Goal: Information Seeking & Learning: Learn about a topic

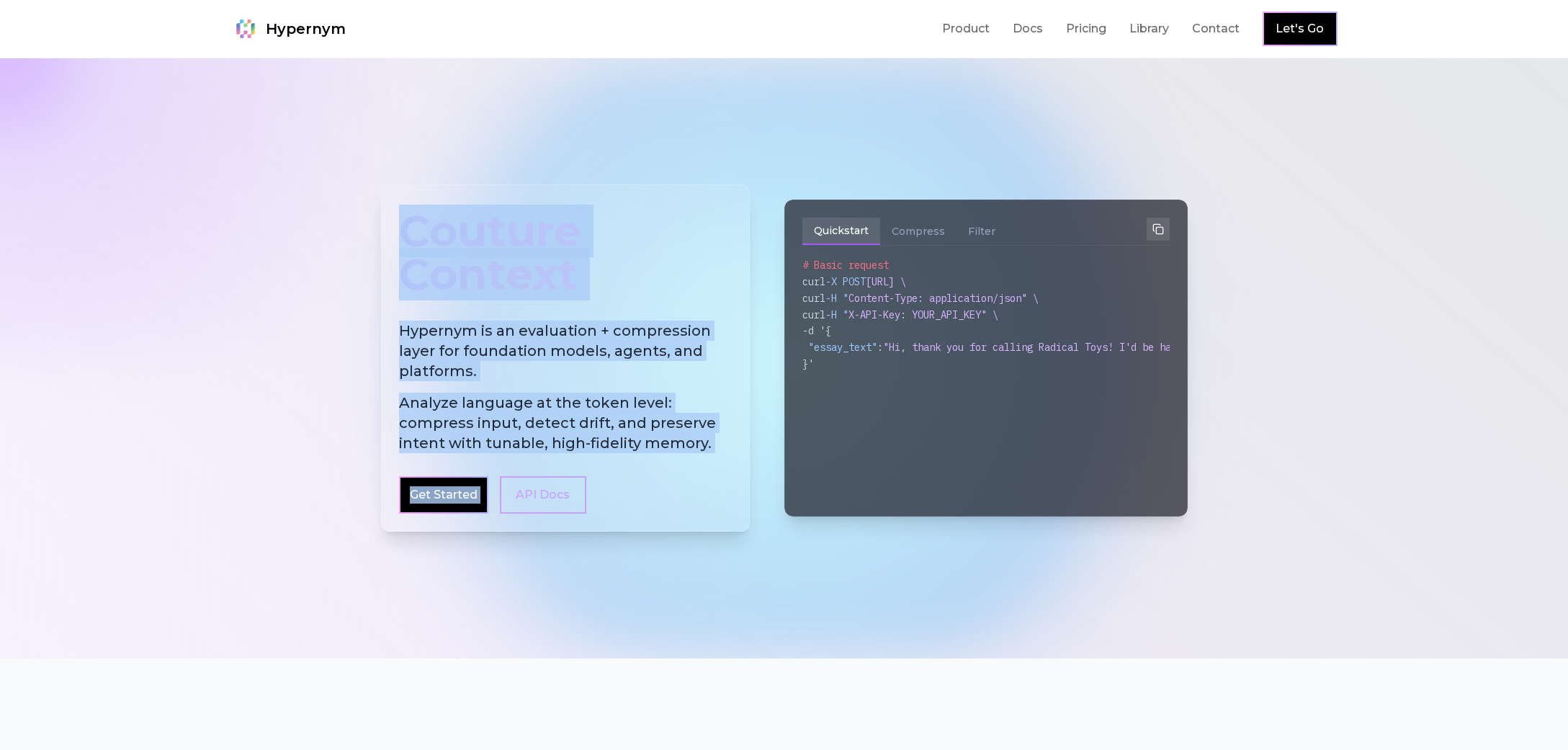
drag, startPoint x: 408, startPoint y: 239, endPoint x: 732, endPoint y: 476, distance: 401.4
click at [732, 476] on div "Couture Context Hypernym is an evaluation + compression layer for foundation mo…" at bounding box center [565, 358] width 369 height 347
click at [731, 473] on div "Couture Context Hypernym is an evaluation + compression layer for foundation mo…" at bounding box center [565, 358] width 369 height 347
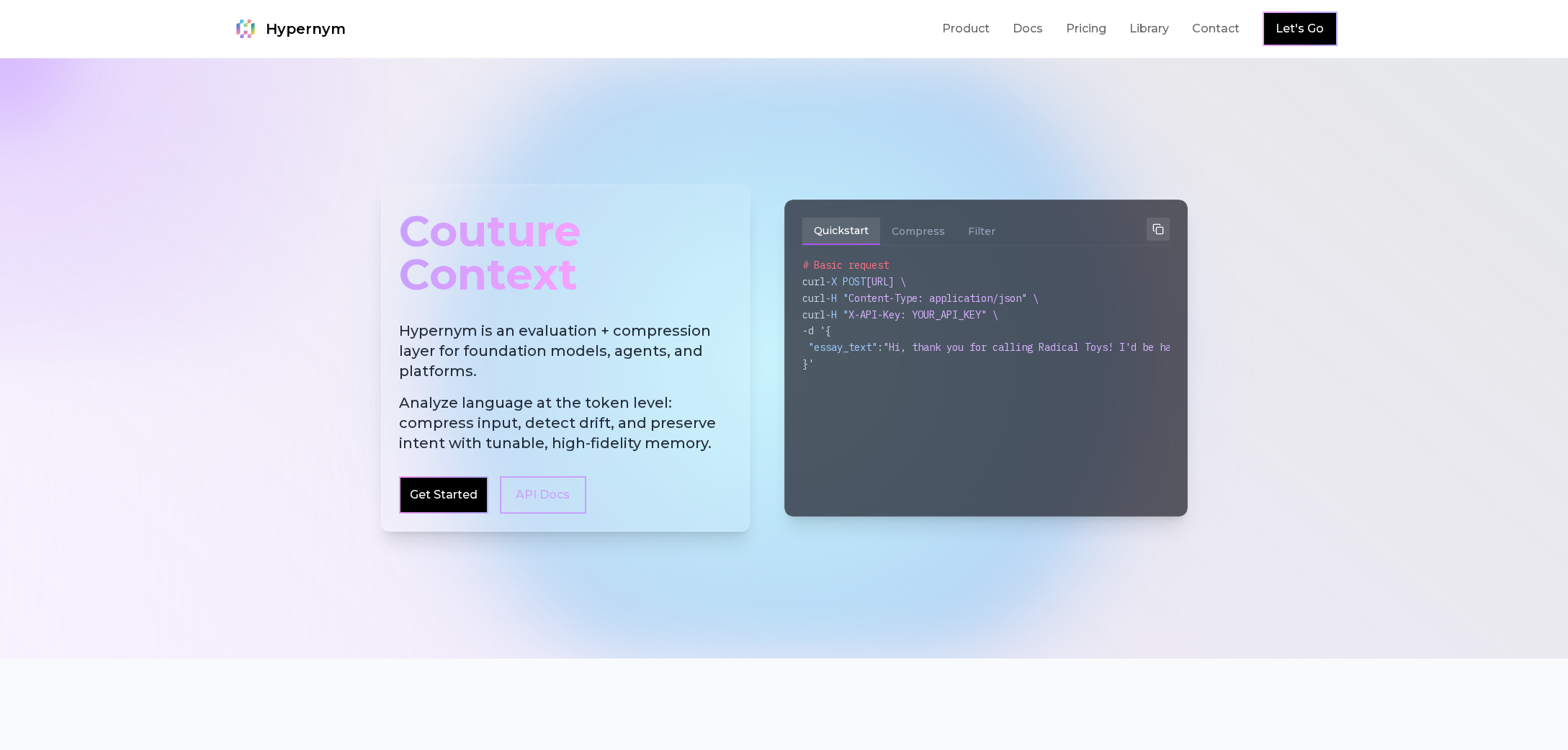
click at [720, 452] on span "Analyze language at the token level: compress input, detect drift, and preserve…" at bounding box center [565, 423] width 333 height 60
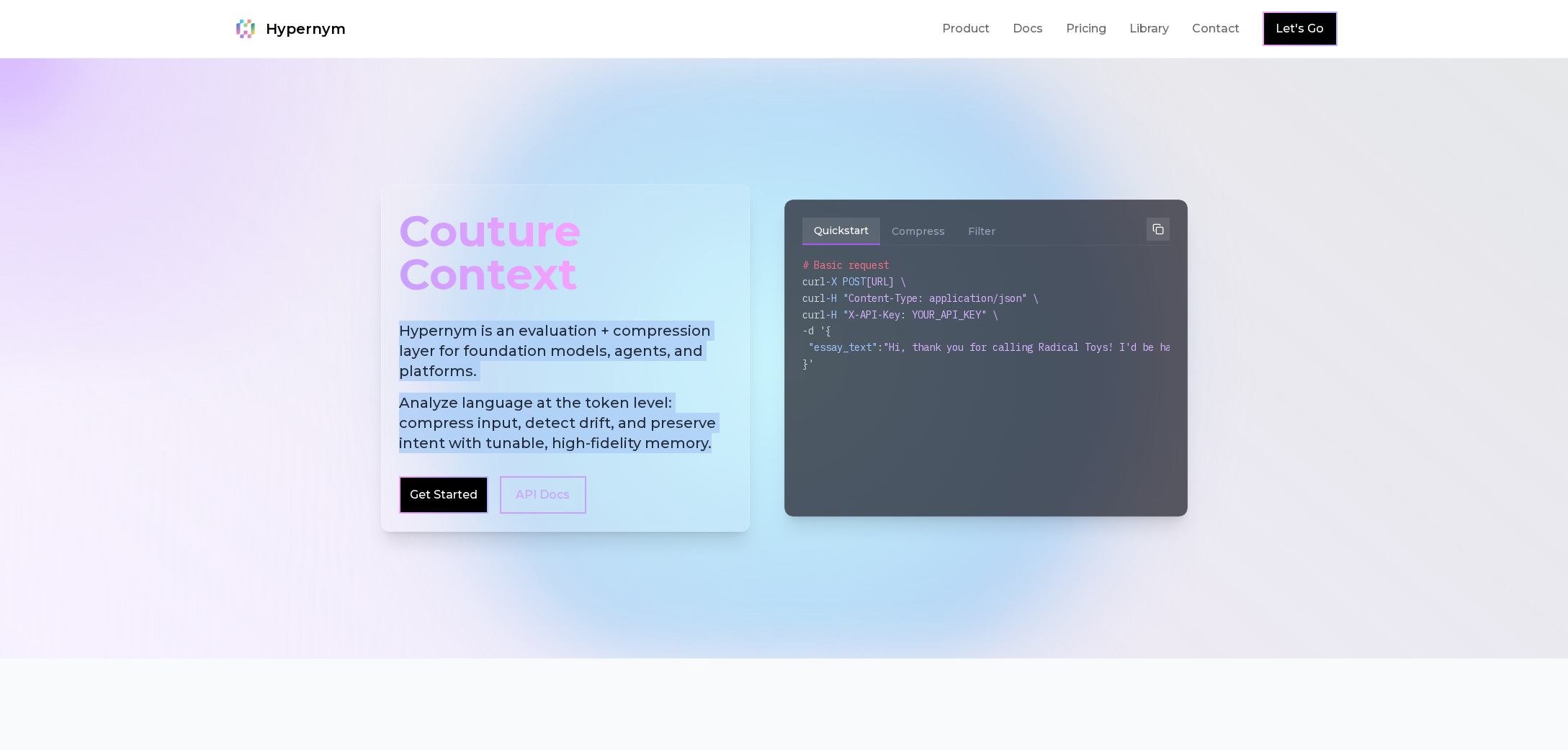
drag, startPoint x: 720, startPoint y: 452, endPoint x: 411, endPoint y: 305, distance: 342.2
click at [411, 305] on div "Couture Context Hypernym is an evaluation + compression layer for foundation mo…" at bounding box center [565, 358] width 369 height 347
click at [412, 373] on h2 "Hypernym is an evaluation + compression layer for foundation models, agents, an…" at bounding box center [565, 387] width 333 height 132
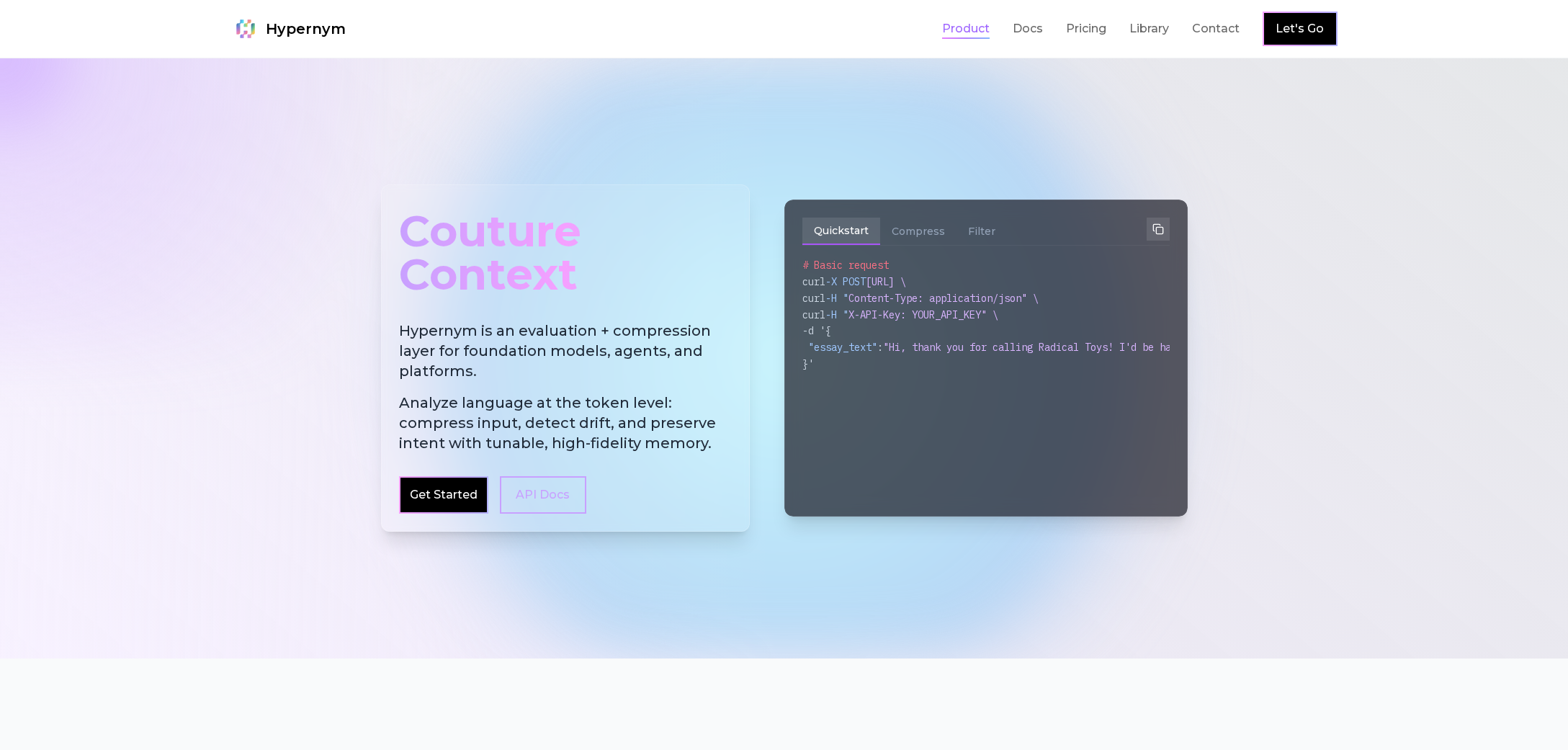
click at [987, 31] on link "Product" at bounding box center [966, 28] width 48 height 18
click at [1014, 34] on link "Docs" at bounding box center [1028, 28] width 30 height 18
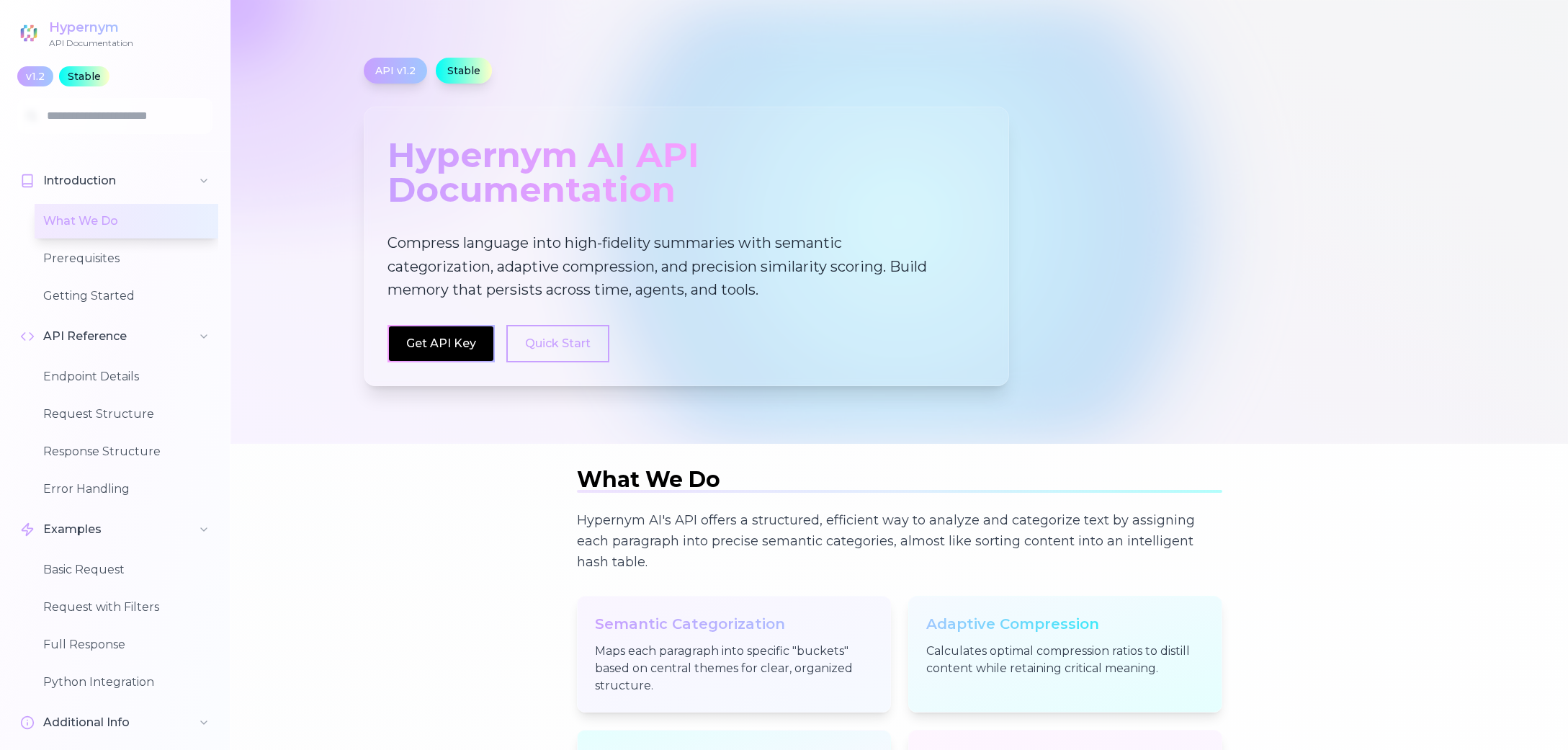
click at [90, 30] on div "Hypernym" at bounding box center [90, 28] width 85 height 20
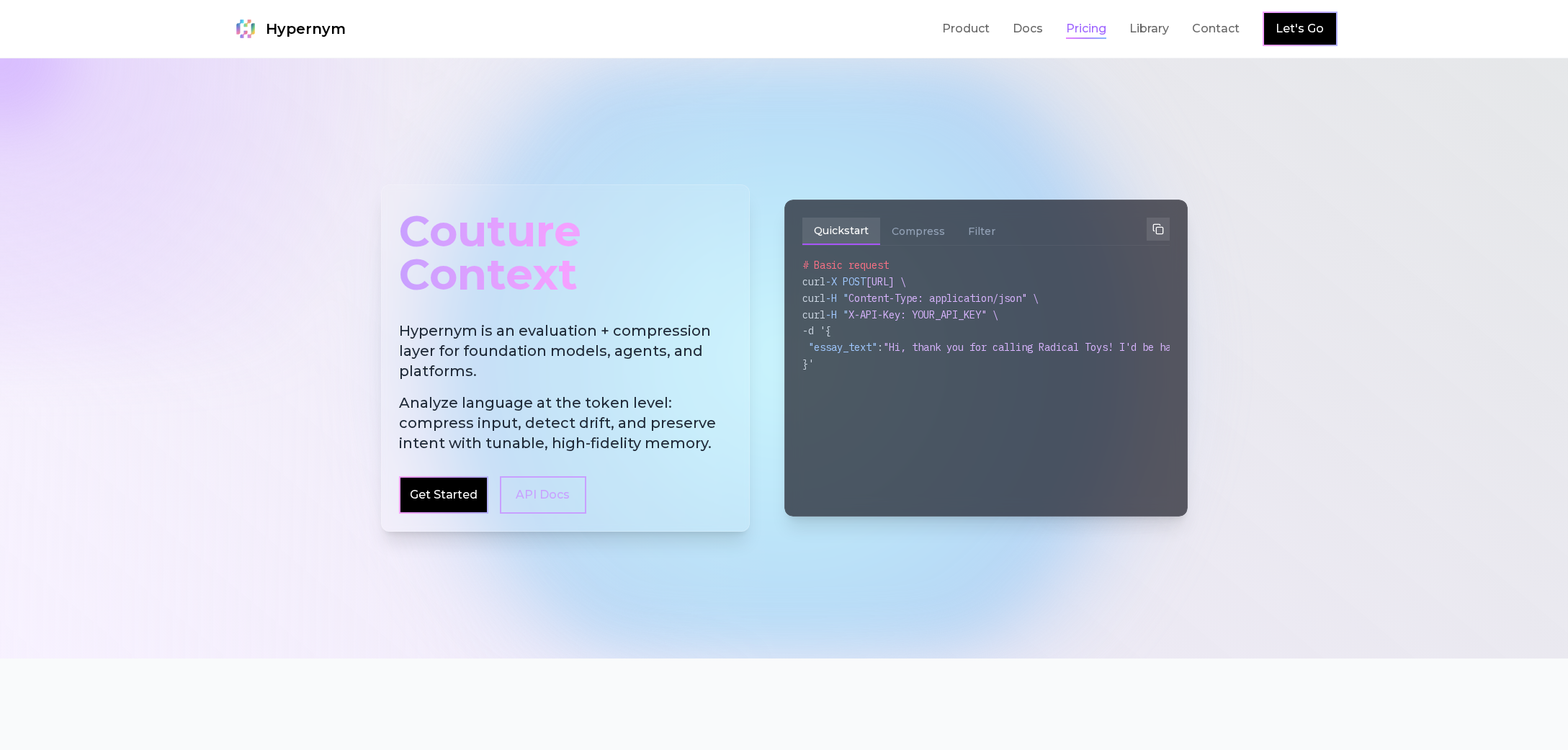
click at [1082, 28] on link "Pricing" at bounding box center [1086, 28] width 40 height 18
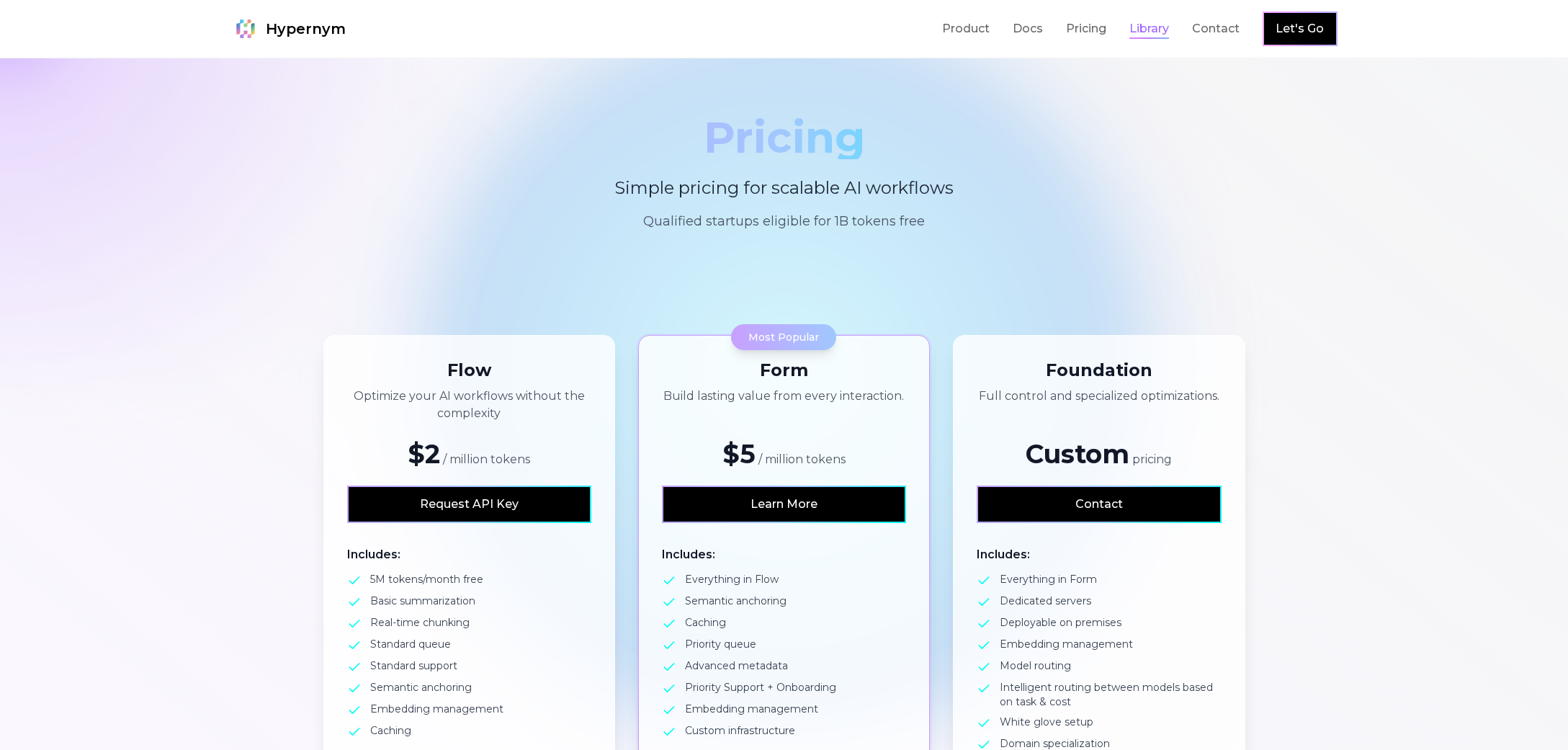
click at [1152, 32] on link "Library" at bounding box center [1148, 28] width 39 height 18
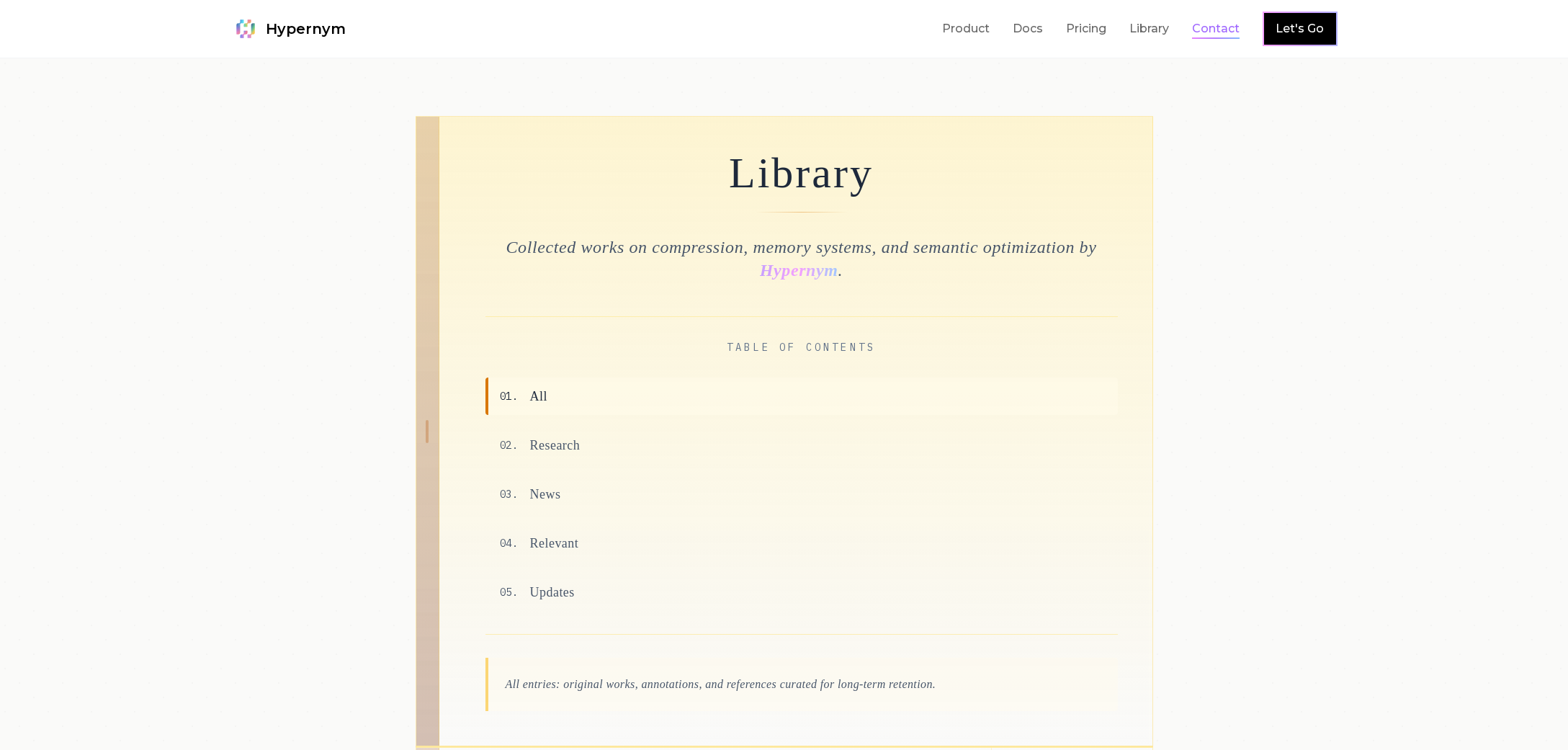
click at [1215, 33] on link "Contact" at bounding box center [1215, 28] width 48 height 18
click at [958, 30] on link "Product" at bounding box center [966, 28] width 48 height 18
drag, startPoint x: 1292, startPoint y: 433, endPoint x: 1159, endPoint y: 473, distance: 138.9
click at [1292, 433] on div "Library Collected works on compression, memory systems, and semantic optimizati…" at bounding box center [784, 431] width 1106 height 631
click at [1280, 280] on div "Library Collected works on compression, memory systems, and semantic optimizati…" at bounding box center [784, 431] width 1106 height 631
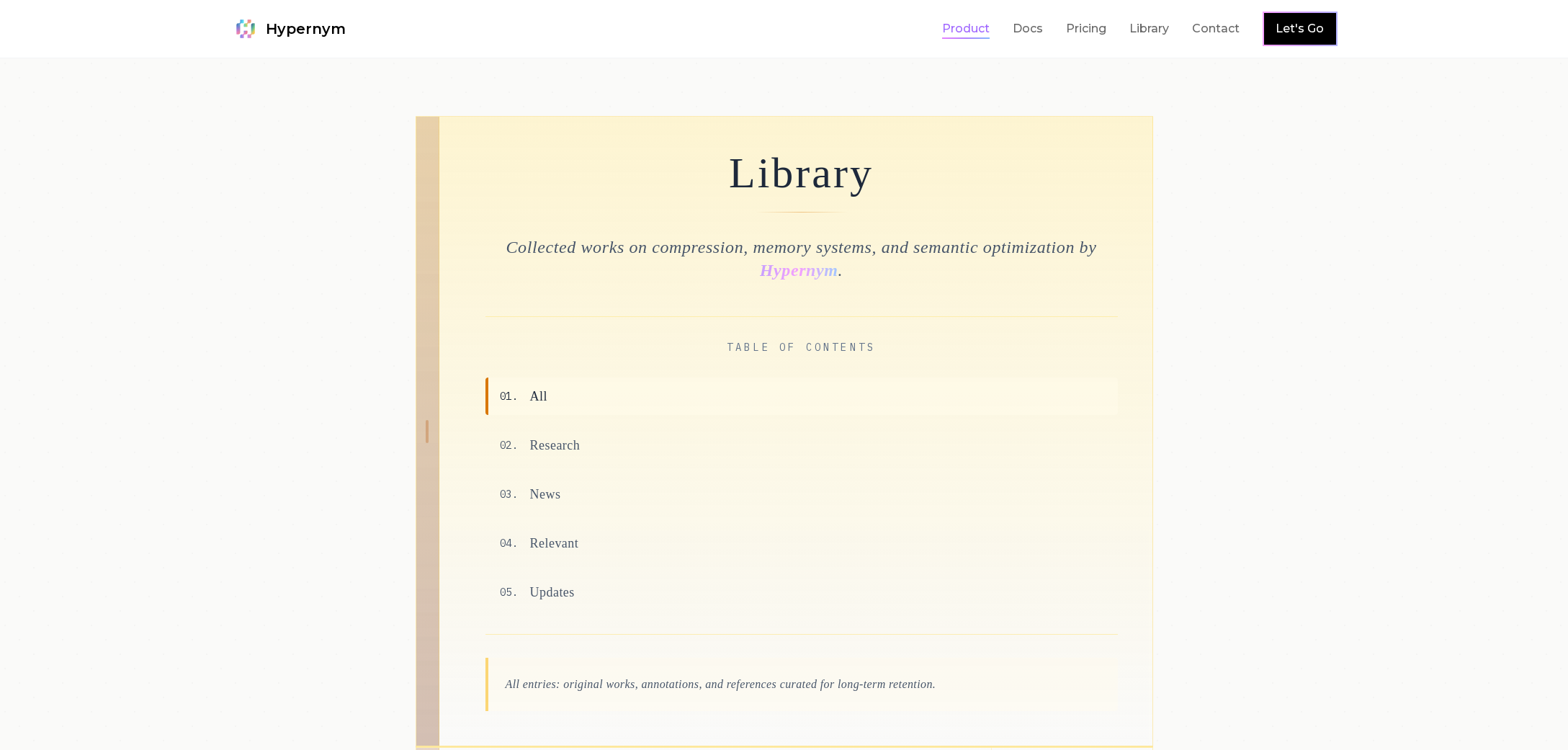
click at [968, 34] on link "Product" at bounding box center [966, 28] width 48 height 18
click at [1284, 191] on div "Library Collected works on compression, memory systems, and semantic optimizati…" at bounding box center [784, 431] width 1106 height 631
click at [1029, 30] on link "Docs" at bounding box center [1028, 28] width 30 height 18
click at [1364, 177] on div at bounding box center [784, 403] width 1568 height 689
click at [1344, 315] on div at bounding box center [784, 403] width 1568 height 689
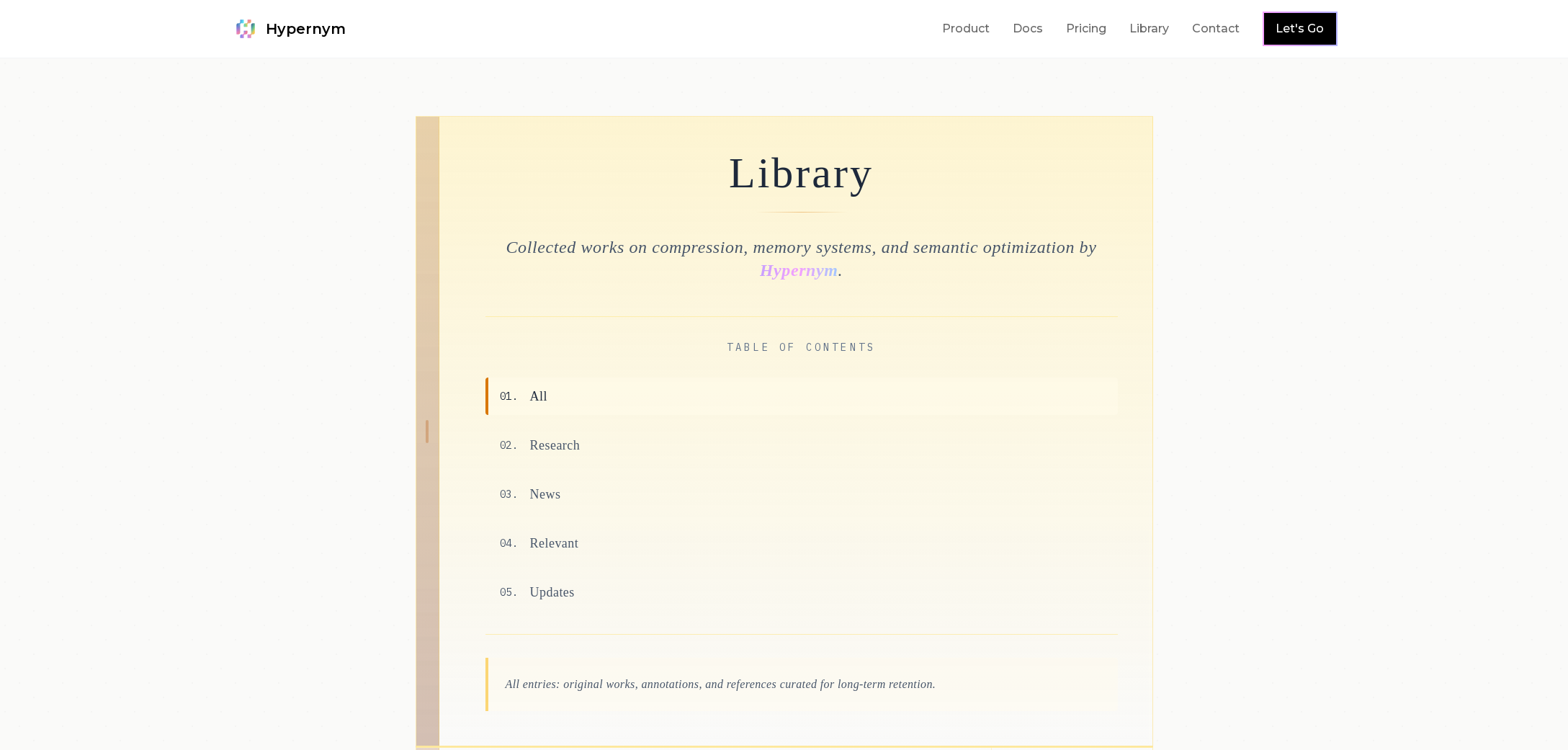
click at [1333, 318] on div "Library Collected works on compression, memory systems, and semantic optimizati…" at bounding box center [784, 431] width 1106 height 631
click at [1400, 267] on div at bounding box center [784, 403] width 1568 height 689
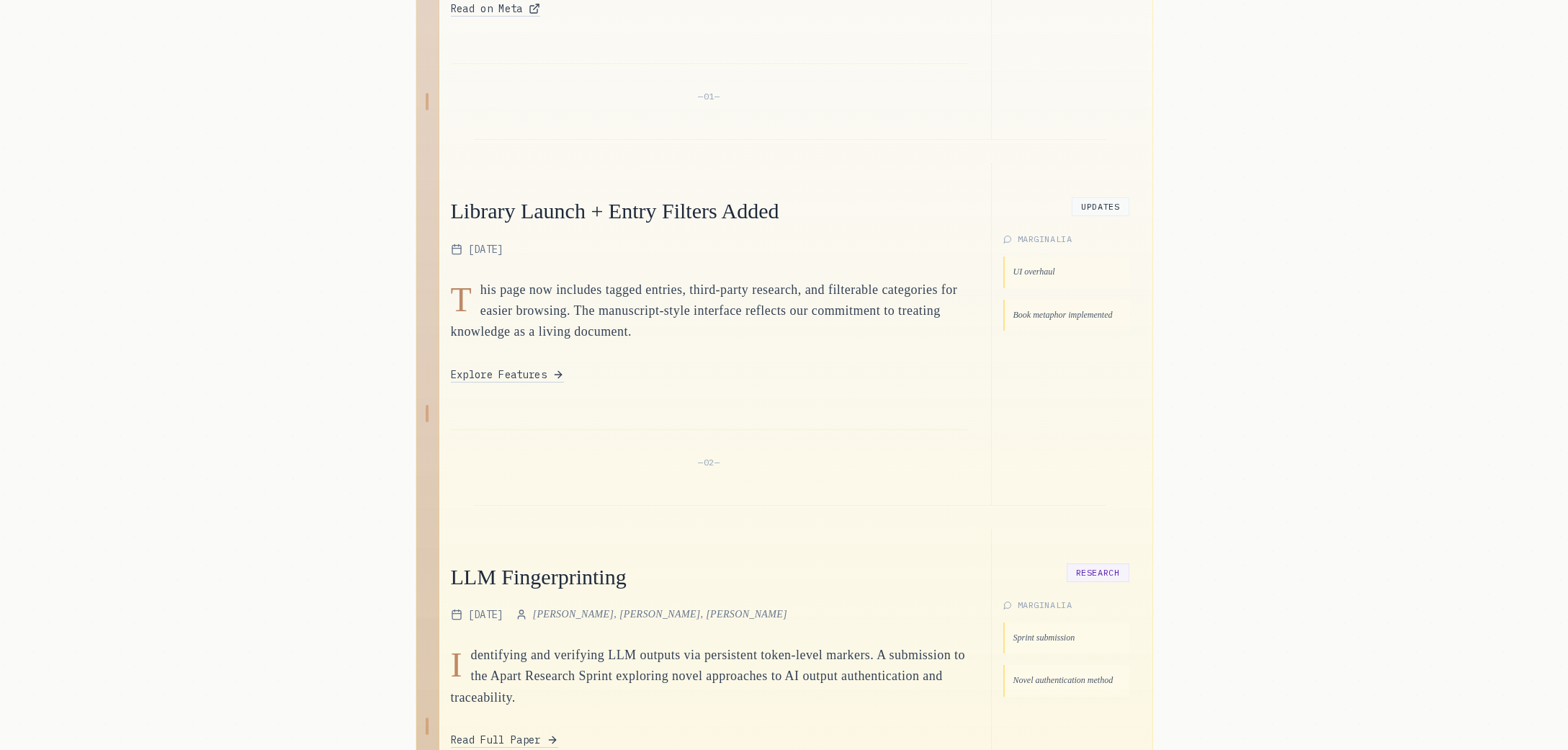
scroll to position [951, 0]
click at [1267, 537] on div "Hypernym Joins Llama Startup Program [DATE] H ypernym is now part of Meta's Lla…" at bounding box center [784, 726] width 1106 height 1859
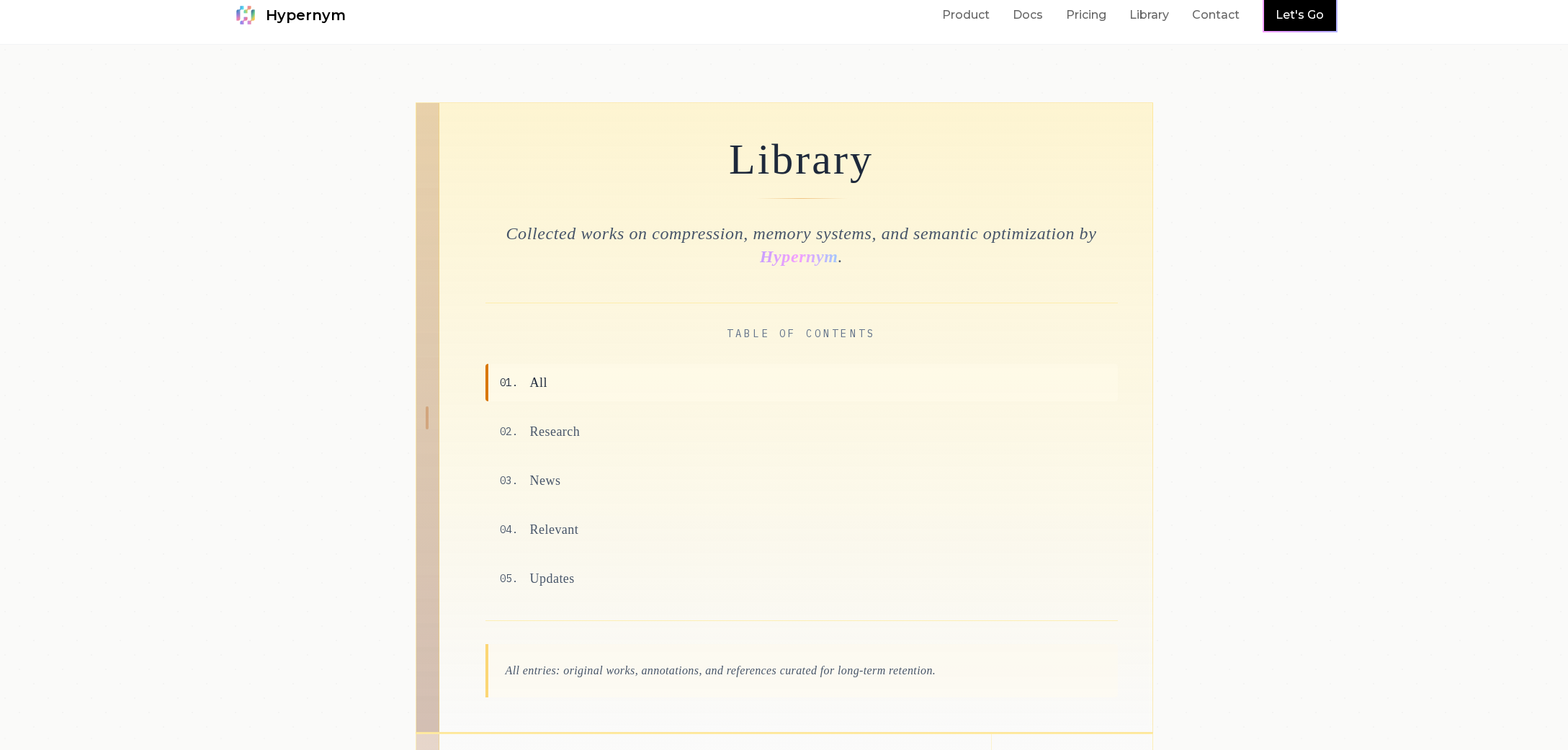
scroll to position [0, 0]
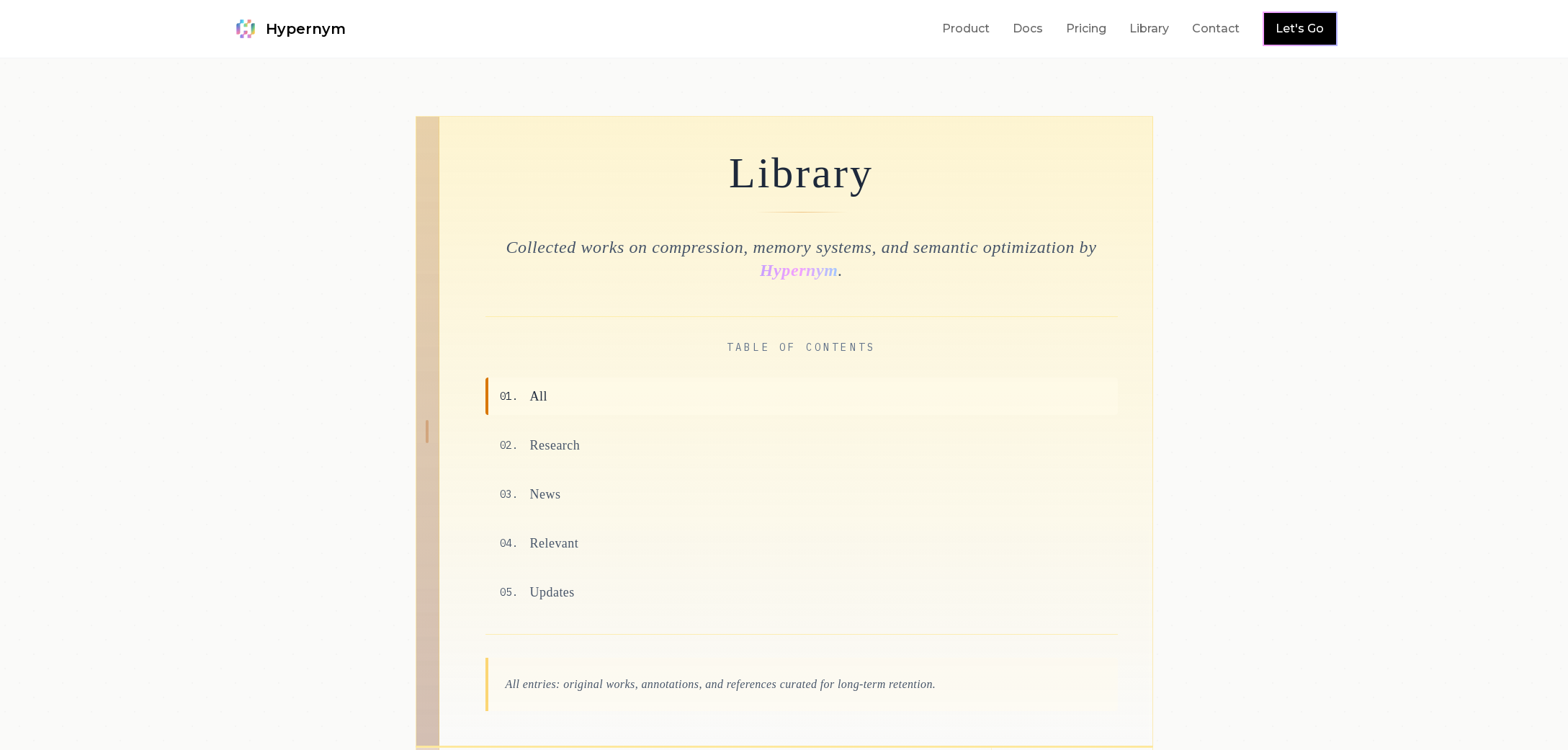
click at [258, 37] on img at bounding box center [245, 28] width 28 height 28
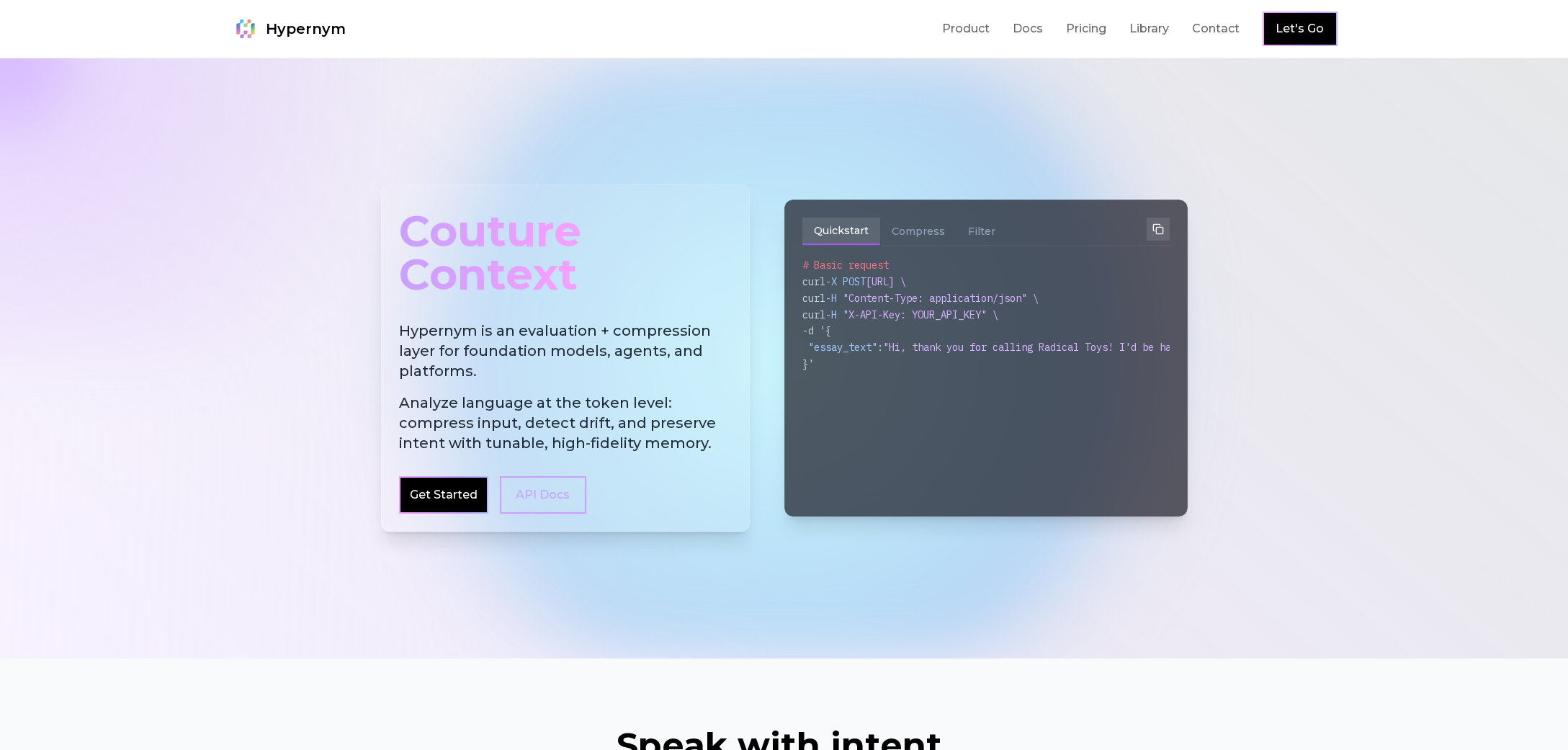
click at [1297, 403] on div at bounding box center [784, 359] width 1568 height 600
click at [1277, 399] on div at bounding box center [784, 359] width 1568 height 600
drag, startPoint x: 1364, startPoint y: 265, endPoint x: 1359, endPoint y: 274, distance: 10.3
click at [1364, 265] on div at bounding box center [784, 359] width 1568 height 600
click at [1349, 319] on div at bounding box center [784, 359] width 1568 height 600
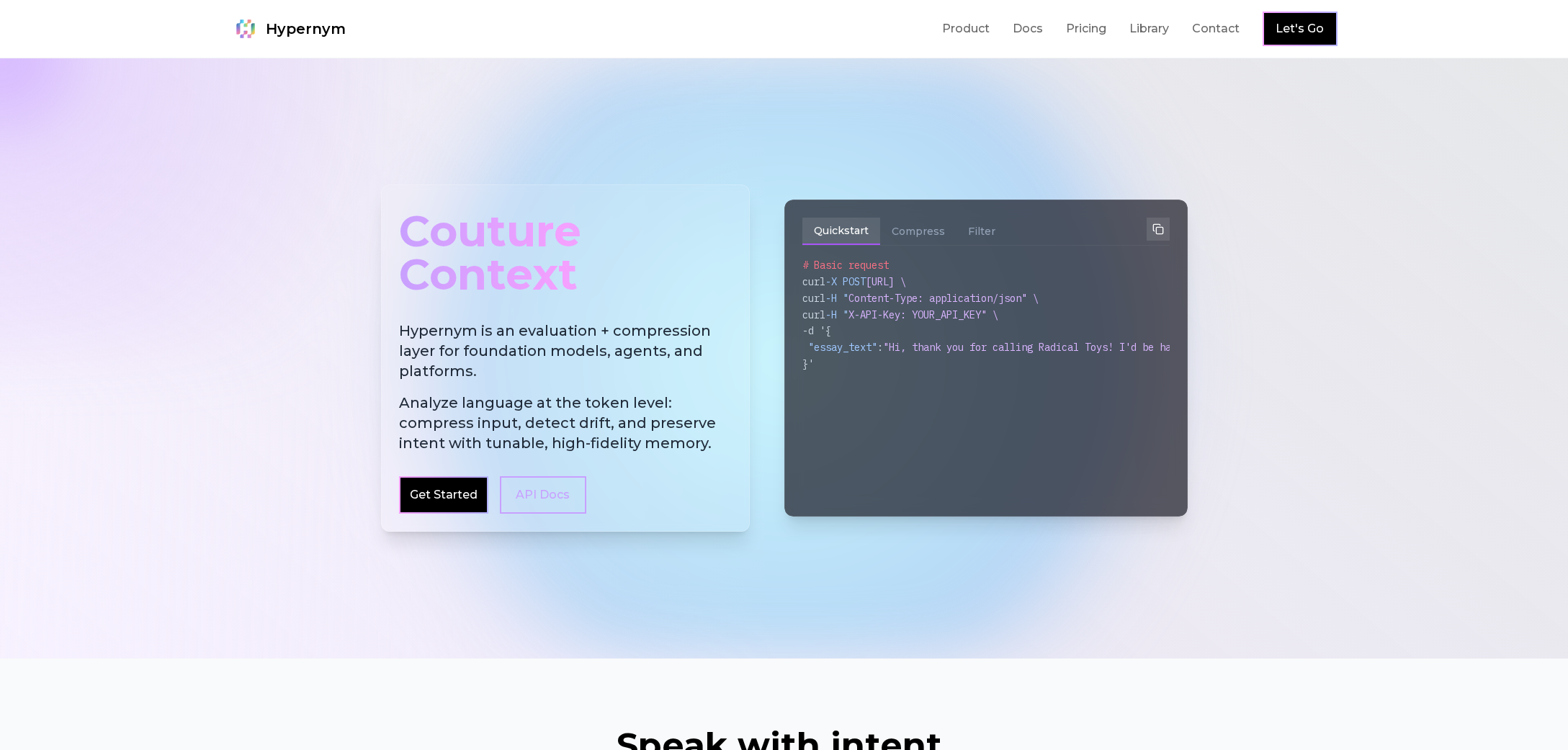
click at [1436, 235] on div at bounding box center [784, 359] width 1568 height 600
click at [1219, 133] on div at bounding box center [784, 359] width 1568 height 600
drag, startPoint x: 343, startPoint y: 163, endPoint x: 1245, endPoint y: 508, distance: 965.7
click at [1225, 491] on div at bounding box center [784, 359] width 1568 height 600
click at [1389, 589] on div at bounding box center [784, 359] width 1568 height 600
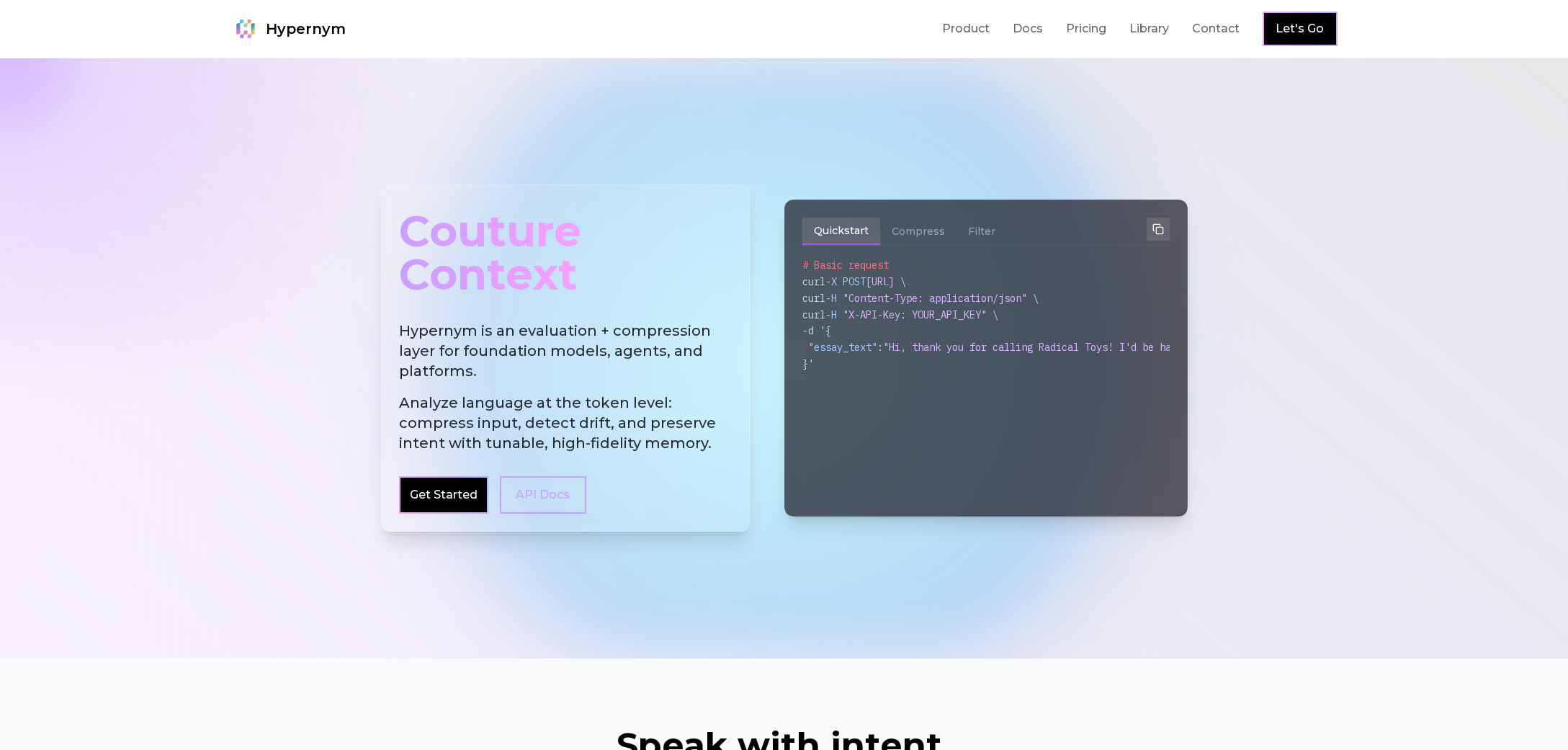
drag, startPoint x: 1427, startPoint y: 191, endPoint x: 1421, endPoint y: 200, distance: 10.8
click at [1426, 191] on div at bounding box center [784, 359] width 1568 height 600
click at [1029, 28] on link "Docs" at bounding box center [1028, 28] width 30 height 18
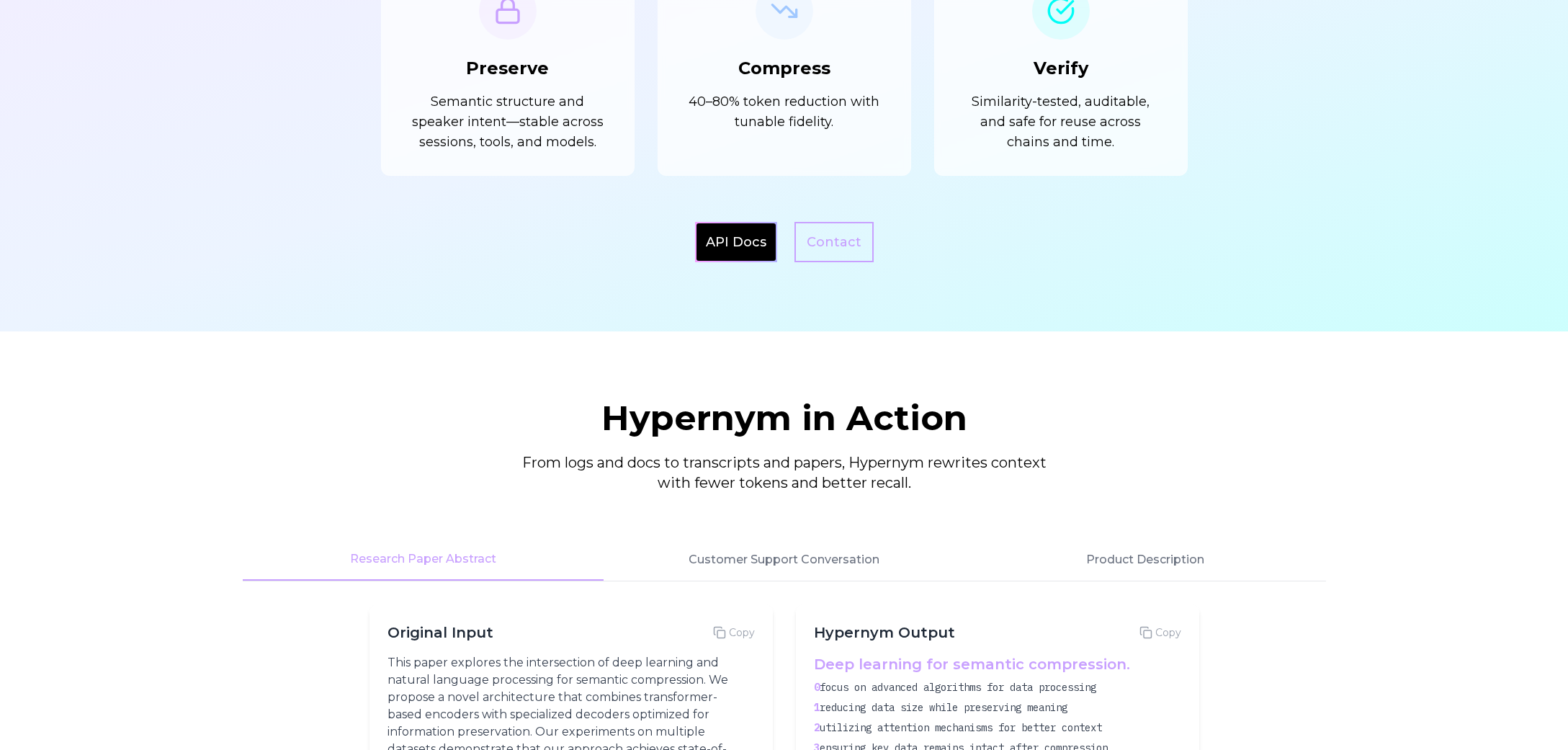
scroll to position [1643, 0]
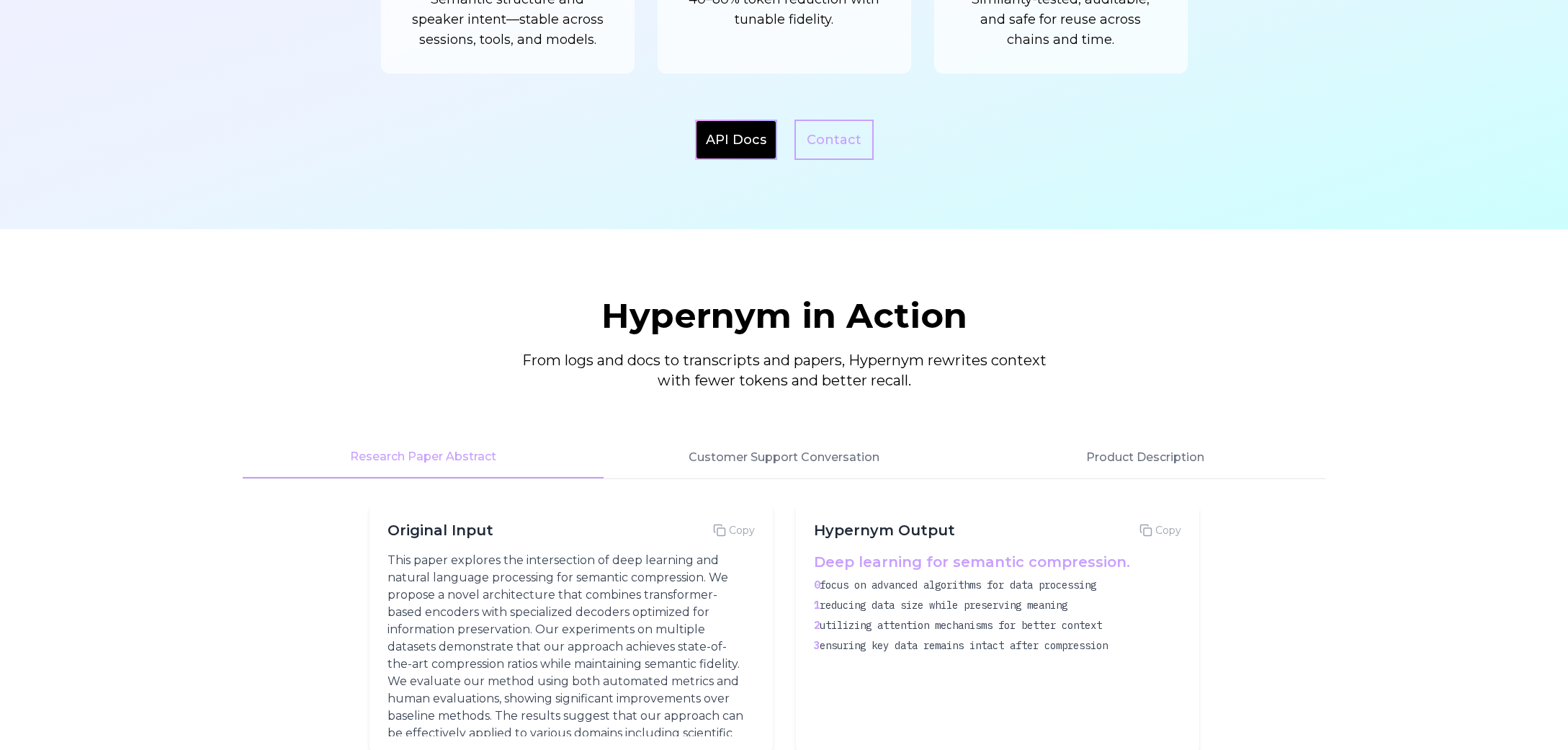
drag, startPoint x: 1426, startPoint y: 601, endPoint x: 1297, endPoint y: 694, distance: 159.0
click at [1297, 694] on section "Hypernym in Action From logs and docs to transcripts and papers, Hypernym rewri…" at bounding box center [784, 576] width 1568 height 694
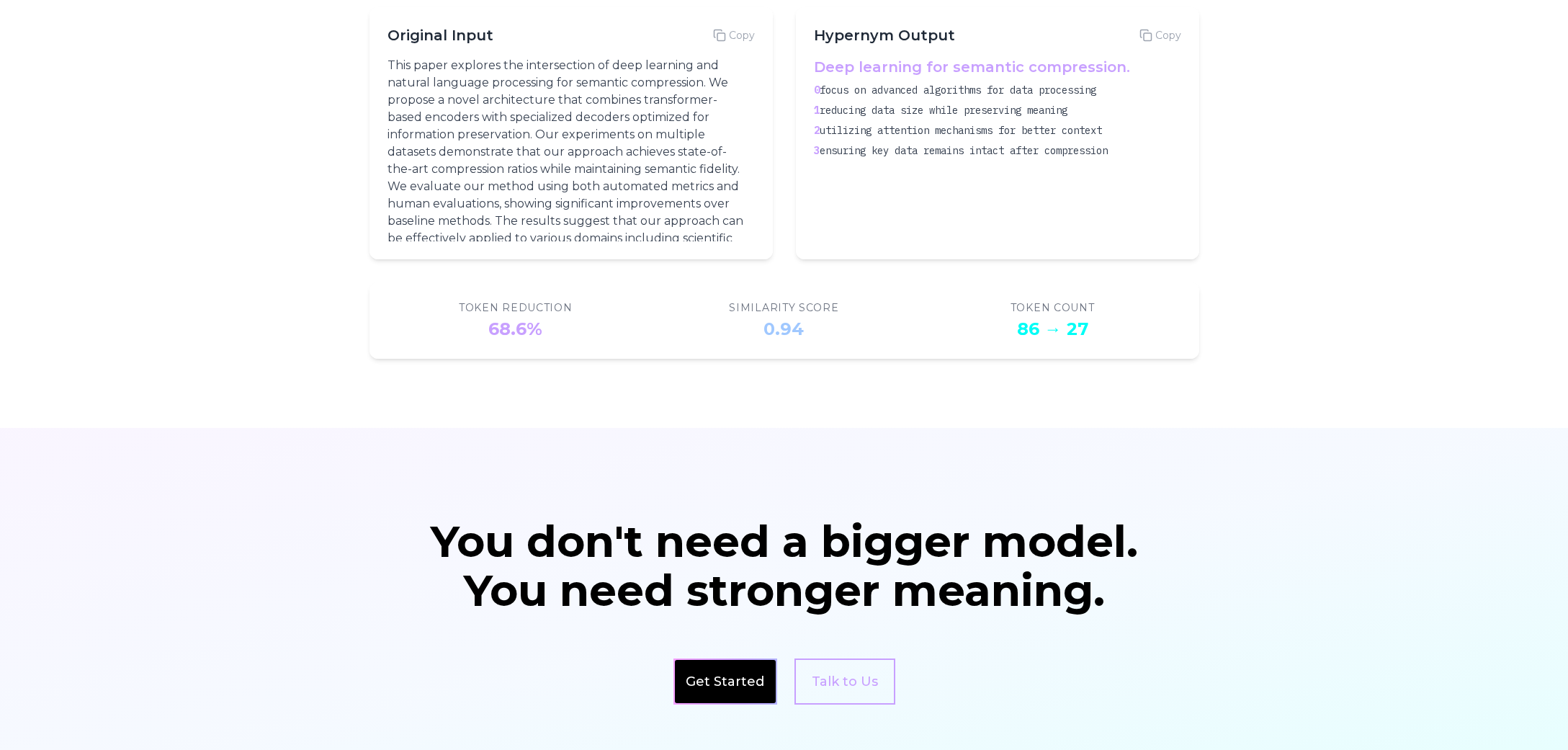
scroll to position [1872, 0]
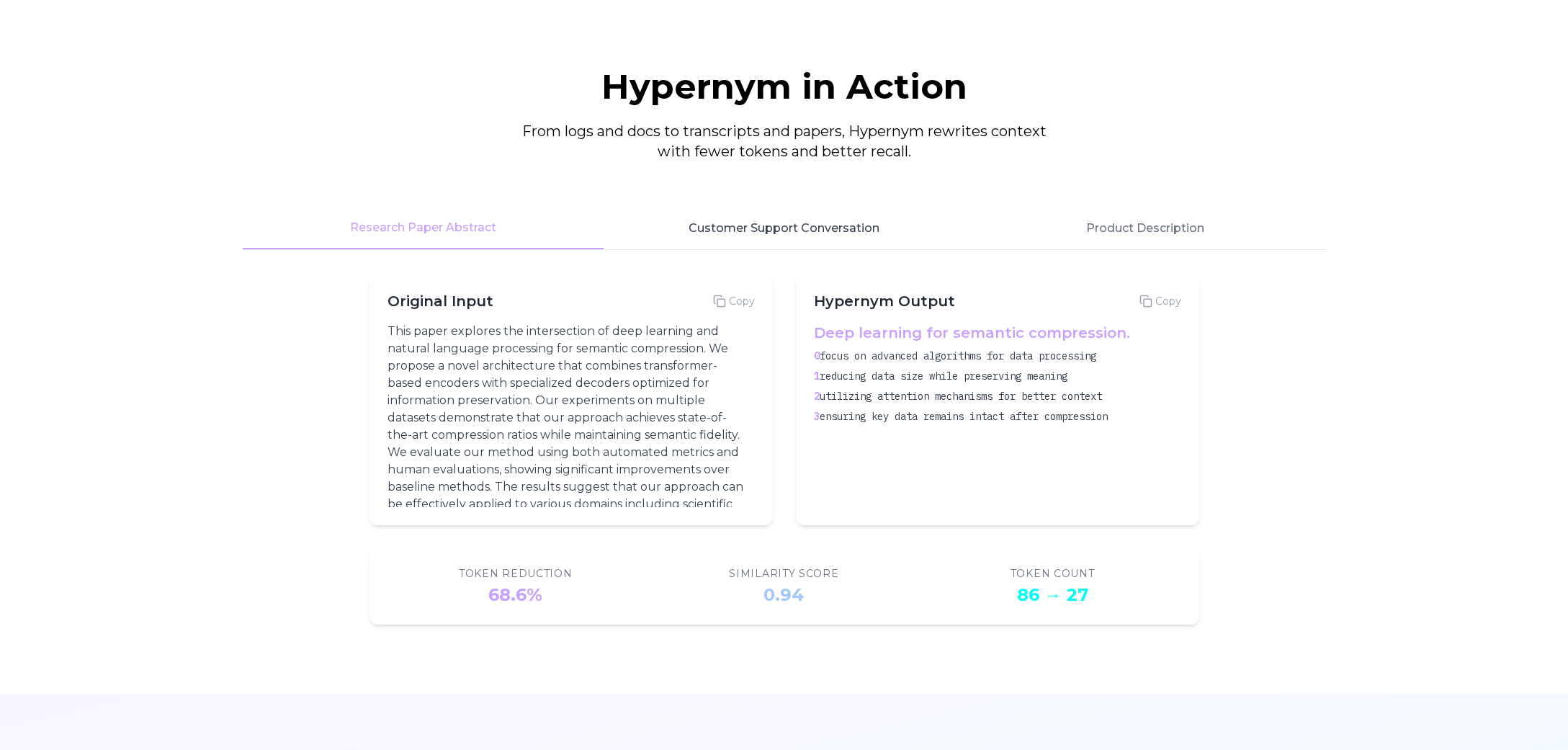
click at [737, 227] on button "Customer Support Conversation" at bounding box center [784, 229] width 361 height 42
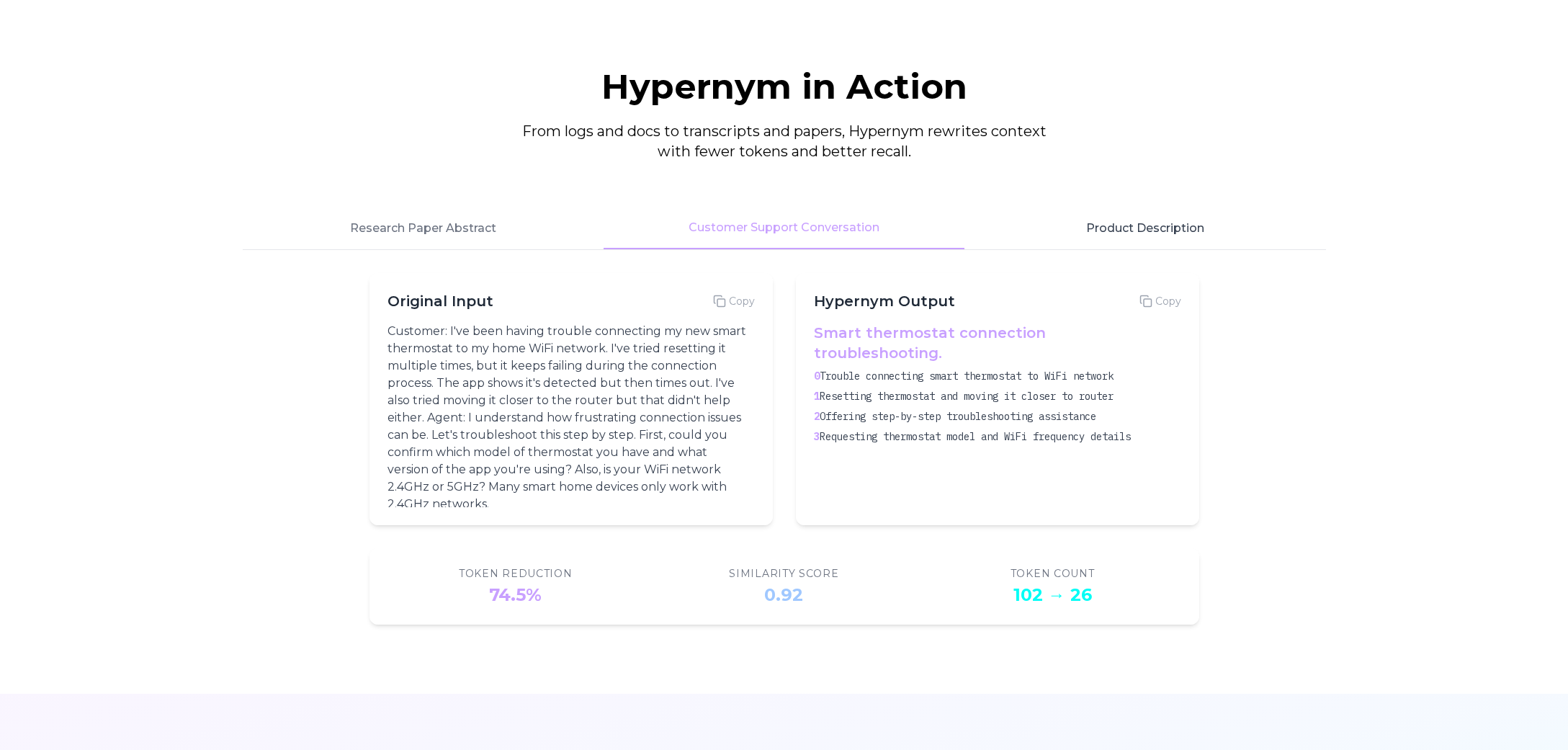
click at [1129, 220] on button "Product Description" at bounding box center [1144, 229] width 361 height 42
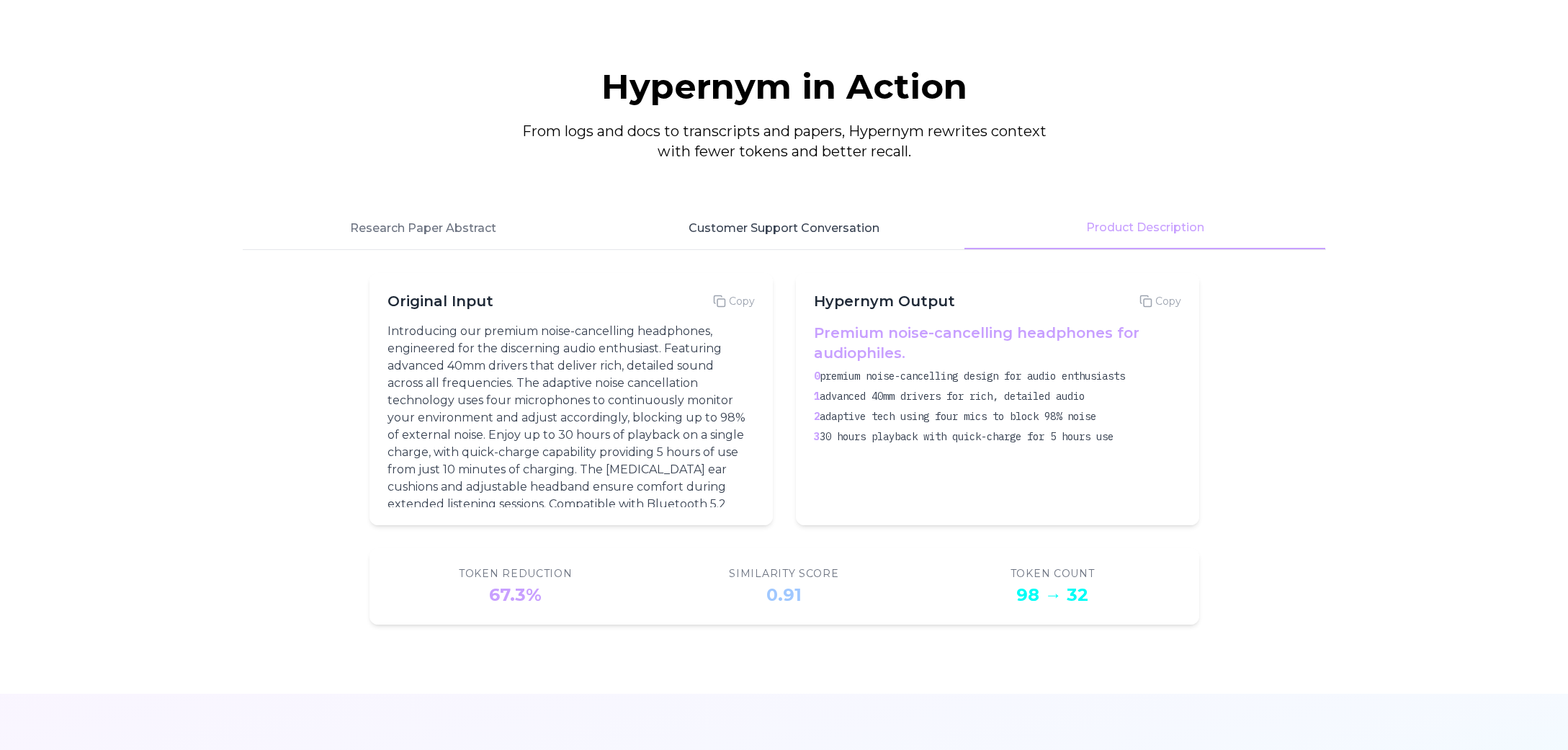
click at [876, 223] on button "Customer Support Conversation" at bounding box center [784, 229] width 361 height 42
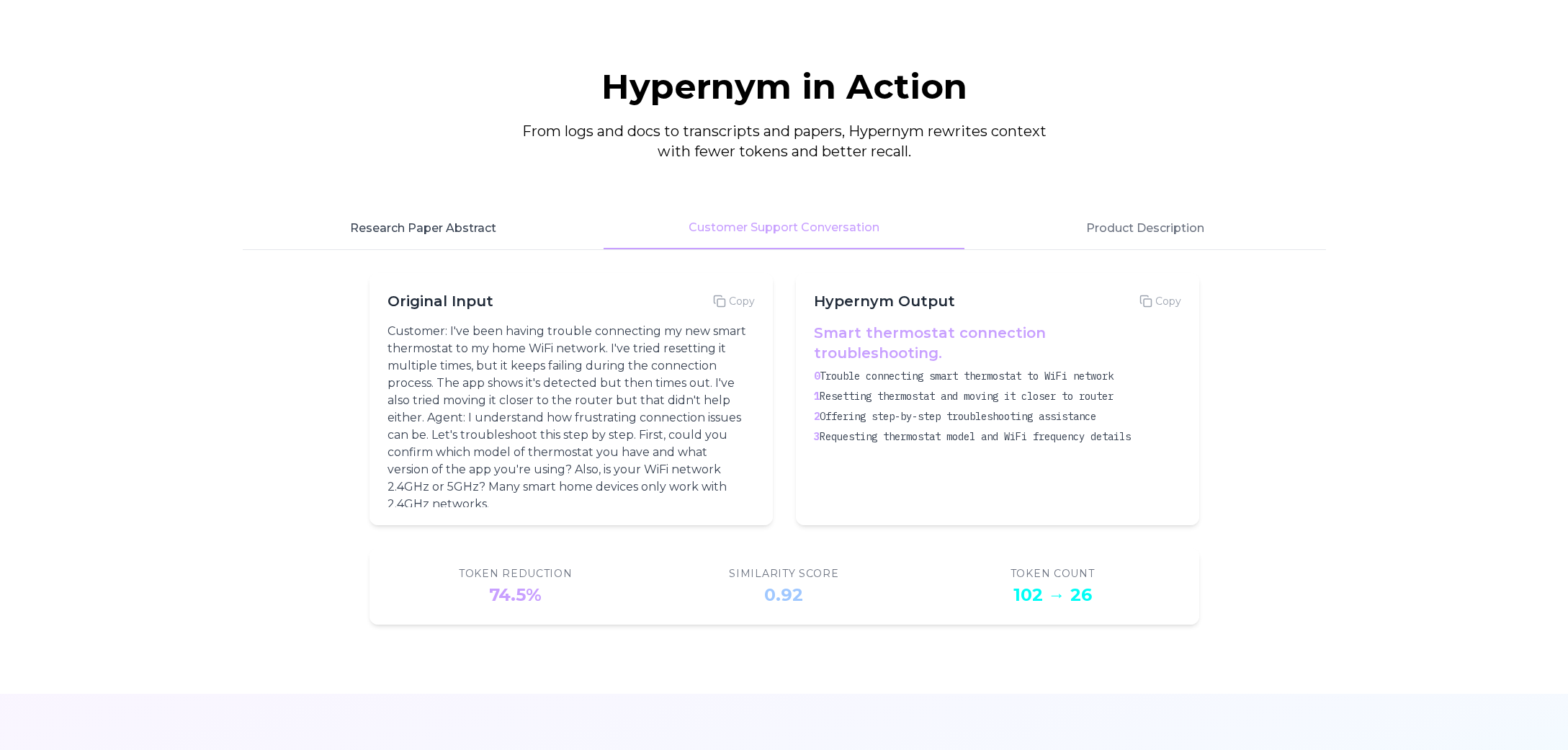
click at [429, 231] on button "Research Paper Abstract" at bounding box center [423, 229] width 361 height 42
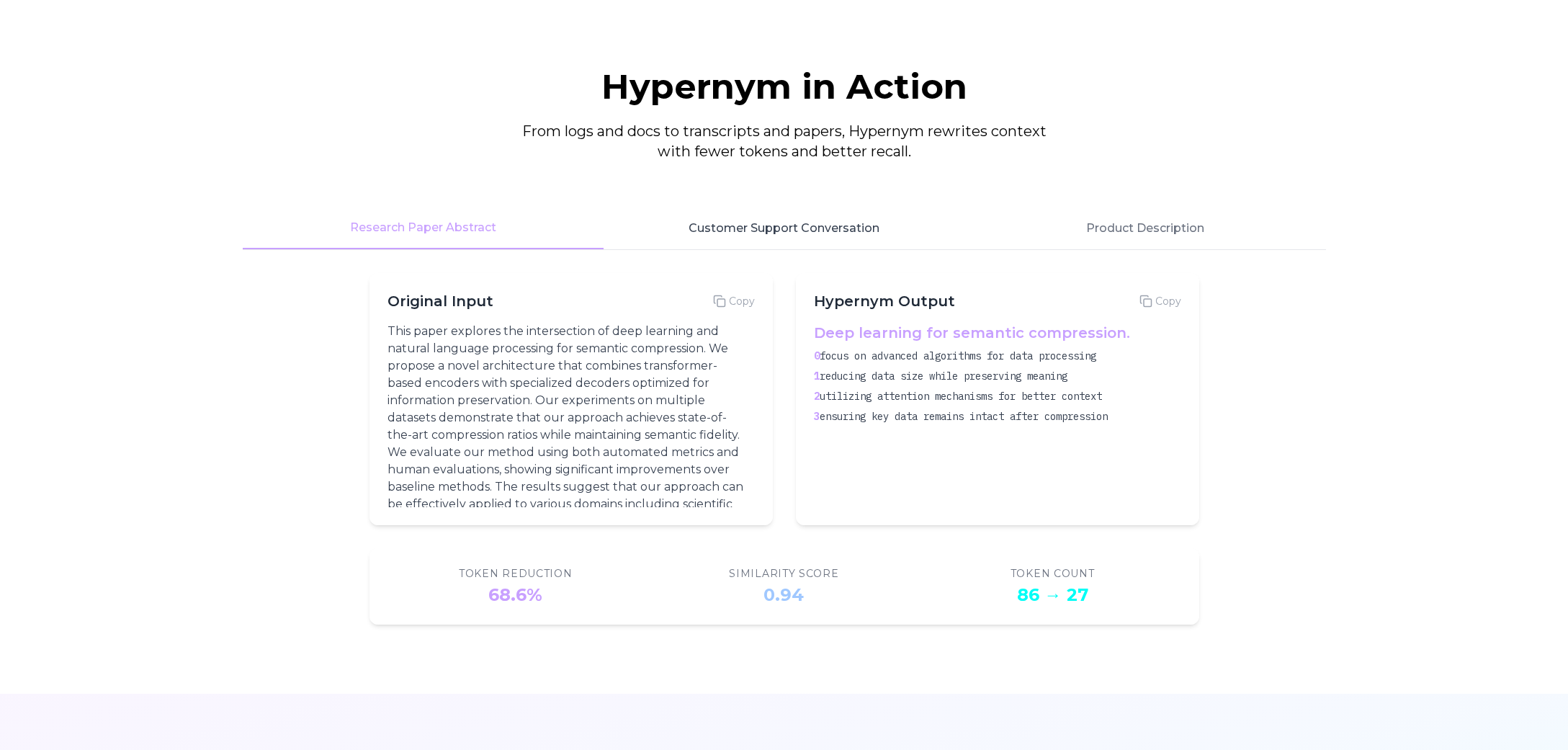
click at [711, 244] on button "Customer Support Conversation" at bounding box center [784, 229] width 361 height 42
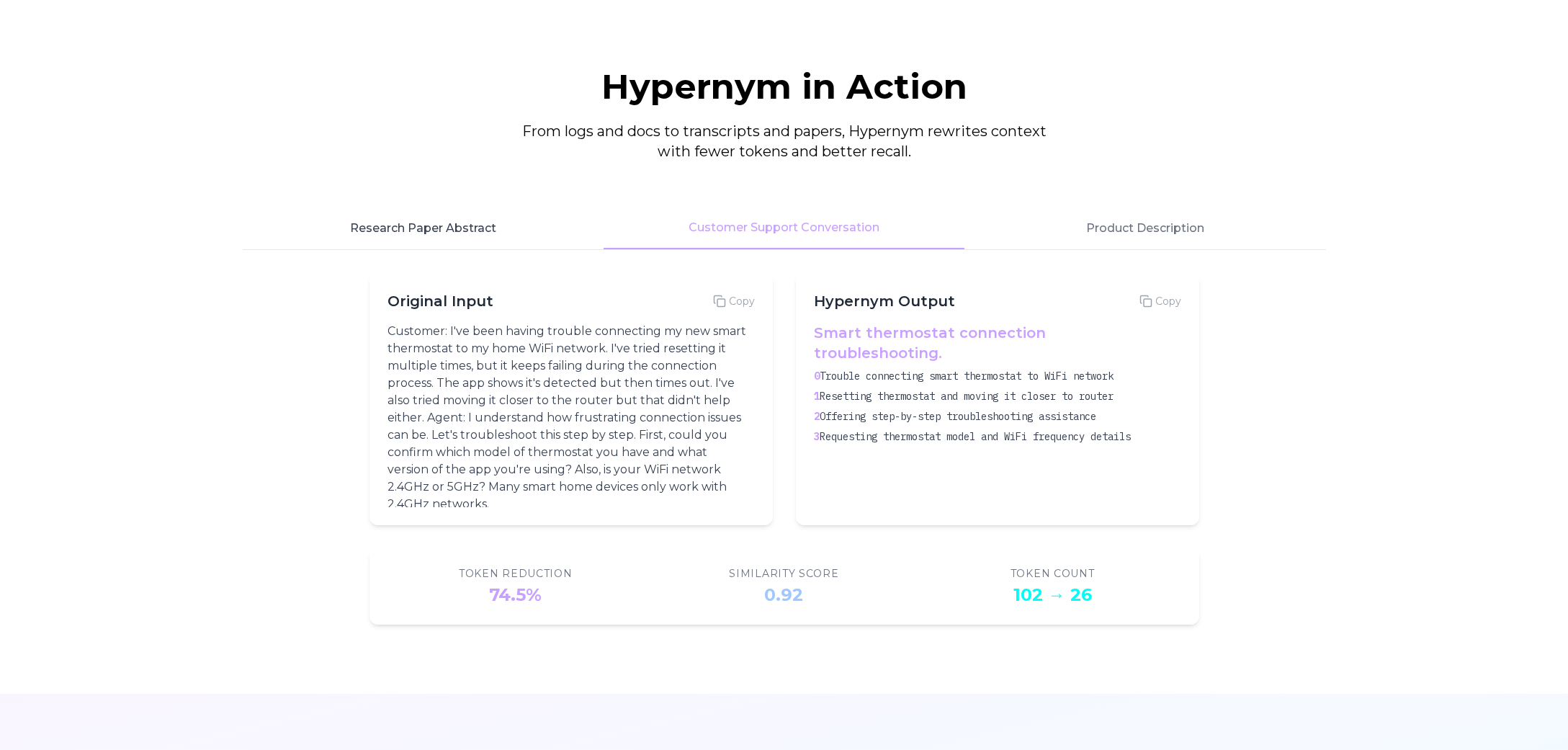
click at [400, 225] on button "Research Paper Abstract" at bounding box center [423, 229] width 361 height 42
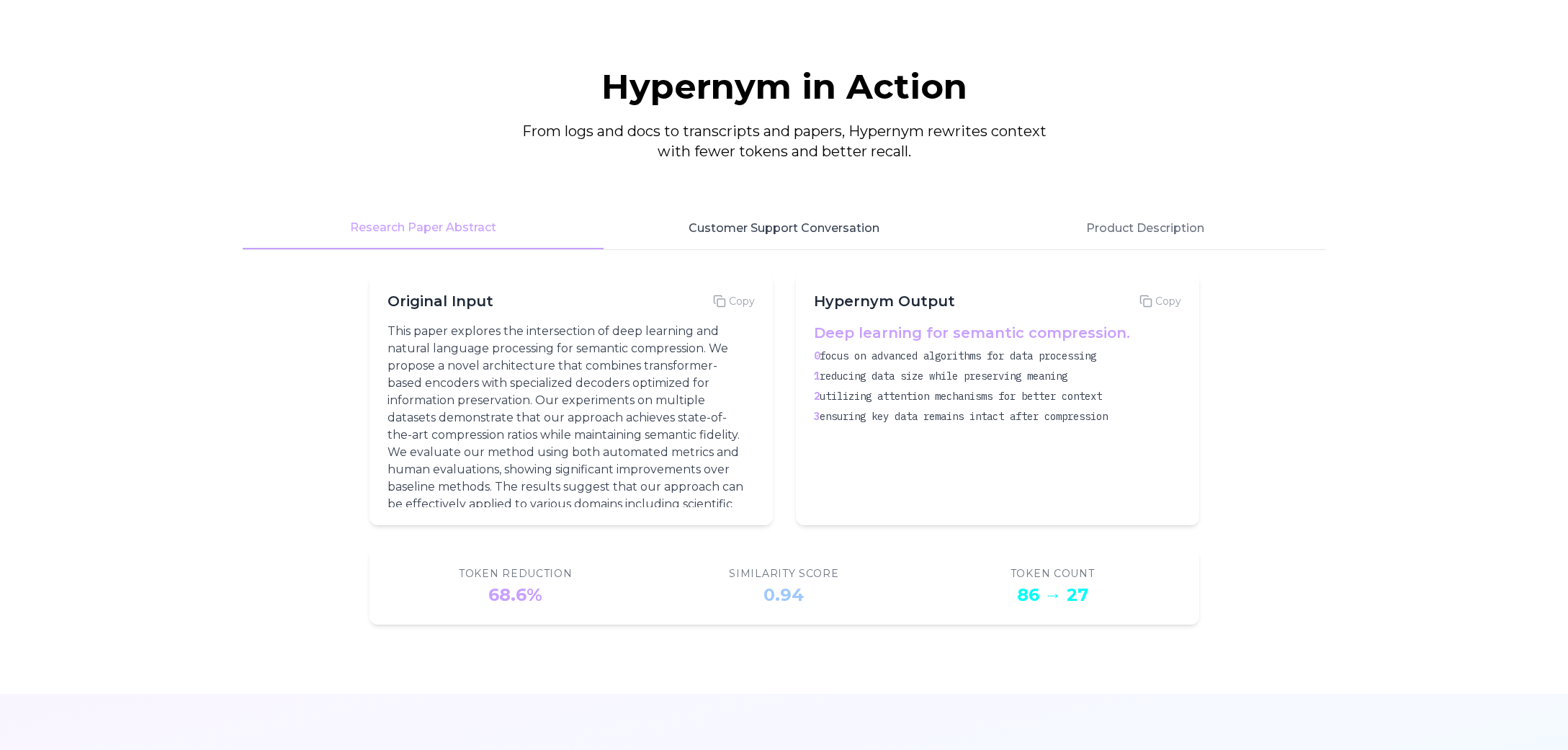
click at [754, 233] on button "Customer Support Conversation" at bounding box center [784, 229] width 361 height 42
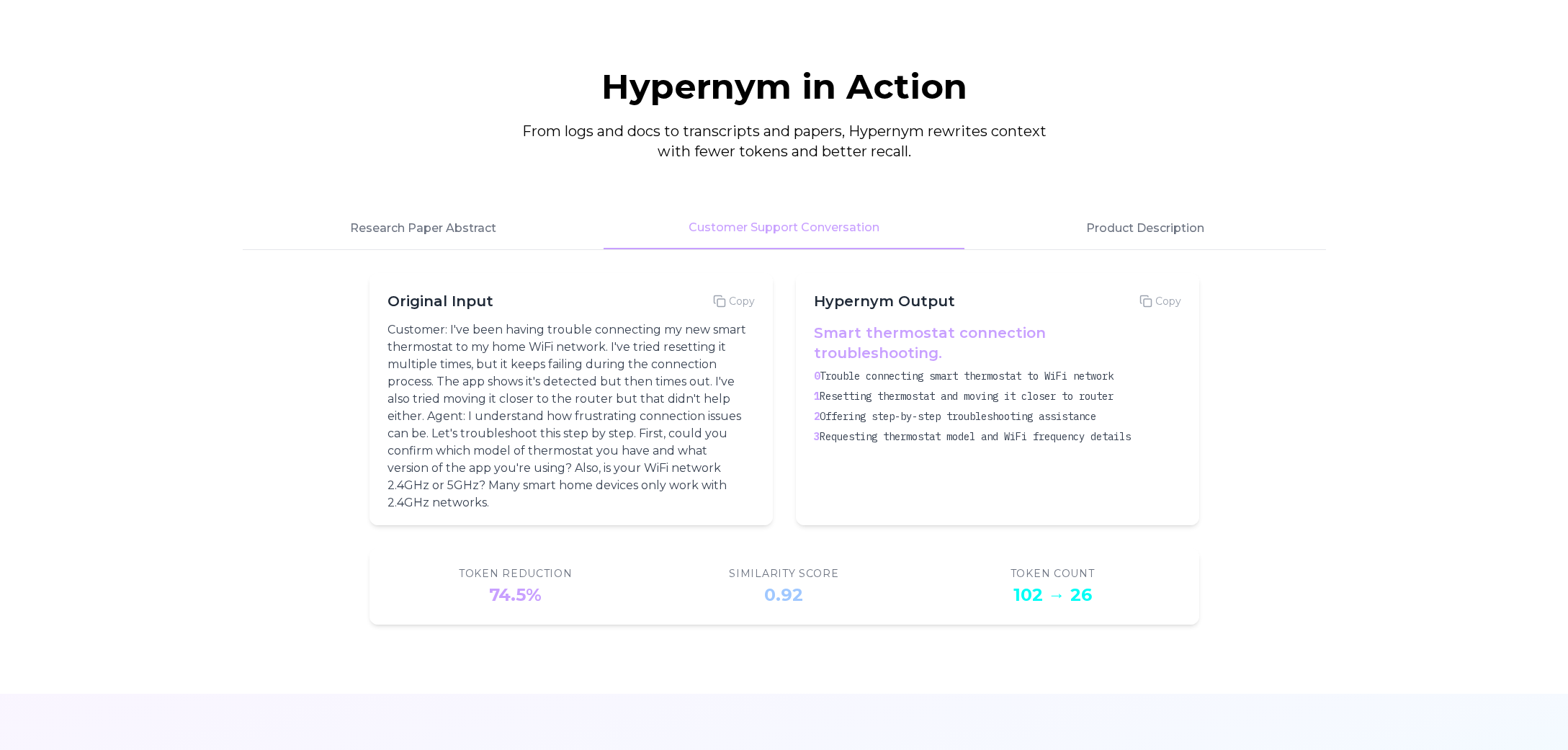
scroll to position [0, 0]
drag, startPoint x: 1390, startPoint y: 429, endPoint x: 1377, endPoint y: 418, distance: 17.0
click at [1390, 429] on section "Hypernym in Action From logs and docs to transcripts and papers, Hypernym rewri…" at bounding box center [784, 347] width 1568 height 694
click at [1137, 231] on button "Product Description" at bounding box center [1144, 229] width 361 height 42
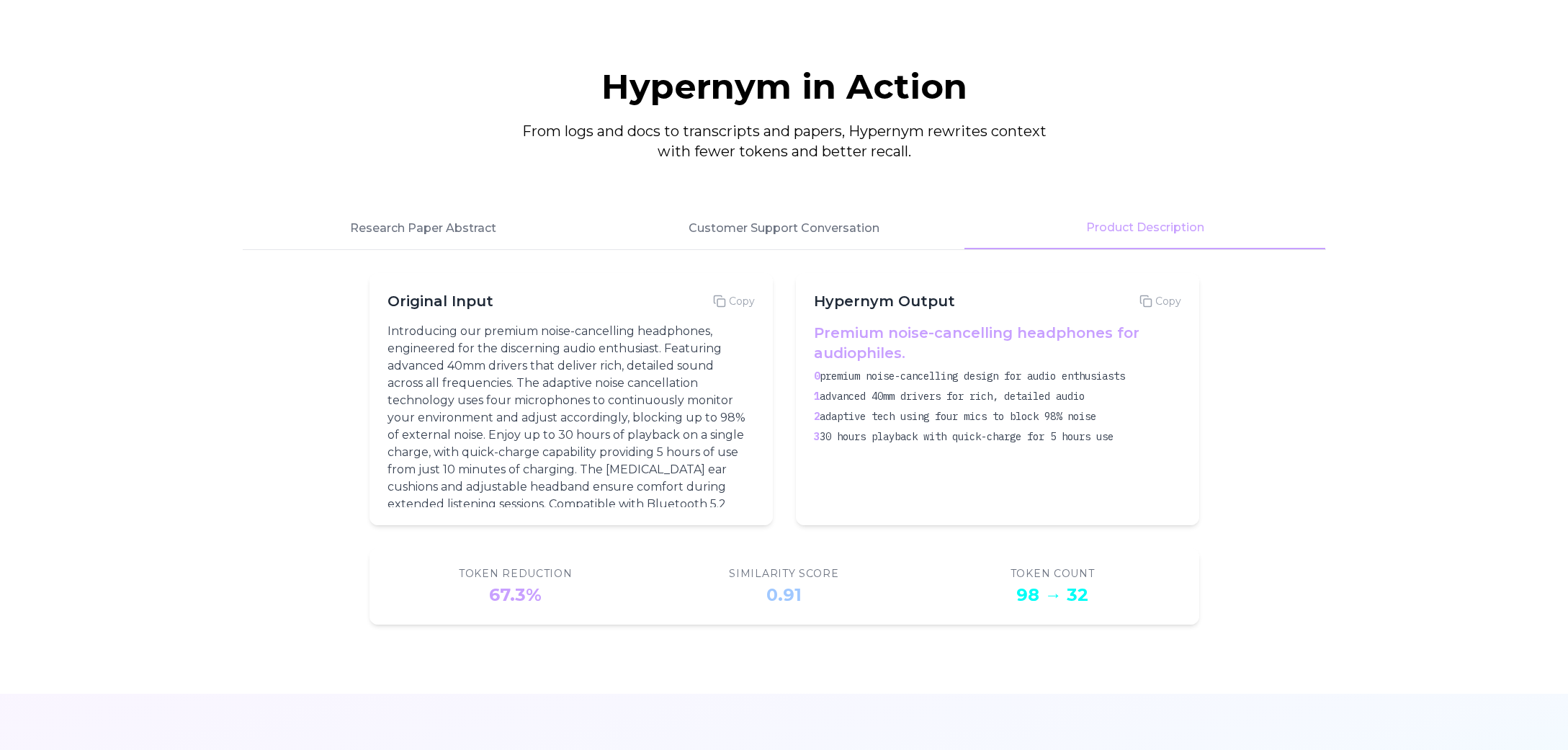
click at [1356, 378] on section "Hypernym in Action From logs and docs to transcripts and papers, Hypernym rewri…" at bounding box center [784, 347] width 1568 height 694
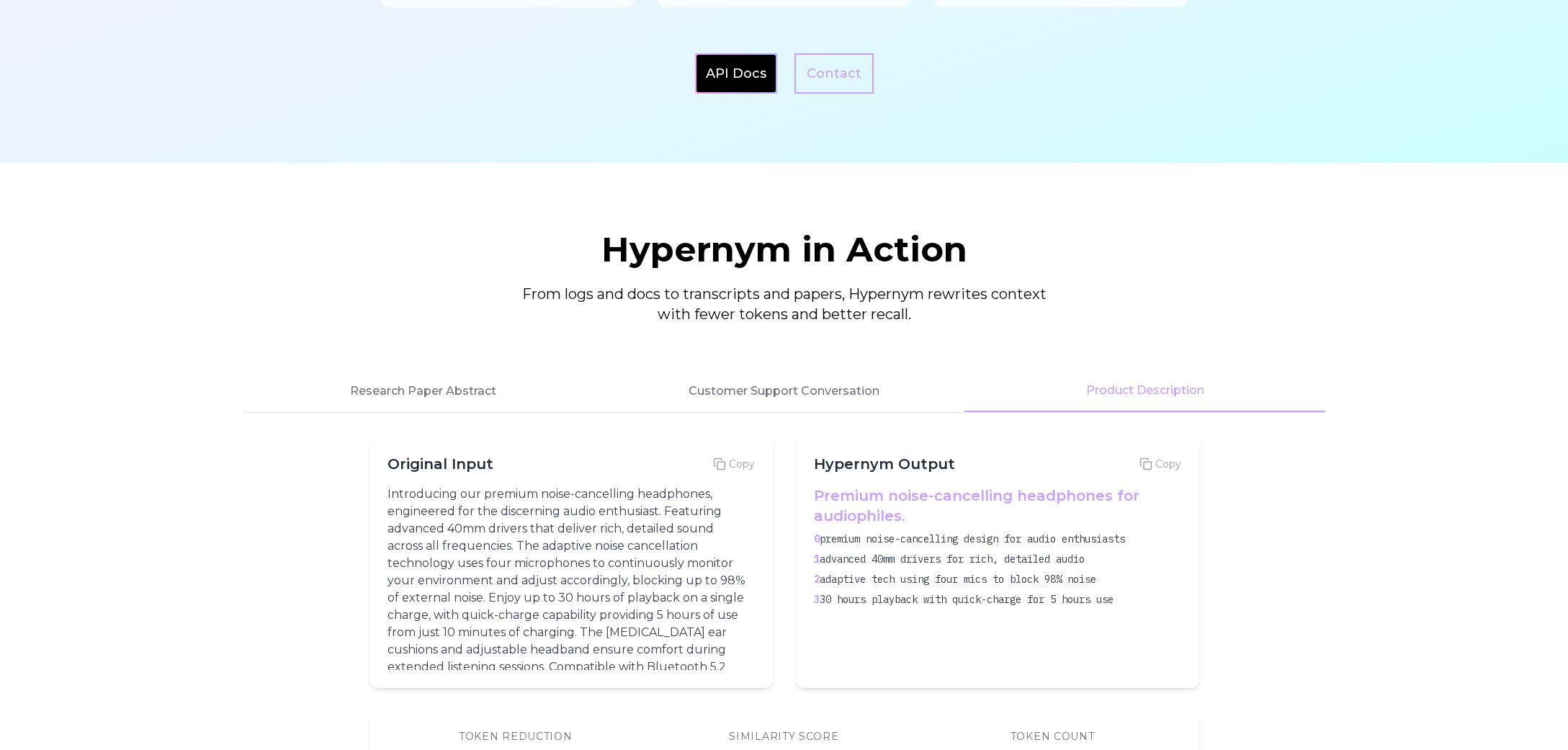
scroll to position [1699, 0]
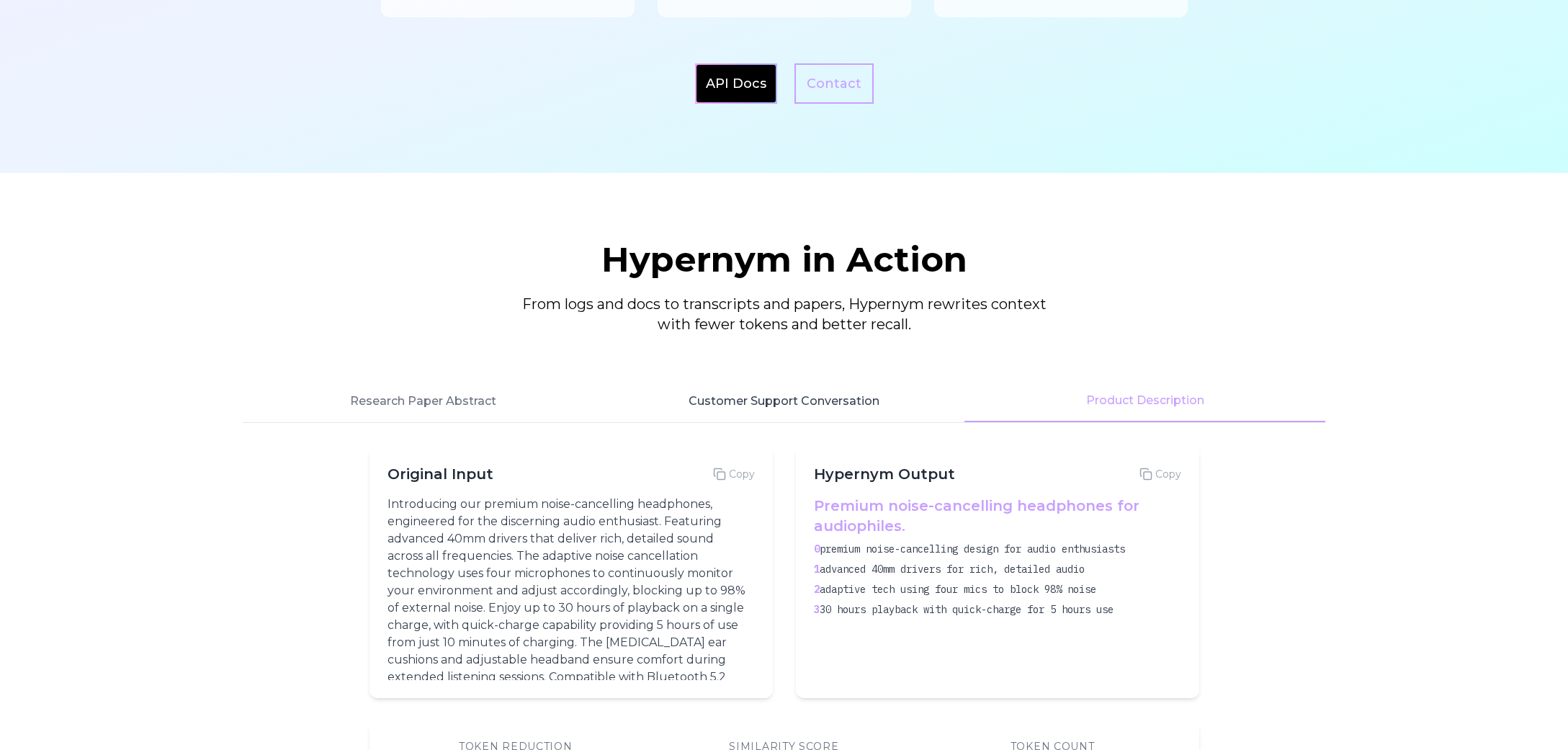
click at [825, 393] on button "Customer Support Conversation" at bounding box center [784, 401] width 361 height 42
click at [1112, 408] on button "Product Description" at bounding box center [1144, 401] width 361 height 42
click at [866, 401] on button "Customer Support Conversation" at bounding box center [784, 401] width 361 height 42
click at [1116, 418] on button "Product Description" at bounding box center [1144, 401] width 361 height 42
click at [1395, 541] on section "Hypernym in Action From logs and docs to transcripts and papers, Hypernym rewri…" at bounding box center [784, 520] width 1568 height 694
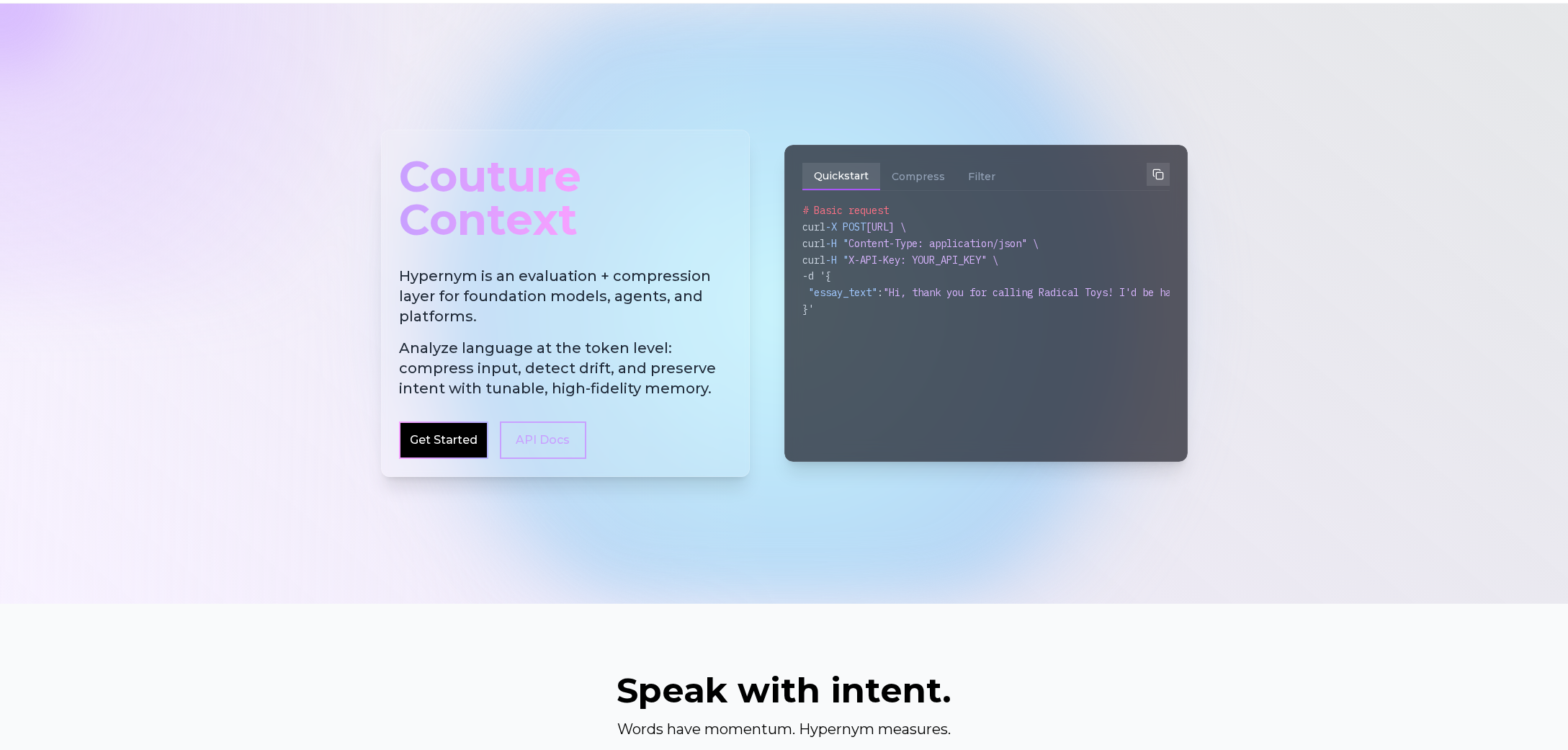
scroll to position [0, 0]
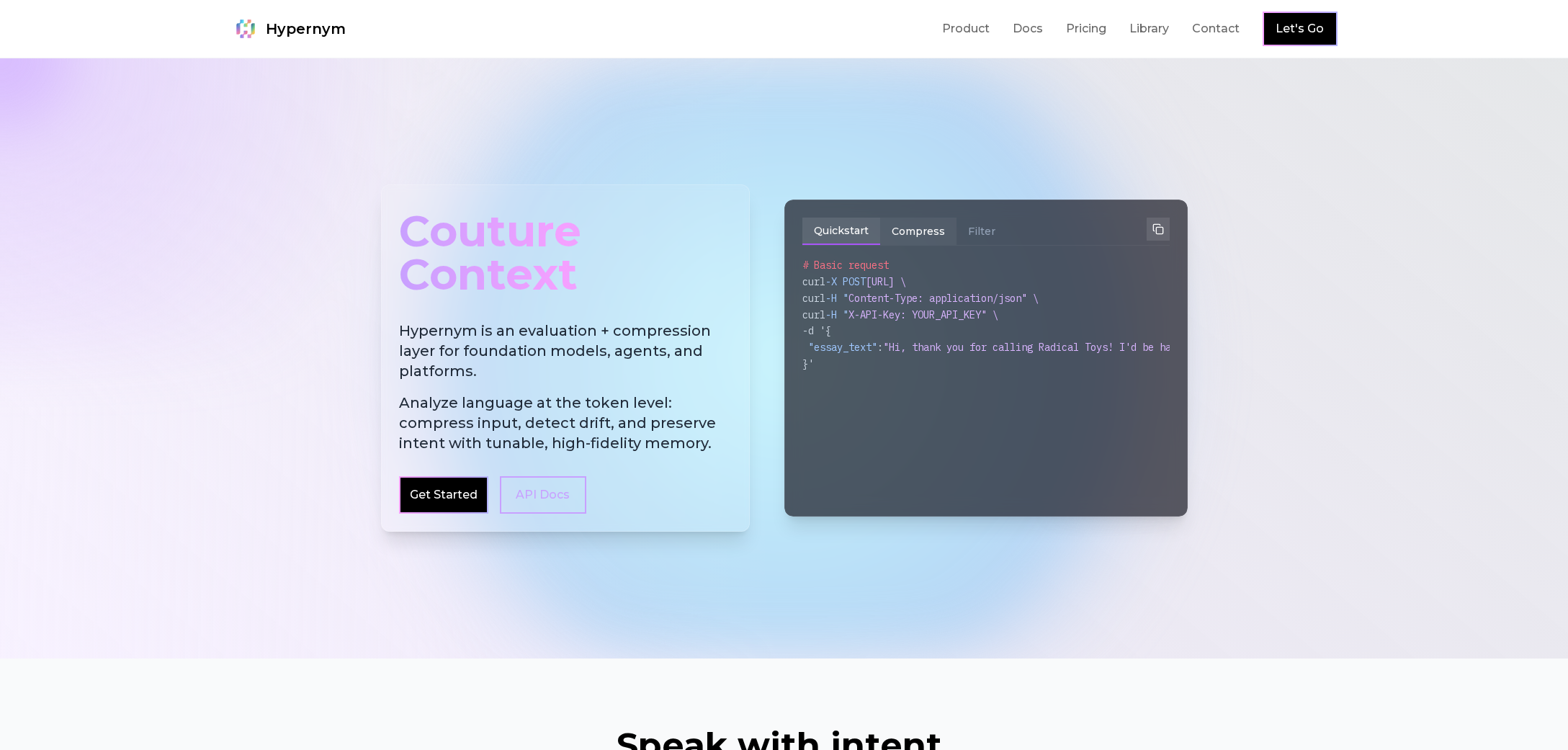
click at [931, 238] on button "Compress" at bounding box center [918, 231] width 76 height 28
click at [977, 227] on button "Filter" at bounding box center [982, 231] width 50 height 28
click at [867, 228] on button "Quickstart" at bounding box center [841, 231] width 78 height 28
click at [908, 230] on button "Compress" at bounding box center [918, 231] width 76 height 28
click at [964, 225] on button "Filter" at bounding box center [982, 231] width 50 height 28
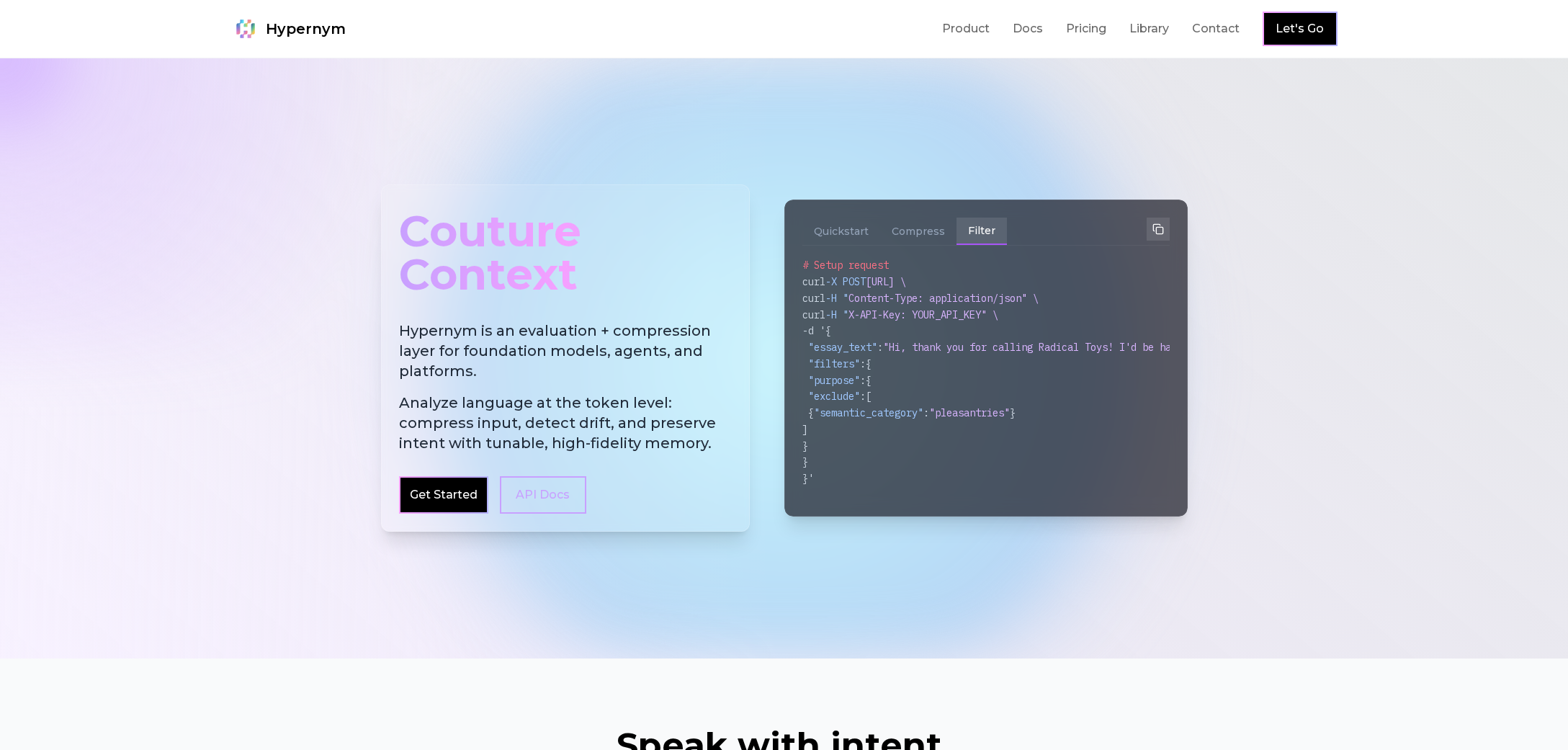
drag, startPoint x: 1309, startPoint y: 199, endPoint x: 1302, endPoint y: 194, distance: 8.6
click at [1308, 198] on div at bounding box center [784, 359] width 1568 height 600
click at [938, 39] on div "Hypernym Product Docs Pricing Library Contact Let's Go" at bounding box center [784, 28] width 1106 height 34
click at [940, 34] on div "Hypernym Product Docs Pricing Library Contact Let's Go" at bounding box center [784, 28] width 1106 height 34
click at [948, 28] on link "Product" at bounding box center [966, 28] width 48 height 18
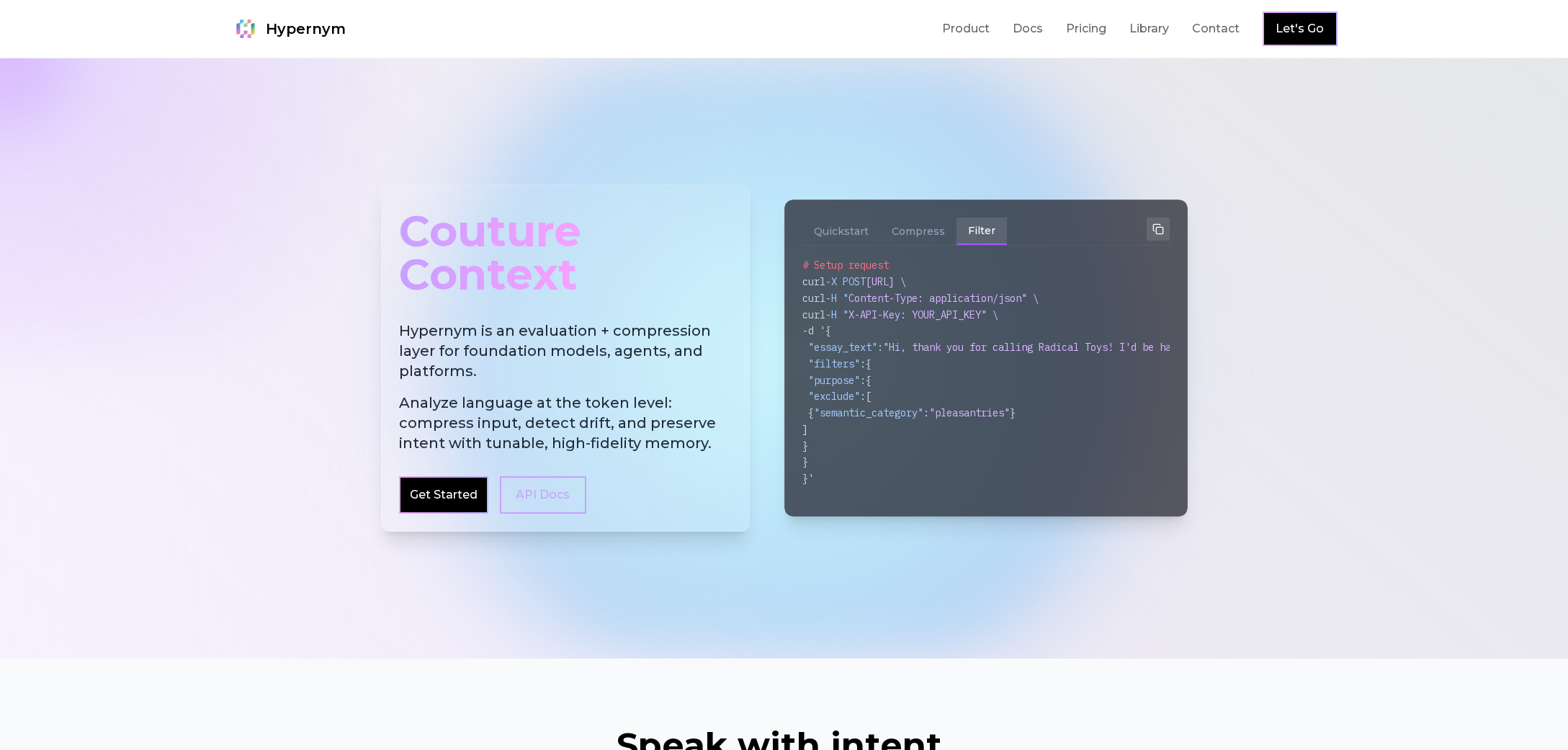
click at [1307, 244] on div at bounding box center [784, 359] width 1568 height 600
click at [1026, 31] on link "Docs" at bounding box center [1028, 28] width 30 height 18
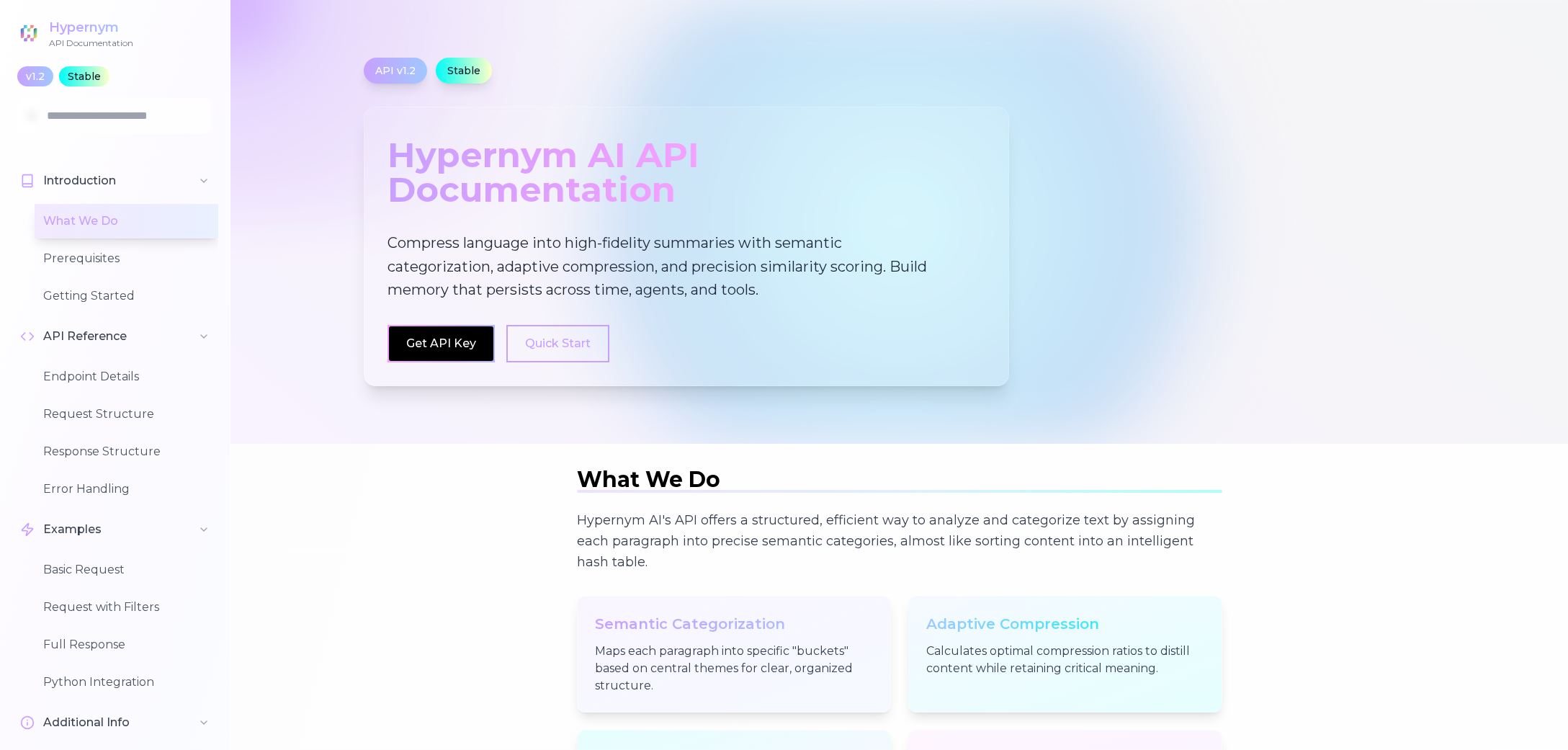
click at [95, 30] on div "Hypernym" at bounding box center [90, 28] width 85 height 20
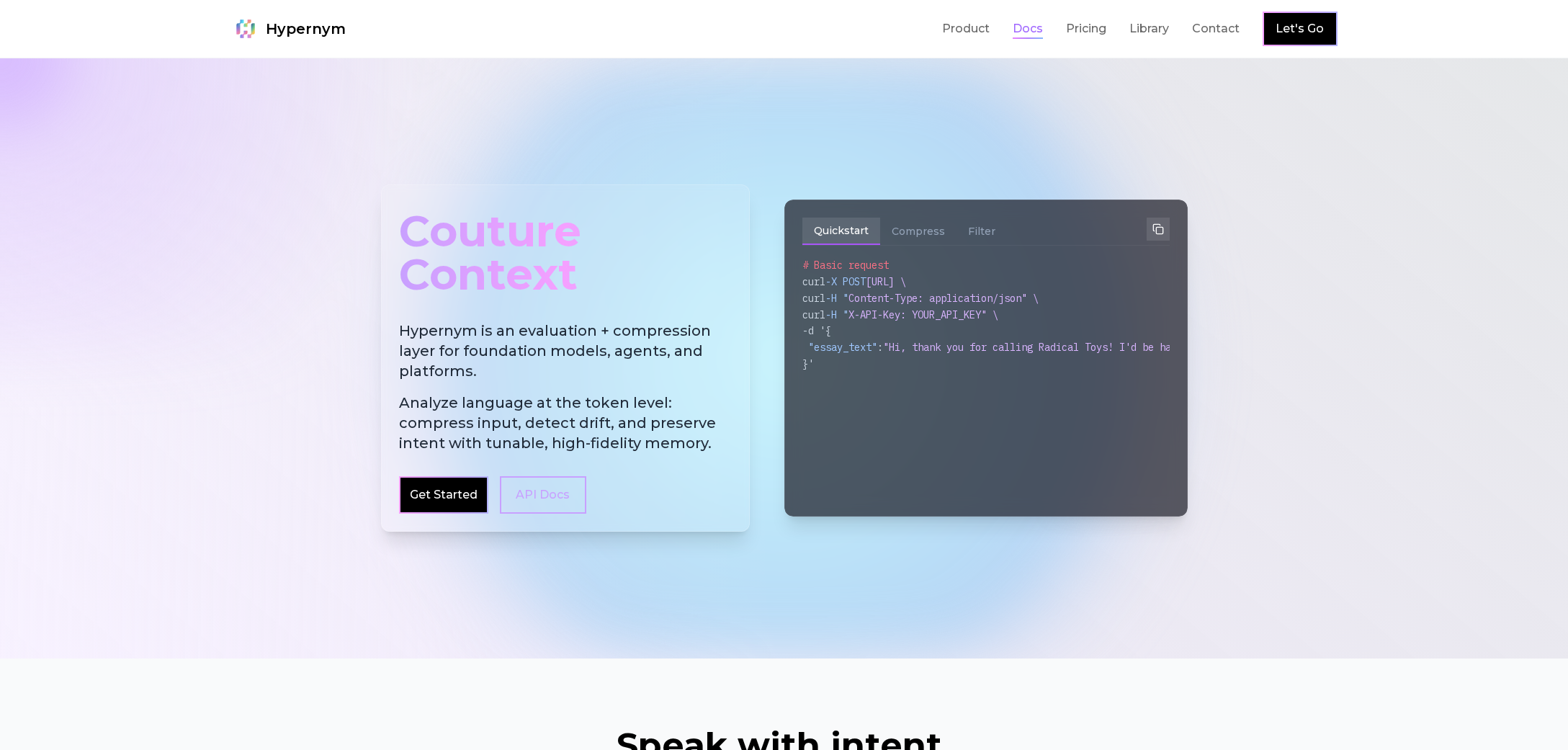
click at [1024, 31] on link "Docs" at bounding box center [1028, 28] width 30 height 18
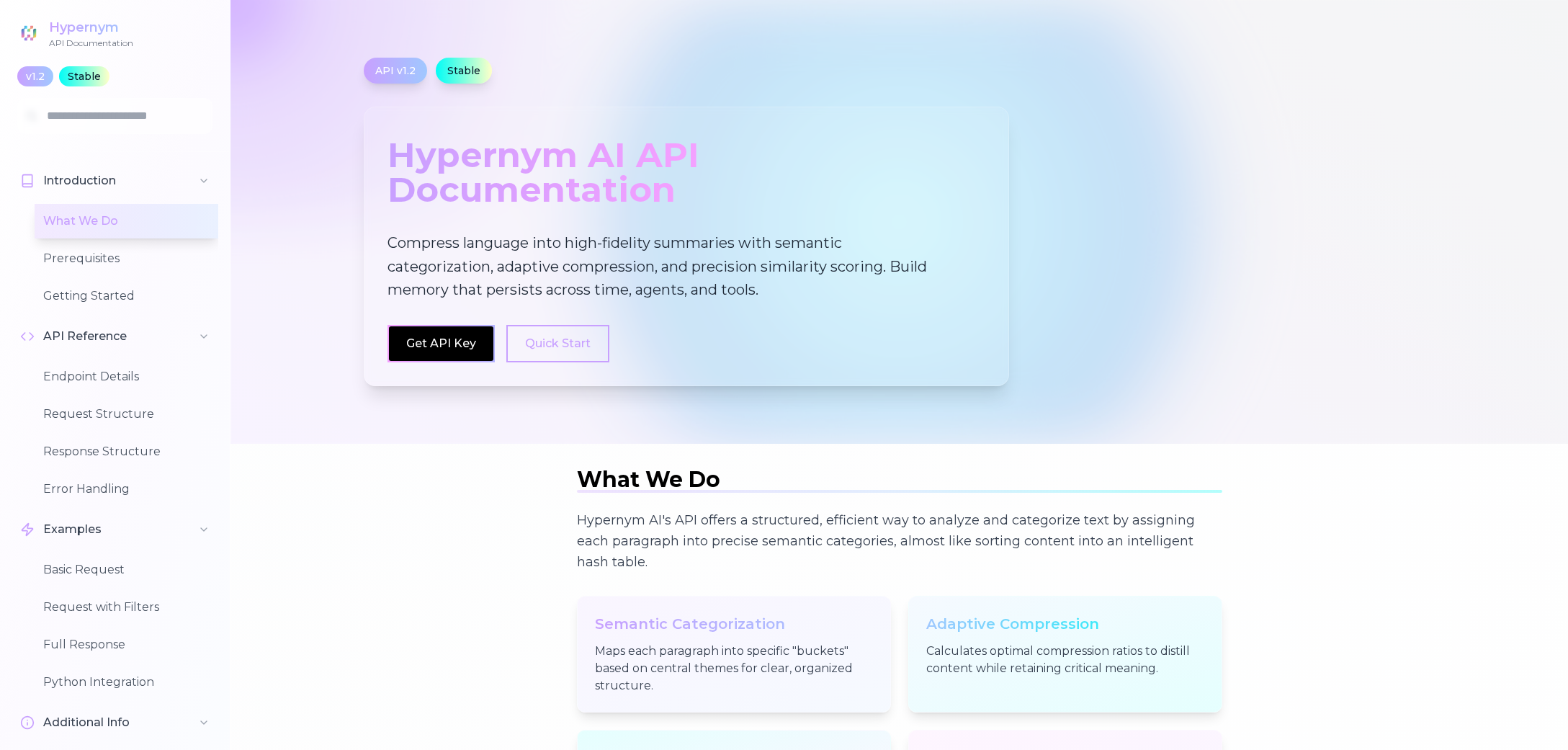
click at [1354, 373] on div "API v1.2 Stable Hypernym AI API Documentation Compress language into high-fidel…" at bounding box center [900, 222] width 1106 height 328
click at [1354, 375] on div "API v1.2 Stable Hypernym AI API Documentation Compress language into high-fidel…" at bounding box center [900, 222] width 1106 height 328
click at [101, 18] on div "Hypernym" at bounding box center [90, 28] width 85 height 20
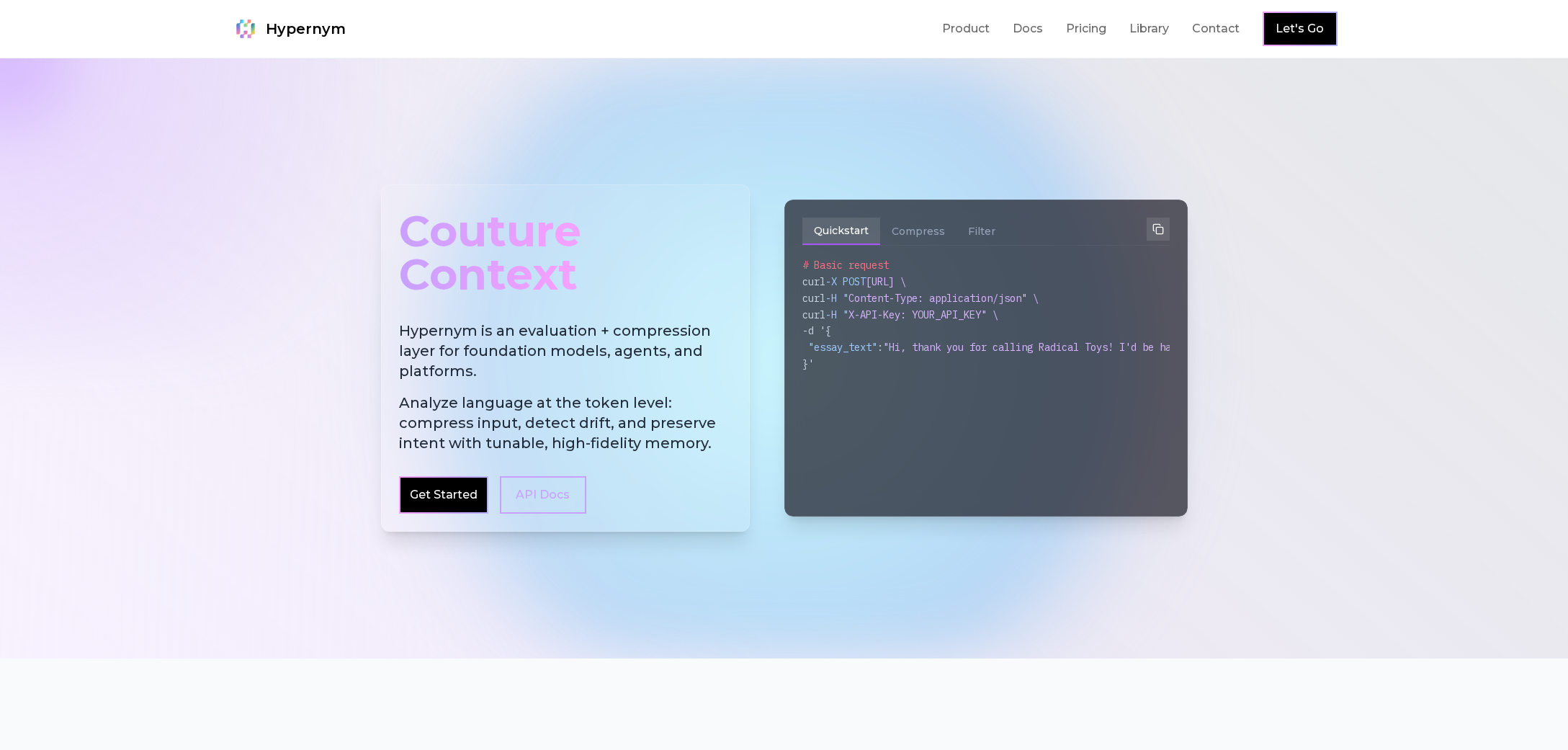
click at [1394, 340] on div at bounding box center [784, 359] width 1568 height 600
click at [1353, 298] on div at bounding box center [784, 359] width 1568 height 600
click at [902, 234] on button "Compress" at bounding box center [918, 231] width 76 height 28
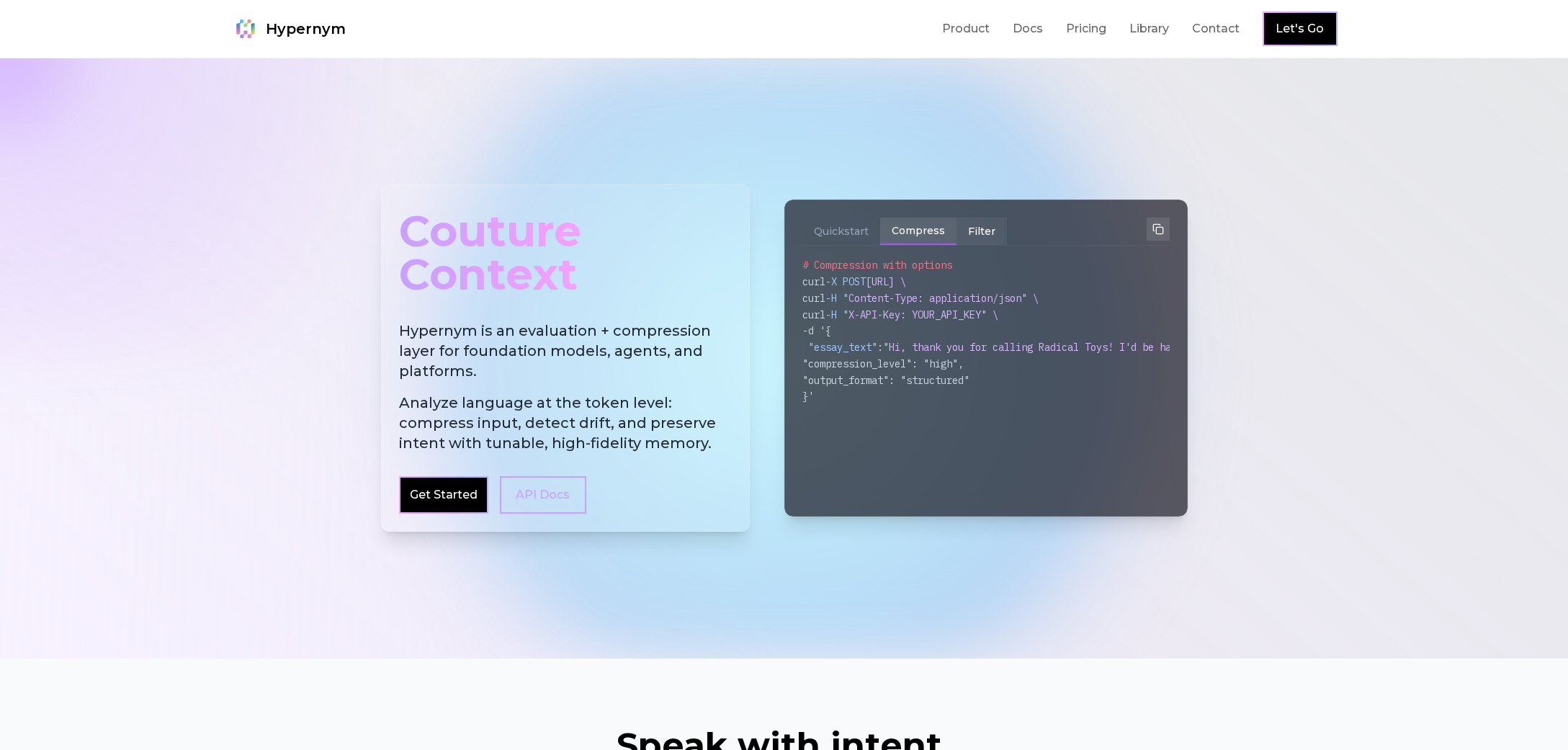
click at [975, 233] on button "Filter" at bounding box center [982, 231] width 50 height 28
drag, startPoint x: 926, startPoint y: 234, endPoint x: 825, endPoint y: 234, distance: 101.0
click at [926, 234] on button "Compress" at bounding box center [918, 231] width 76 height 28
drag, startPoint x: 825, startPoint y: 234, endPoint x: 922, endPoint y: 215, distance: 98.8
click at [825, 234] on button "Quickstart" at bounding box center [841, 231] width 78 height 28
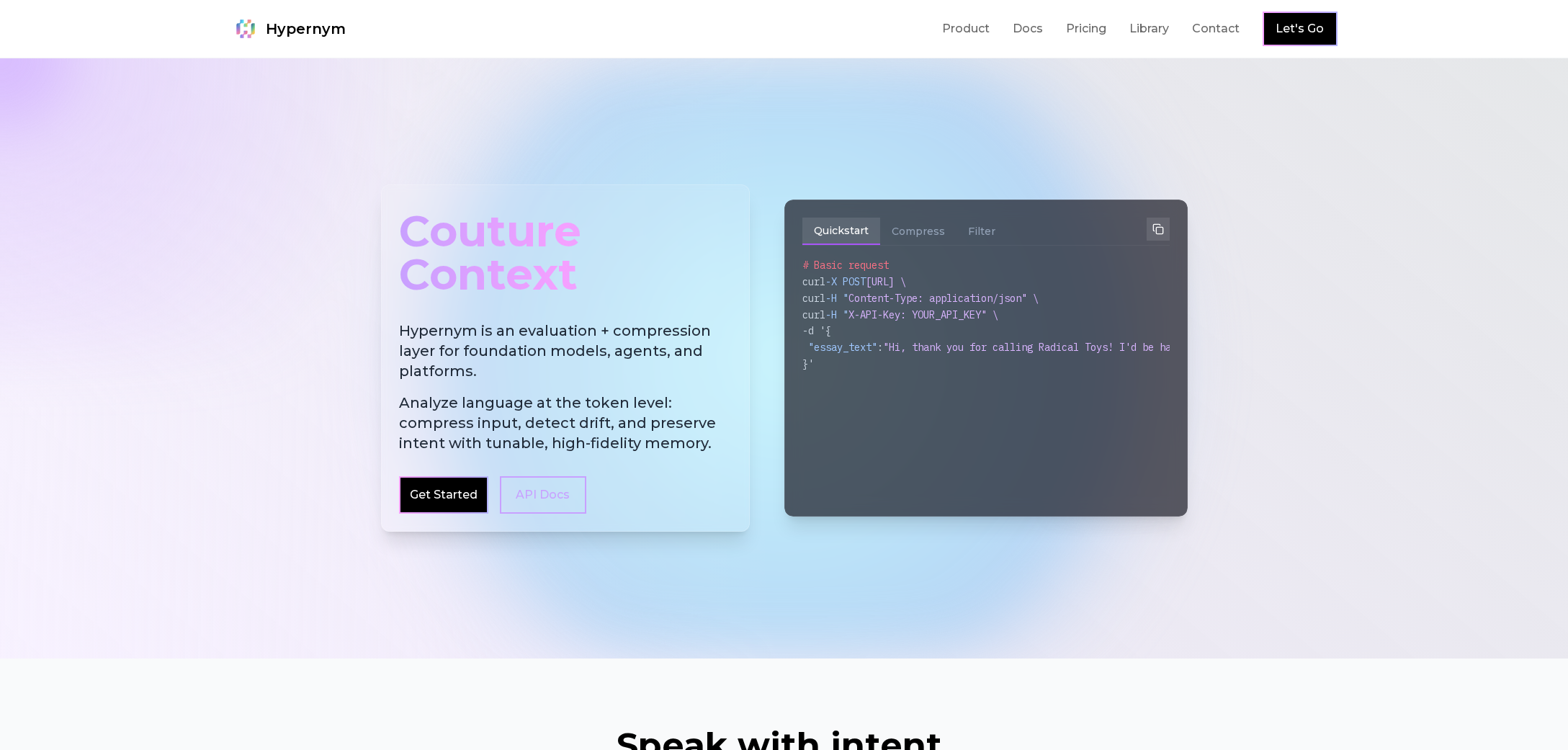
click at [923, 215] on div "Quickstart Compress Filter # Basic request curl -X POST [URL] \ curl -H " Conte…" at bounding box center [986, 358] width 404 height 317
drag, startPoint x: 972, startPoint y: 233, endPoint x: 908, endPoint y: 239, distance: 64.3
click at [969, 234] on button "Filter" at bounding box center [982, 231] width 50 height 28
drag, startPoint x: 905, startPoint y: 239, endPoint x: 838, endPoint y: 240, distance: 67.0
click at [905, 239] on button "Compress" at bounding box center [918, 231] width 76 height 28
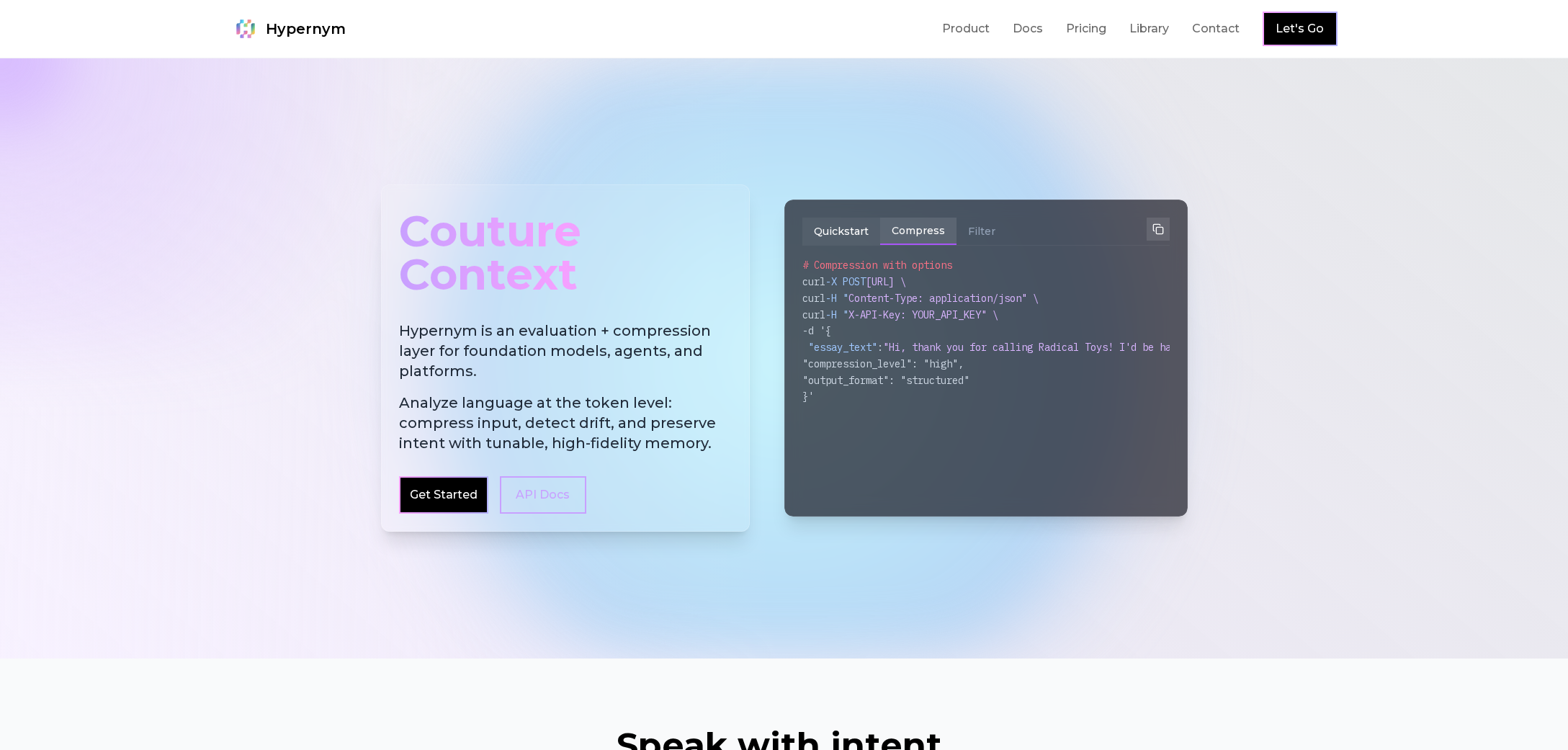
click at [838, 240] on button "Quickstart" at bounding box center [841, 231] width 78 height 28
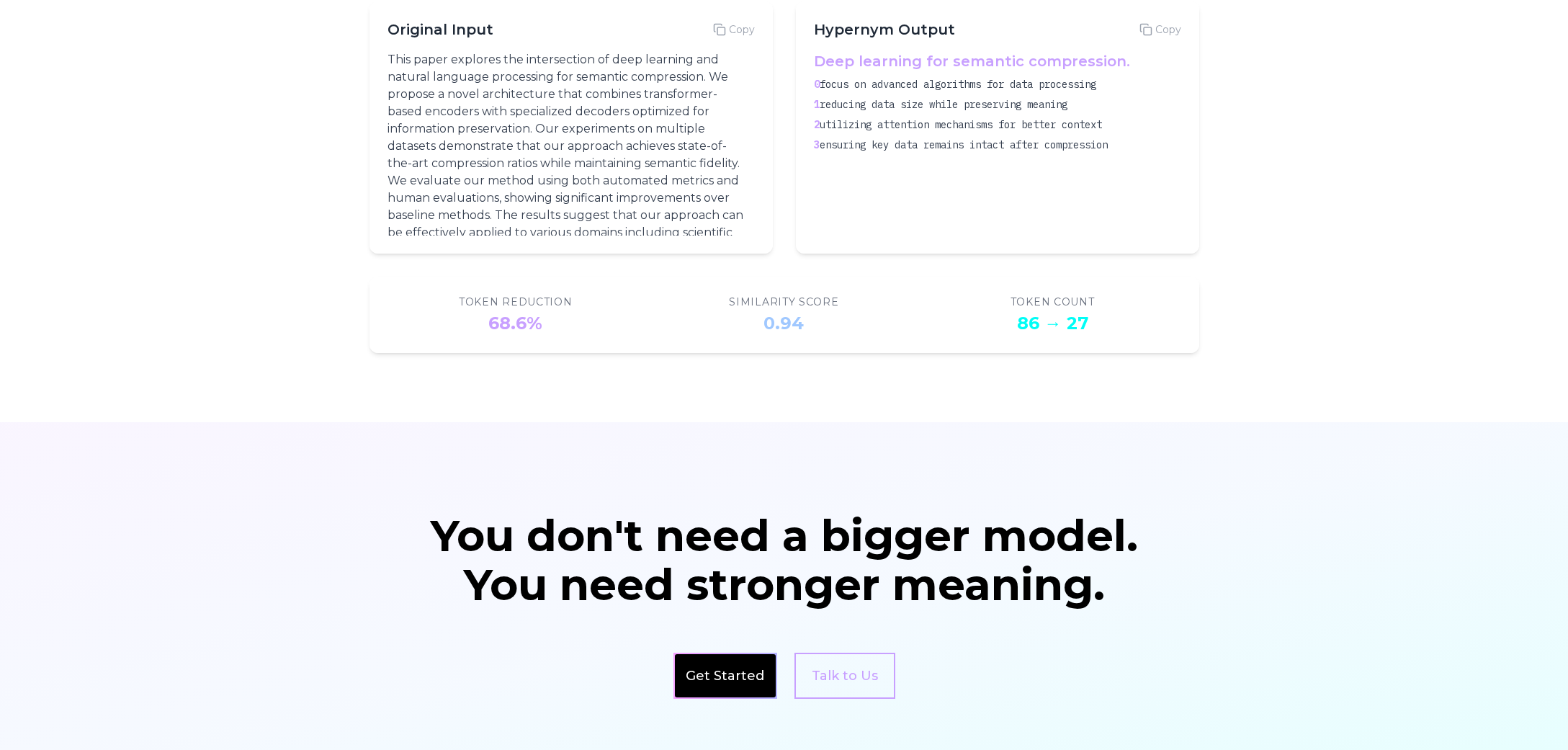
scroll to position [2218, 0]
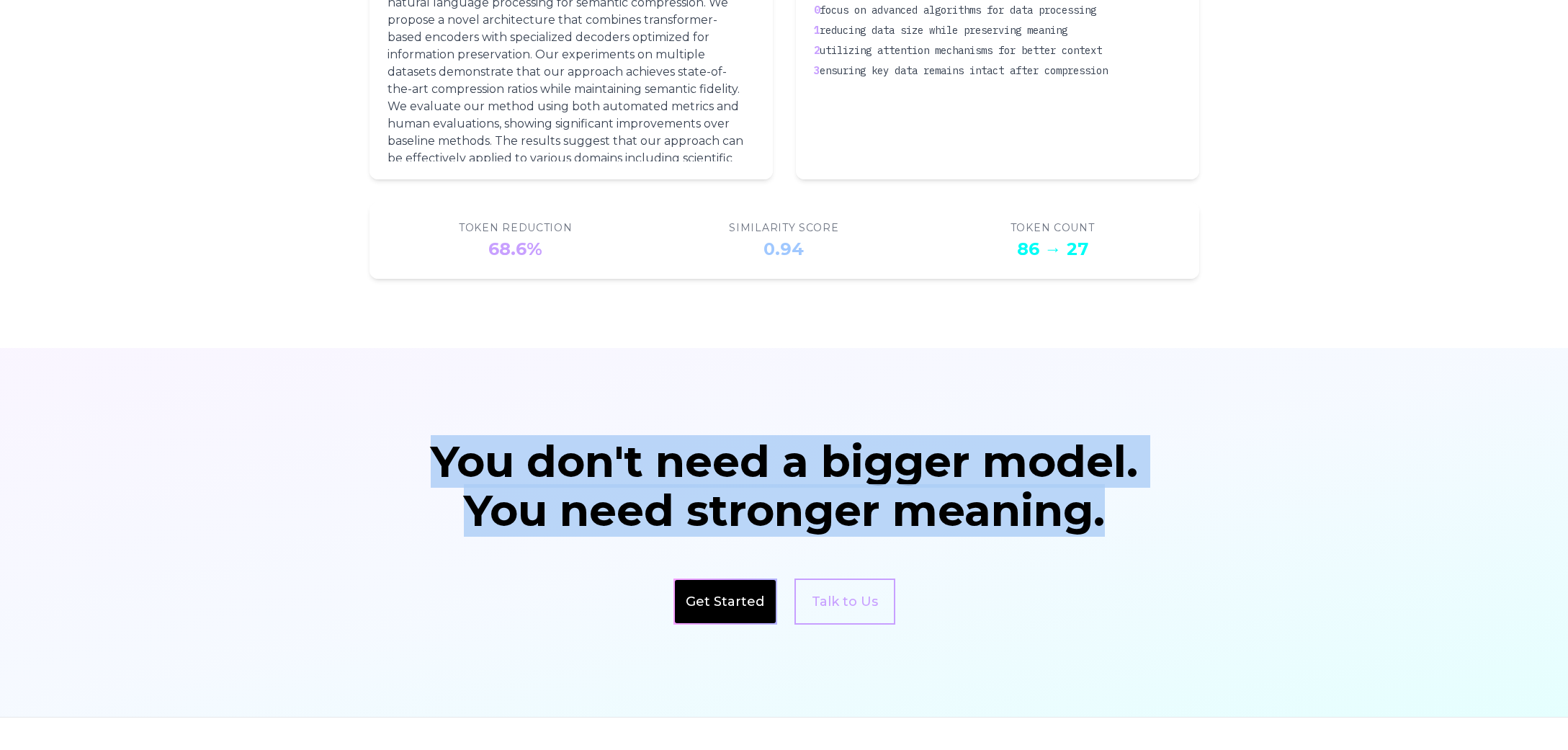
drag, startPoint x: 430, startPoint y: 458, endPoint x: 1191, endPoint y: 517, distance: 763.3
click at [1191, 517] on div "You don't need a bigger model. You need stronger meaning. Get Started Talk to Us" at bounding box center [784, 532] width 1106 height 184
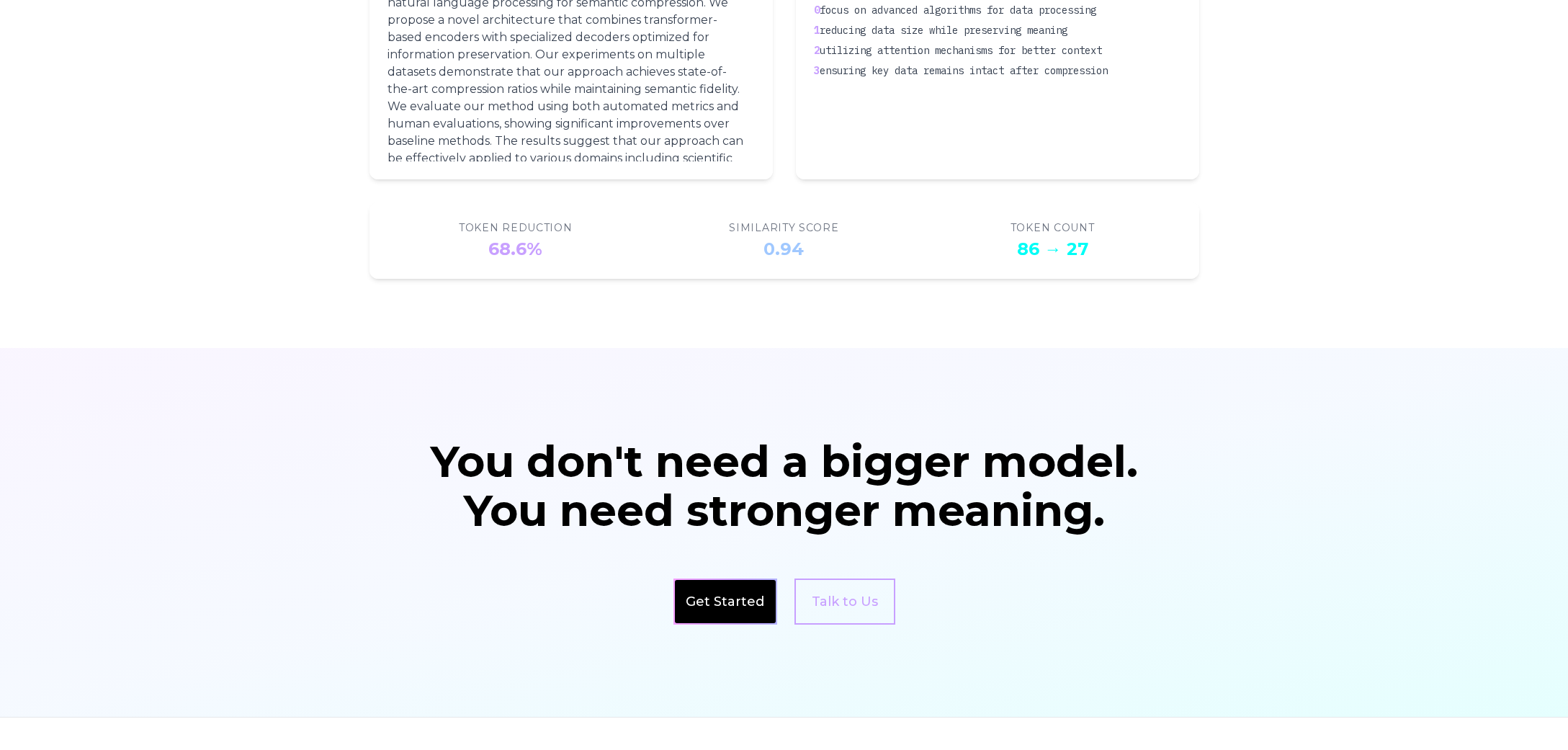
click at [1227, 569] on div "You don't need a bigger model. You need stronger meaning. Get Started Talk to Us" at bounding box center [784, 532] width 1106 height 184
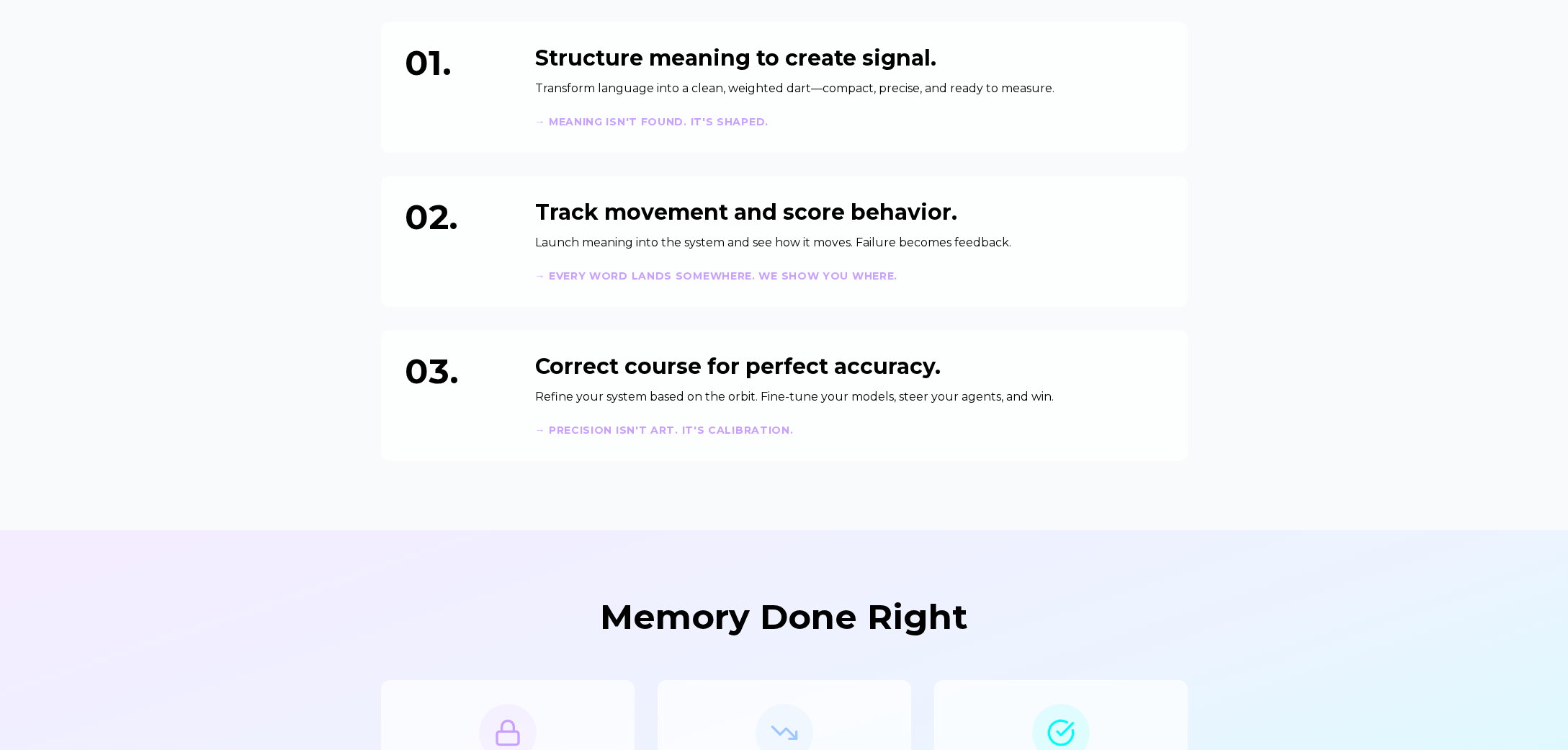
scroll to position [0, 0]
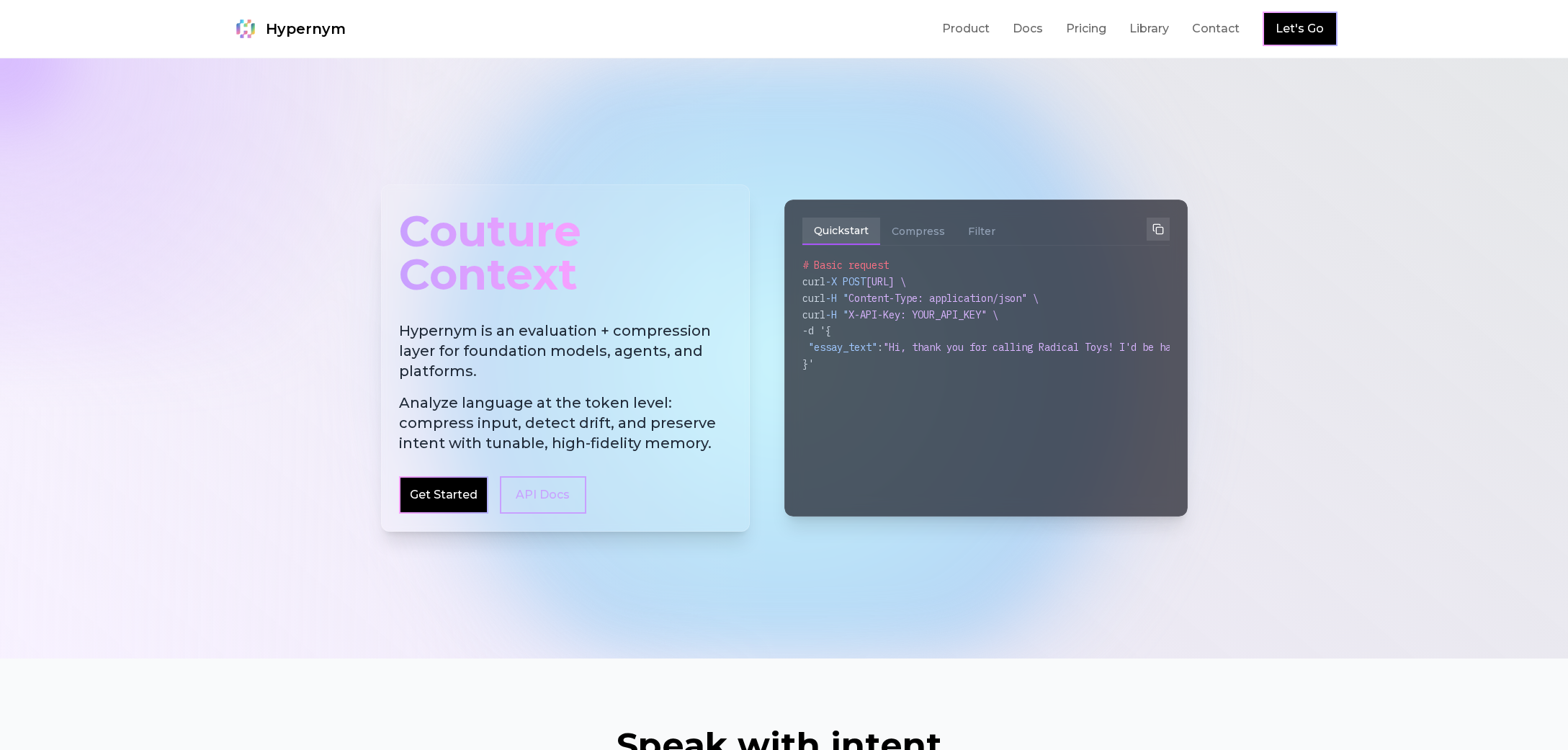
click at [1333, 288] on div at bounding box center [784, 359] width 1568 height 600
click at [983, 32] on link "Product" at bounding box center [966, 28] width 48 height 18
click at [1349, 363] on div at bounding box center [784, 359] width 1568 height 600
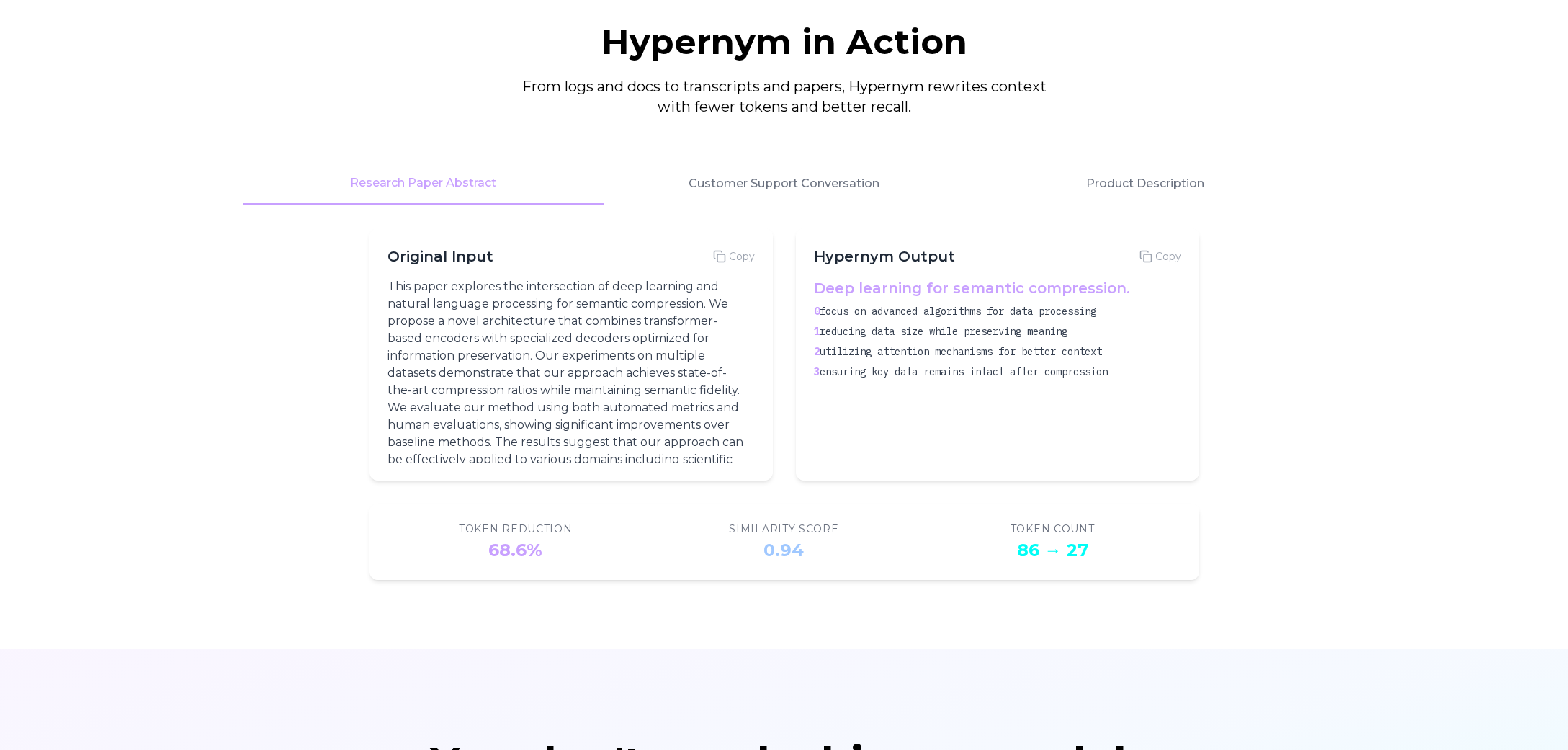
scroll to position [1902, 0]
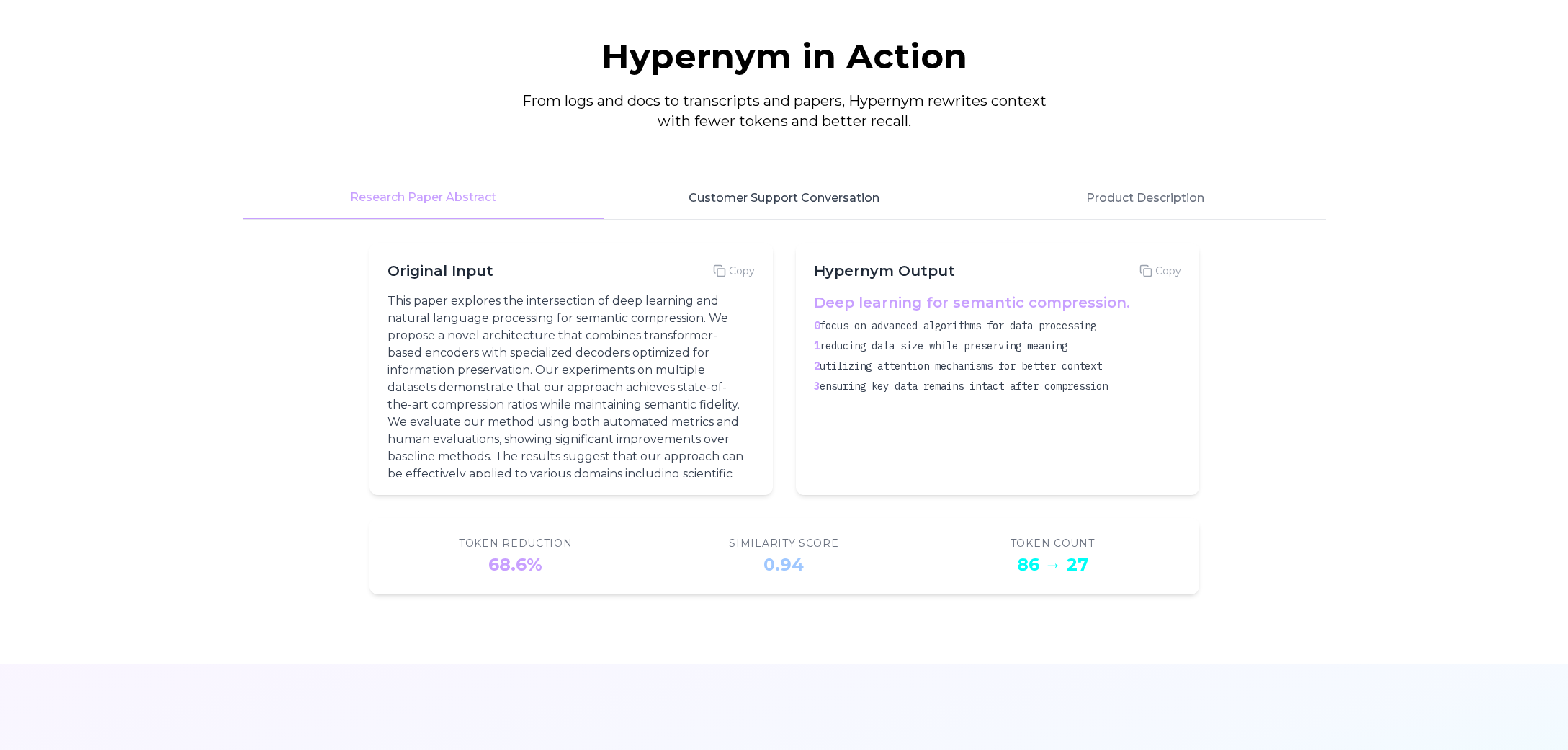
click at [832, 206] on button "Customer Support Conversation" at bounding box center [784, 199] width 361 height 42
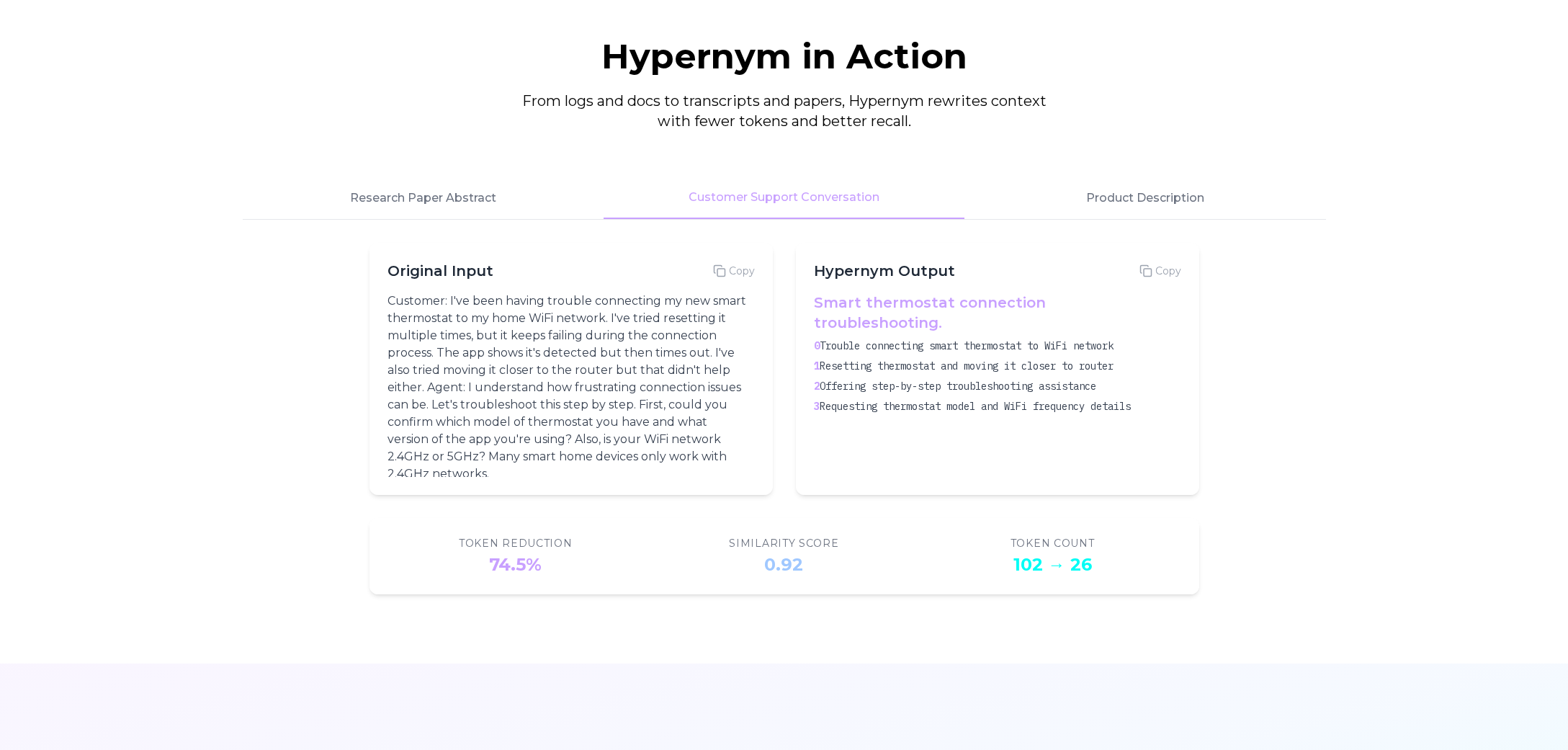
click at [1364, 357] on section "Hypernym in Action From logs and docs to transcripts and papers, Hypernym rewri…" at bounding box center [784, 317] width 1568 height 694
click at [1148, 209] on button "Product Description" at bounding box center [1144, 199] width 361 height 42
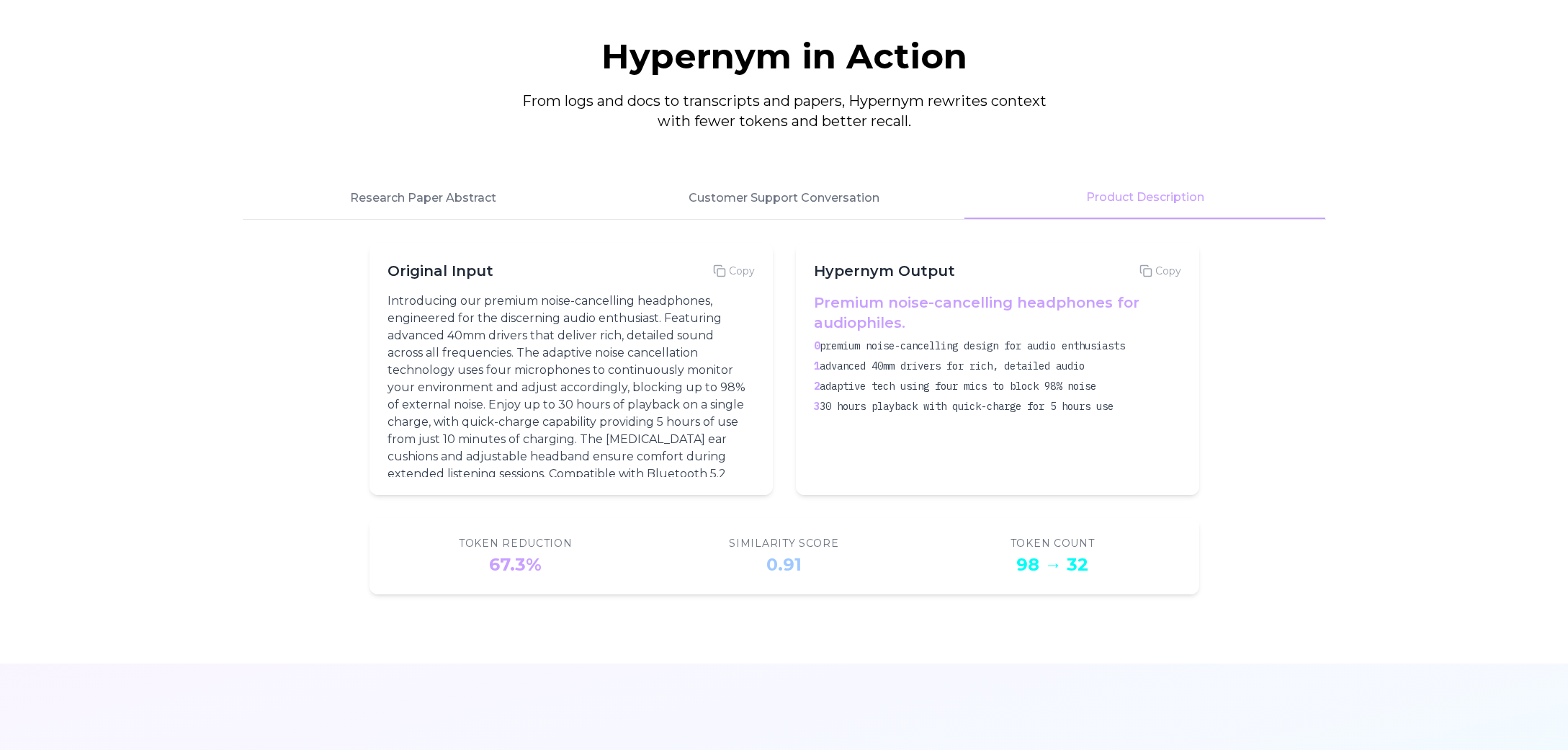
click at [1400, 246] on section "Hypernym in Action From logs and docs to transcripts and papers, Hypernym rewri…" at bounding box center [784, 317] width 1568 height 694
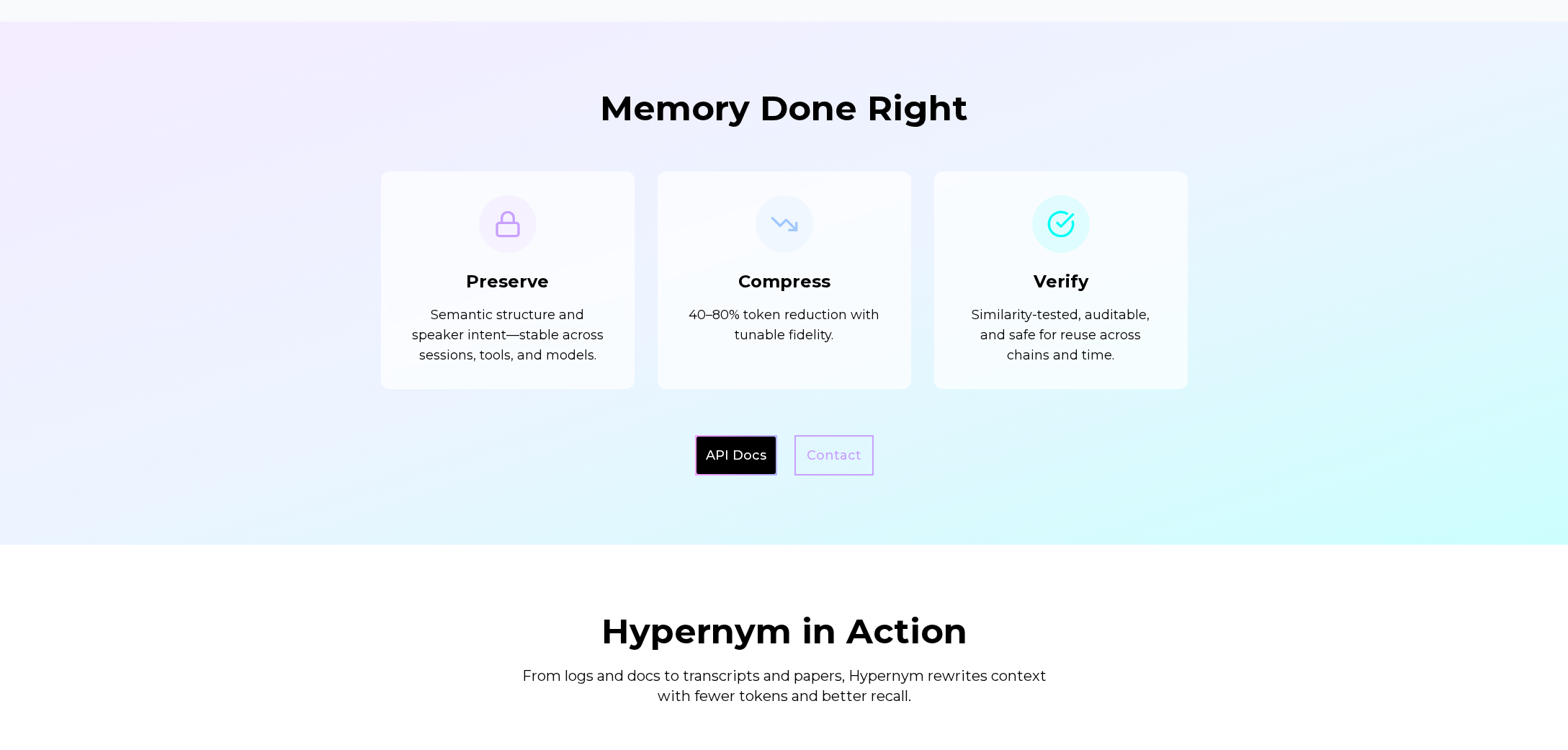
scroll to position [1267, 0]
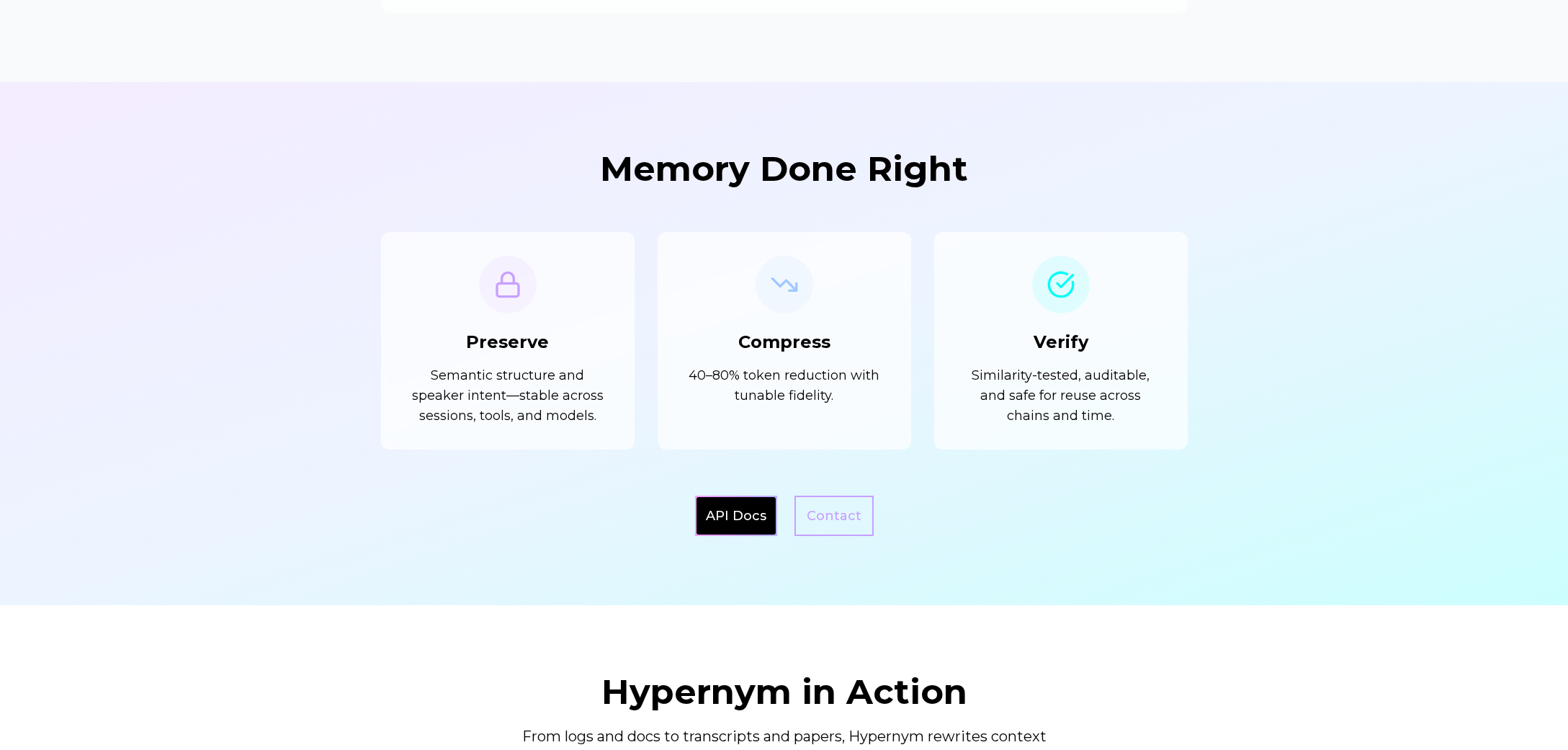
drag, startPoint x: 1396, startPoint y: 91, endPoint x: 1351, endPoint y: 189, distance: 107.8
click at [1396, 92] on div at bounding box center [784, 344] width 1568 height 523
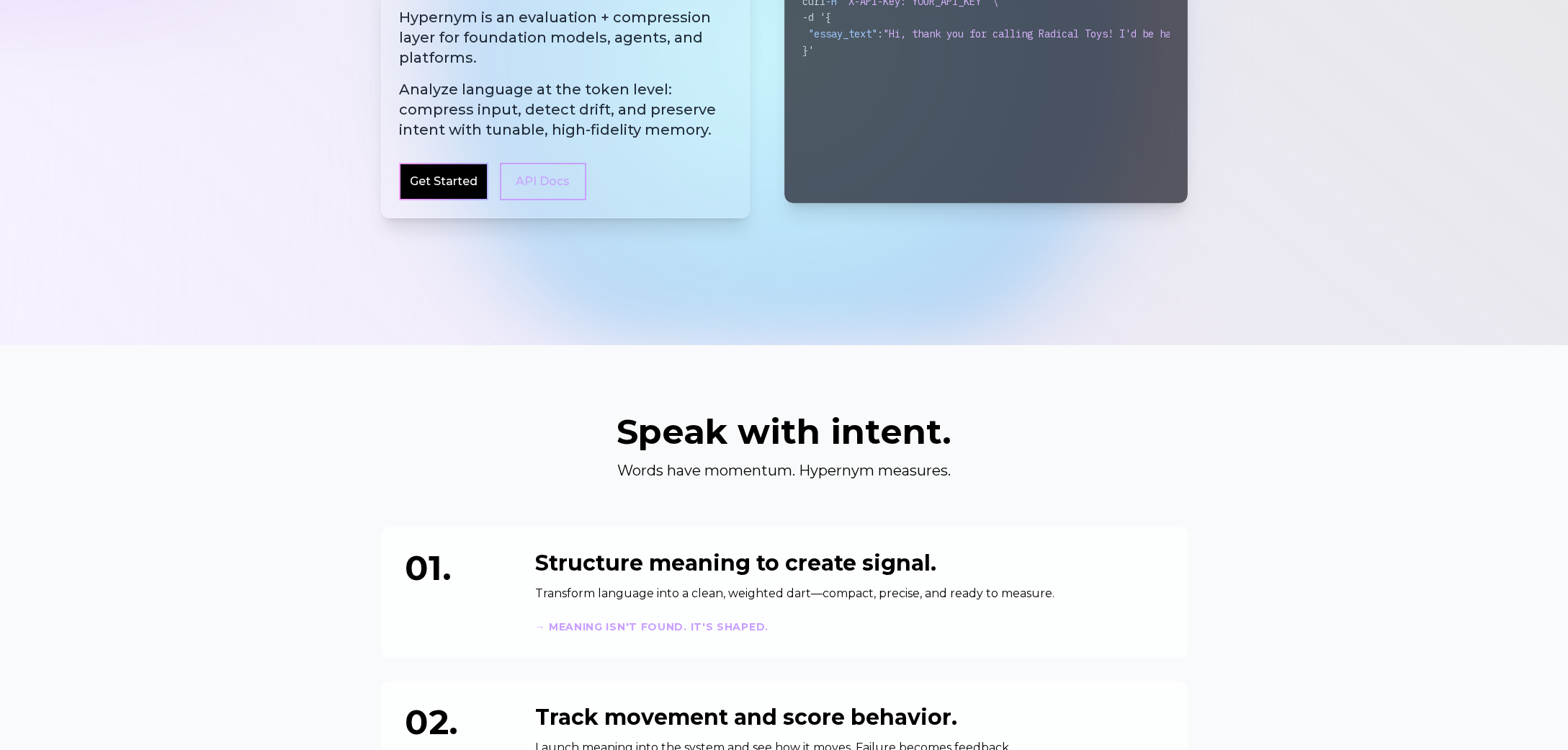
scroll to position [0, 0]
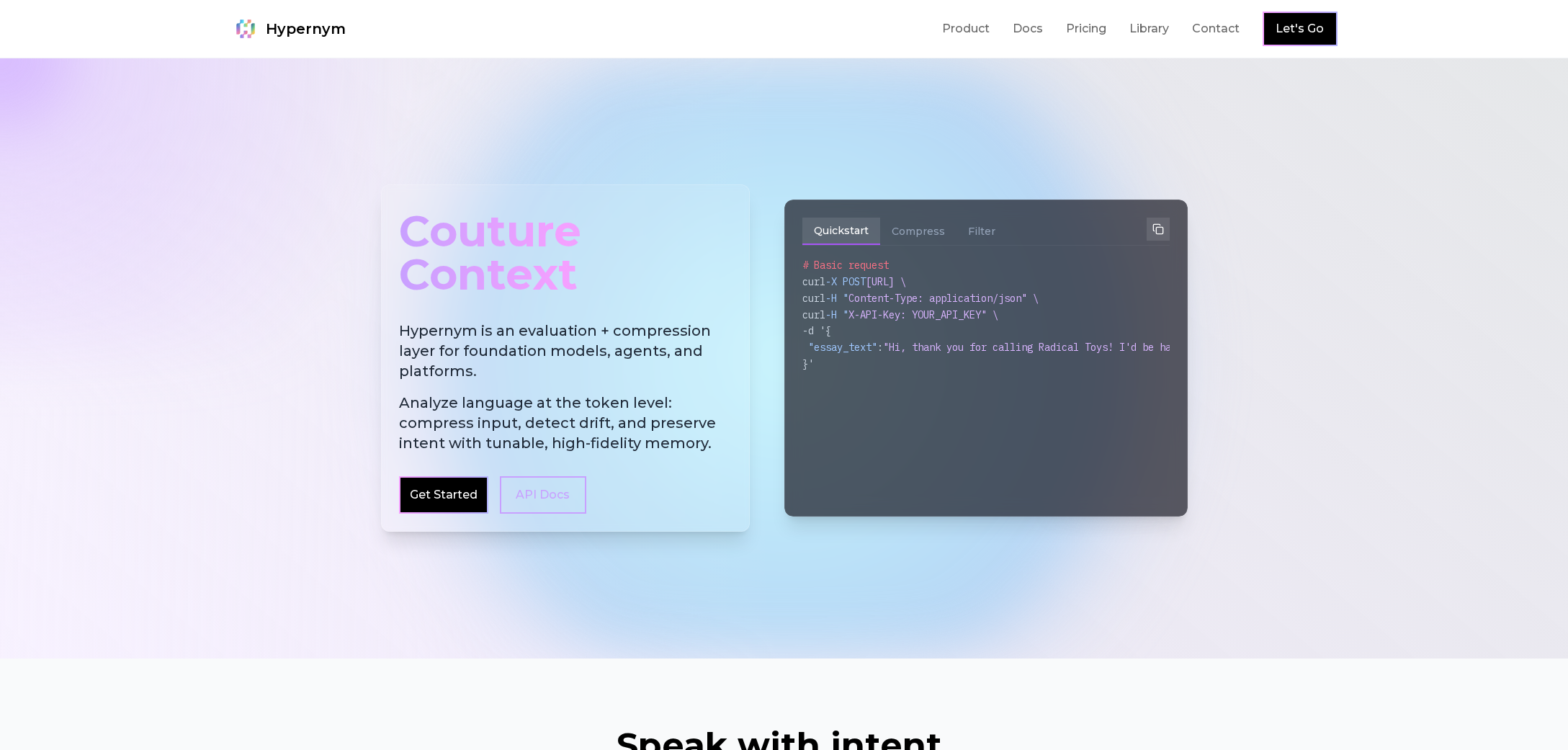
click at [670, 137] on div "Couture Context Hypernym is an evaluation + compression layer for foundation mo…" at bounding box center [784, 359] width 830 height 486
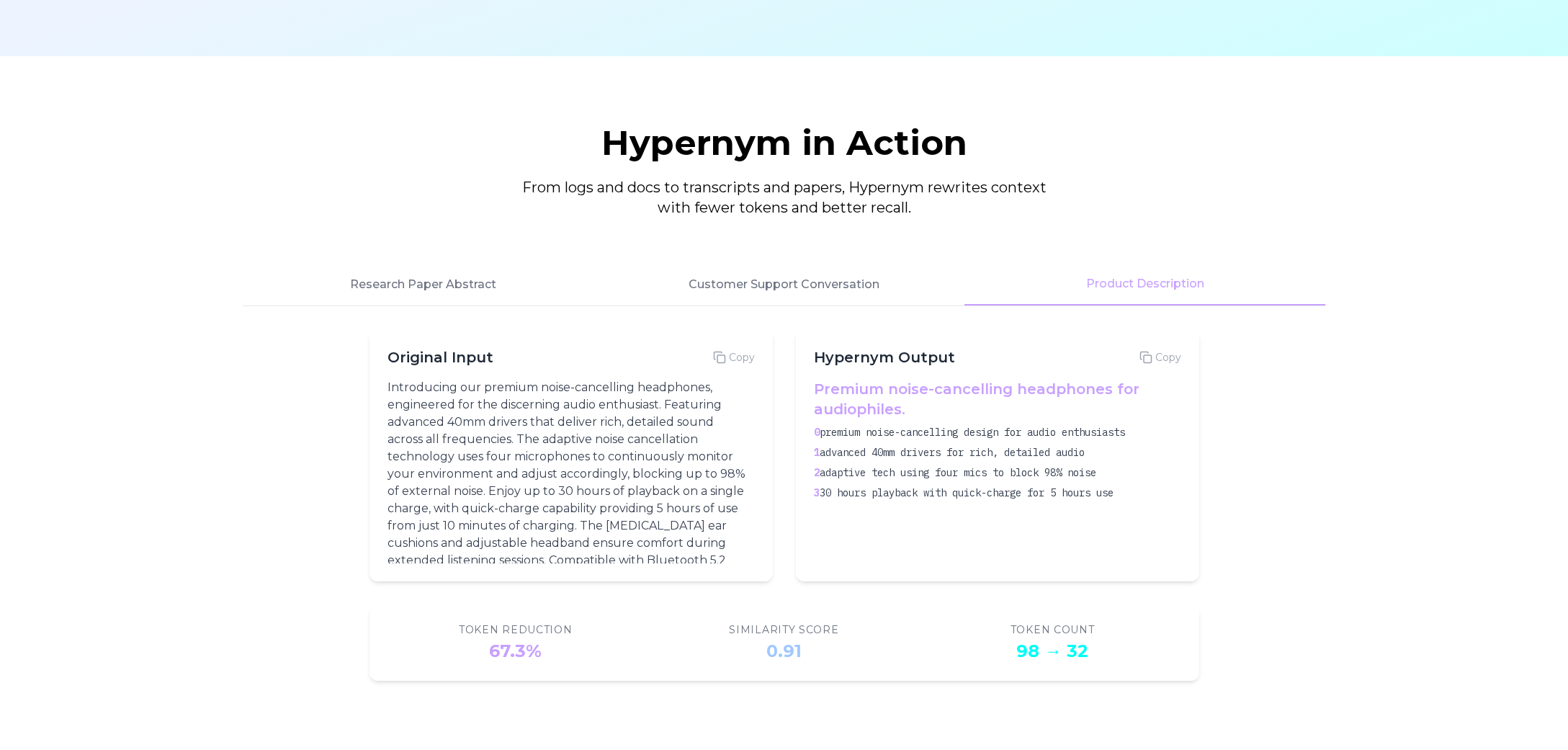
scroll to position [1470, 0]
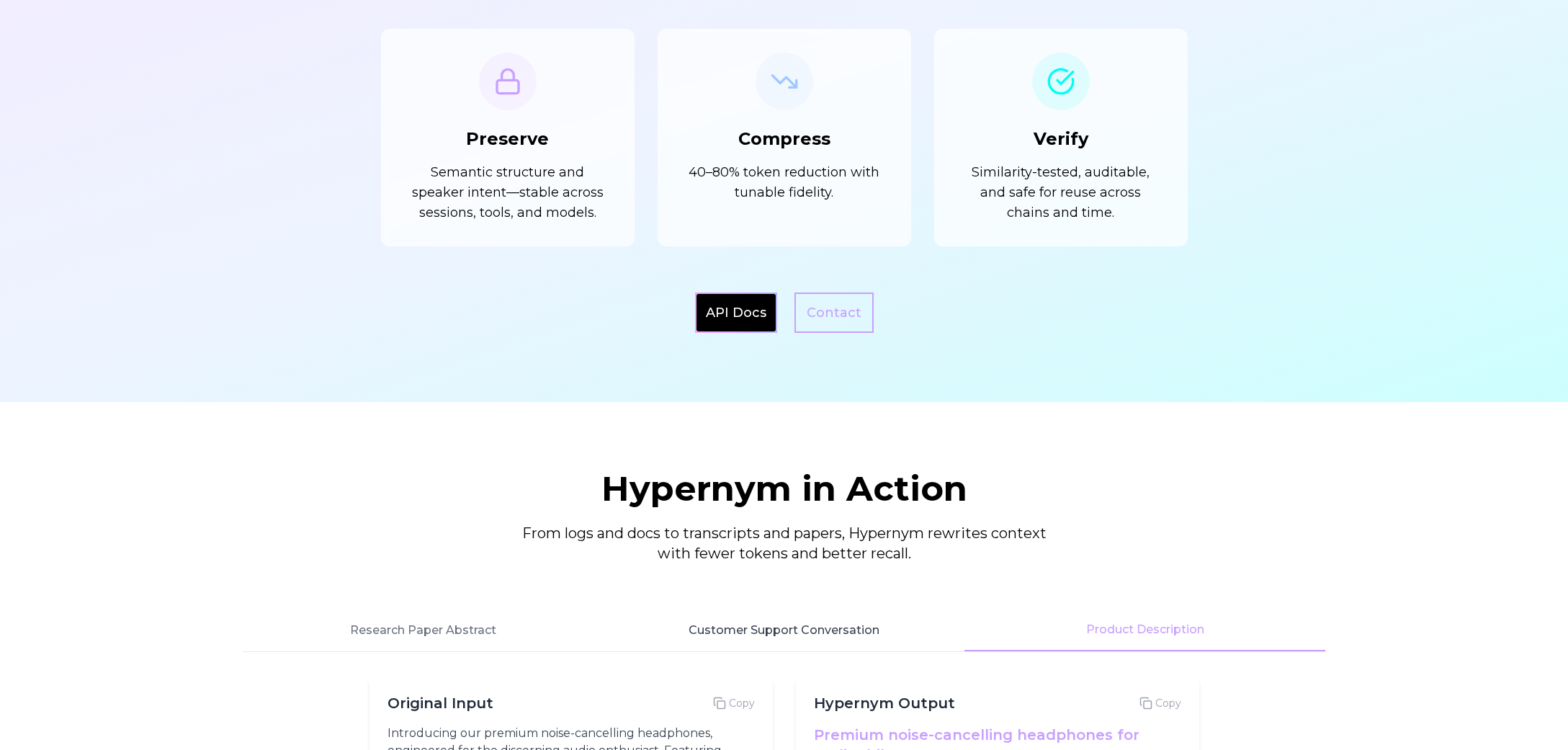
click at [854, 624] on button "Customer Support Conversation" at bounding box center [784, 630] width 361 height 42
click at [490, 634] on button "Research Paper Abstract" at bounding box center [423, 630] width 361 height 42
click at [843, 638] on button "Customer Support Conversation" at bounding box center [784, 630] width 361 height 42
click at [1135, 634] on button "Product Description" at bounding box center [1144, 630] width 361 height 42
drag, startPoint x: 775, startPoint y: 639, endPoint x: 502, endPoint y: 634, distance: 273.0
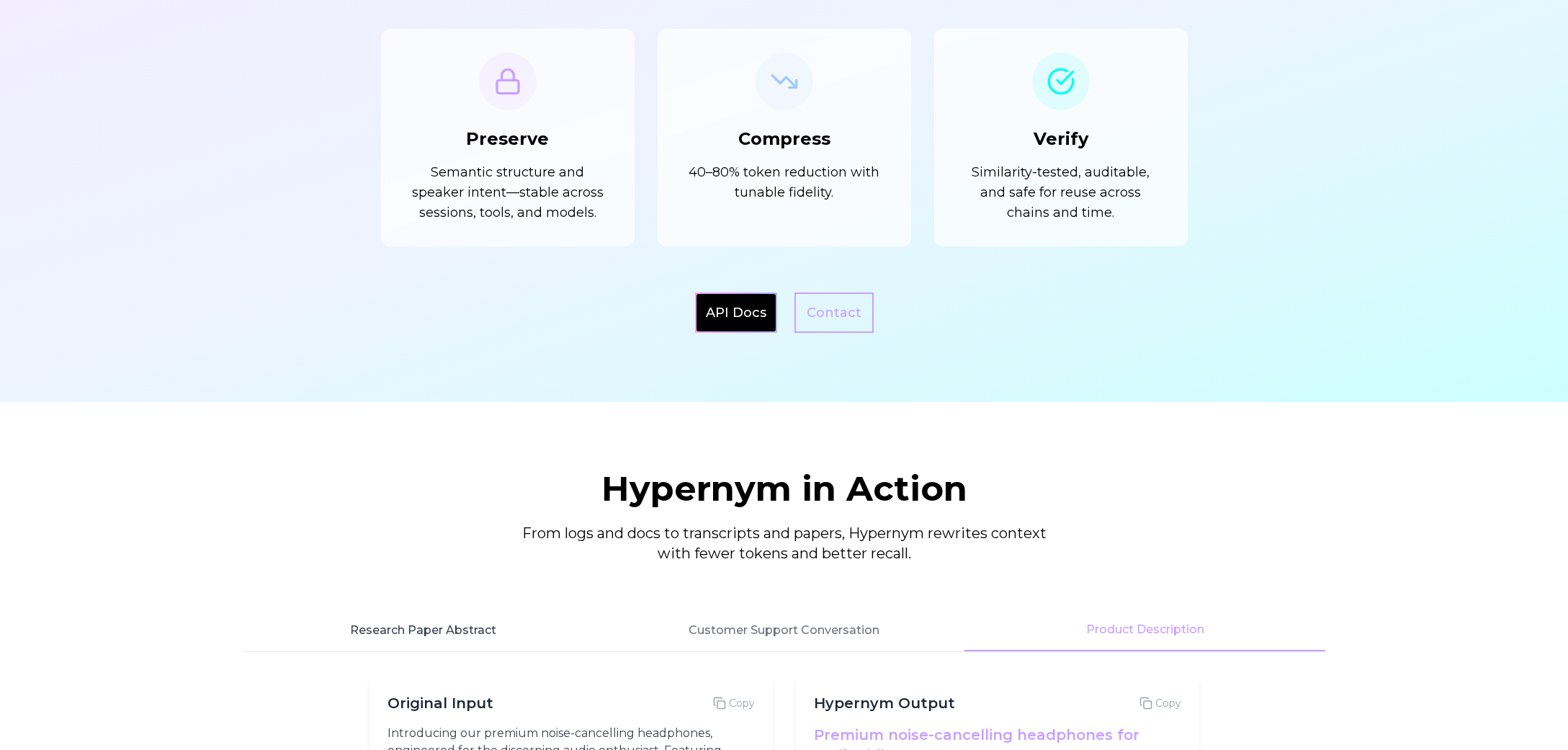
click at [774, 639] on button "Customer Support Conversation" at bounding box center [784, 630] width 361 height 42
click at [419, 630] on button "Research Paper Abstract" at bounding box center [423, 630] width 361 height 42
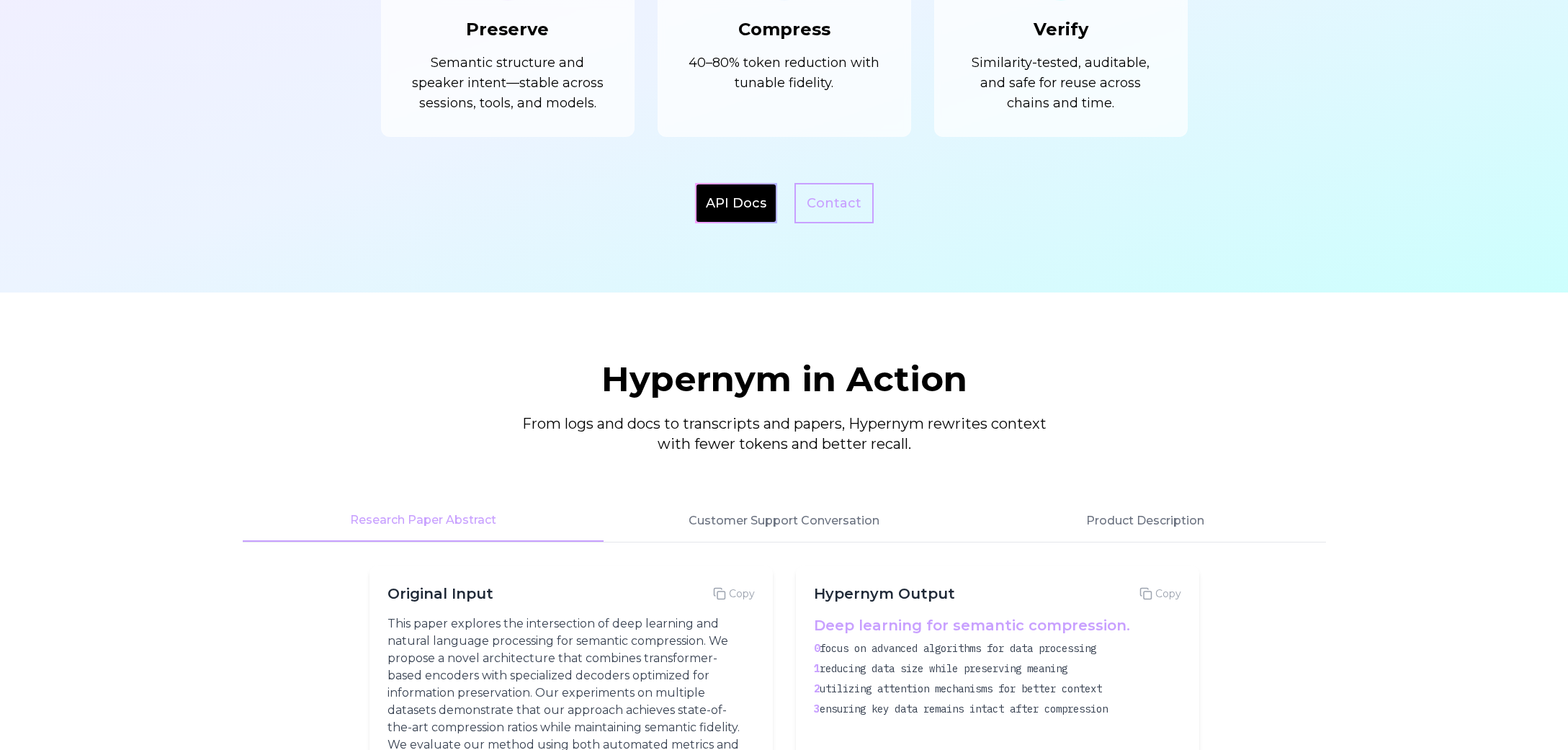
scroll to position [1730, 0]
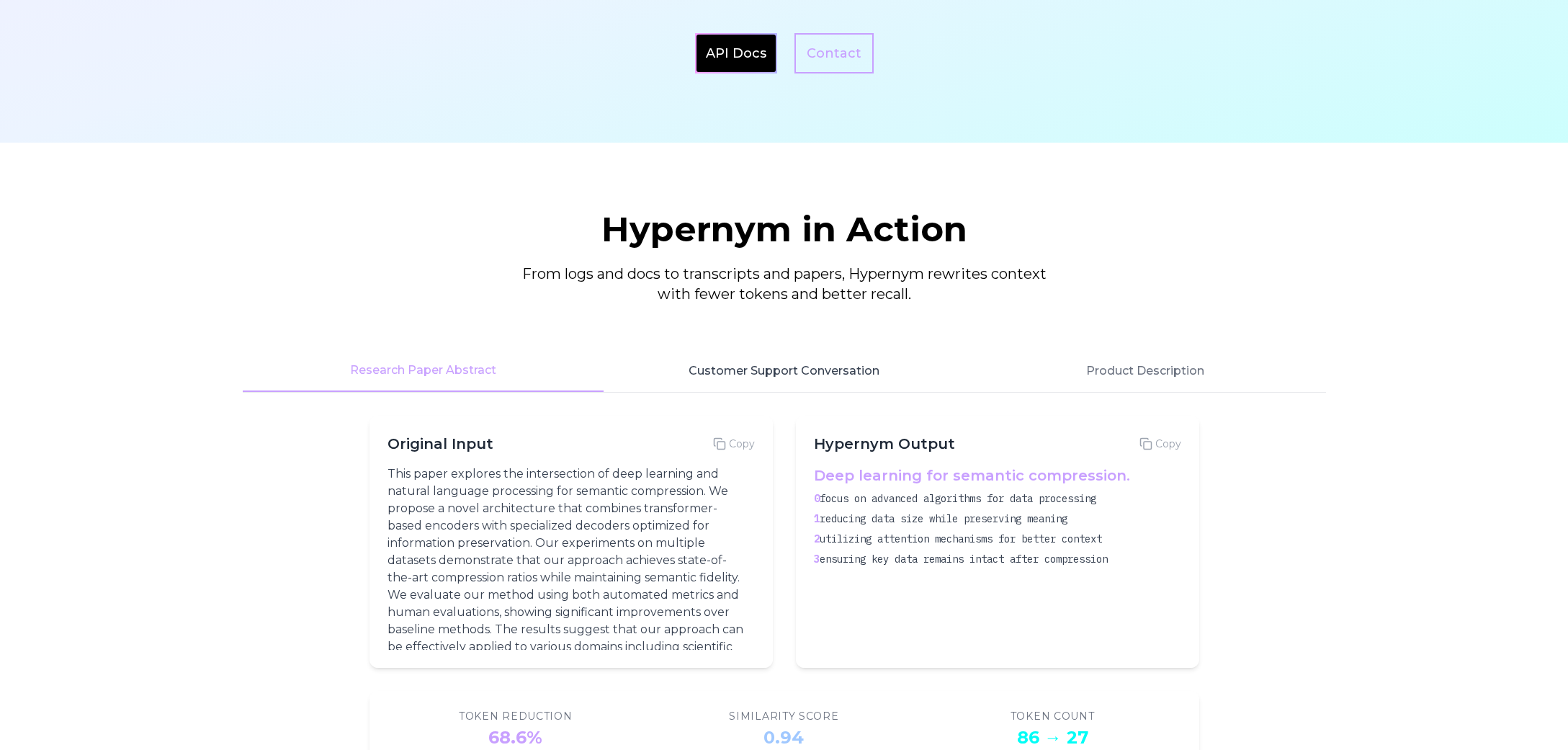
click at [813, 373] on button "Customer Support Conversation" at bounding box center [784, 371] width 361 height 42
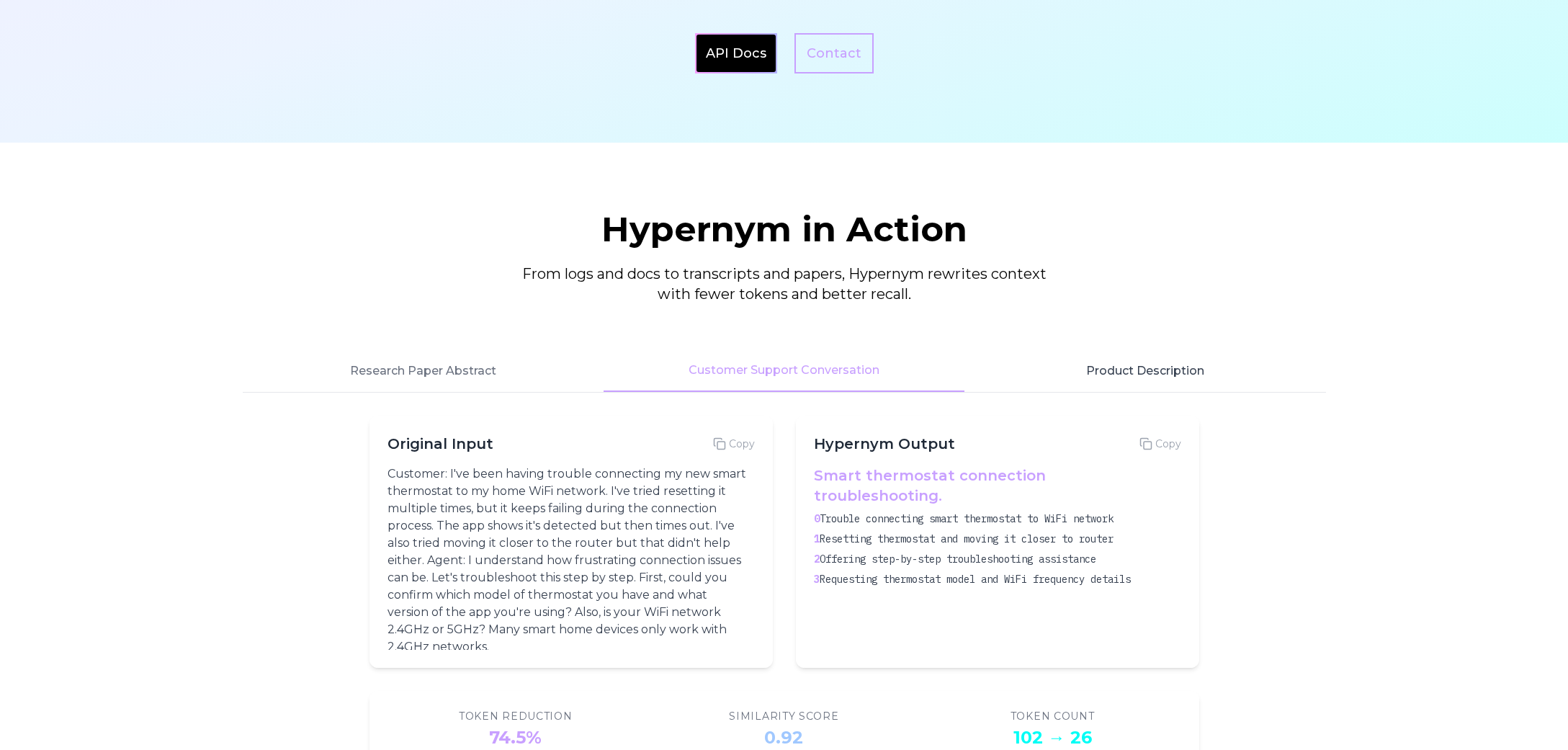
click at [1150, 371] on button "Product Description" at bounding box center [1144, 371] width 361 height 42
click at [785, 375] on button "Customer Support Conversation" at bounding box center [784, 371] width 361 height 42
click at [1125, 370] on button "Product Description" at bounding box center [1144, 371] width 361 height 42
click at [733, 360] on button "Customer Support Conversation" at bounding box center [784, 371] width 361 height 42
click at [456, 380] on button "Research Paper Abstract" at bounding box center [423, 371] width 361 height 42
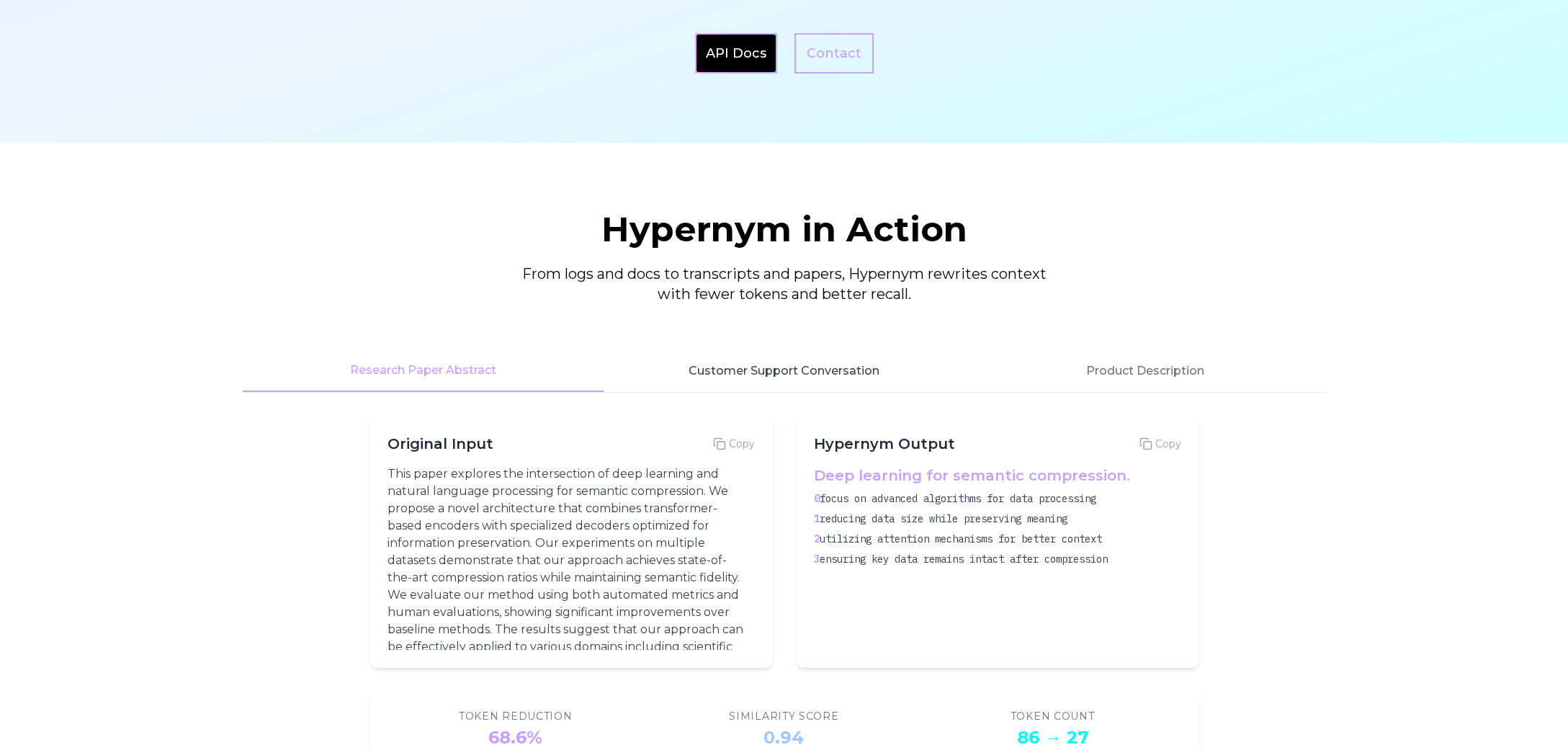
click at [776, 378] on button "Customer Support Conversation" at bounding box center [784, 371] width 361 height 42
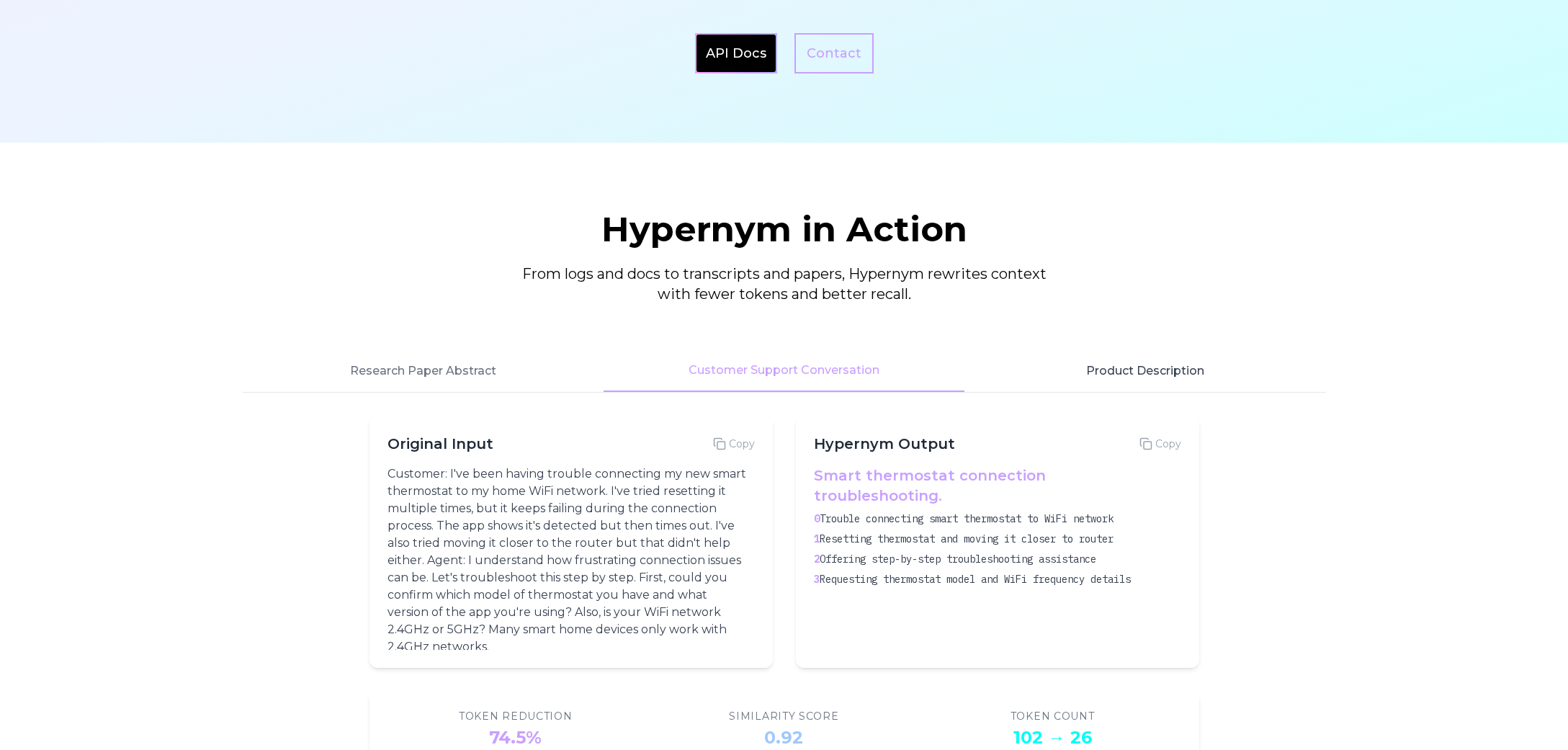
click at [1114, 367] on button "Product Description" at bounding box center [1144, 371] width 361 height 42
click at [798, 373] on button "Customer Support Conversation" at bounding box center [784, 371] width 361 height 42
click at [462, 378] on button "Research Paper Abstract" at bounding box center [423, 371] width 361 height 42
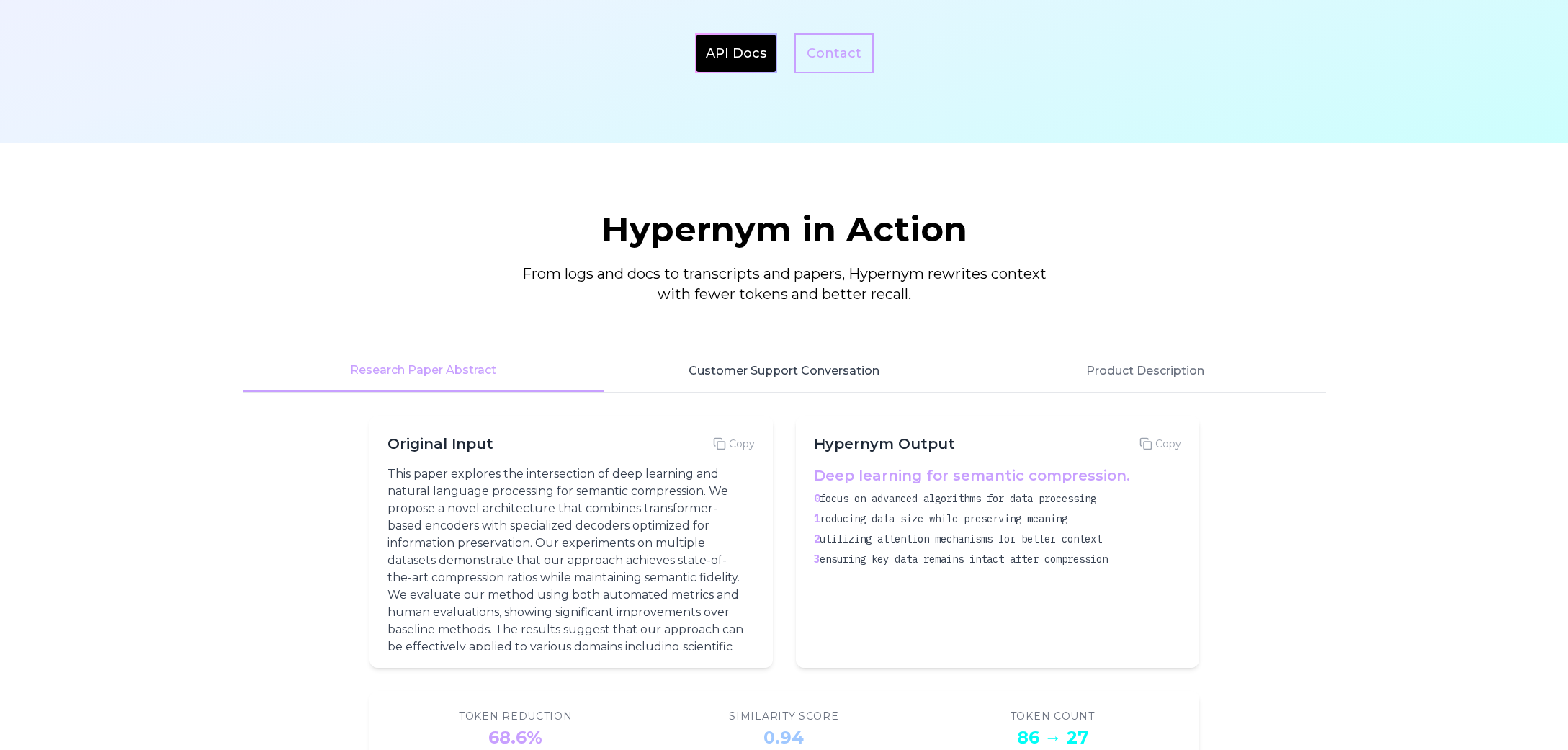
click at [816, 375] on button "Customer Support Conversation" at bounding box center [784, 371] width 361 height 42
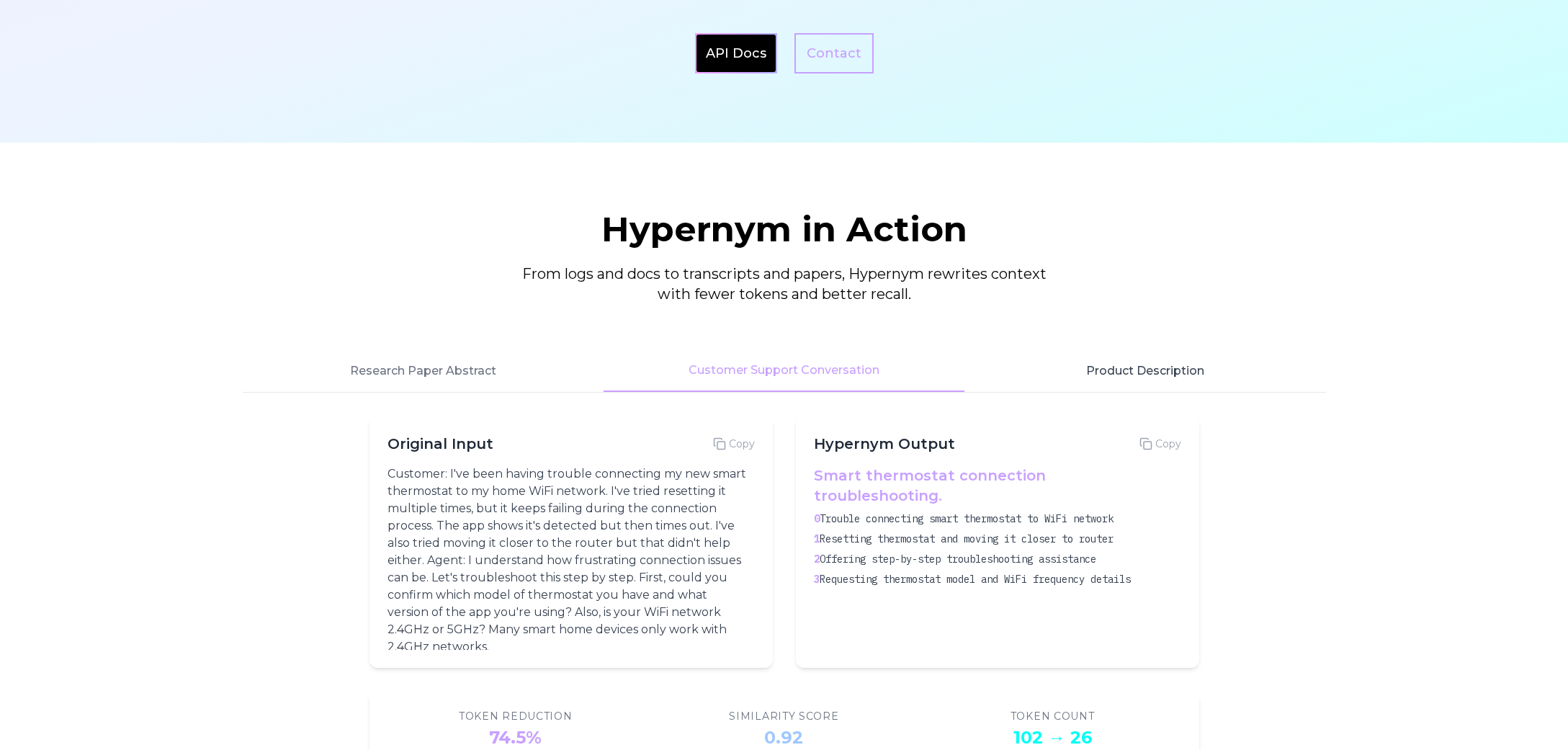
click at [1179, 369] on button "Product Description" at bounding box center [1144, 371] width 361 height 42
click at [821, 365] on button "Customer Support Conversation" at bounding box center [784, 371] width 361 height 42
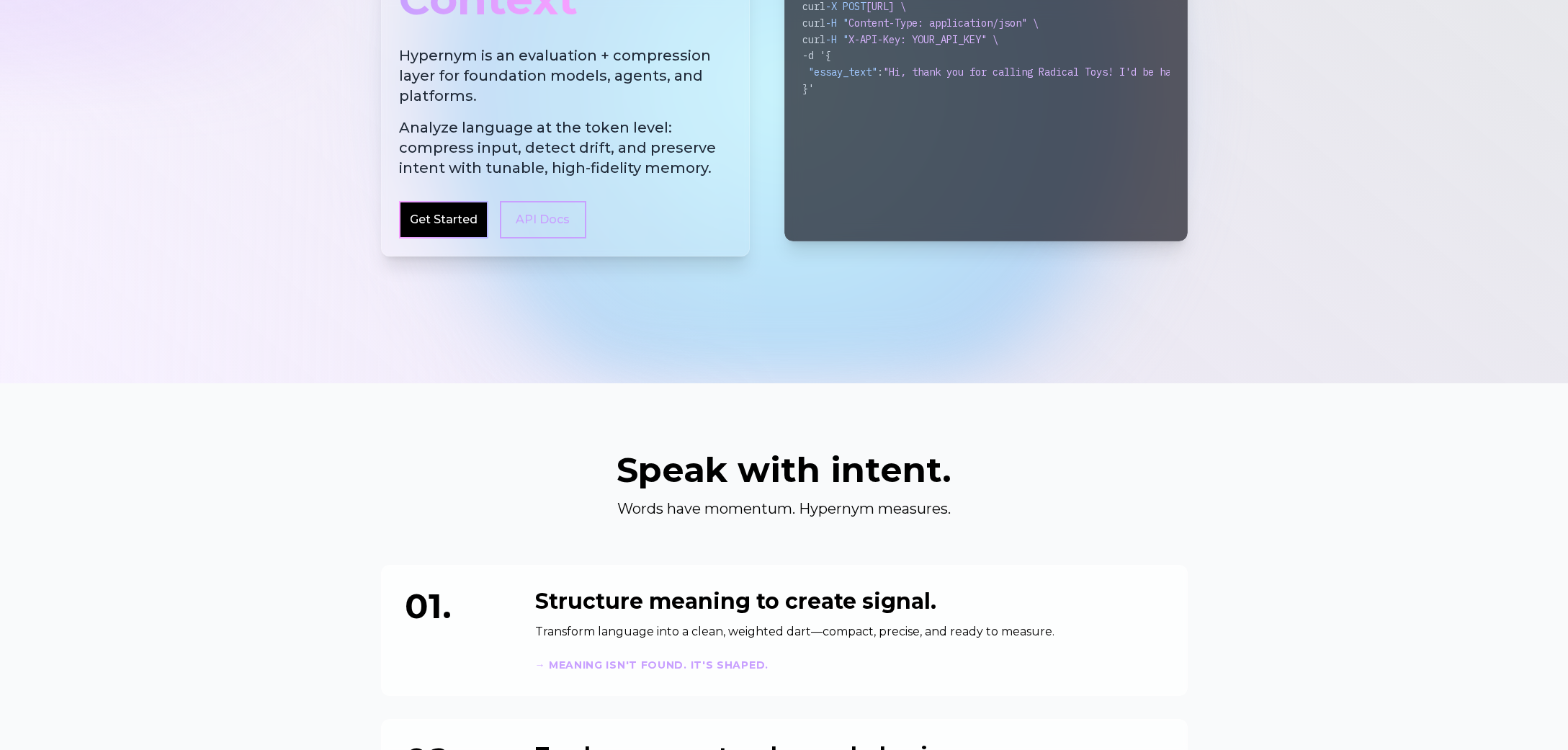
scroll to position [0, 0]
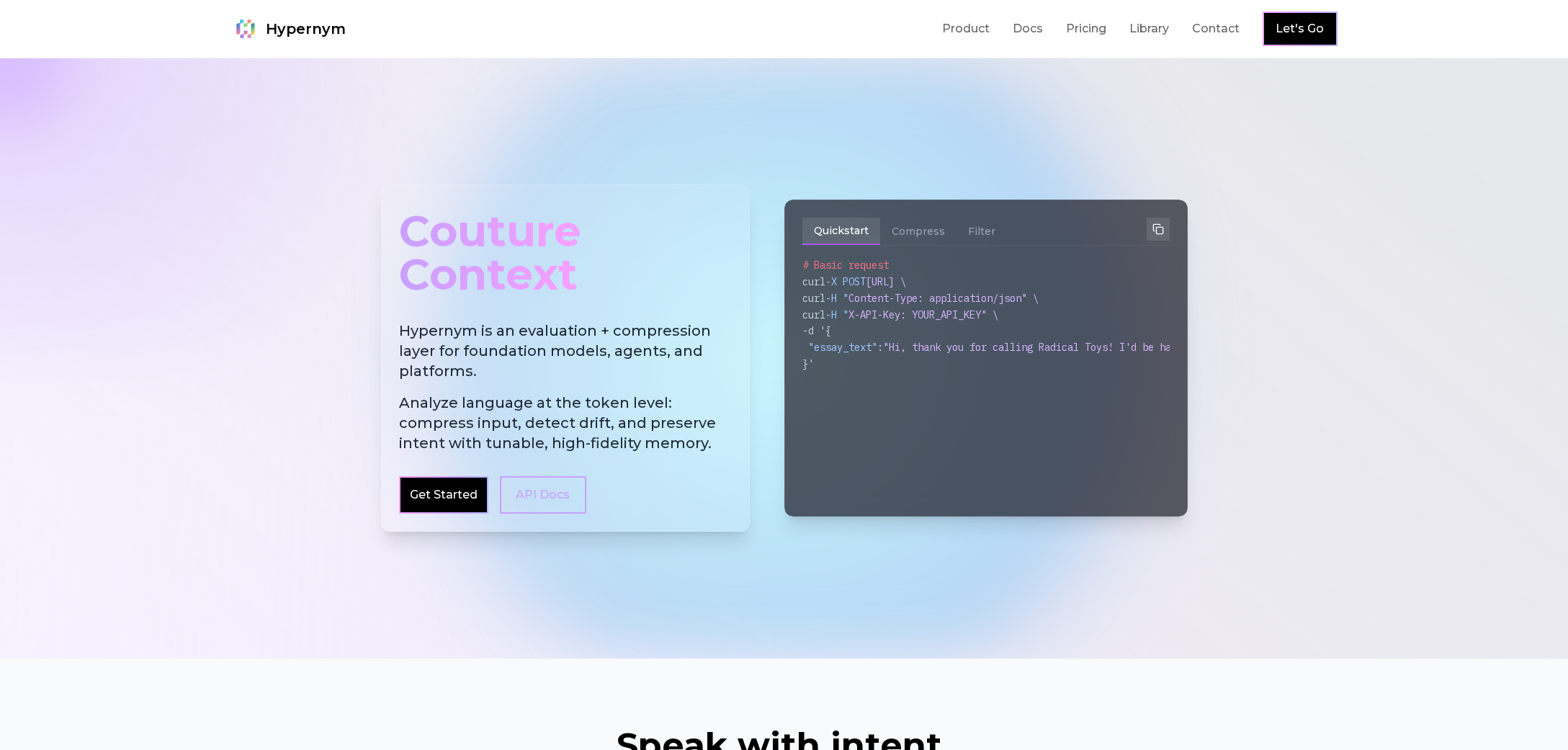
drag, startPoint x: 241, startPoint y: 23, endPoint x: 317, endPoint y: 66, distance: 87.3
click at [240, 23] on img at bounding box center [245, 28] width 28 height 28
click at [1355, 193] on div at bounding box center [784, 359] width 1568 height 600
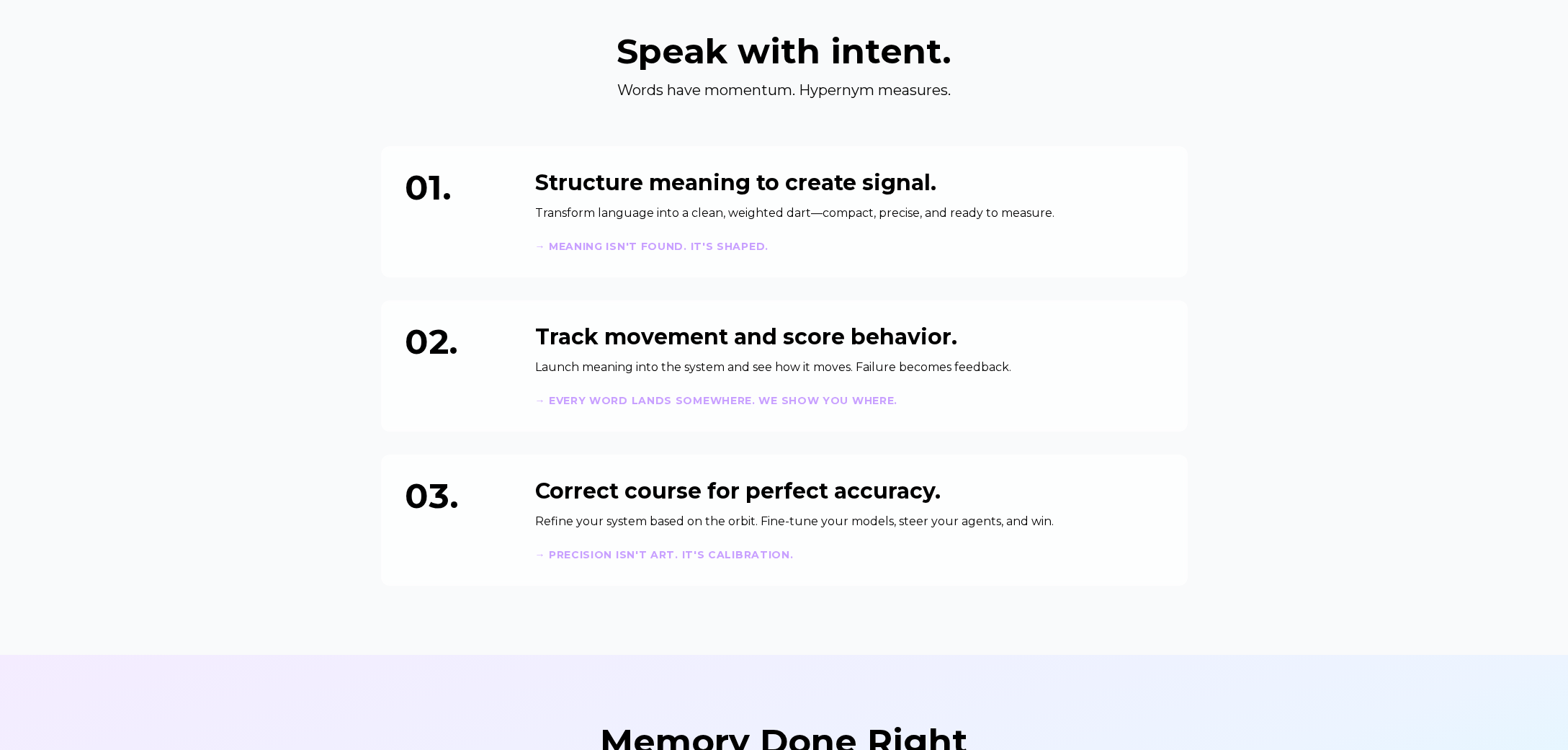
scroll to position [384, 0]
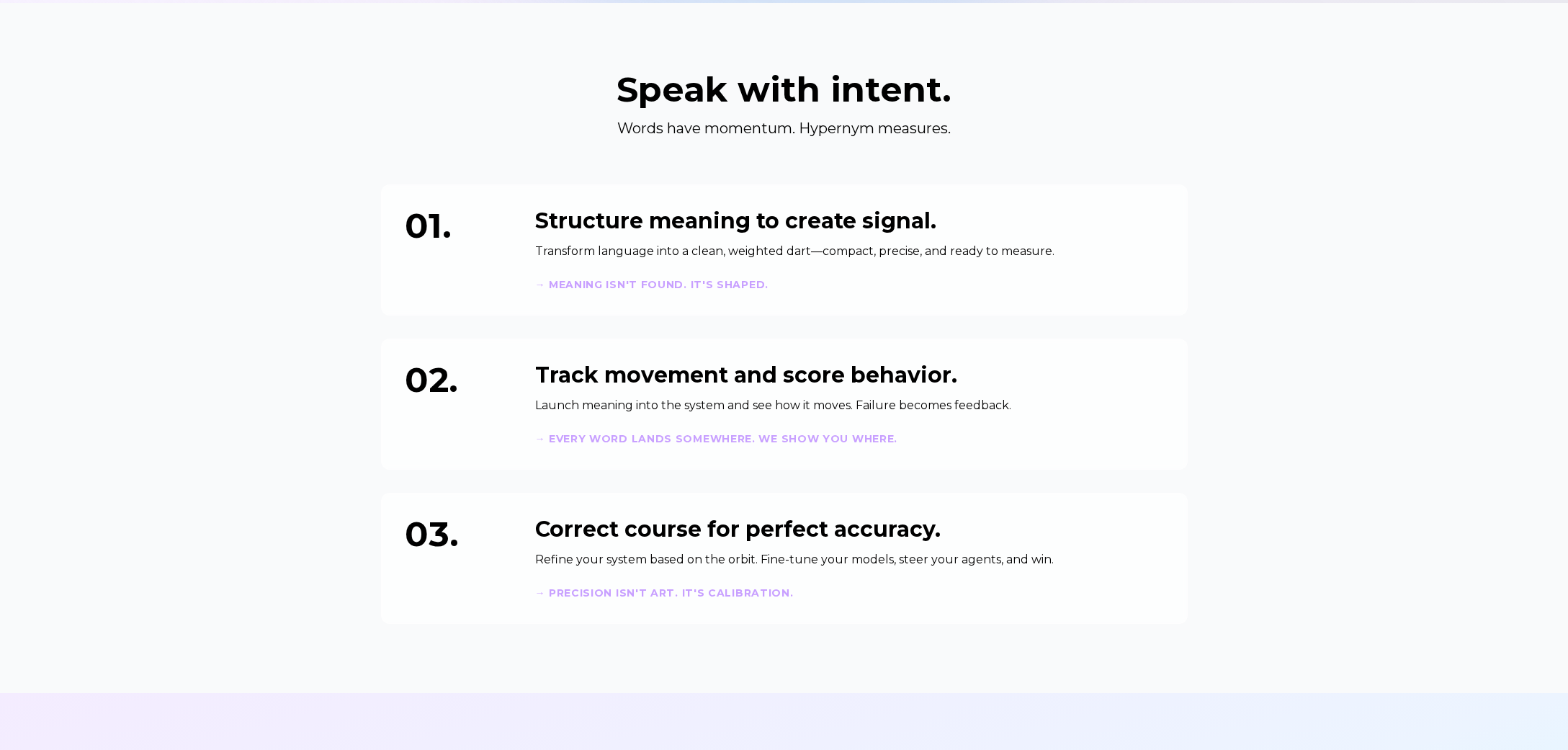
scroll to position [0, 0]
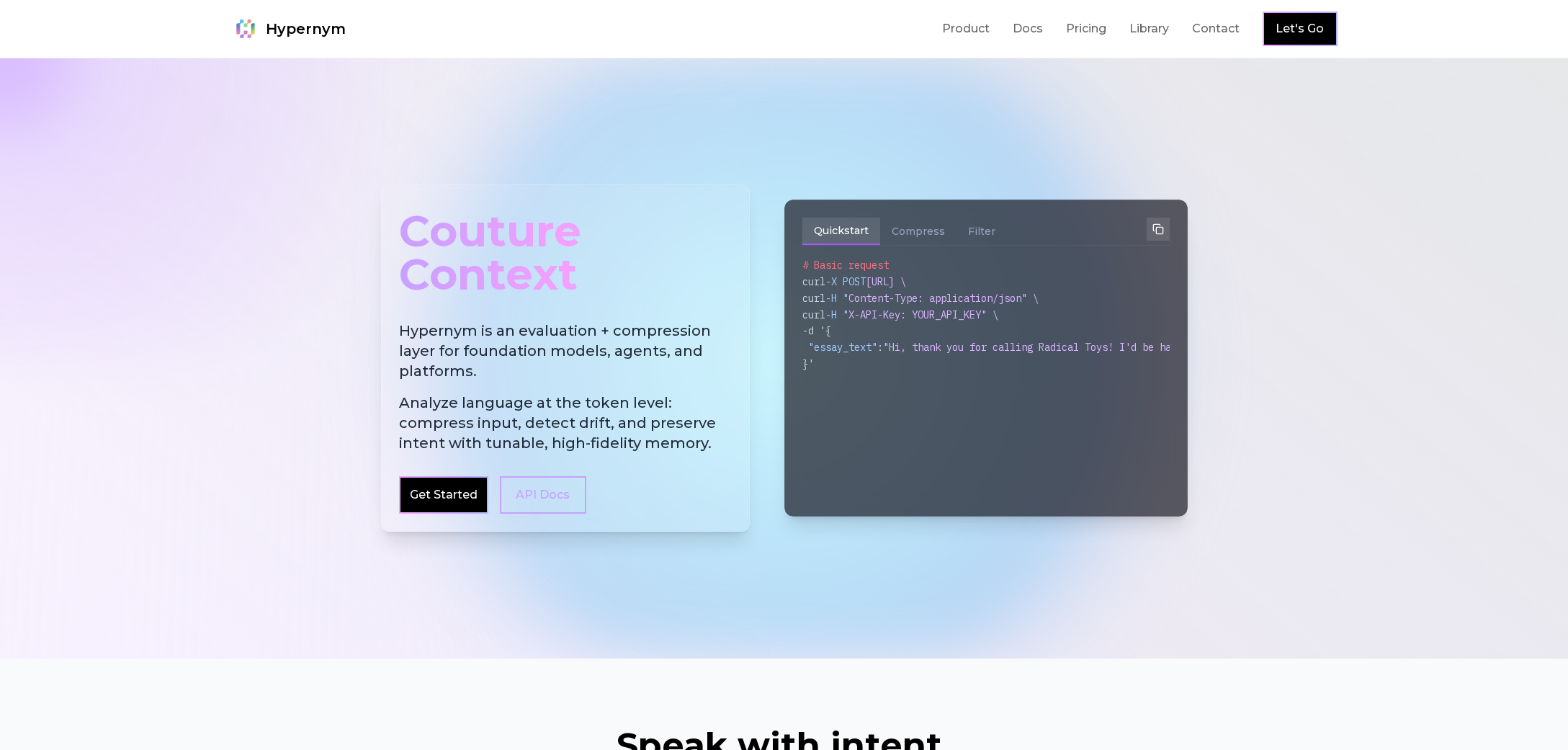
click at [1457, 214] on div at bounding box center [784, 359] width 1568 height 600
click at [1399, 356] on div at bounding box center [784, 359] width 1568 height 600
click at [1315, 289] on div at bounding box center [784, 359] width 1568 height 600
click at [1264, 123] on div at bounding box center [784, 359] width 1568 height 600
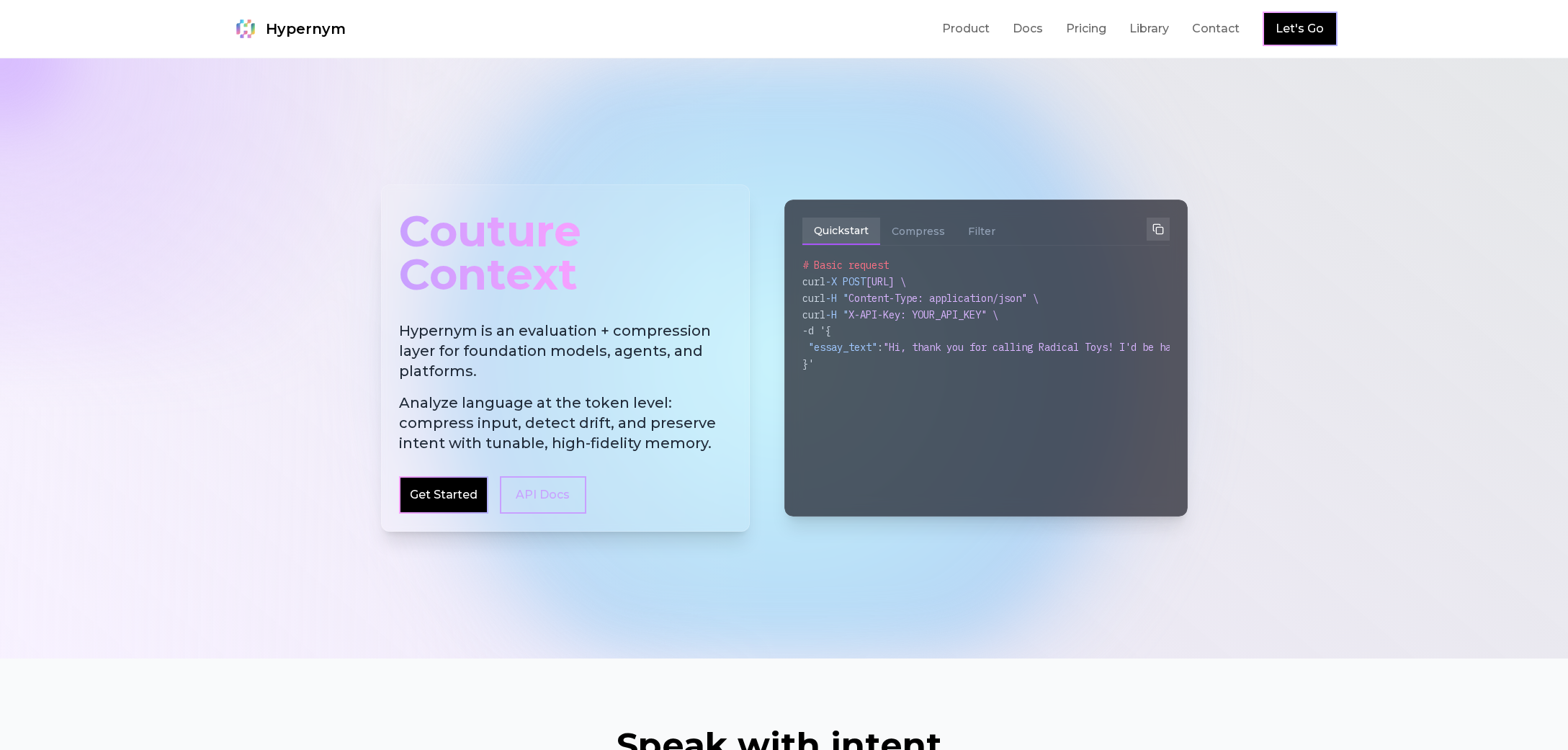
click at [1276, 169] on div at bounding box center [784, 359] width 1568 height 600
click at [1275, 175] on div at bounding box center [784, 359] width 1568 height 600
click at [1077, 34] on link "Pricing" at bounding box center [1086, 28] width 40 height 18
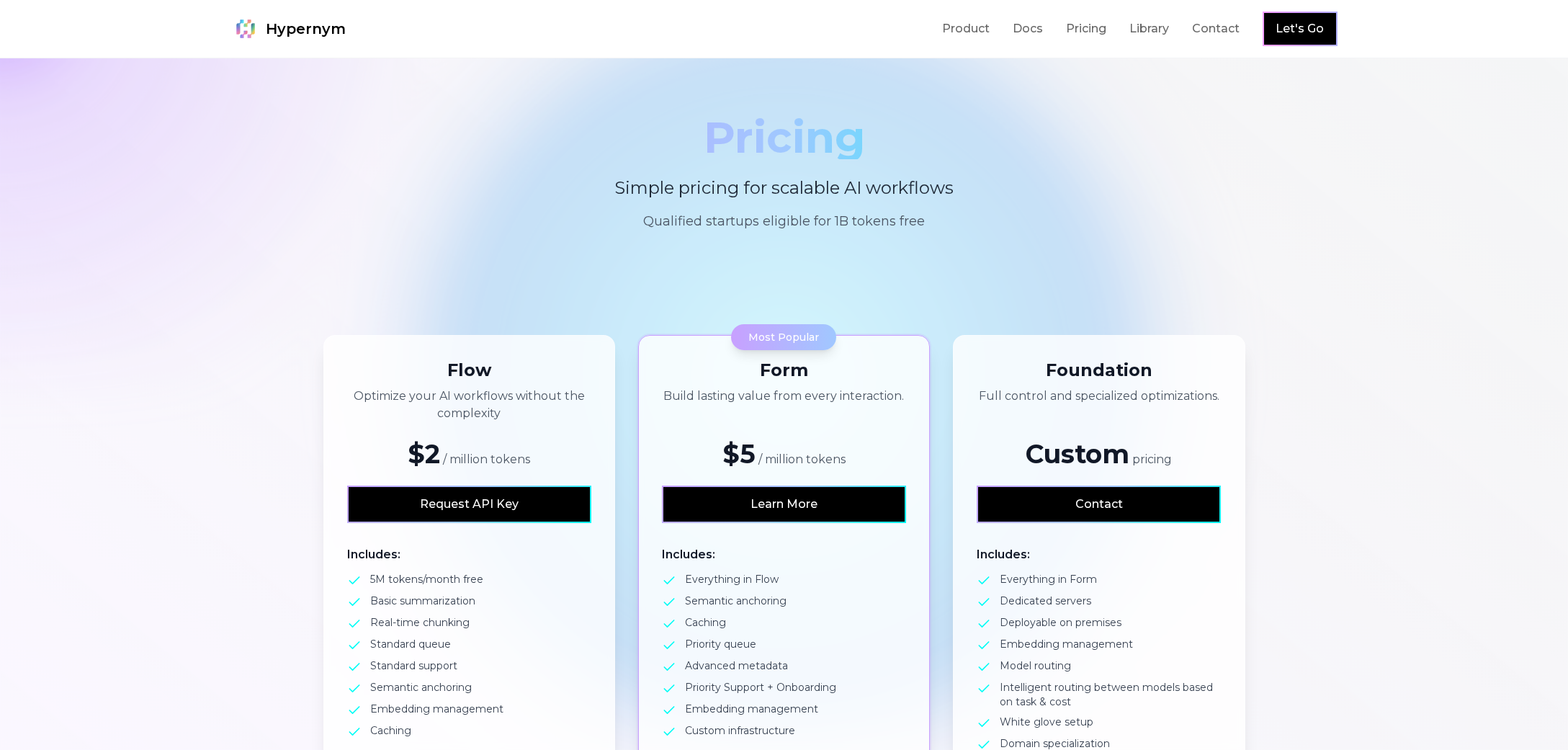
click at [953, 260] on section "Pricing Simple pricing for scalable AI workflows Qualified startups eligible fo…" at bounding box center [784, 173] width 1568 height 230
click at [313, 30] on span "Hypernym" at bounding box center [305, 28] width 80 height 20
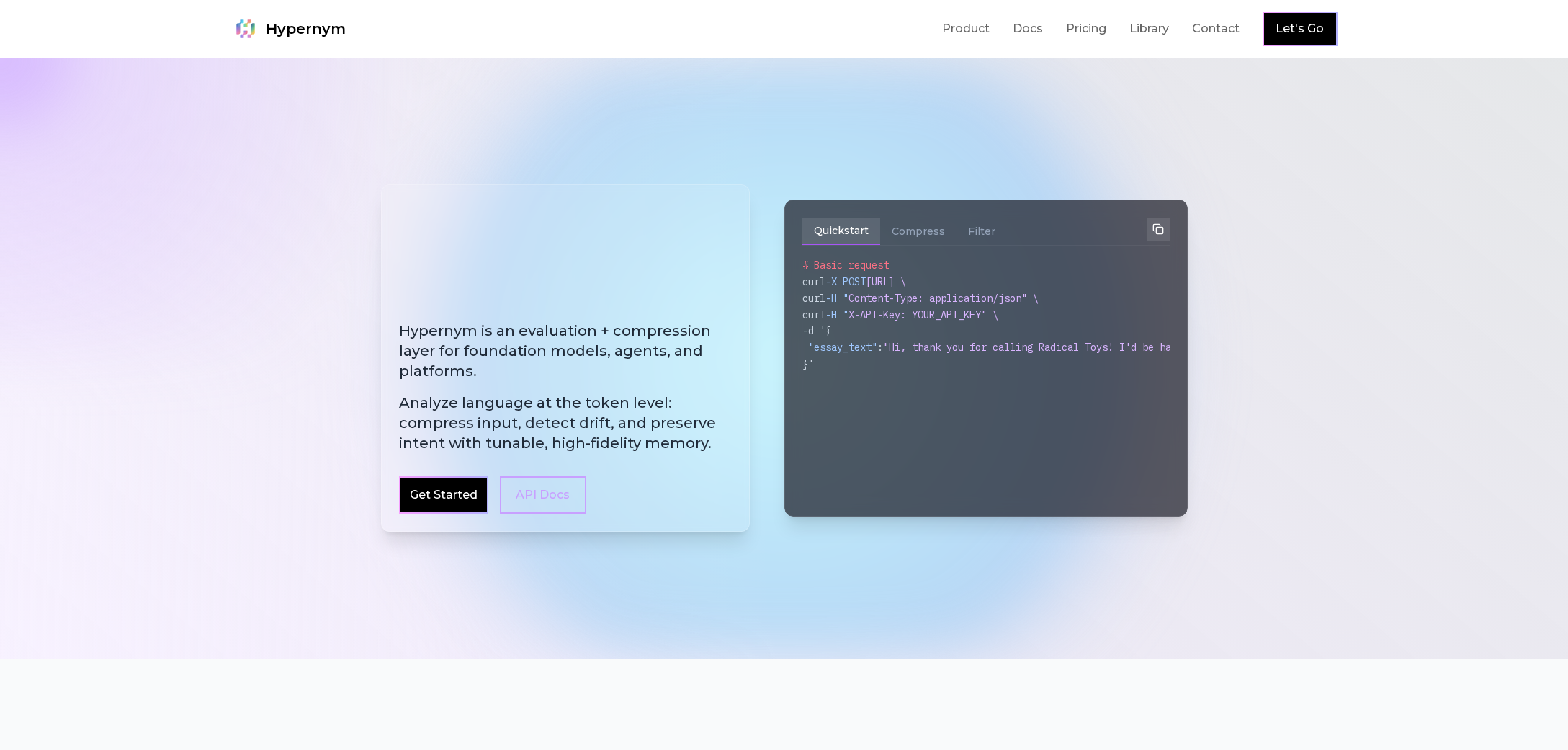
click at [1228, 155] on div at bounding box center [784, 359] width 1568 height 600
click at [1230, 255] on div at bounding box center [784, 359] width 1568 height 600
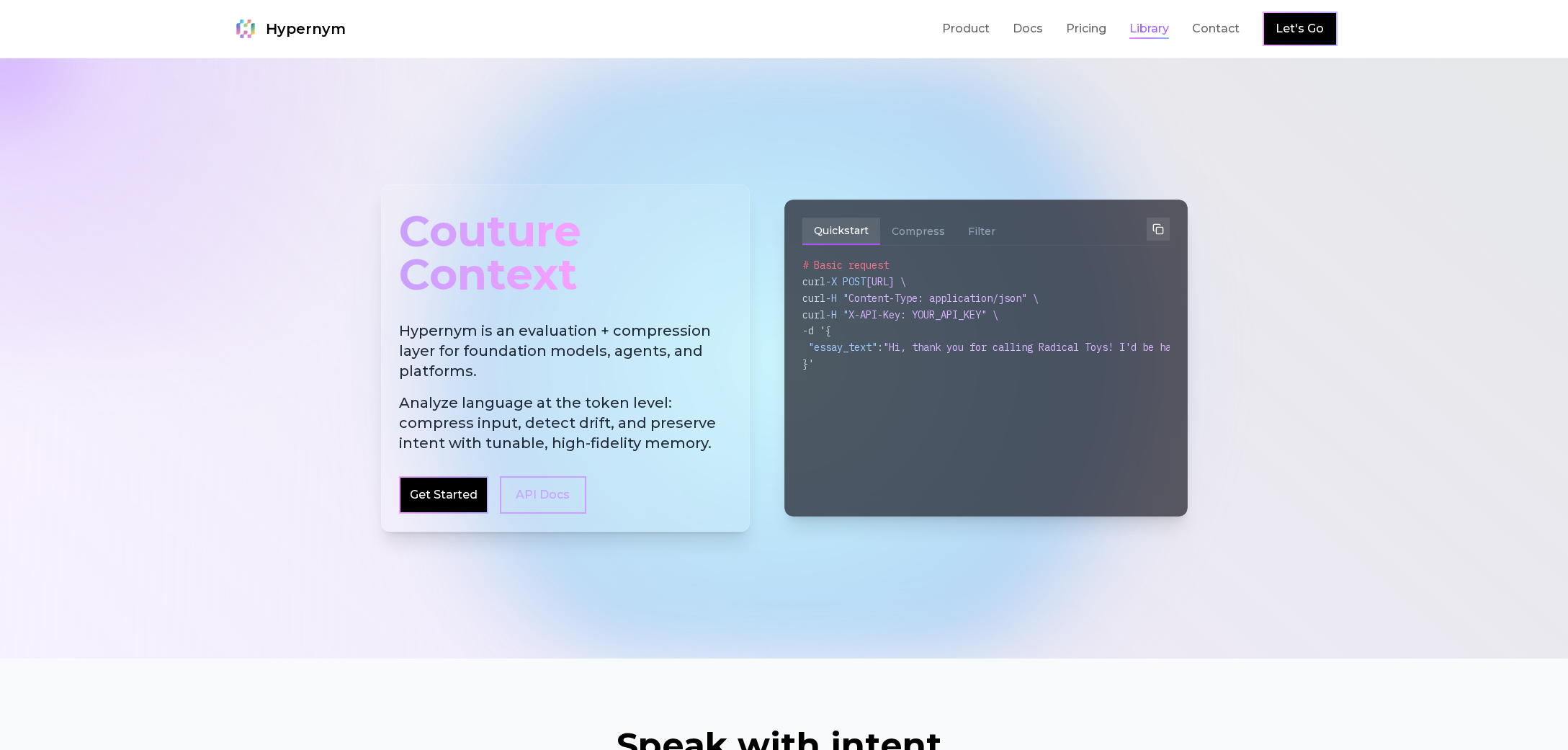
click at [1160, 29] on link "Library" at bounding box center [1148, 28] width 39 height 18
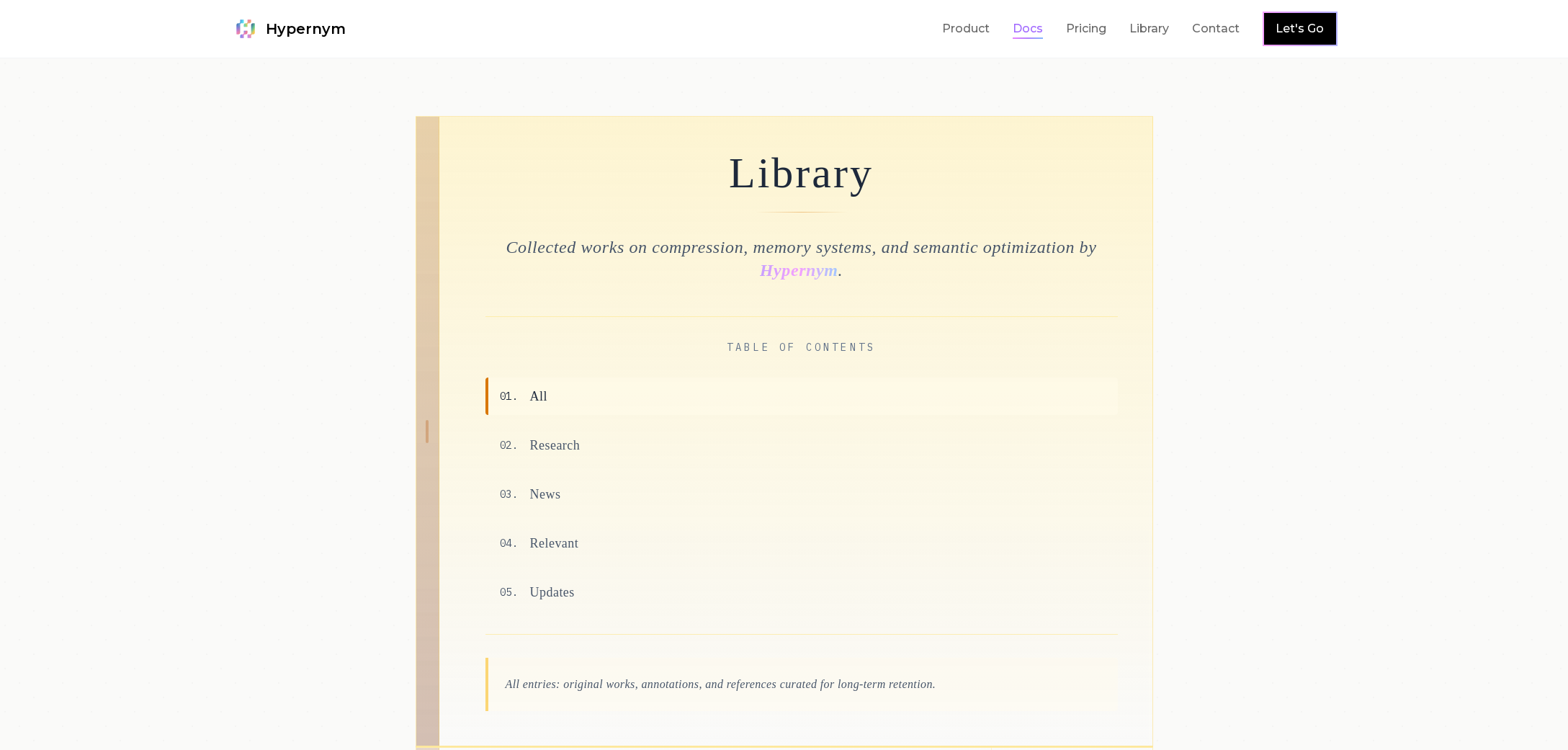
click at [1030, 30] on link "Docs" at bounding box center [1028, 28] width 30 height 18
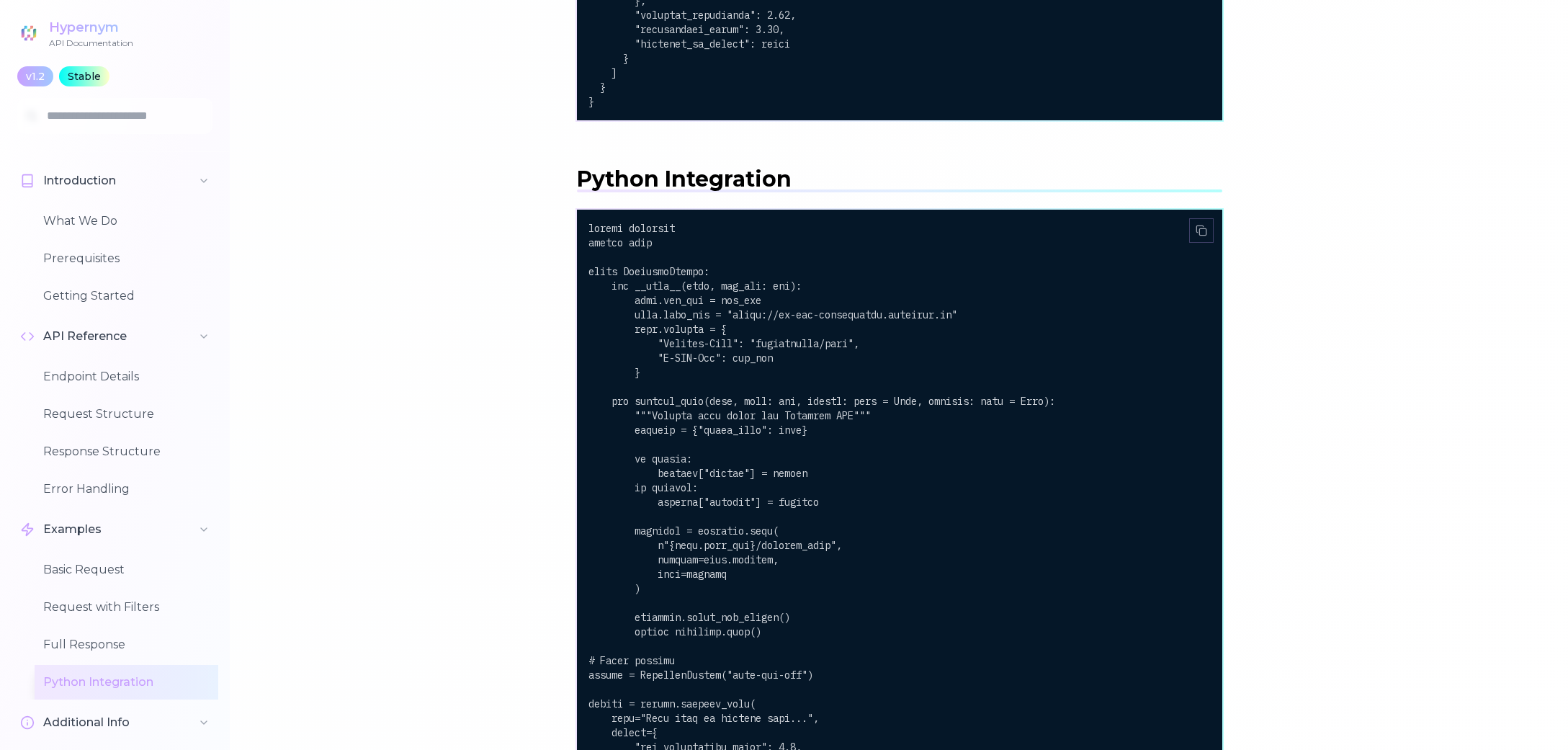
scroll to position [4497, 0]
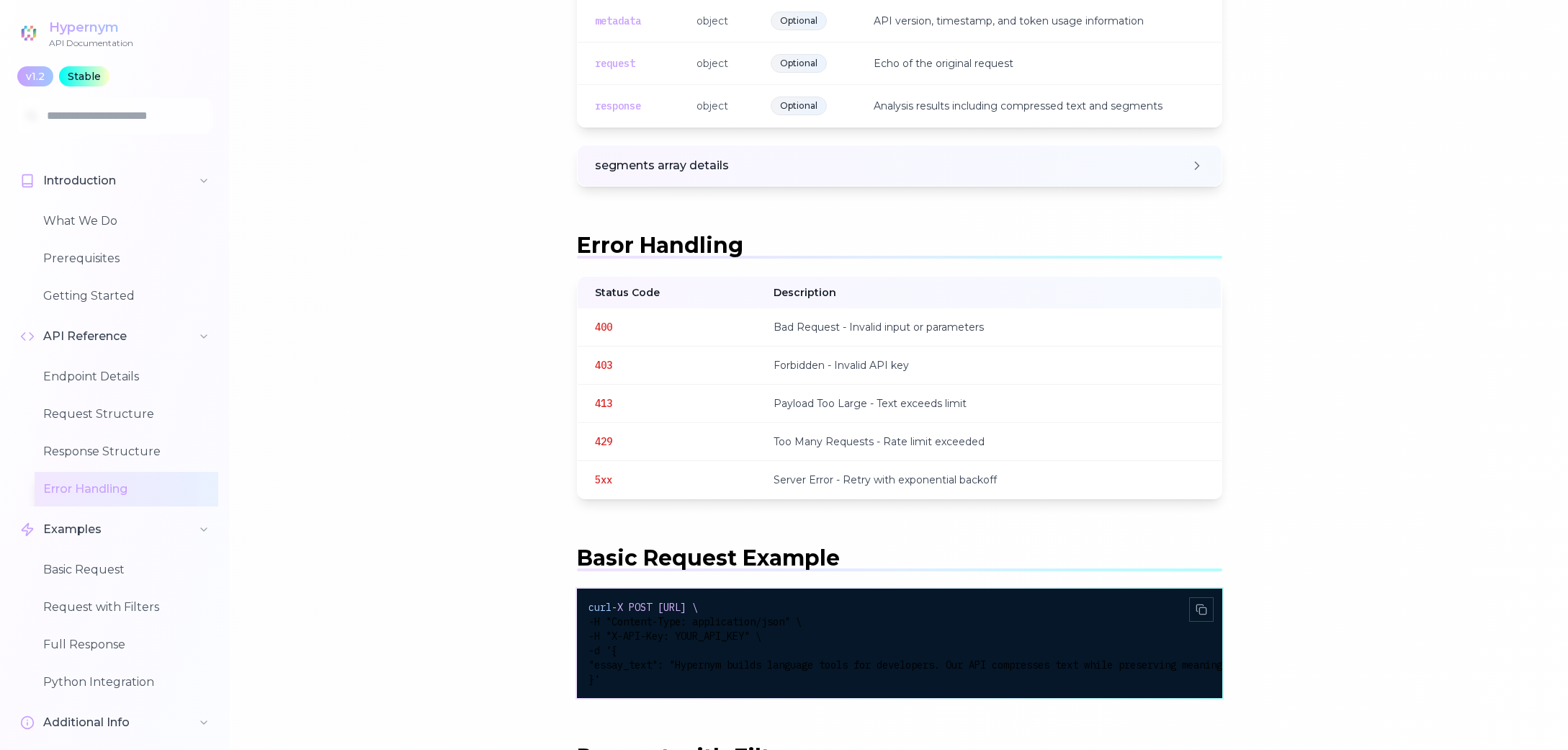
scroll to position [2455, 0]
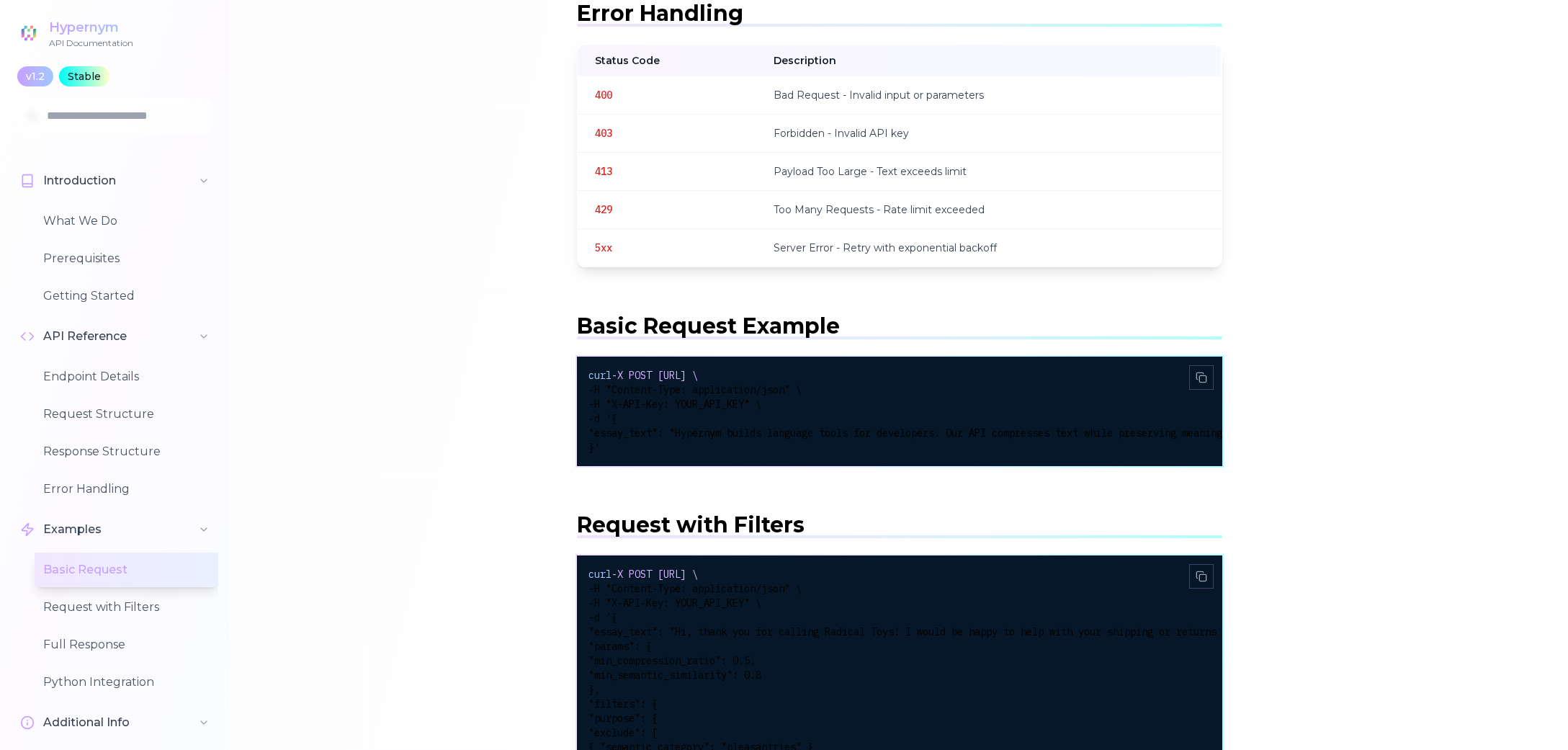
click at [1284, 540] on main "What We Do Hypernym AI's API offers a structured, efficient way to analyze and …" at bounding box center [899, 758] width 1338 height 5539
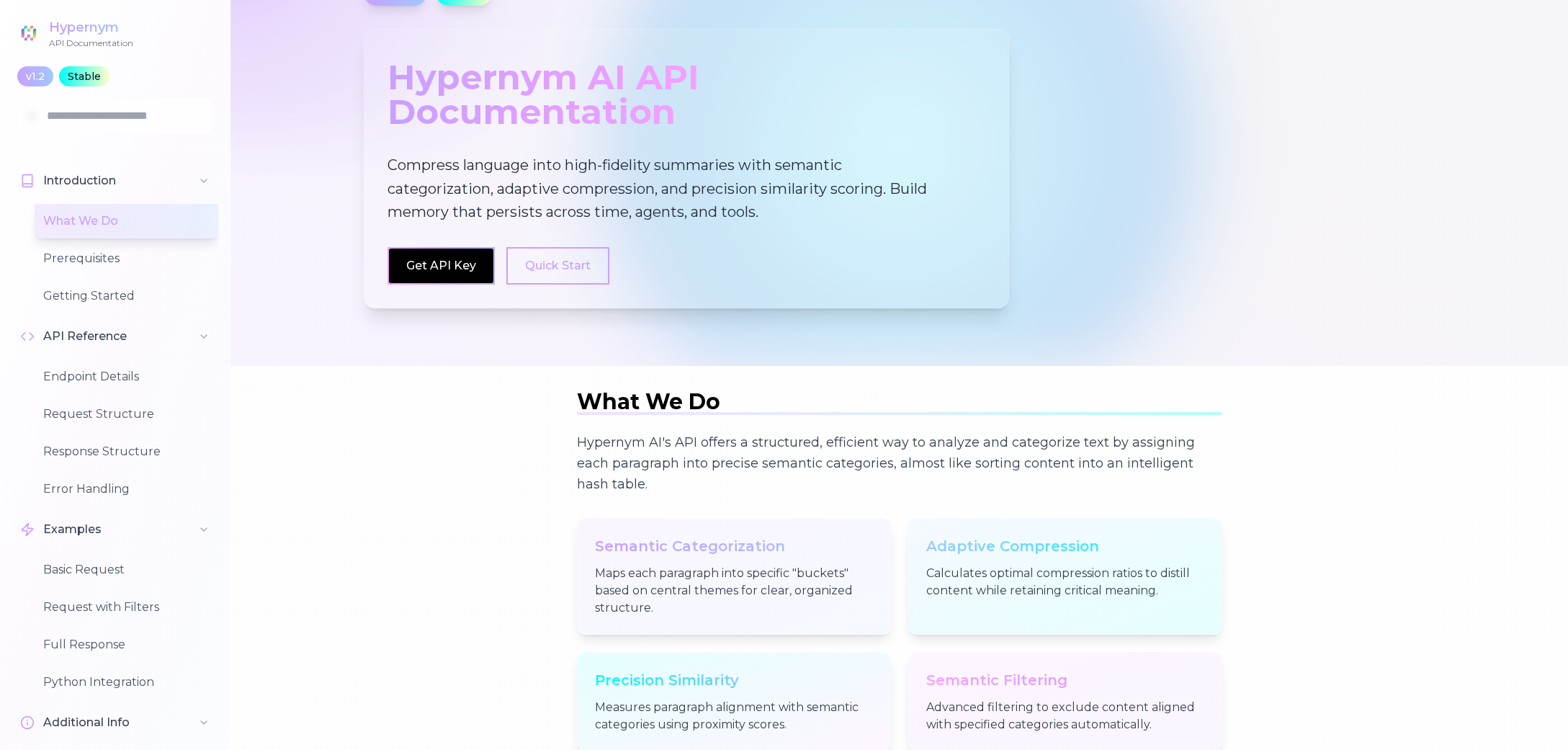
scroll to position [0, 0]
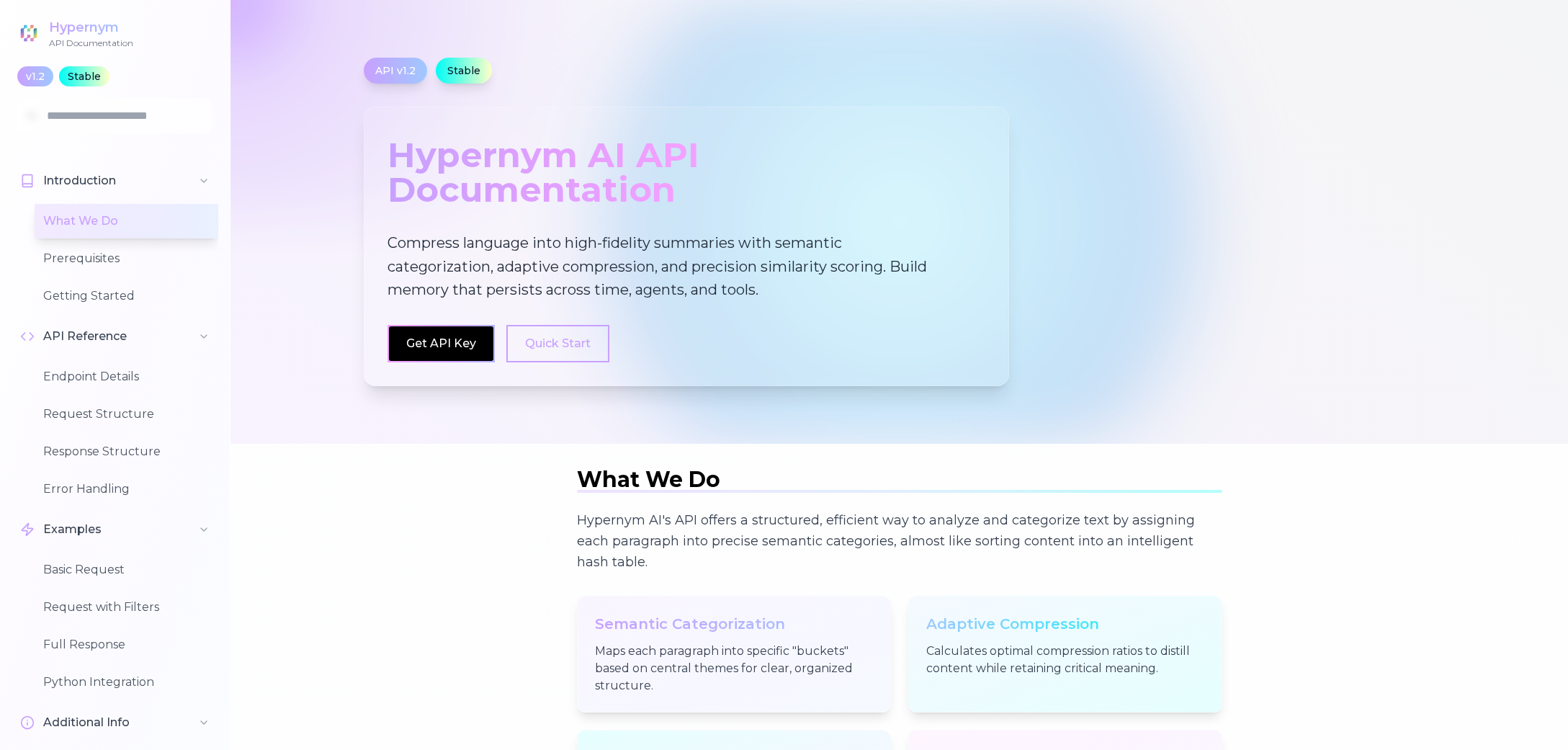
click at [97, 31] on div "Hypernym" at bounding box center [90, 28] width 85 height 20
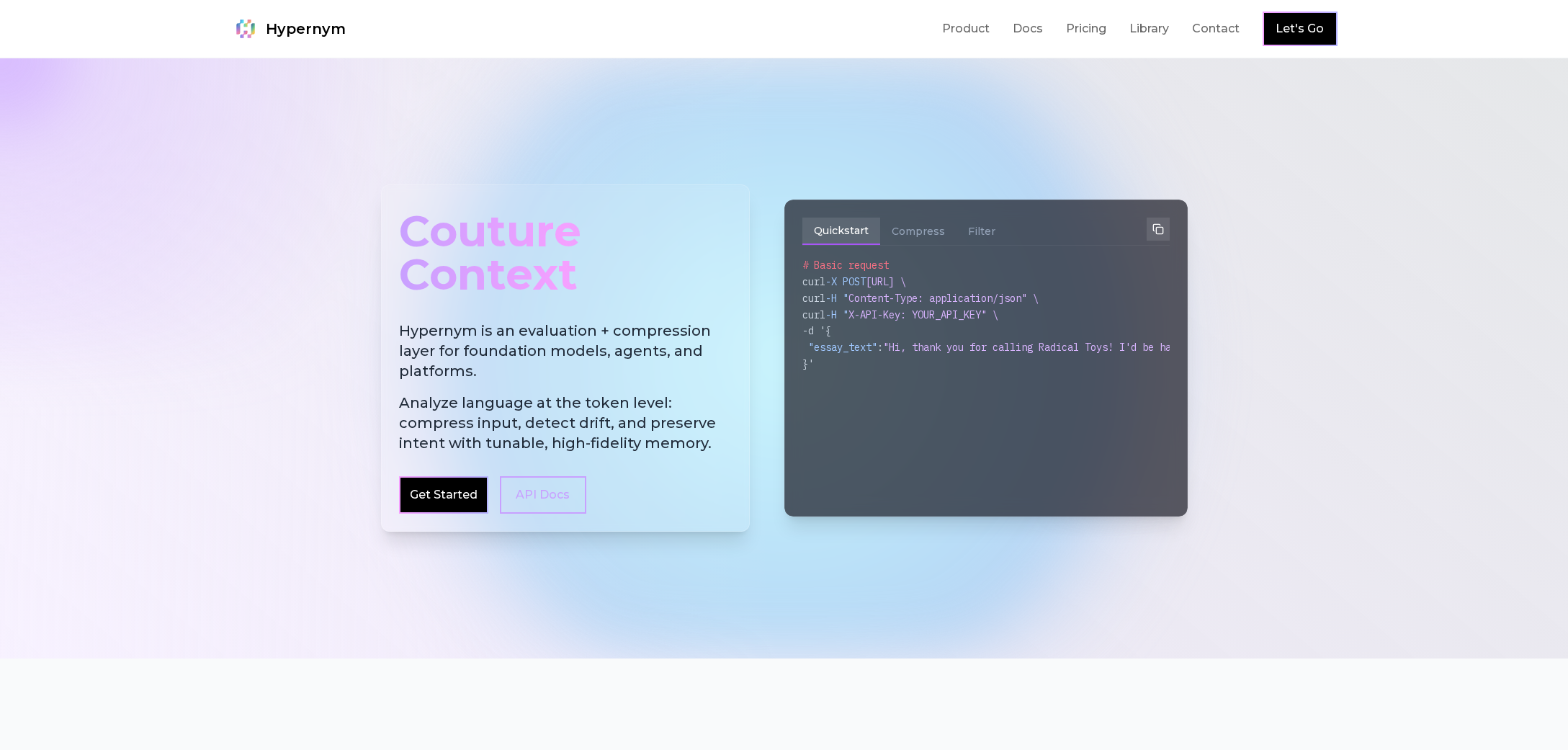
click at [1315, 264] on div at bounding box center [784, 359] width 1568 height 600
click at [1315, 263] on div at bounding box center [784, 359] width 1568 height 600
click at [325, 20] on span "Hypernym" at bounding box center [305, 28] width 80 height 20
click at [1294, 462] on div at bounding box center [784, 359] width 1568 height 600
click at [332, 17] on link "Hypernym" at bounding box center [288, 28] width 115 height 28
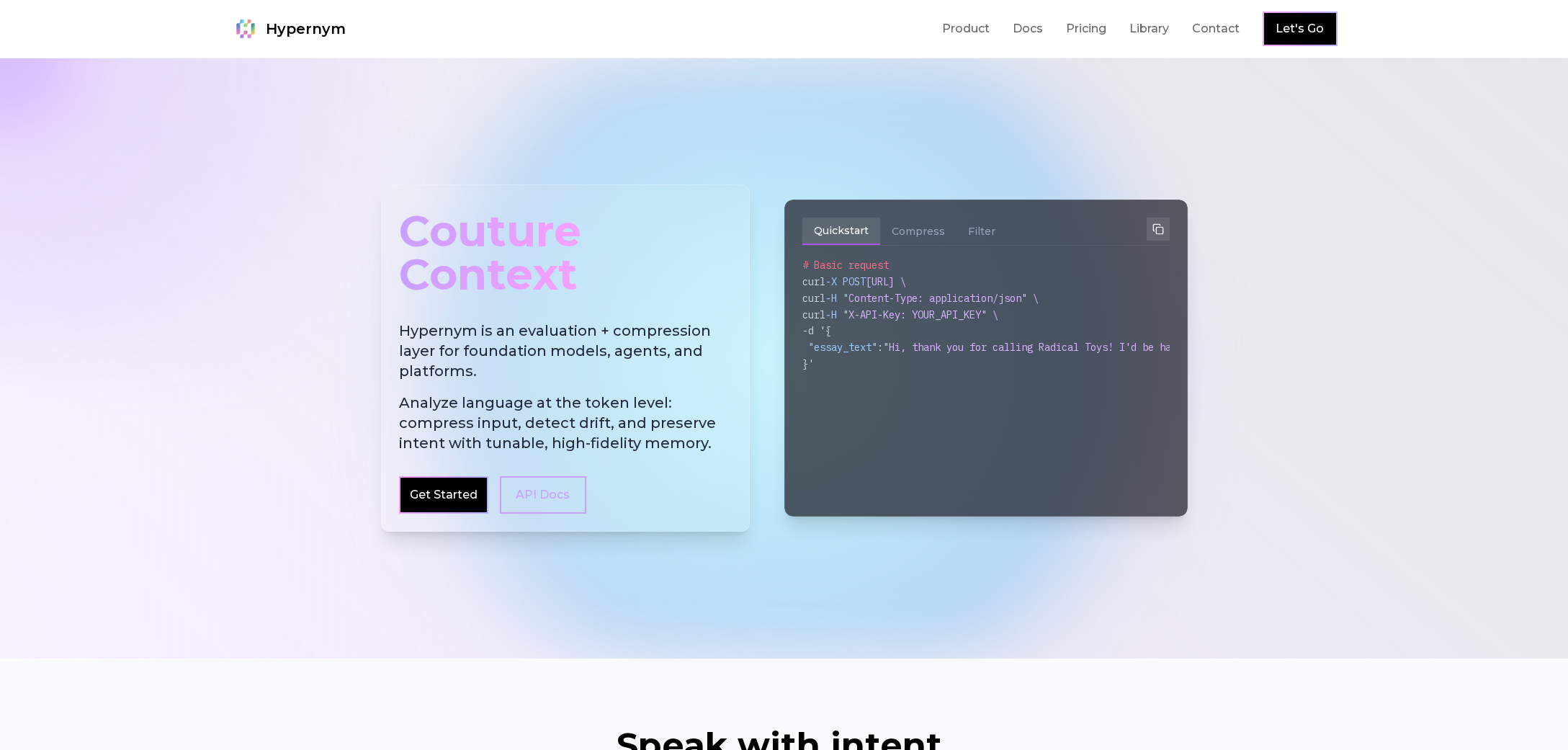
click at [1417, 315] on div at bounding box center [784, 359] width 1568 height 600
click at [1406, 271] on div at bounding box center [784, 359] width 1568 height 600
click at [1410, 287] on div at bounding box center [784, 359] width 1568 height 600
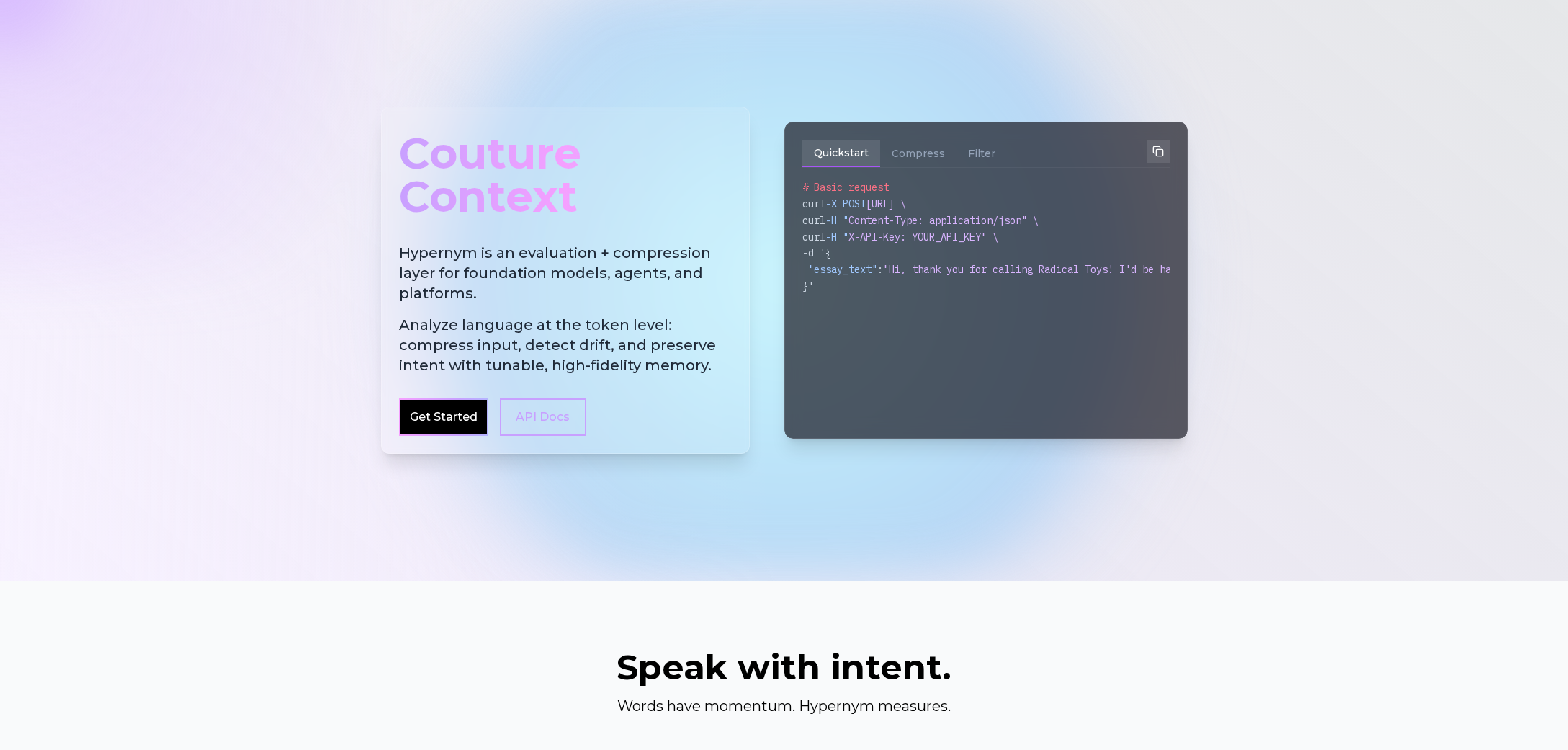
scroll to position [3, 0]
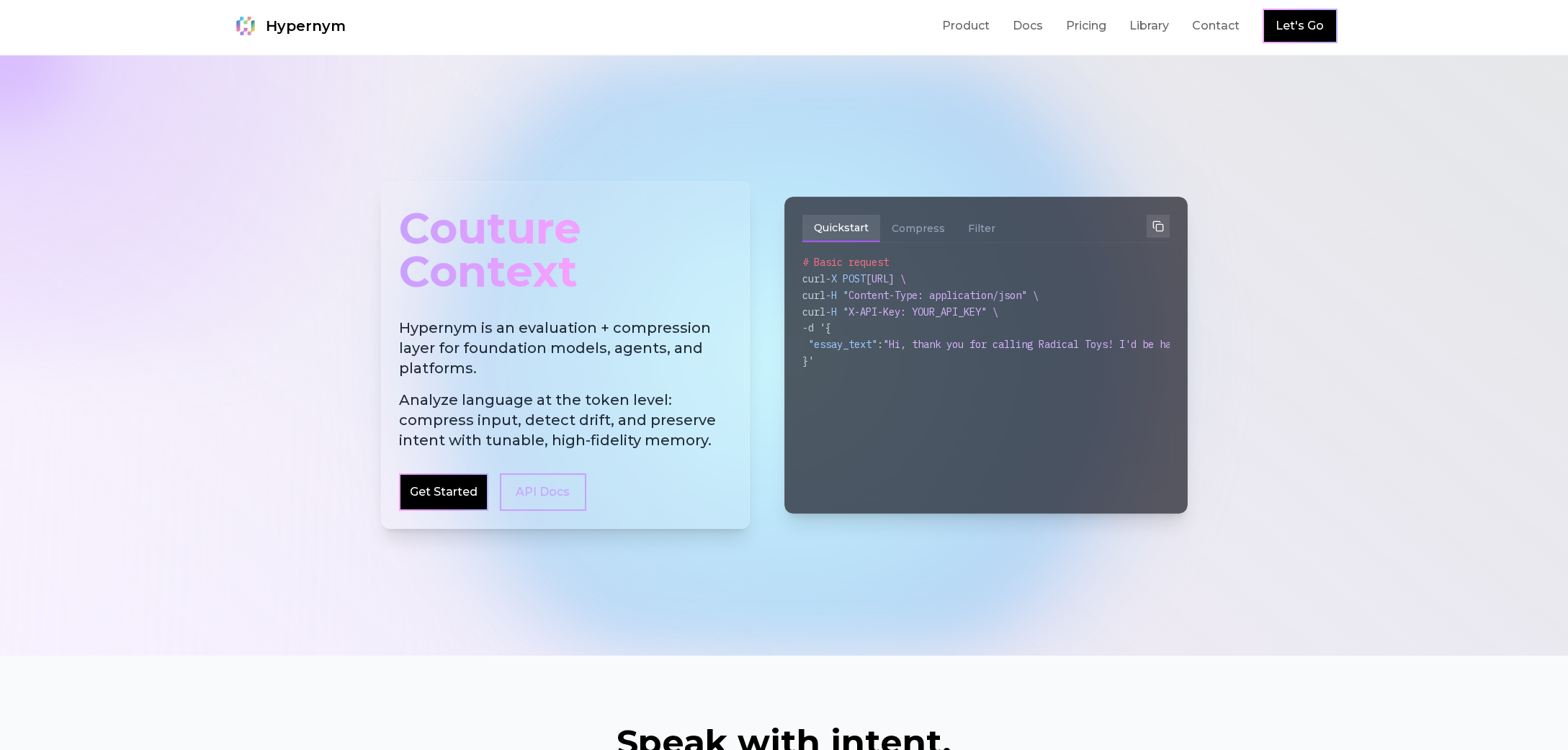
click at [1399, 239] on div at bounding box center [784, 355] width 1568 height 600
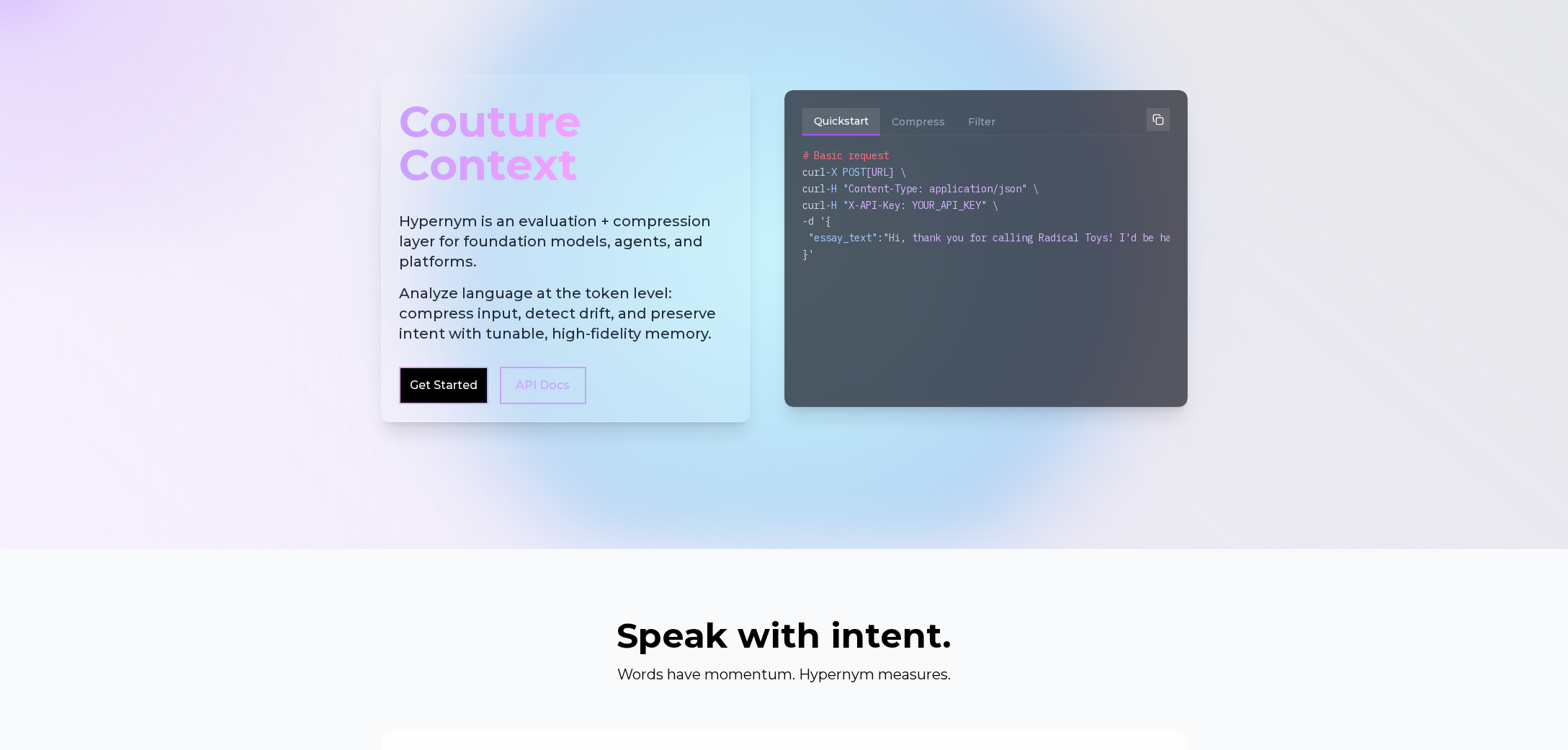
scroll to position [0, 0]
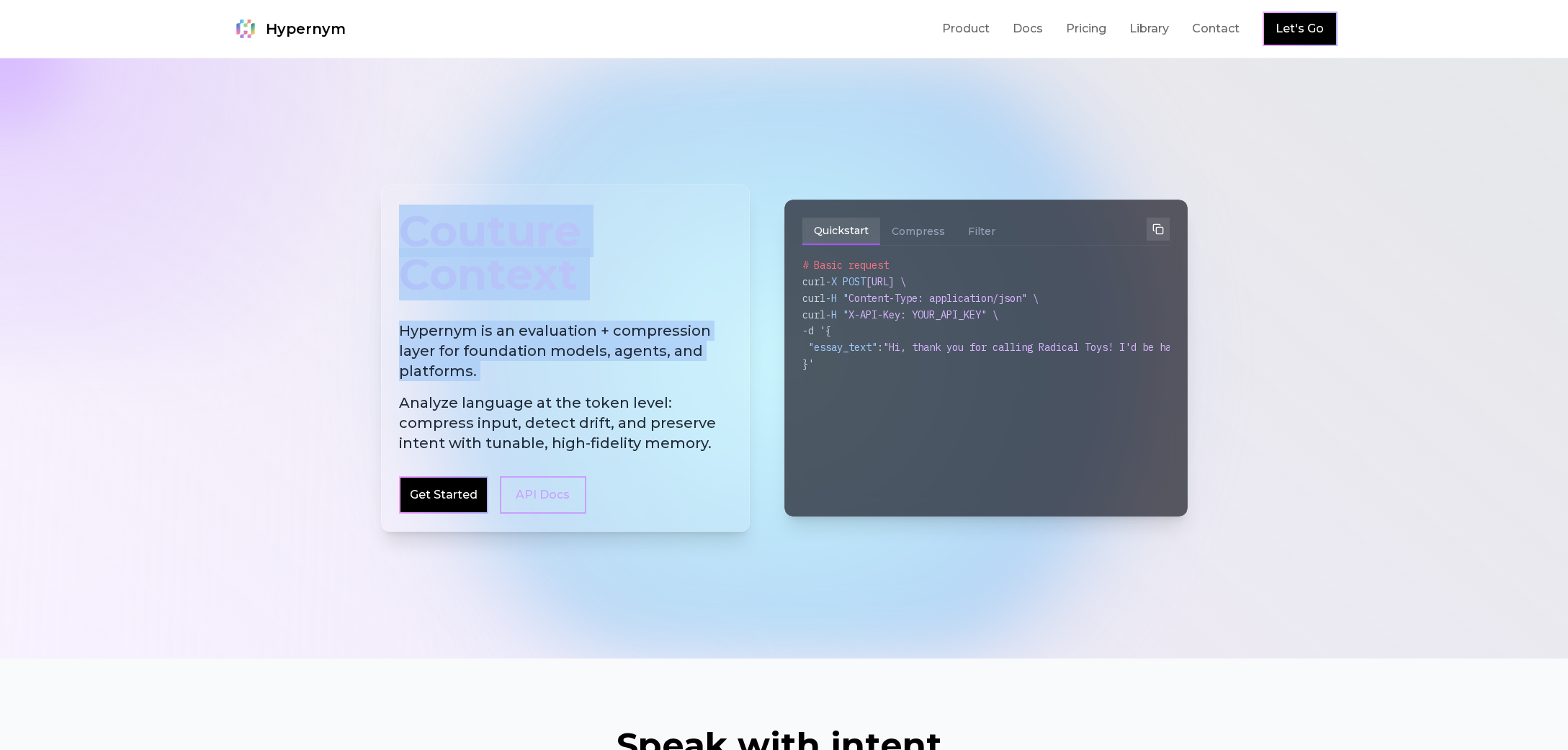
drag, startPoint x: 393, startPoint y: 231, endPoint x: 677, endPoint y: 433, distance: 348.5
click at [662, 421] on div "Couture Context Hypernym is an evaluation + compression layer for foundation mo…" at bounding box center [565, 358] width 369 height 347
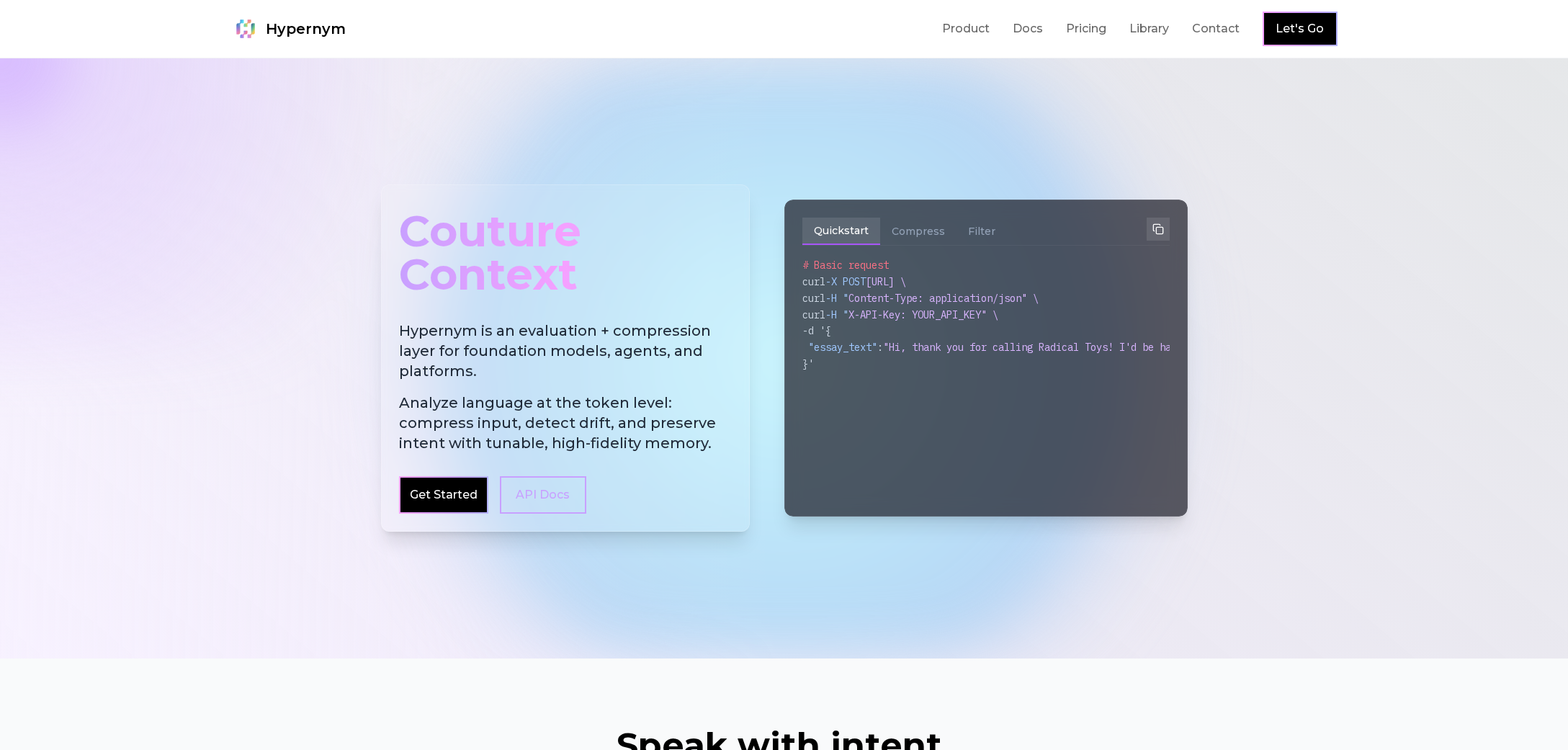
click at [704, 453] on div "Couture Context Hypernym is an evaluation + compression layer for foundation mo…" at bounding box center [565, 358] width 369 height 347
click at [413, 240] on div "Couture Context" at bounding box center [565, 253] width 333 height 101
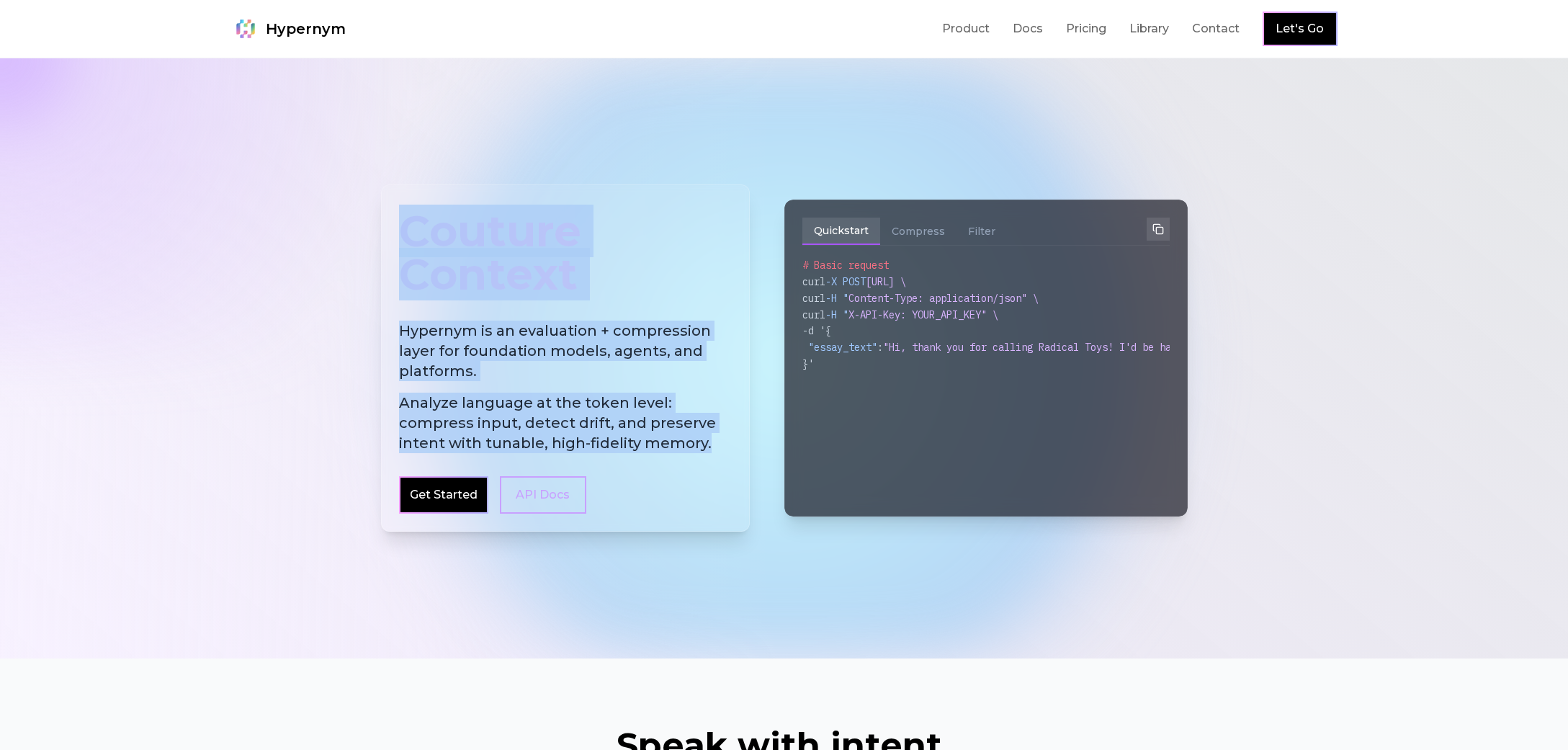
drag, startPoint x: 532, startPoint y: 309, endPoint x: 717, endPoint y: 445, distance: 229.6
click at [717, 445] on div "Couture Context Hypernym is an evaluation + compression layer for foundation mo…" at bounding box center [565, 358] width 369 height 347
click at [717, 446] on span "Analyze language at the token level: compress input, detect drift, and preserve…" at bounding box center [565, 423] width 333 height 60
drag, startPoint x: 717, startPoint y: 446, endPoint x: 406, endPoint y: 223, distance: 382.7
click at [406, 223] on div "Couture Context Hypernym is an evaluation + compression layer for foundation mo…" at bounding box center [565, 358] width 369 height 347
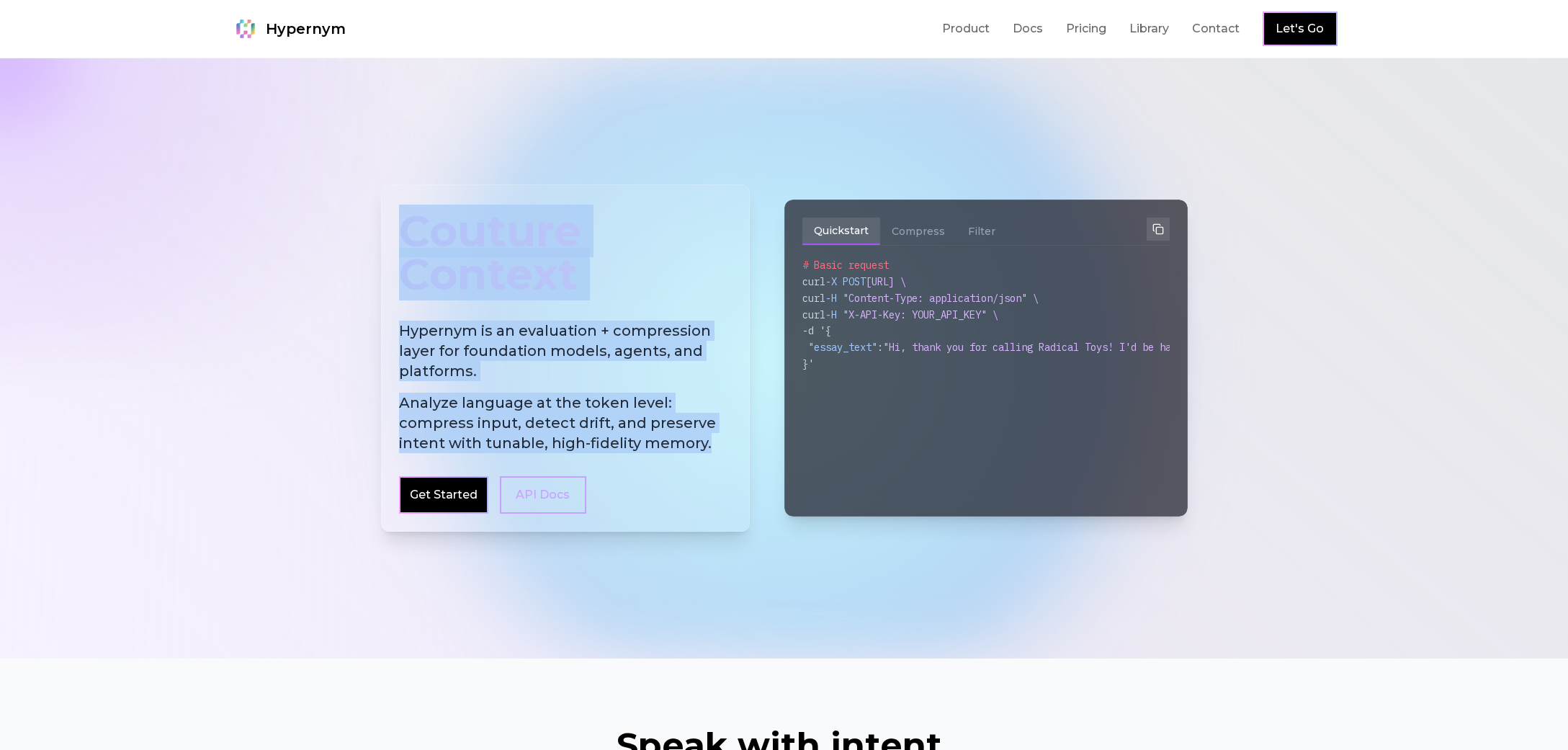
click at [375, 261] on div "Couture Context Hypernym is an evaluation + compression layer for foundation mo…" at bounding box center [784, 359] width 830 height 486
drag, startPoint x: 404, startPoint y: 239, endPoint x: 709, endPoint y: 441, distance: 365.8
click at [709, 441] on div "Couture Context Hypernym is an evaluation + compression layer for foundation mo…" at bounding box center [565, 358] width 369 height 347
click at [676, 451] on span "Analyze language at the token level: compress input, detect drift, and preserve…" at bounding box center [565, 423] width 333 height 60
drag, startPoint x: 705, startPoint y: 446, endPoint x: 373, endPoint y: 216, distance: 403.9
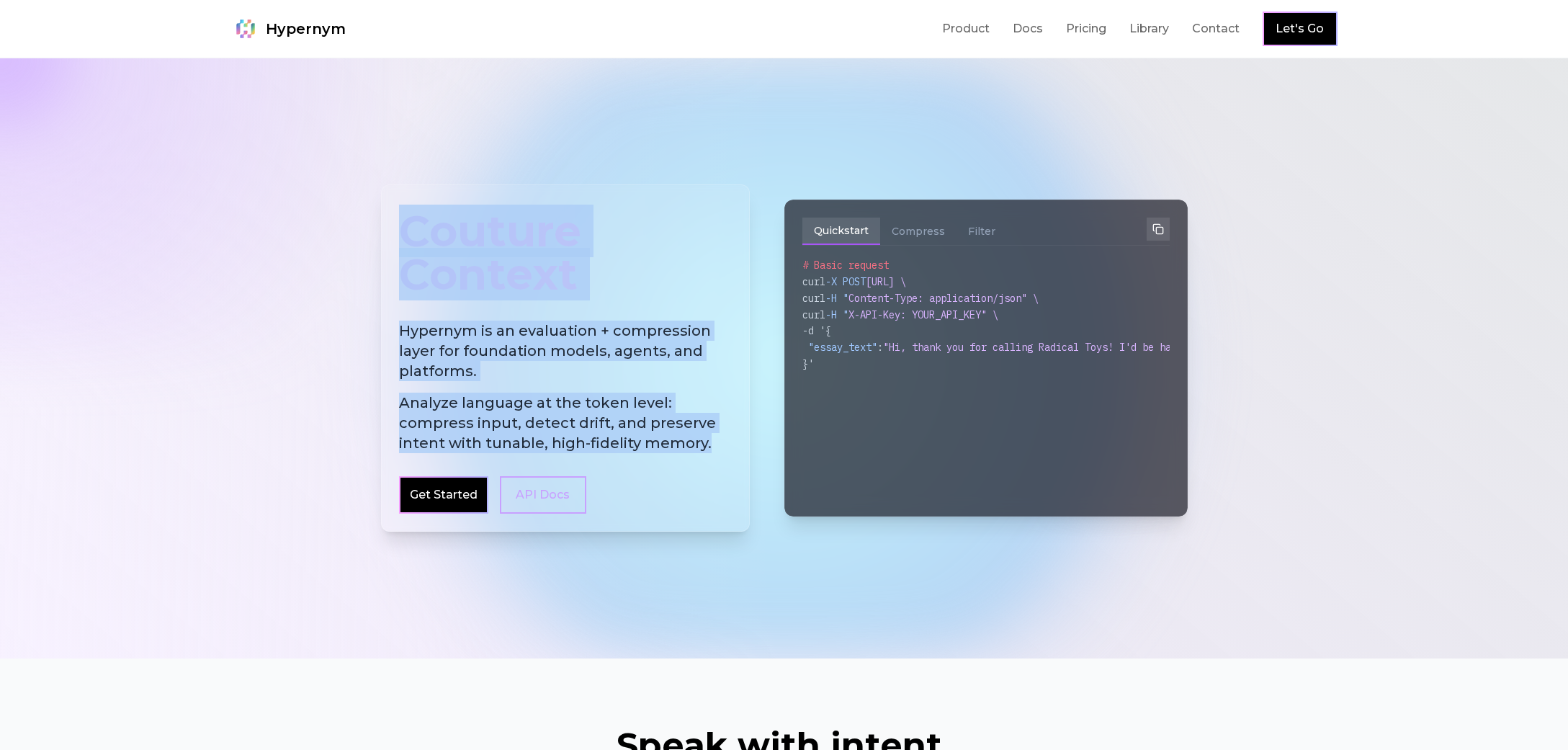
click at [369, 212] on div "Couture Context Hypernym is an evaluation + compression layer for foundation mo…" at bounding box center [784, 359] width 830 height 486
click at [415, 256] on div "Couture Context" at bounding box center [565, 253] width 333 height 101
drag, startPoint x: 406, startPoint y: 219, endPoint x: 753, endPoint y: 453, distance: 418.5
click at [753, 453] on div "Couture Context Hypernym is an evaluation + compression layer for foundation mo…" at bounding box center [784, 358] width 807 height 347
click at [629, 447] on span "Analyze language at the token level: compress input, detect drift, and preserve…" at bounding box center [565, 423] width 333 height 60
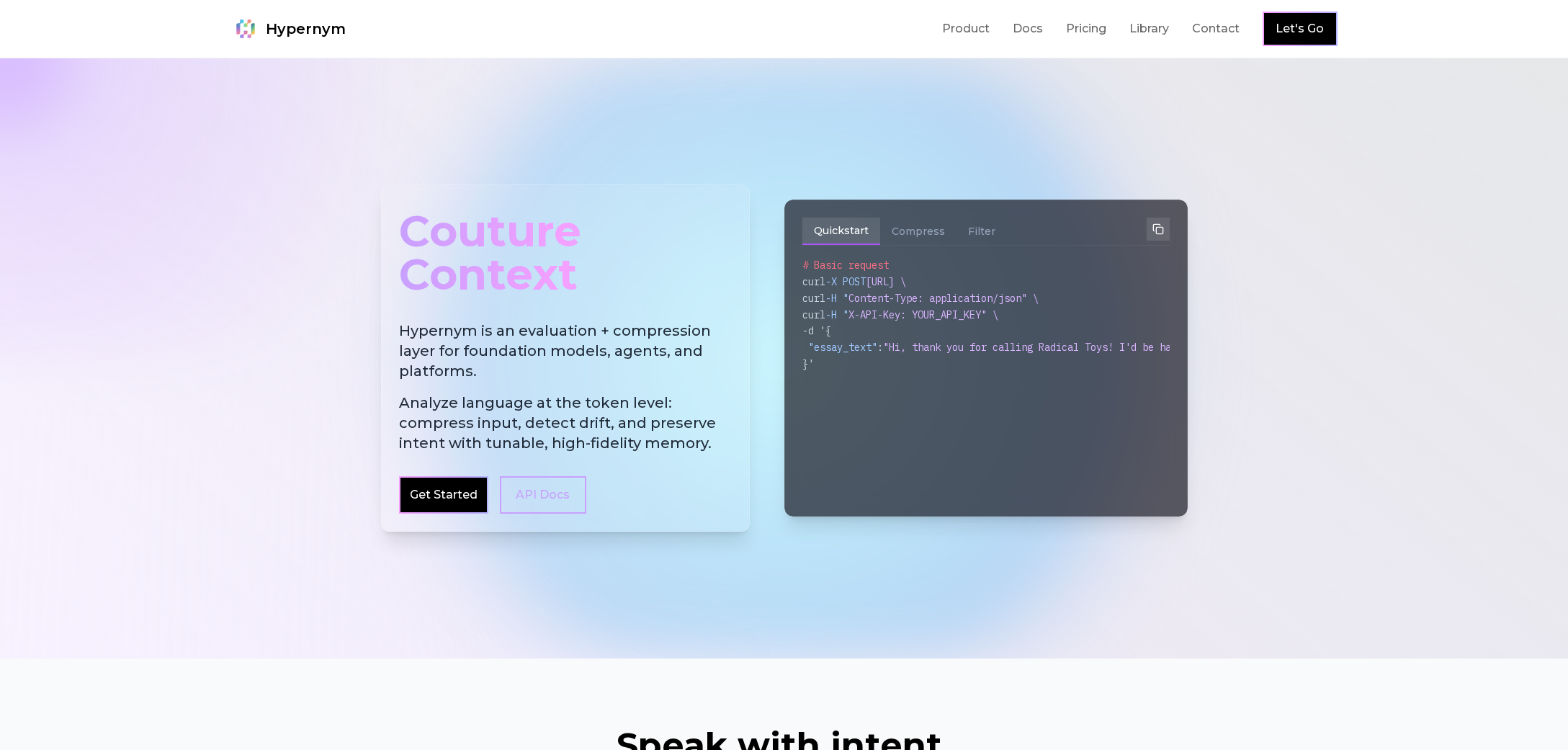
click at [707, 439] on span "Analyze language at the token level: compress input, detect drift, and preserve…" at bounding box center [565, 423] width 333 height 60
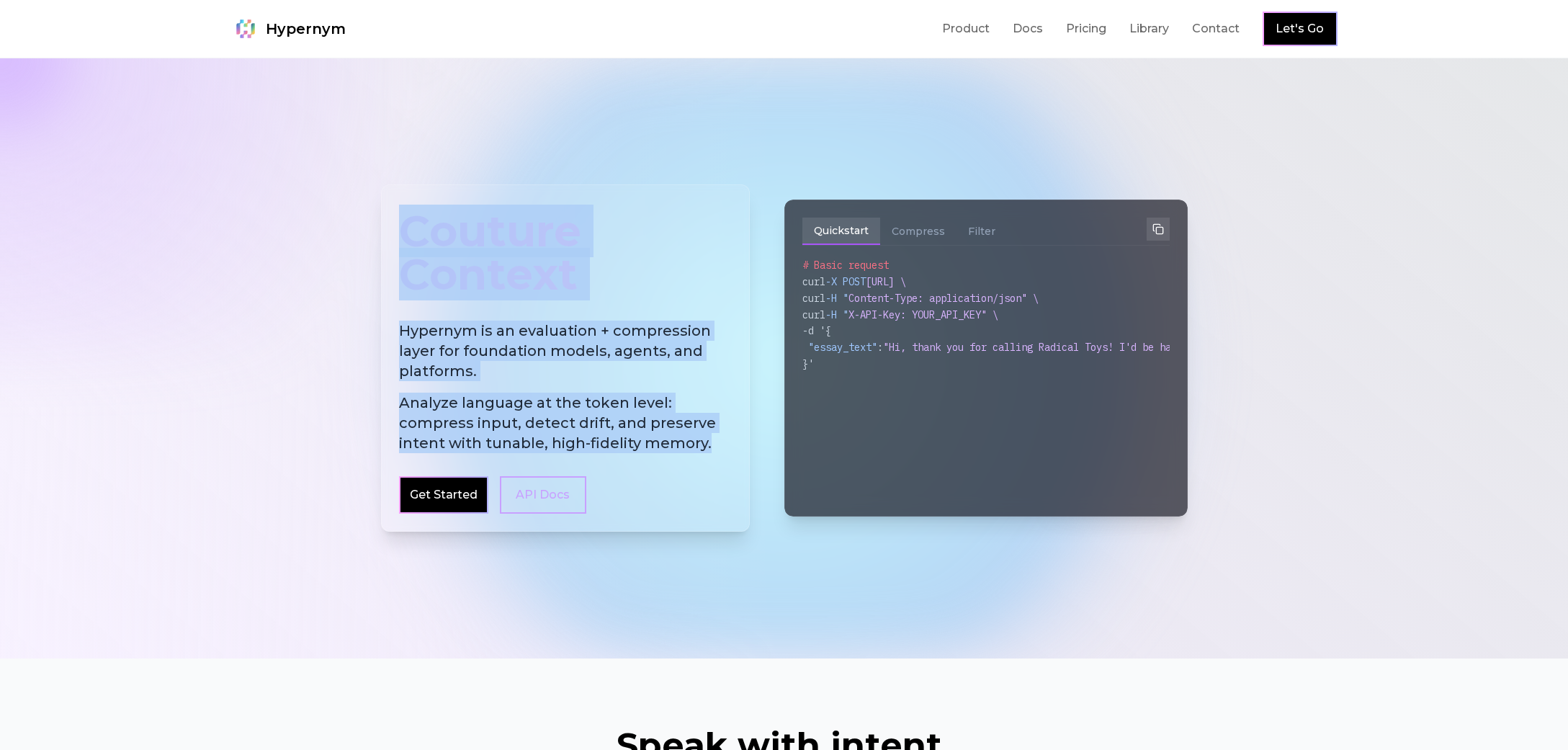
drag, startPoint x: 707, startPoint y: 444, endPoint x: 361, endPoint y: 207, distance: 419.4
click at [361, 207] on div "Couture Context Hypernym is an evaluation + compression layer for foundation mo…" at bounding box center [784, 359] width 1568 height 600
click at [410, 261] on div "Couture Context" at bounding box center [565, 253] width 333 height 101
drag, startPoint x: 402, startPoint y: 235, endPoint x: 705, endPoint y: 414, distance: 351.9
click at [705, 414] on div "Couture Context Hypernym is an evaluation + compression layer for foundation mo…" at bounding box center [565, 358] width 369 height 347
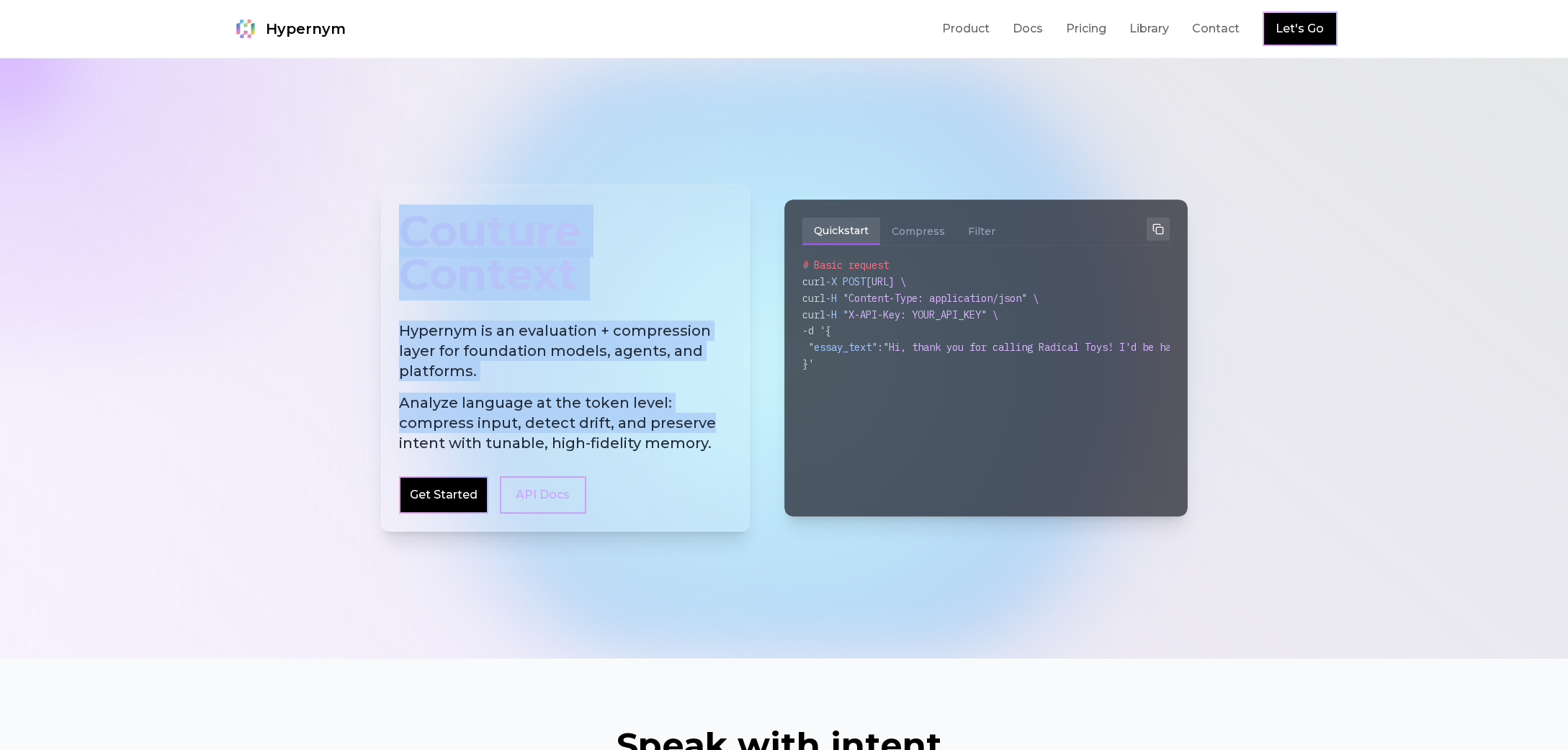
click at [707, 433] on span "Analyze language at the token level: compress input, detect drift, and preserve…" at bounding box center [565, 423] width 333 height 60
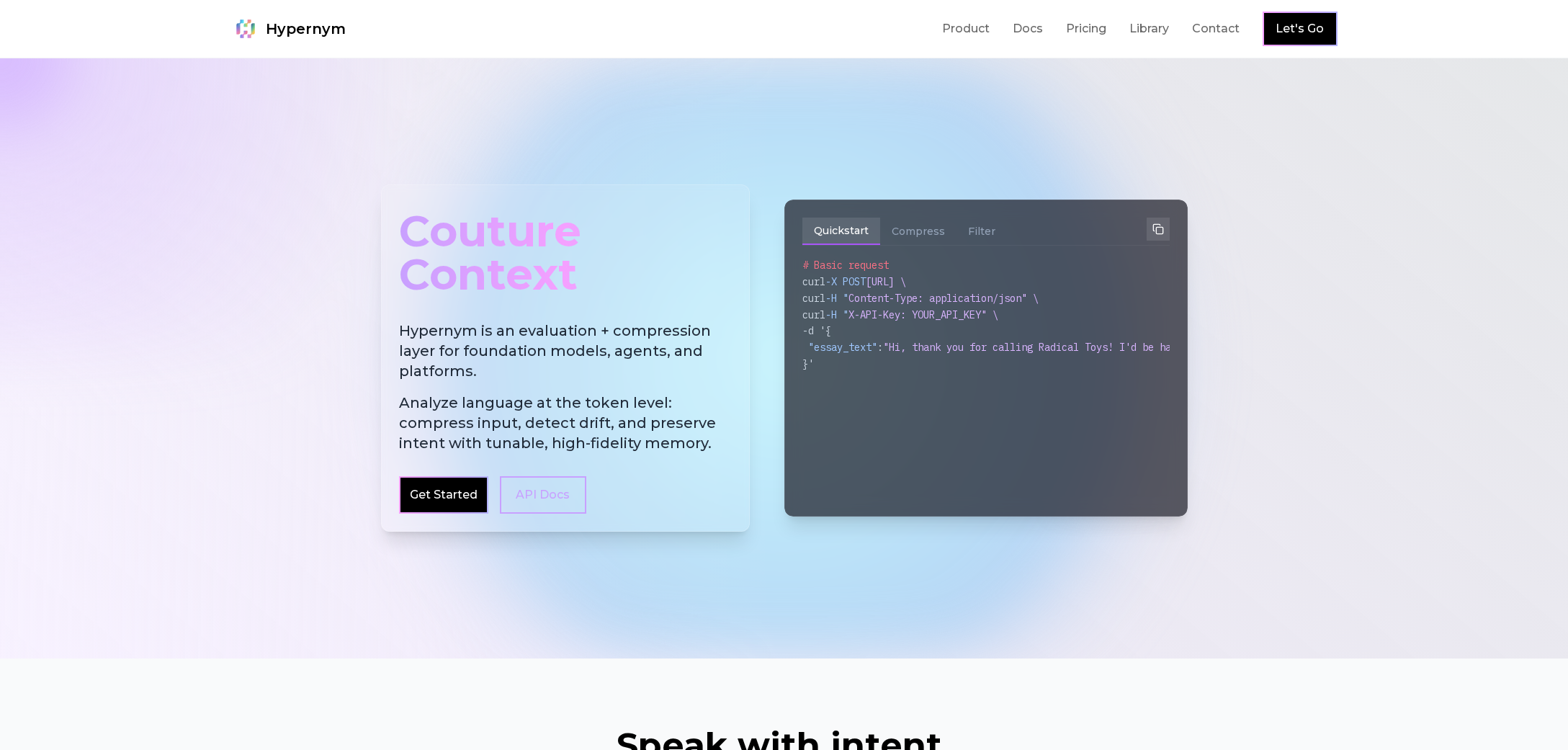
click at [705, 441] on span "Analyze language at the token level: compress input, detect drift, and preserve…" at bounding box center [565, 423] width 333 height 60
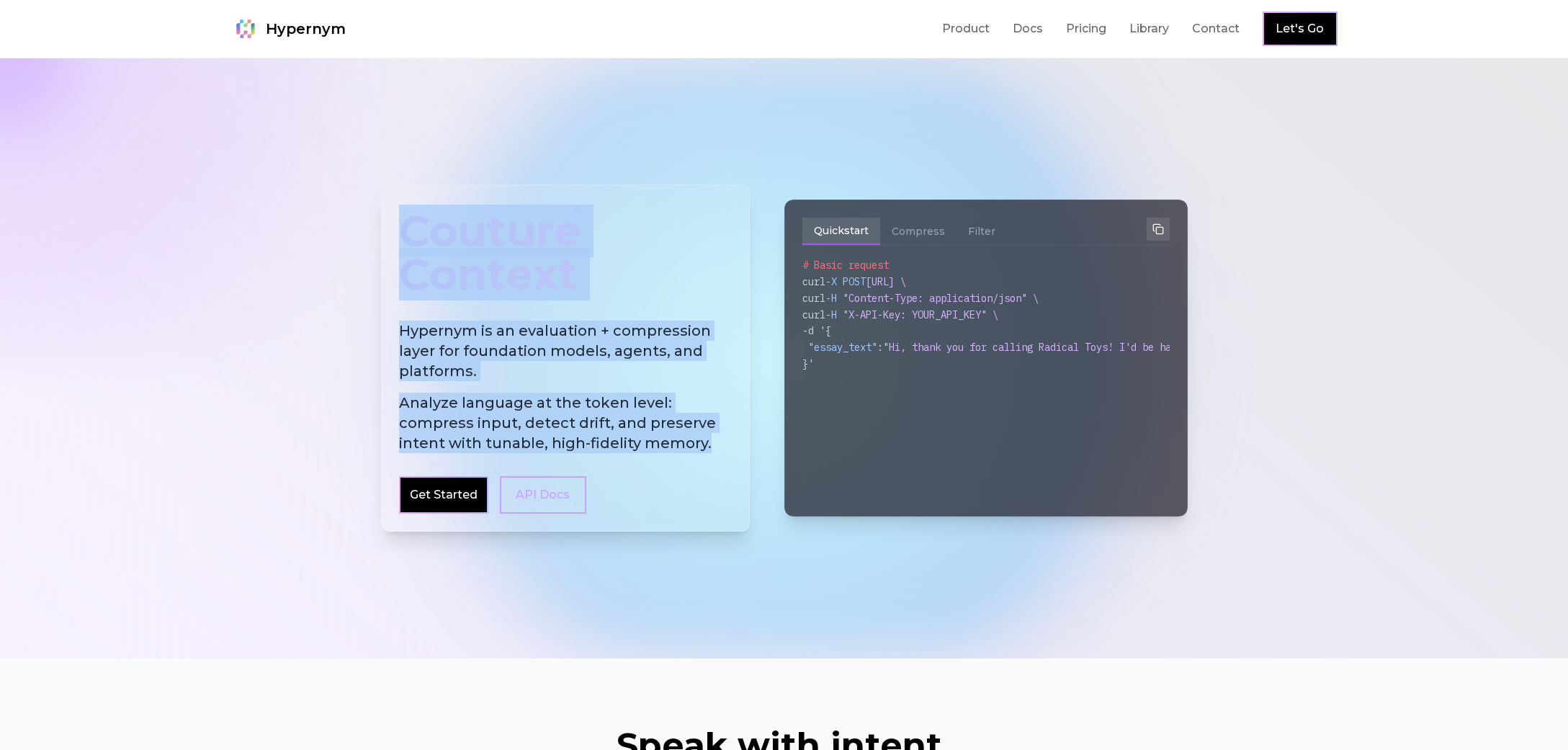
drag, startPoint x: 705, startPoint y: 444, endPoint x: 383, endPoint y: 212, distance: 396.9
click at [383, 212] on div "Couture Context Hypernym is an evaluation + compression layer for foundation mo…" at bounding box center [565, 358] width 369 height 347
click at [415, 312] on div "Couture Context Hypernym is an evaluation + compression layer for foundation mo…" at bounding box center [565, 358] width 369 height 347
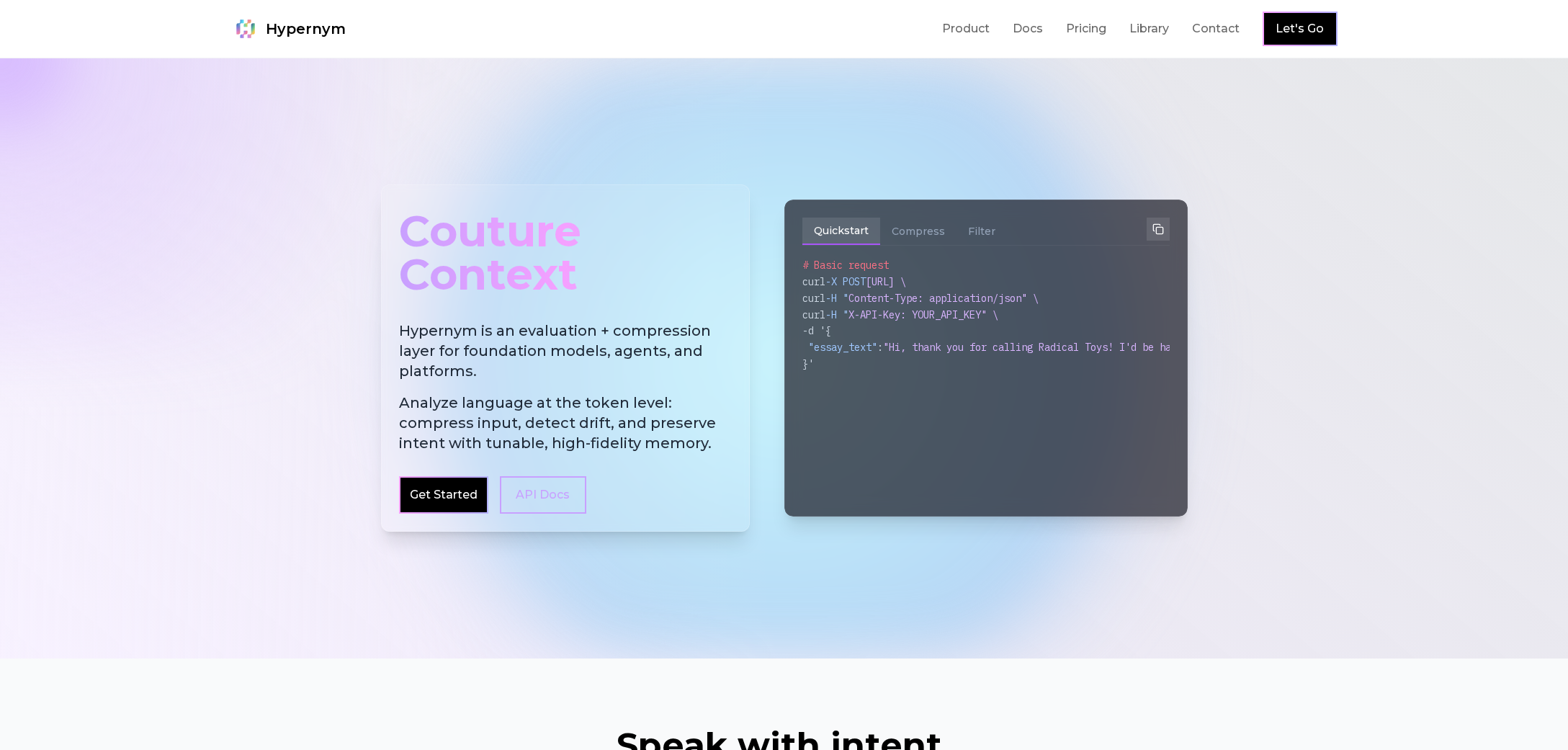
click at [1322, 261] on div at bounding box center [784, 359] width 1568 height 600
click at [1322, 261] on div at bounding box center [784, 359] width 1568 height 600
click at [1324, 181] on div at bounding box center [784, 359] width 1568 height 600
click at [1390, 243] on div at bounding box center [784, 359] width 1568 height 600
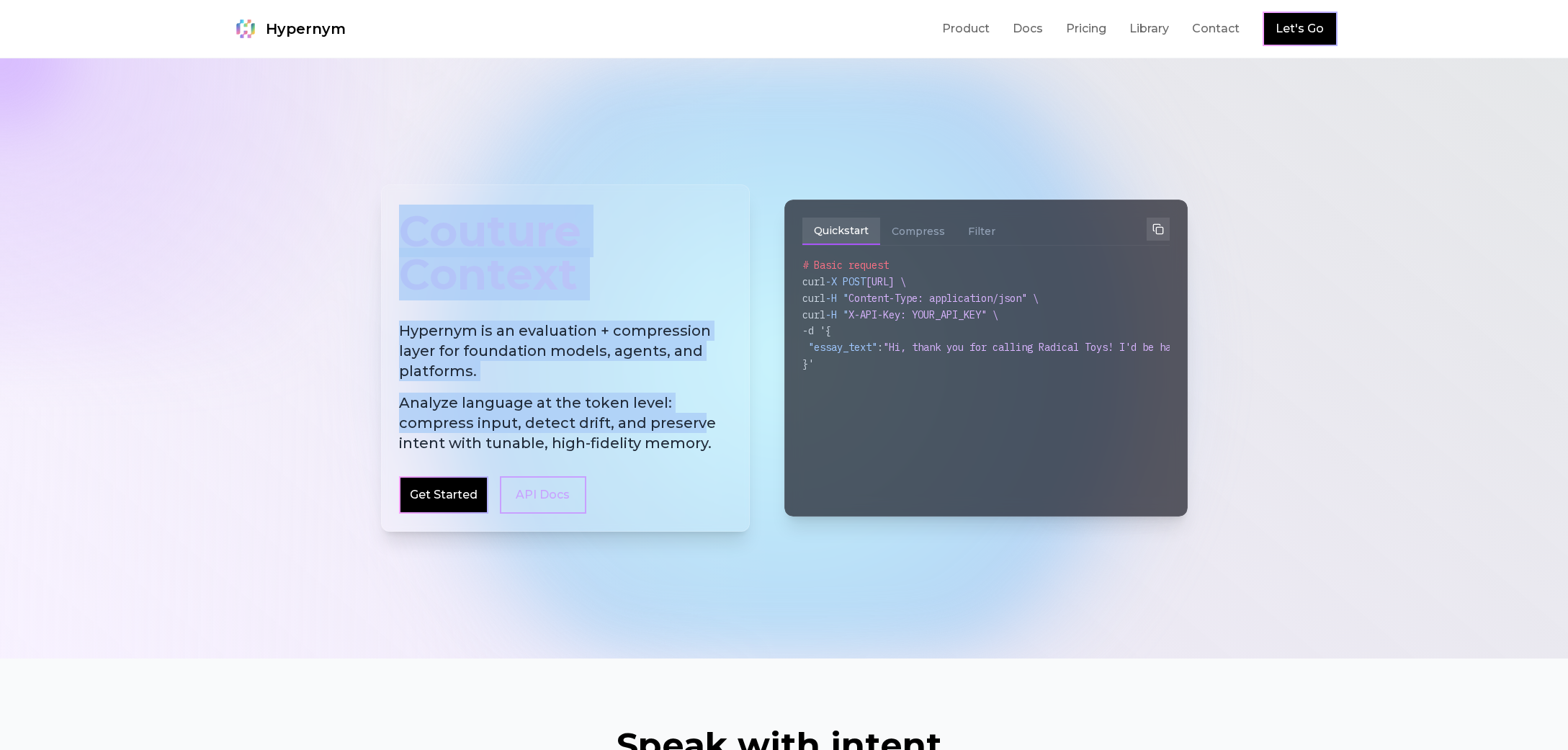
drag, startPoint x: 404, startPoint y: 220, endPoint x: 699, endPoint y: 426, distance: 359.8
click at [699, 426] on div "Couture Context Hypernym is an evaluation + compression layer for foundation mo…" at bounding box center [565, 358] width 369 height 347
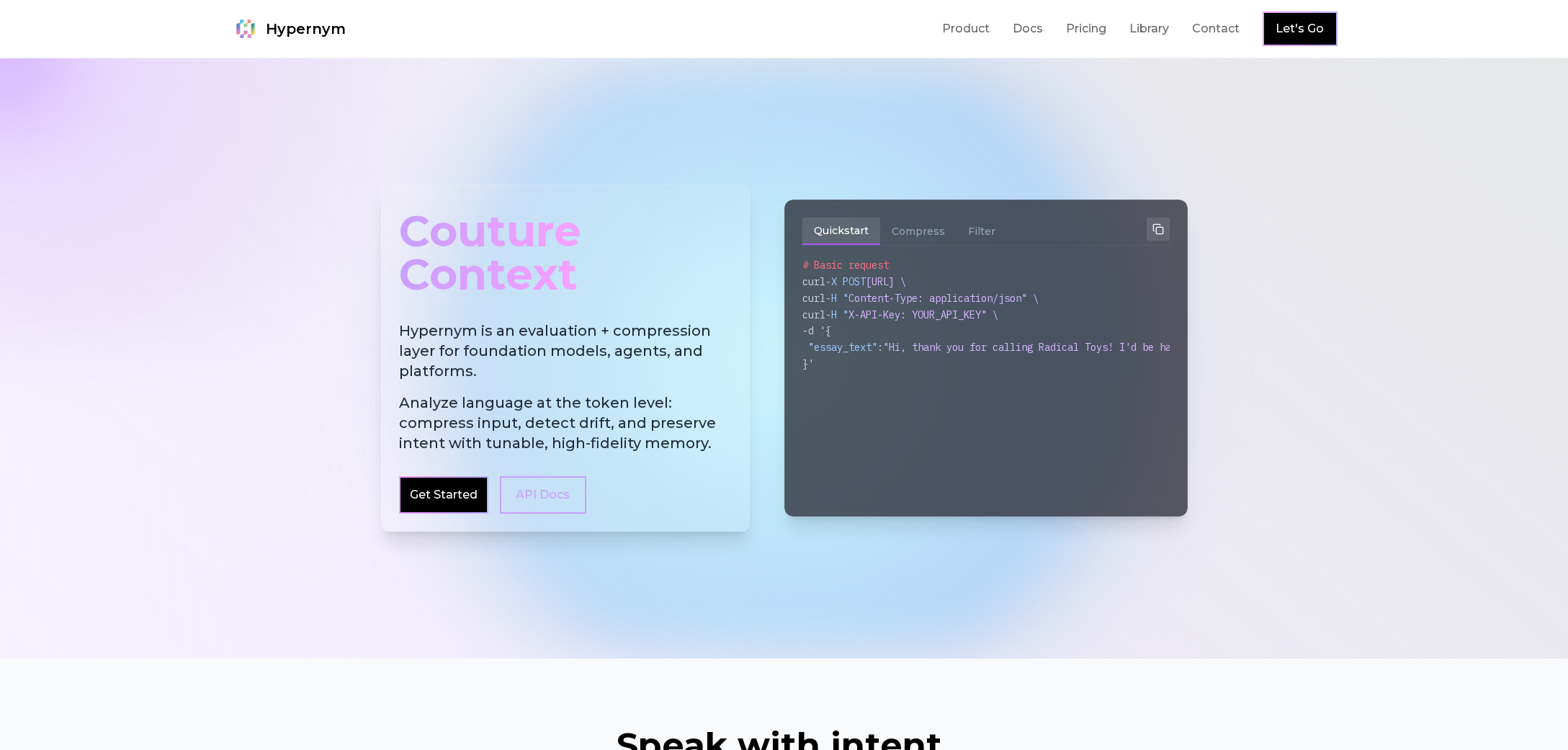
click at [704, 443] on span "Analyze language at the token level: compress input, detect drift, and preserve…" at bounding box center [565, 423] width 333 height 60
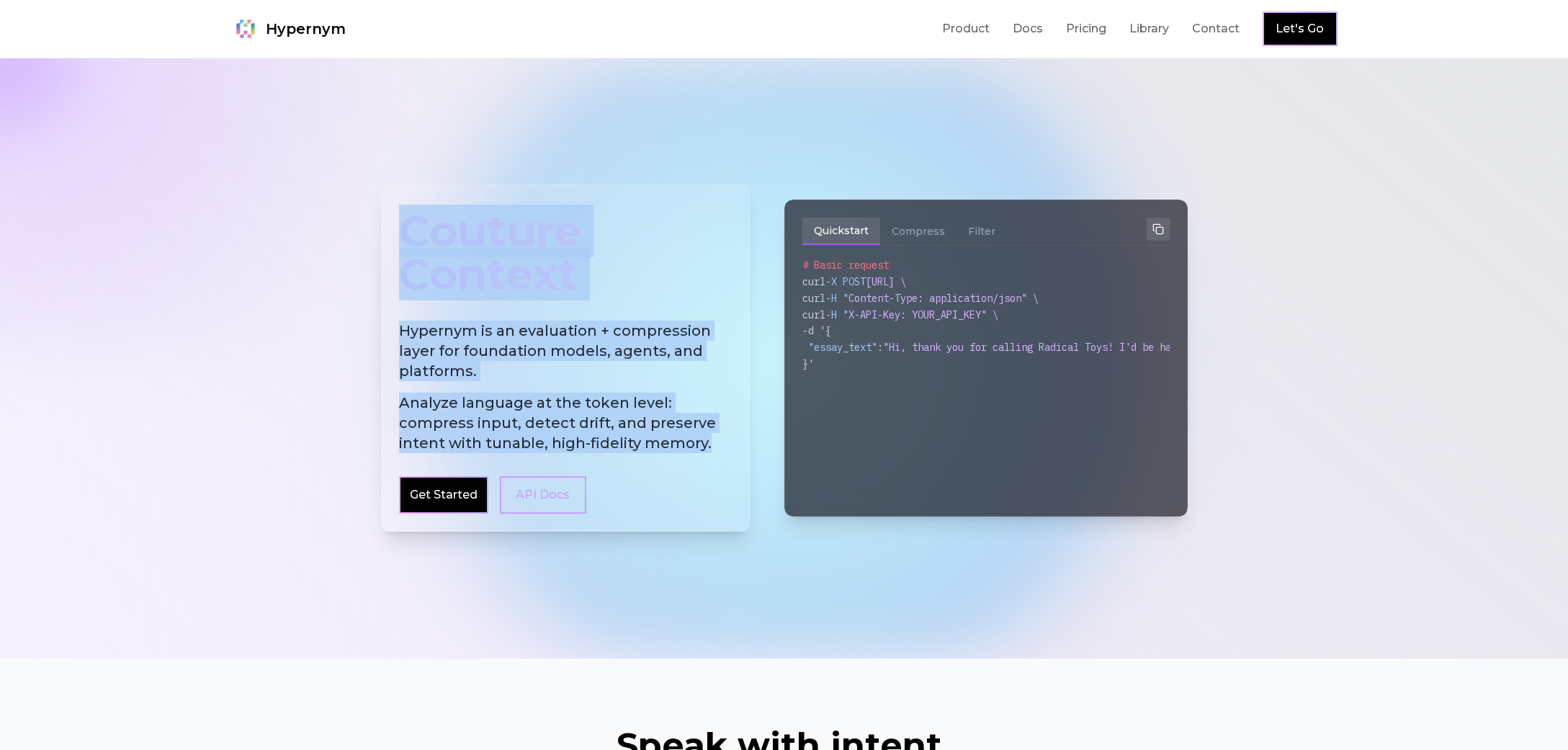
drag, startPoint x: 689, startPoint y: 424, endPoint x: 405, endPoint y: 208, distance: 356.8
click at [405, 208] on div "Couture Context Hypernym is an evaluation + compression layer for foundation mo…" at bounding box center [565, 358] width 369 height 347
click at [401, 225] on div "Couture Context" at bounding box center [565, 253] width 333 height 101
drag, startPoint x: 401, startPoint y: 225, endPoint x: 717, endPoint y: 468, distance: 398.6
click at [717, 468] on div "Couture Context Hypernym is an evaluation + compression layer for foundation mo…" at bounding box center [565, 358] width 369 height 347
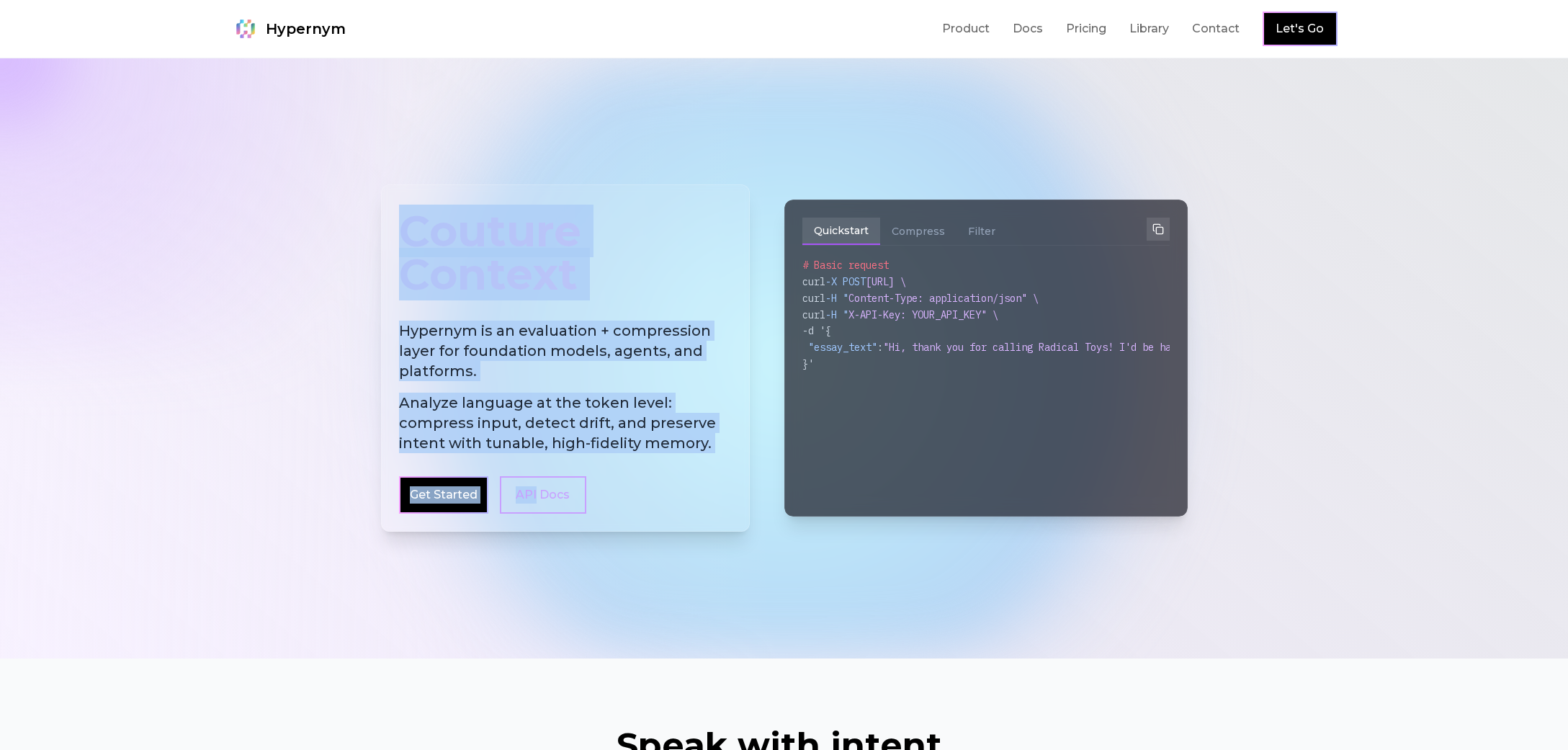
click at [714, 460] on div "Couture Context Hypernym is an evaluation + compression layer for foundation mo…" at bounding box center [565, 358] width 369 height 347
drag, startPoint x: 710, startPoint y: 450, endPoint x: 403, endPoint y: 216, distance: 386.0
click at [403, 216] on div "Couture Context Hypernym is an evaluation + compression layer for foundation mo…" at bounding box center [565, 358] width 369 height 347
click at [400, 221] on div "Couture Context" at bounding box center [565, 253] width 333 height 101
drag, startPoint x: 398, startPoint y: 225, endPoint x: 711, endPoint y: 467, distance: 395.6
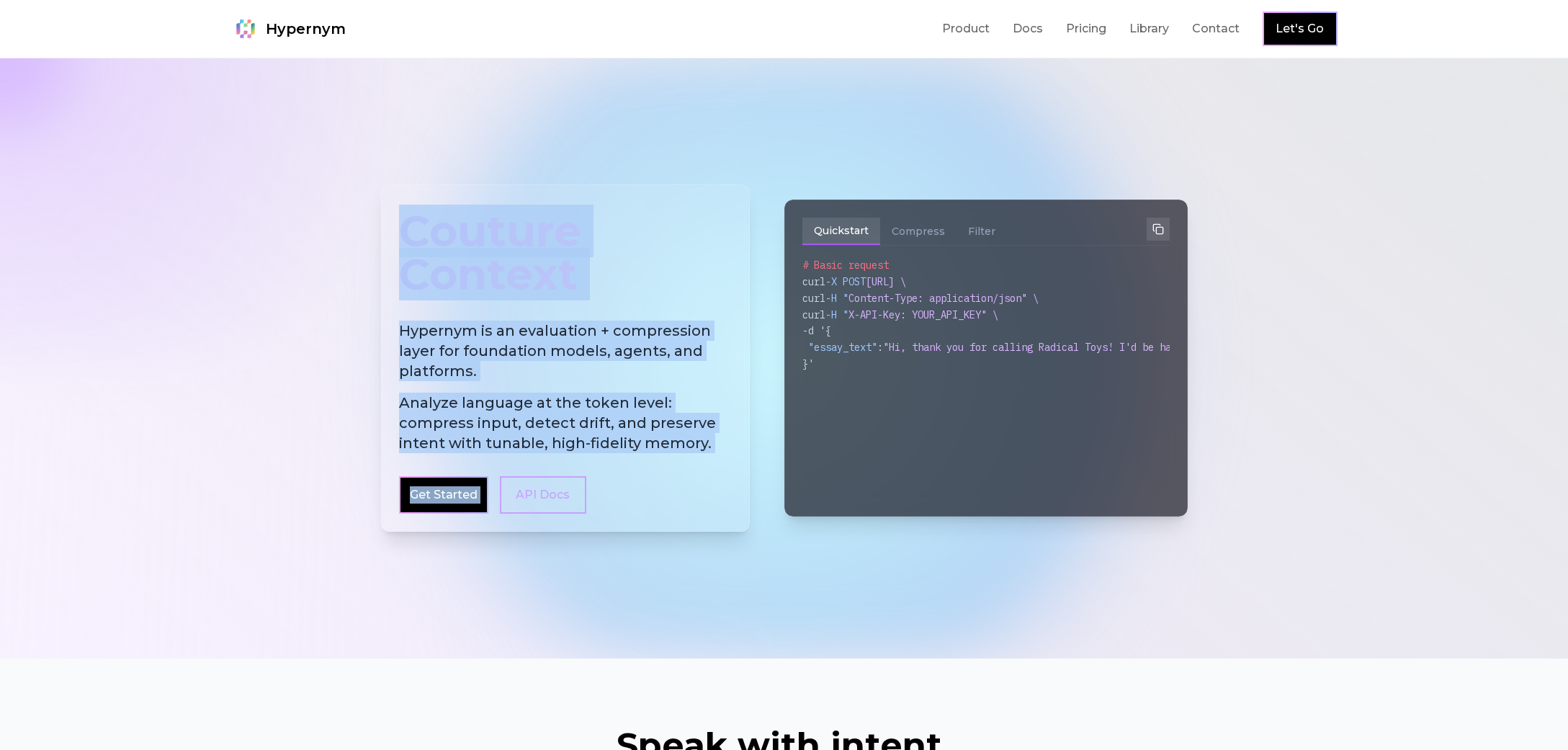
click at [711, 467] on div "Couture Context Hypernym is an evaluation + compression layer for foundation mo…" at bounding box center [565, 358] width 369 height 347
click at [710, 465] on div "Couture Context Hypernym is an evaluation + compression layer for foundation mo…" at bounding box center [565, 358] width 369 height 347
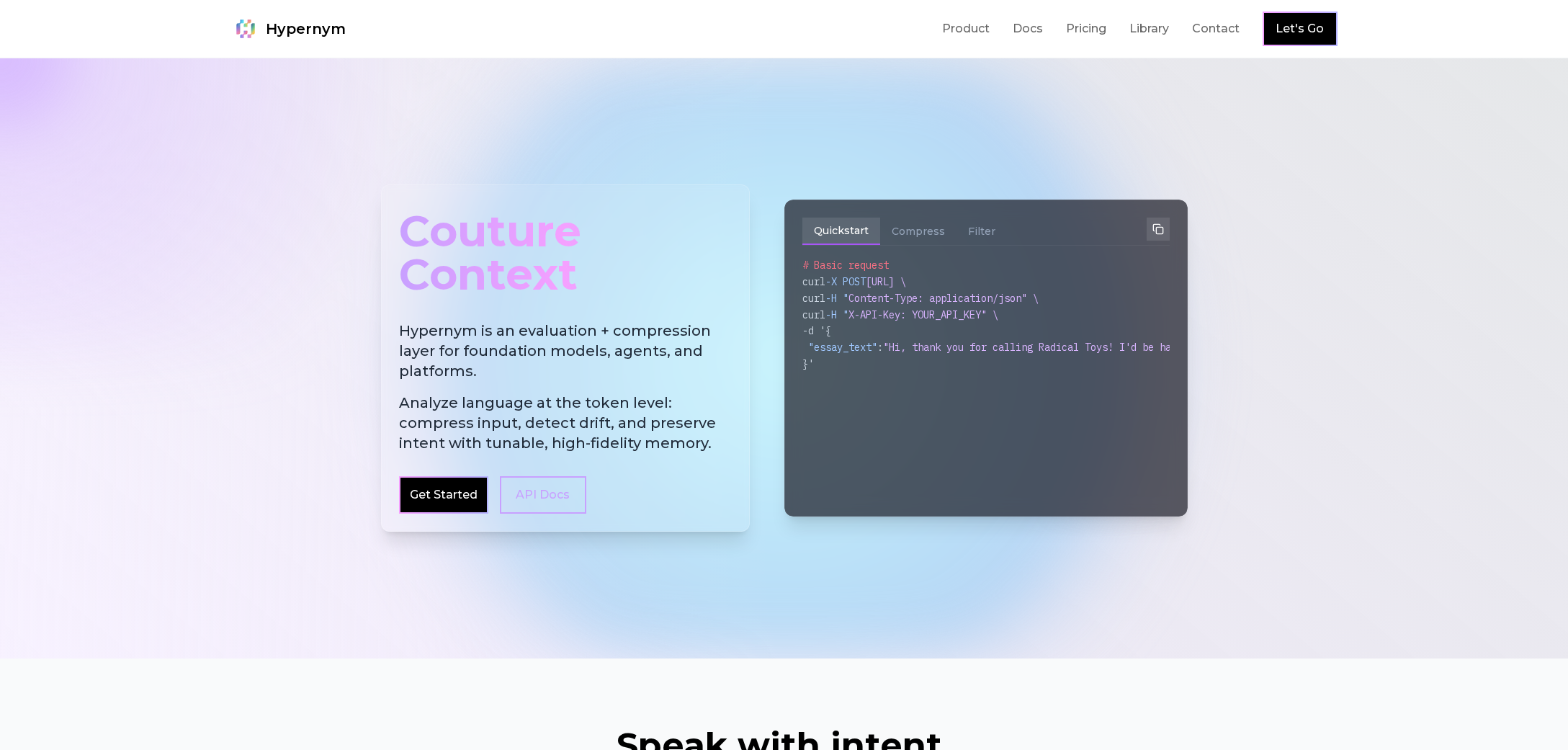
click at [1296, 285] on div at bounding box center [784, 359] width 1568 height 600
click at [918, 235] on button "Compress" at bounding box center [918, 231] width 76 height 28
click at [973, 226] on button "Filter" at bounding box center [982, 231] width 50 height 28
drag, startPoint x: 928, startPoint y: 229, endPoint x: 939, endPoint y: 229, distance: 11.0
click at [929, 229] on button "Compress" at bounding box center [918, 231] width 76 height 28
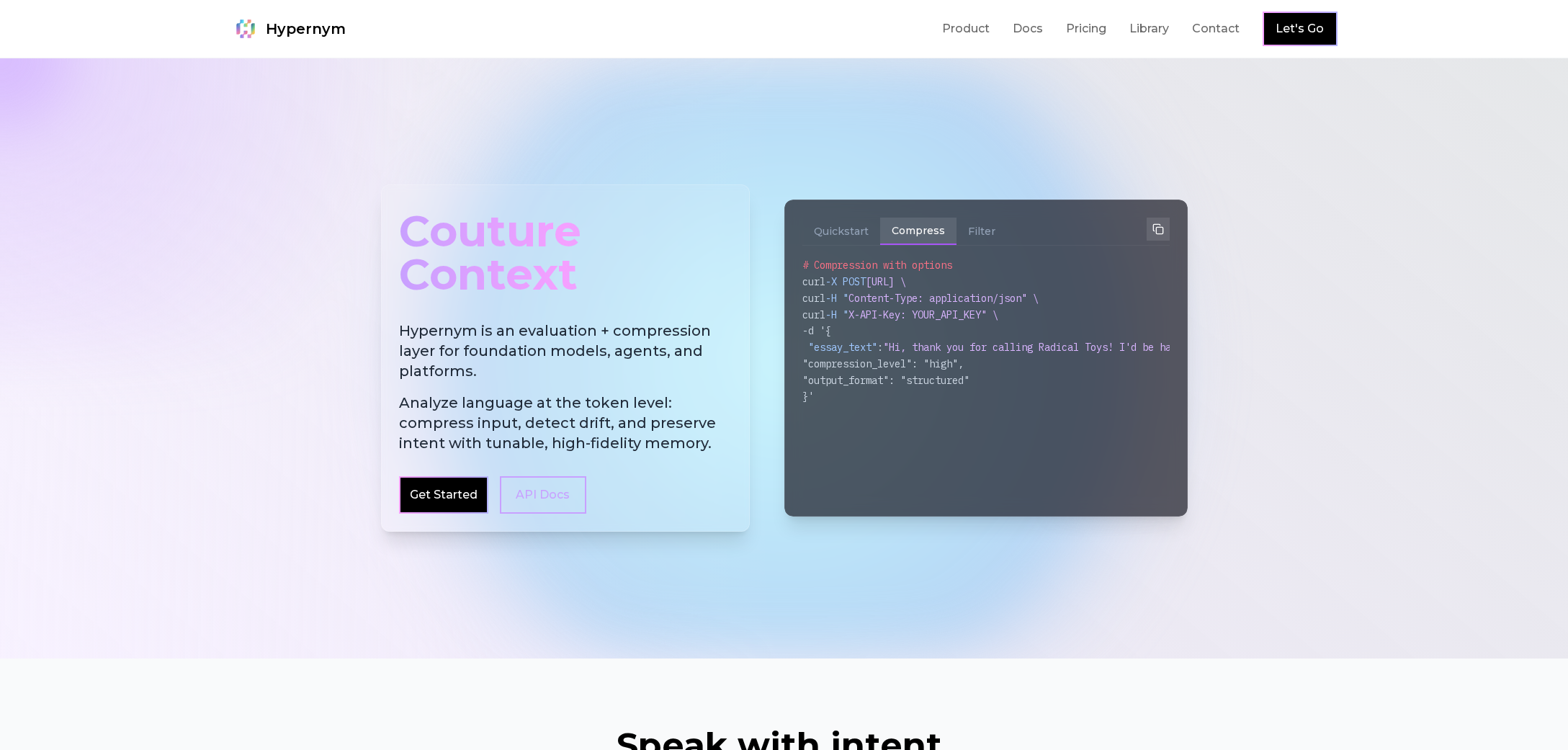
click at [935, 234] on button "Compress" at bounding box center [918, 231] width 76 height 28
click at [974, 234] on button "Filter" at bounding box center [982, 231] width 50 height 28
drag, startPoint x: 883, startPoint y: 240, endPoint x: 813, endPoint y: 232, distance: 70.5
click at [881, 239] on button "Compress" at bounding box center [918, 231] width 76 height 28
click at [813, 232] on button "Quickstart" at bounding box center [841, 231] width 78 height 28
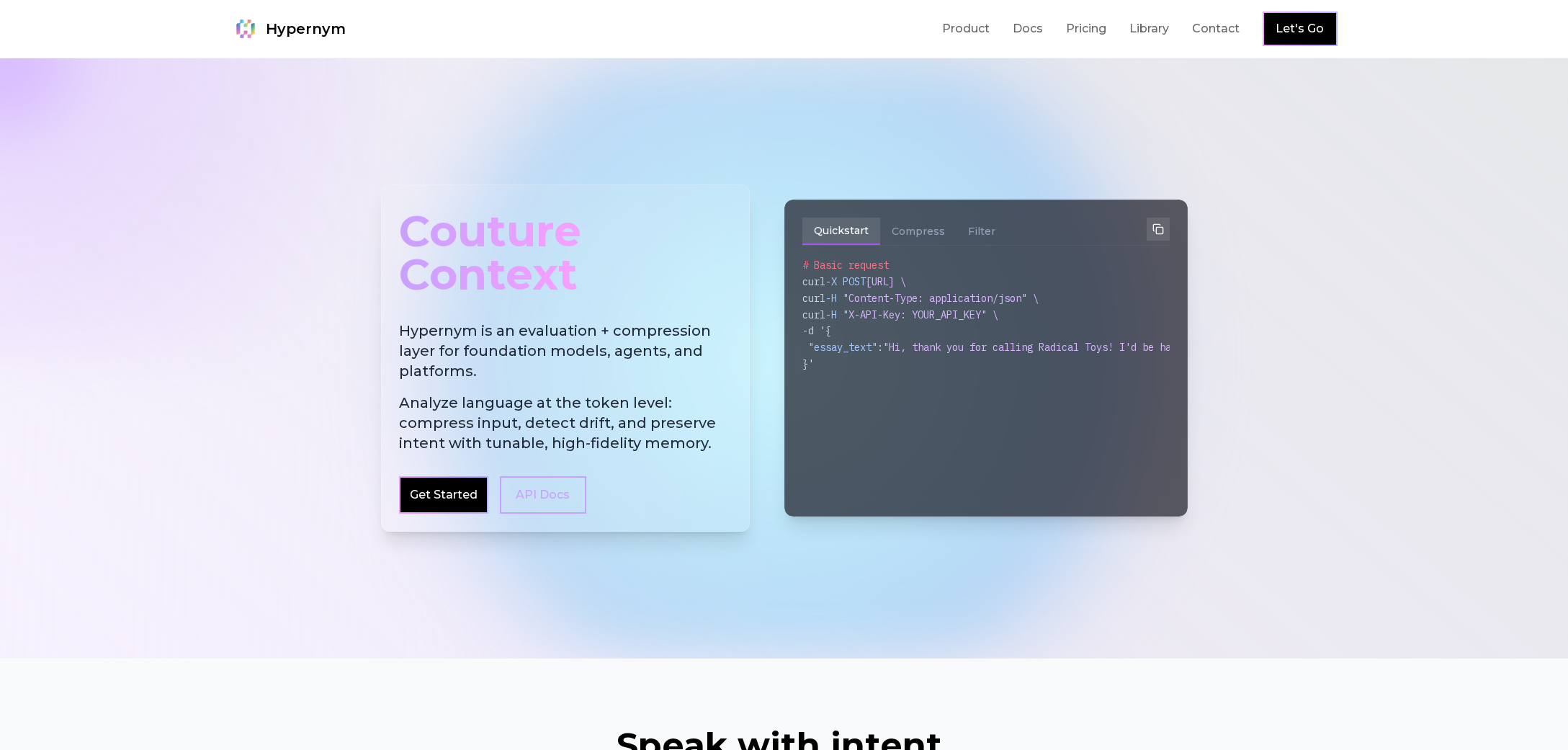
click at [1210, 293] on div at bounding box center [784, 359] width 1568 height 600
click at [1379, 237] on div at bounding box center [784, 359] width 1568 height 600
click at [905, 234] on button "Compress" at bounding box center [918, 231] width 76 height 28
drag, startPoint x: 994, startPoint y: 228, endPoint x: 959, endPoint y: 229, distance: 35.0
click at [989, 228] on button "Filter" at bounding box center [982, 231] width 50 height 28
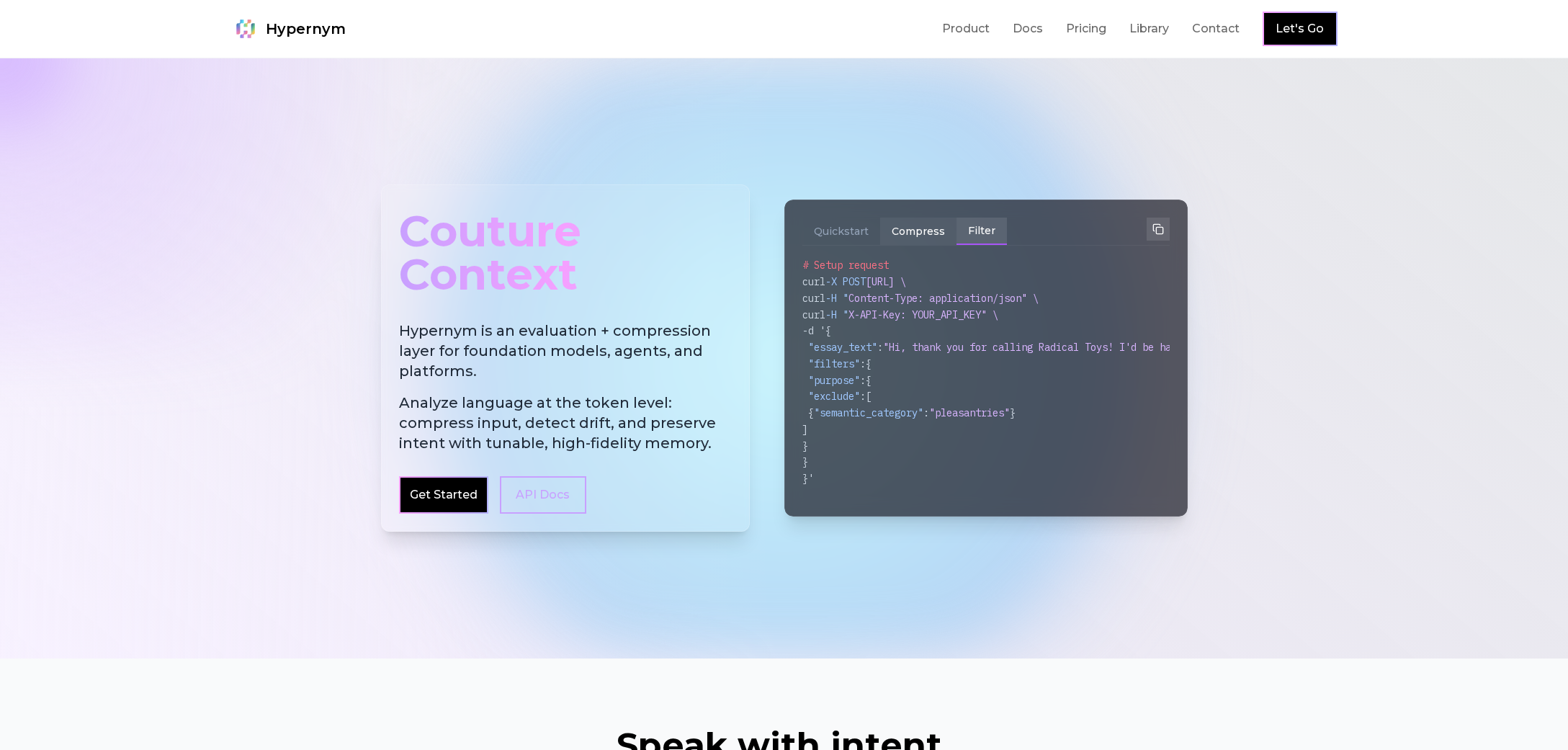
click at [893, 229] on button "Compress" at bounding box center [918, 231] width 76 height 28
click at [849, 231] on button "Quickstart" at bounding box center [841, 231] width 78 height 28
click at [933, 230] on button "Compress" at bounding box center [918, 231] width 76 height 28
click at [969, 230] on button "Filter" at bounding box center [982, 231] width 50 height 28
drag, startPoint x: 1342, startPoint y: 148, endPoint x: 1387, endPoint y: 55, distance: 103.3
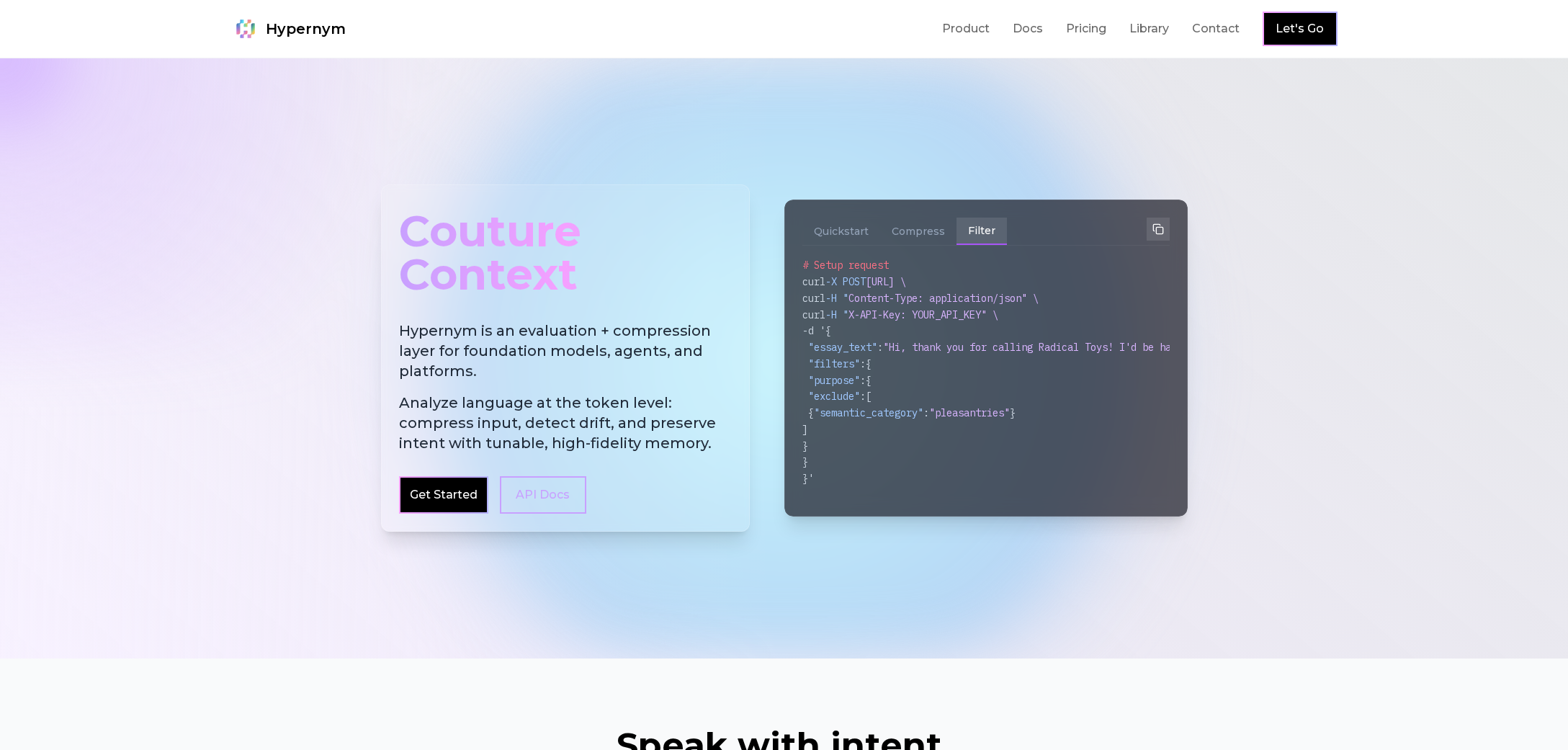
click at [1342, 147] on div at bounding box center [784, 359] width 1568 height 600
click at [1246, 137] on div at bounding box center [784, 359] width 1568 height 600
click at [1210, 446] on div at bounding box center [784, 359] width 1568 height 600
click at [972, 24] on link "Product" at bounding box center [966, 28] width 48 height 18
click at [1020, 32] on link "Docs" at bounding box center [1028, 28] width 30 height 18
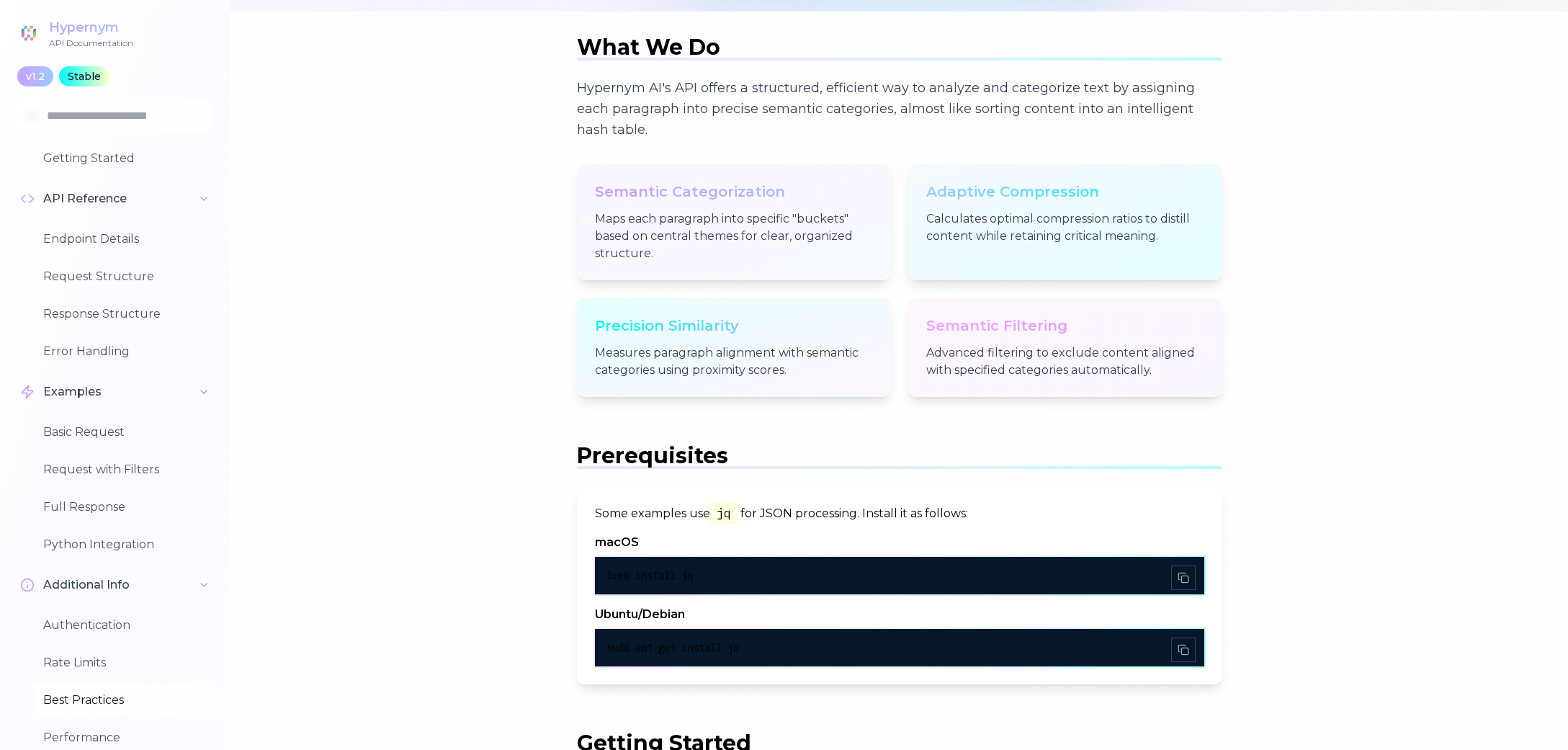
scroll to position [154, 0]
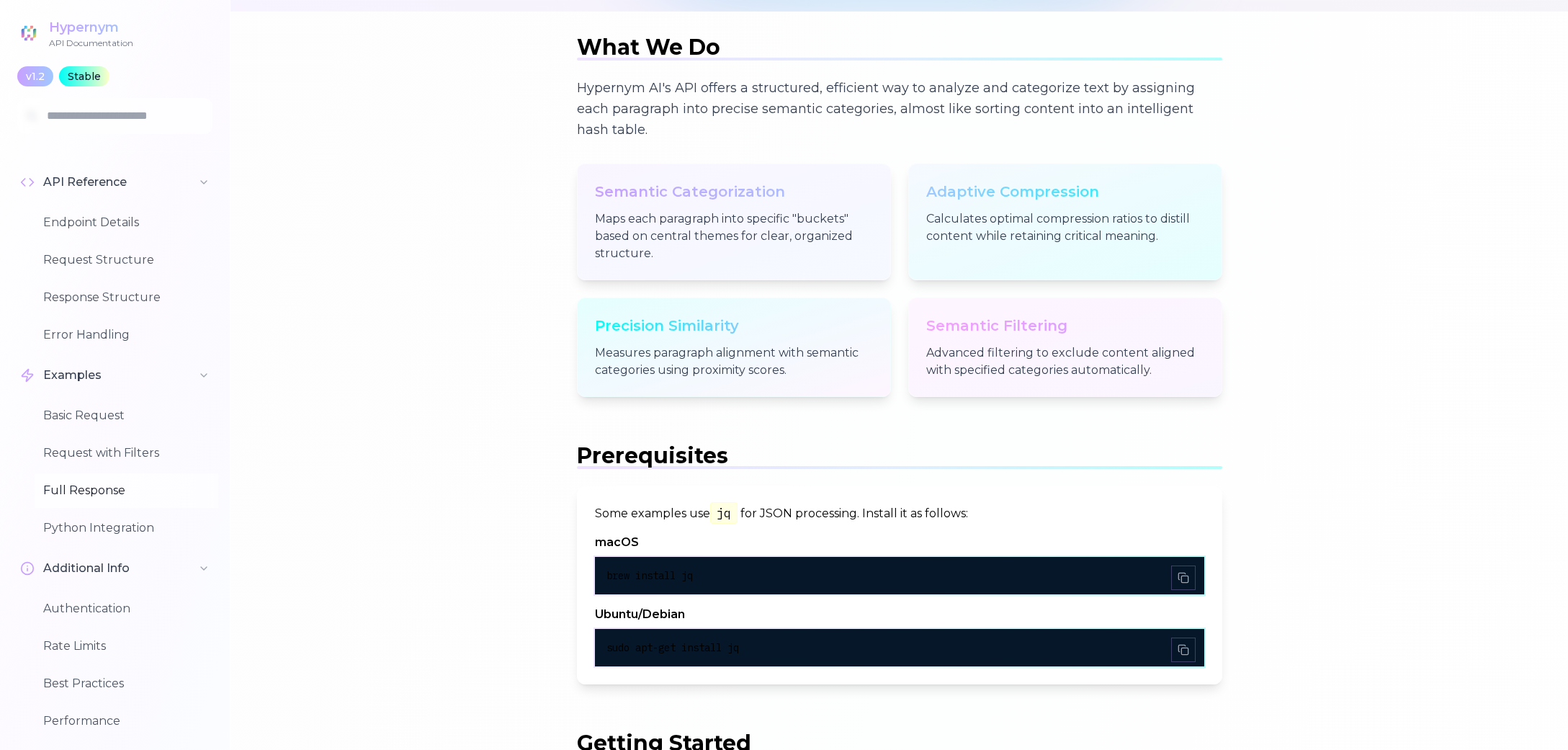
click at [111, 497] on button "Full Response" at bounding box center [126, 490] width 183 height 34
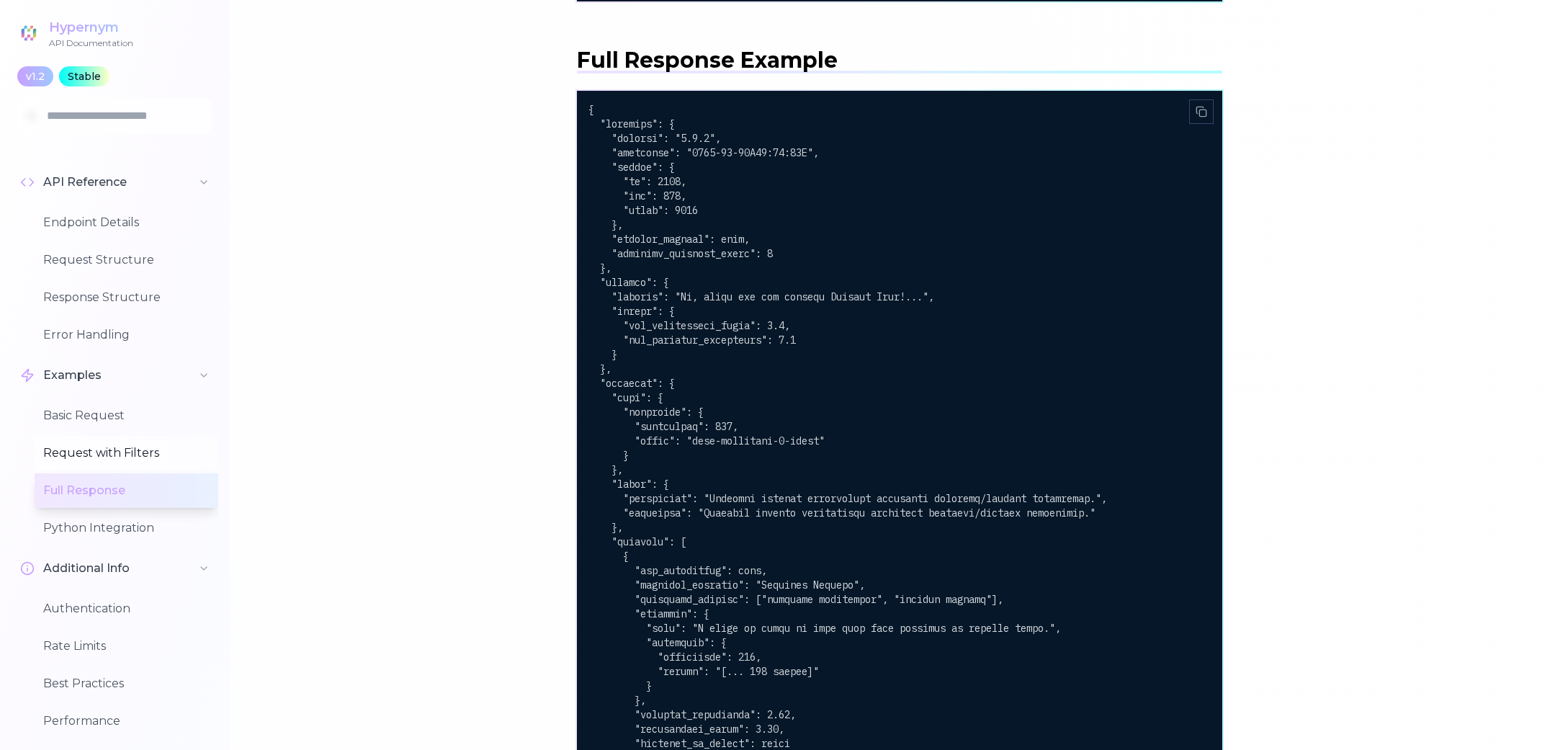
click at [95, 455] on button "Request with Filters" at bounding box center [126, 453] width 183 height 34
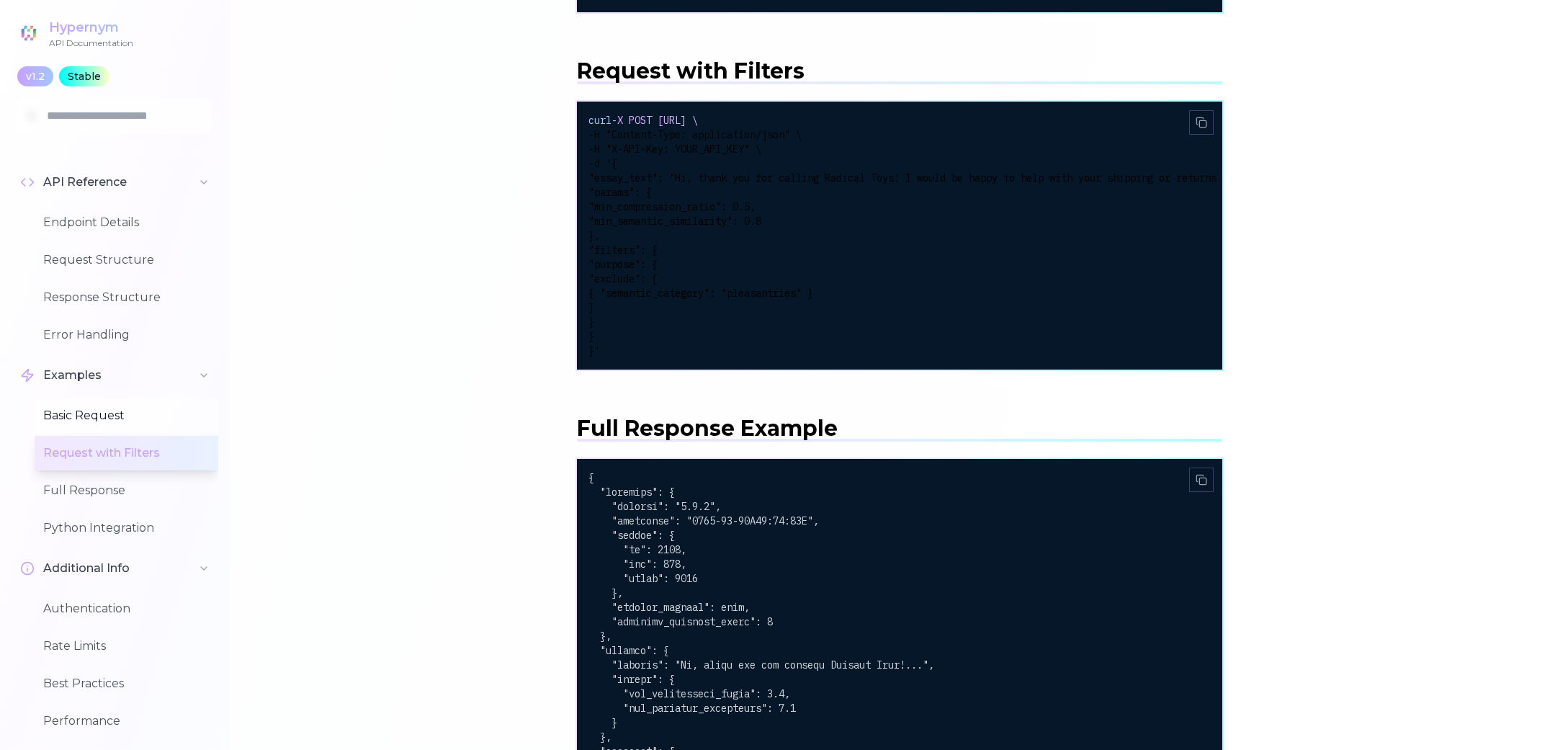
click at [95, 414] on button "Basic Request" at bounding box center [126, 416] width 183 height 34
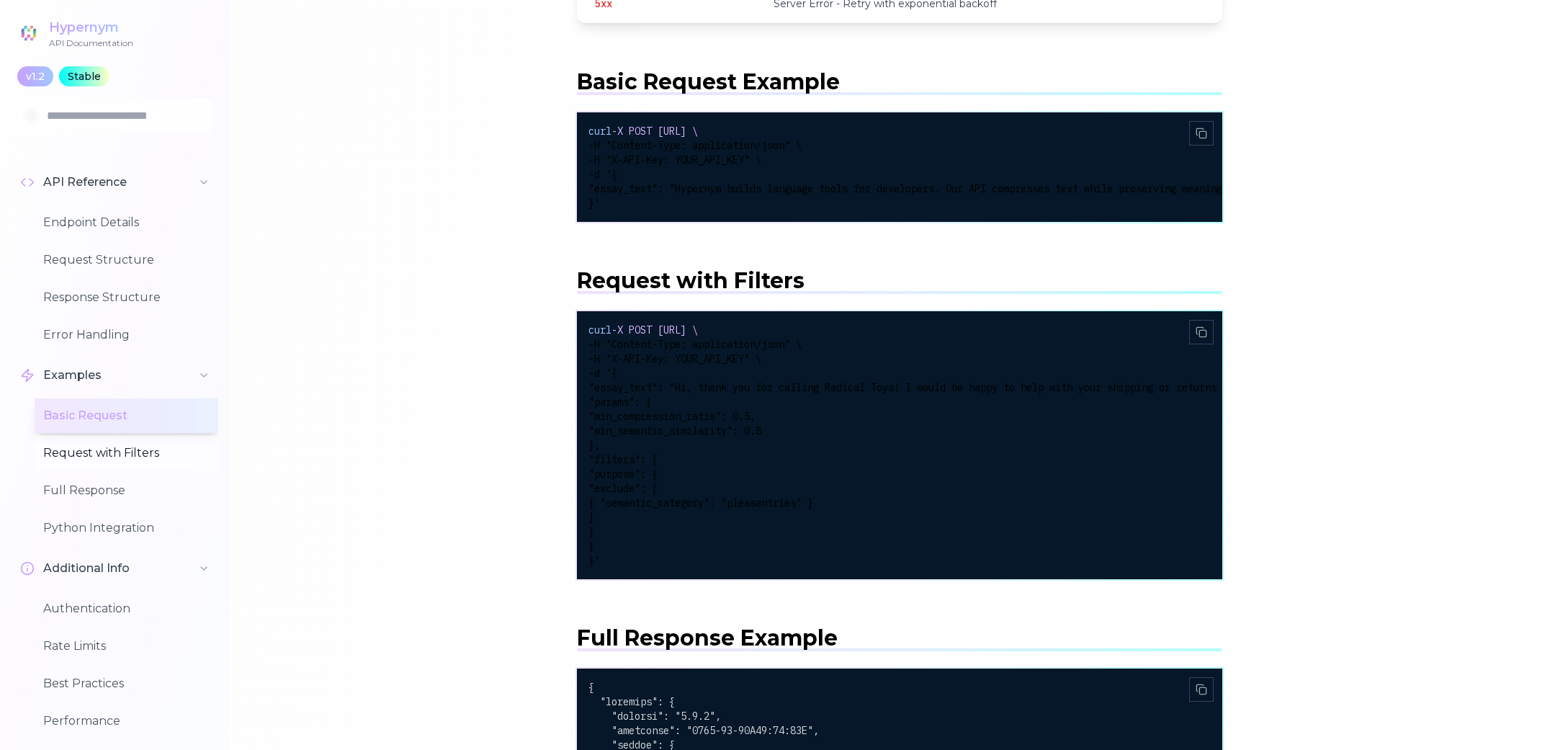
click at [95, 436] on button "Request with Filters" at bounding box center [126, 453] width 183 height 34
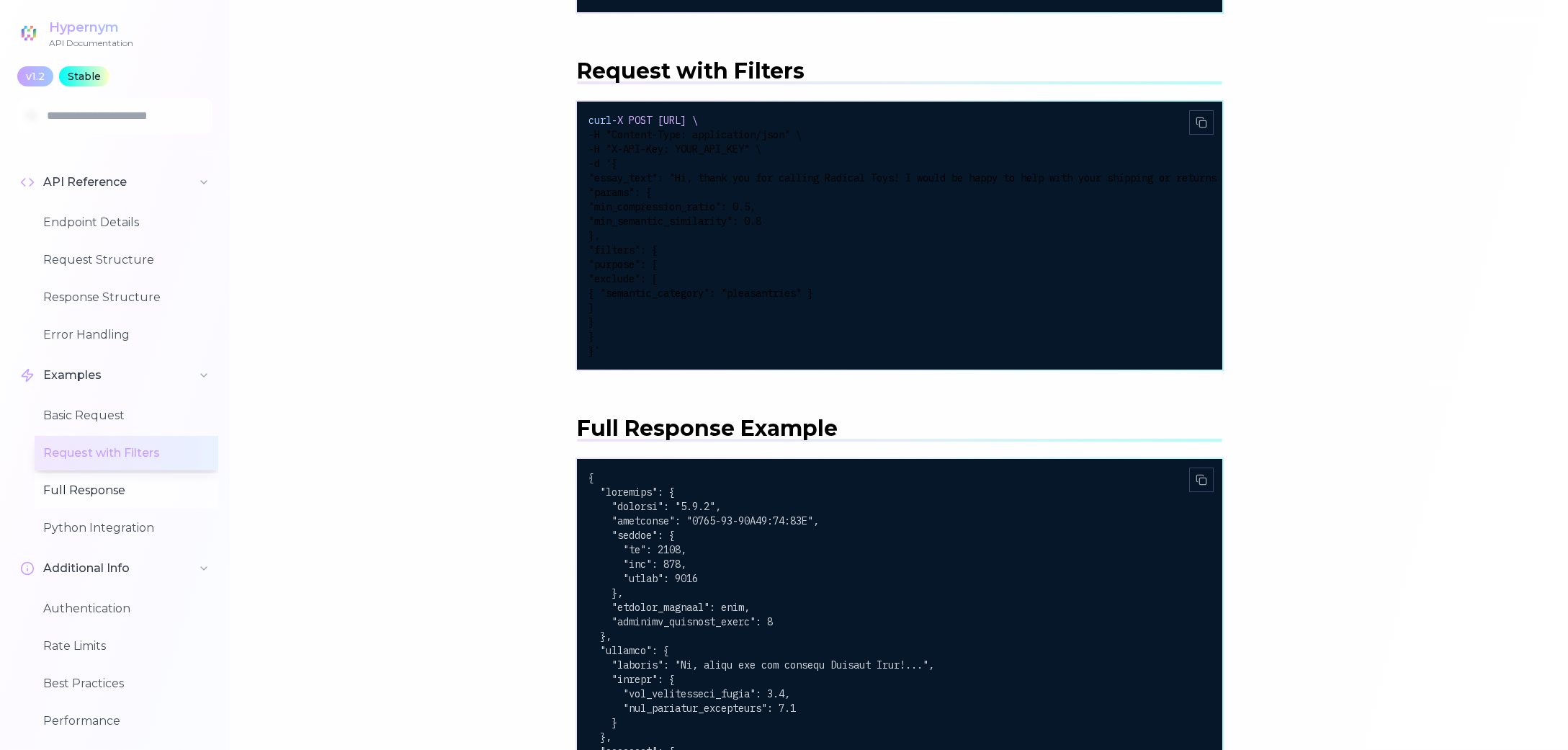
click at [87, 481] on button "Full Response" at bounding box center [126, 490] width 183 height 34
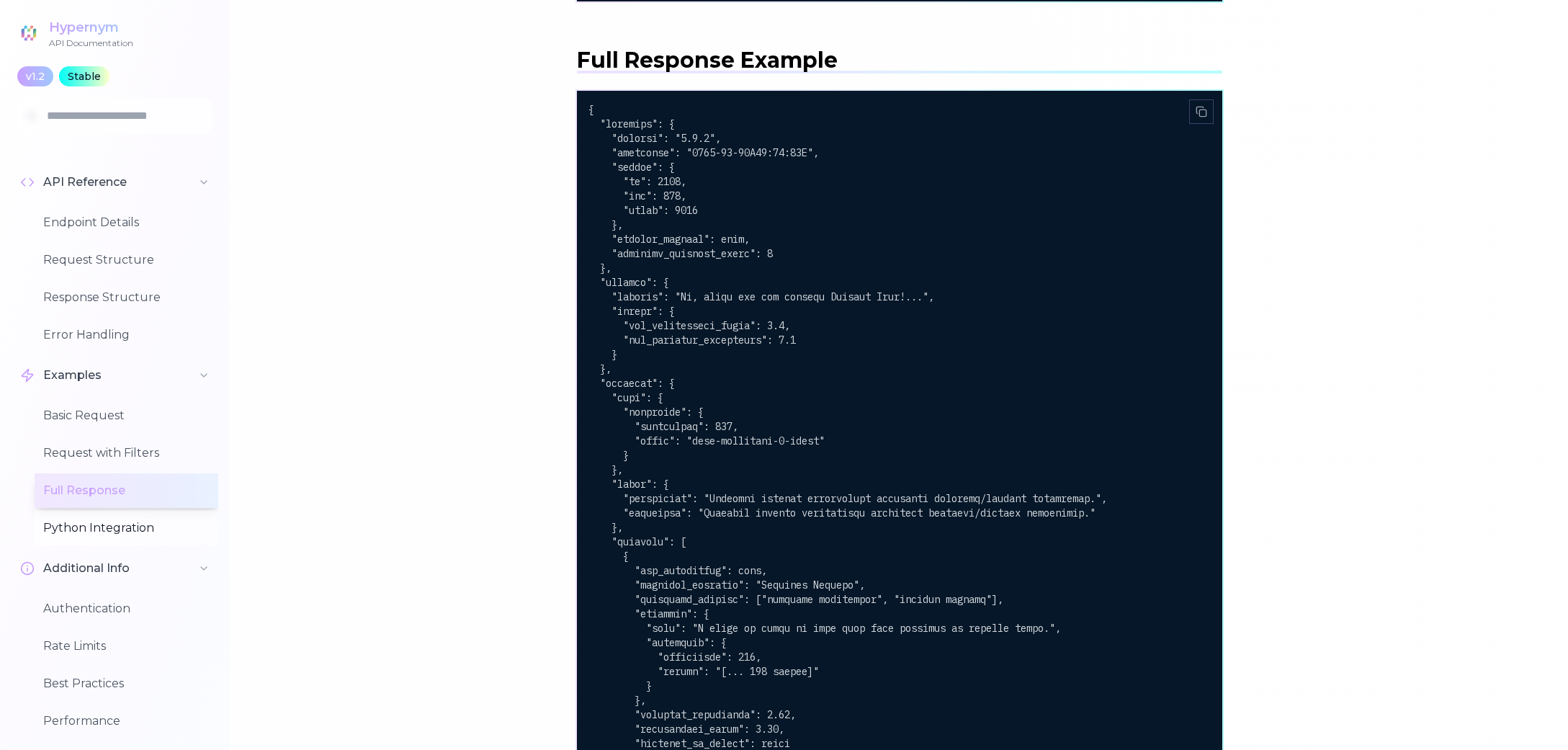
click at [85, 525] on button "Python Integration" at bounding box center [126, 528] width 183 height 34
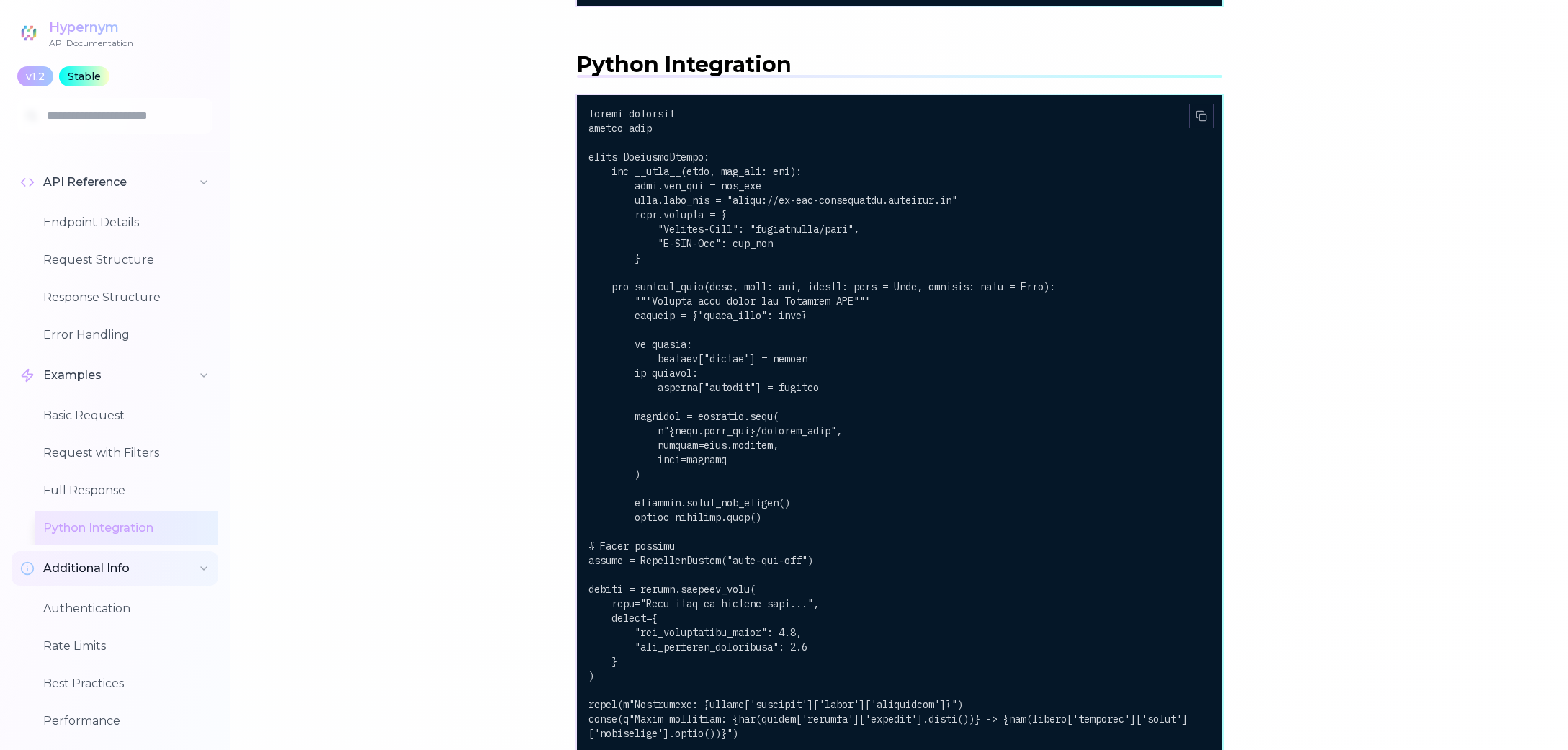
scroll to position [4096, 0]
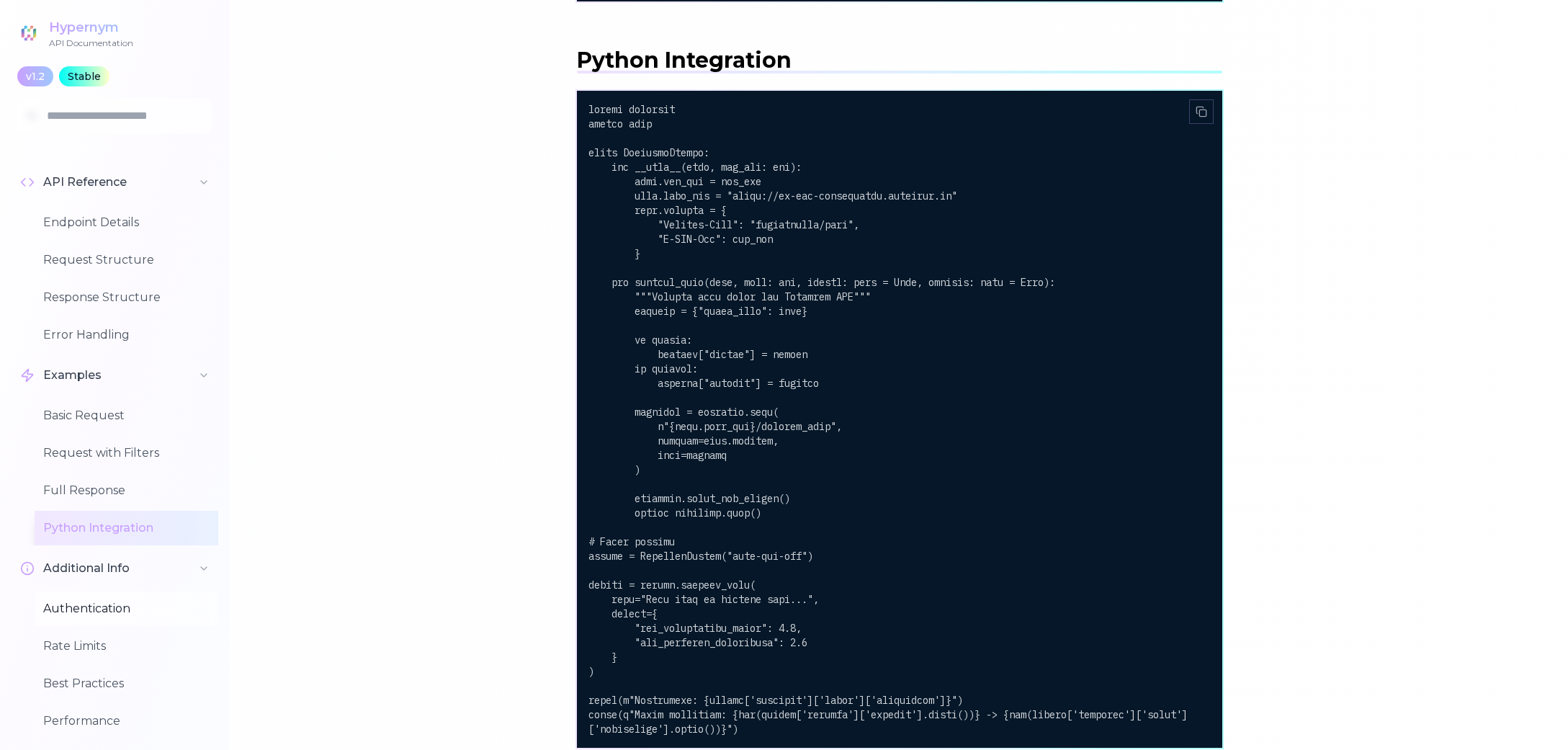
click at [78, 615] on button "Authentication" at bounding box center [126, 608] width 183 height 34
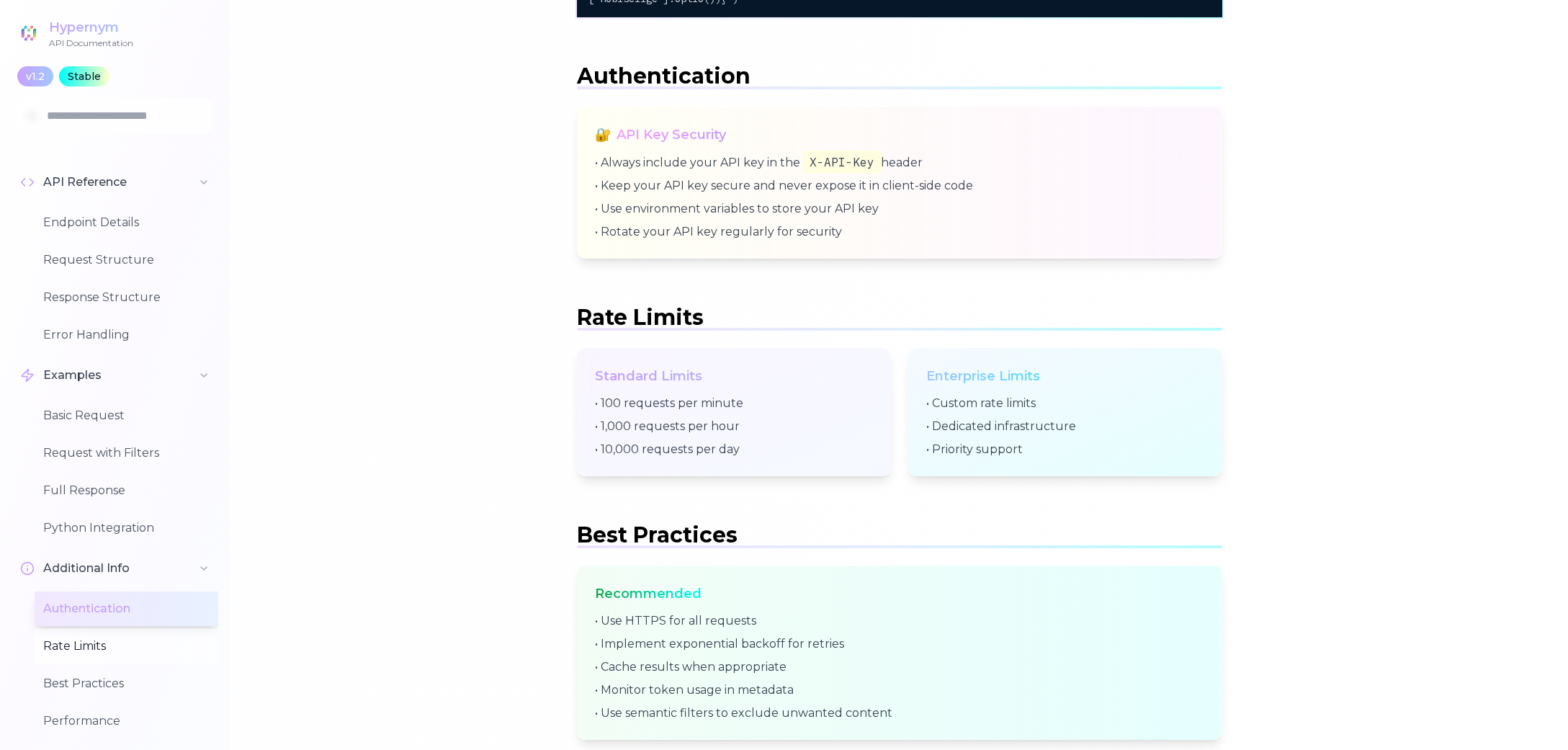
click at [80, 635] on button "Rate Limits" at bounding box center [126, 646] width 183 height 34
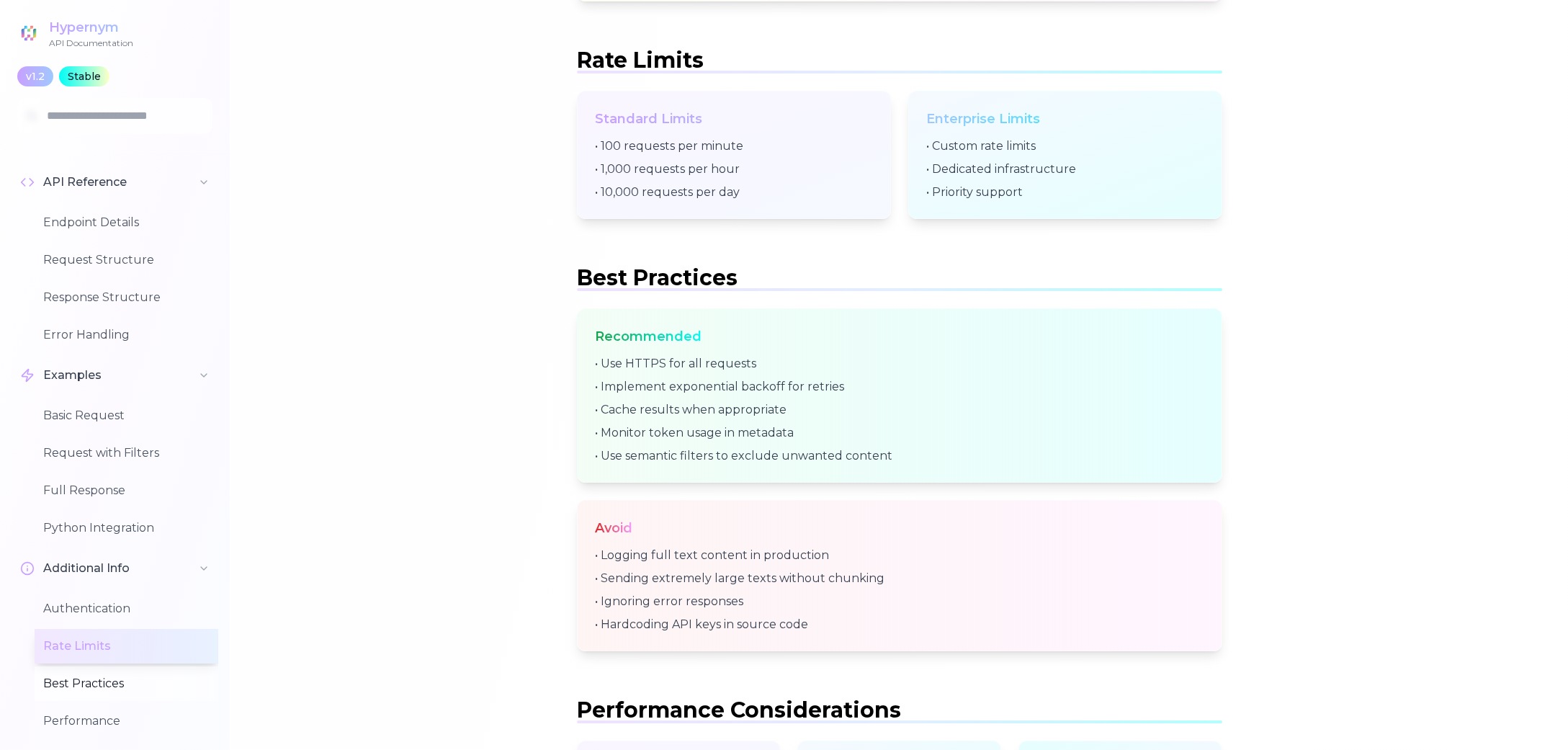
click at [76, 689] on button "Best Practices" at bounding box center [126, 683] width 183 height 34
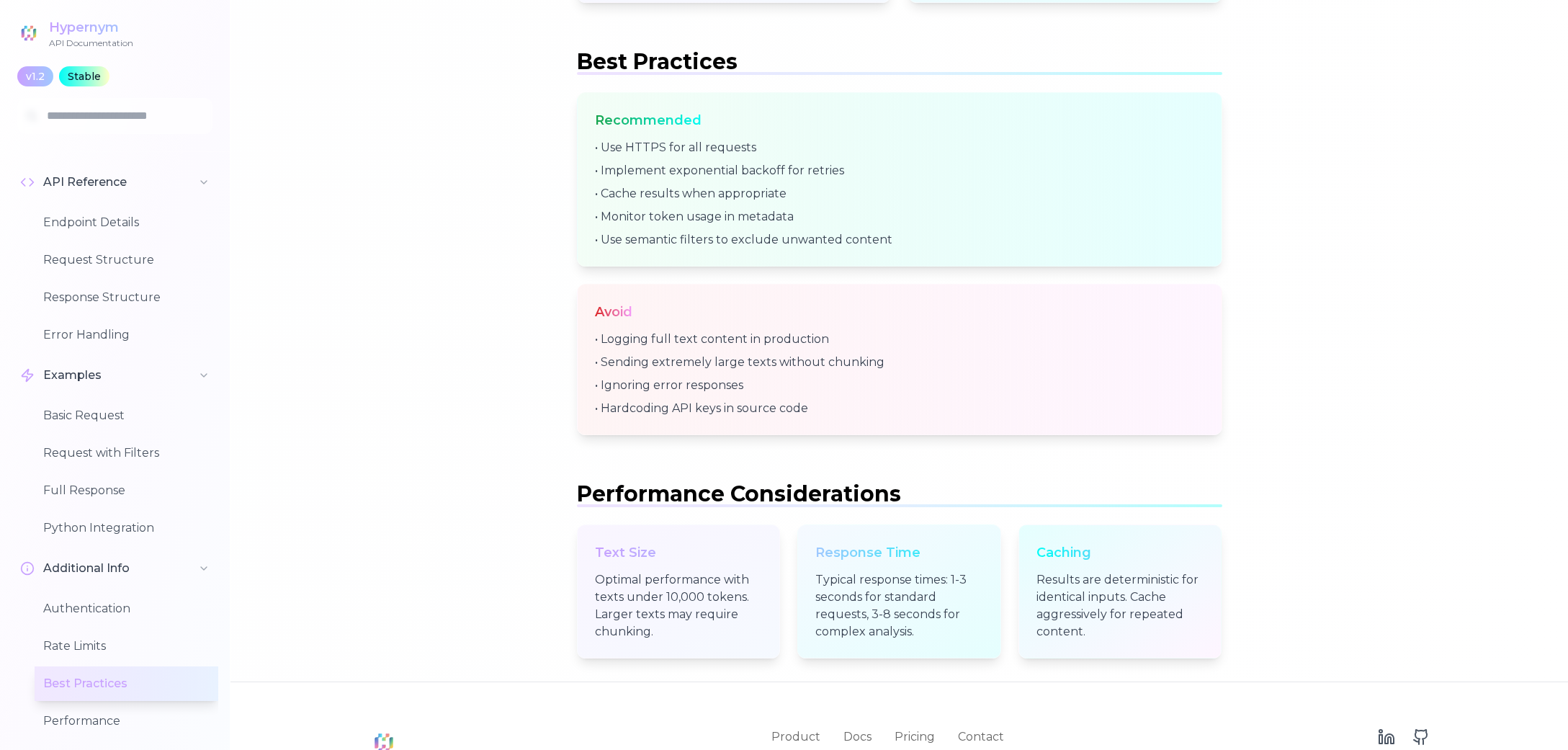
scroll to position [5302, 0]
click at [75, 707] on button "Performance" at bounding box center [126, 721] width 183 height 34
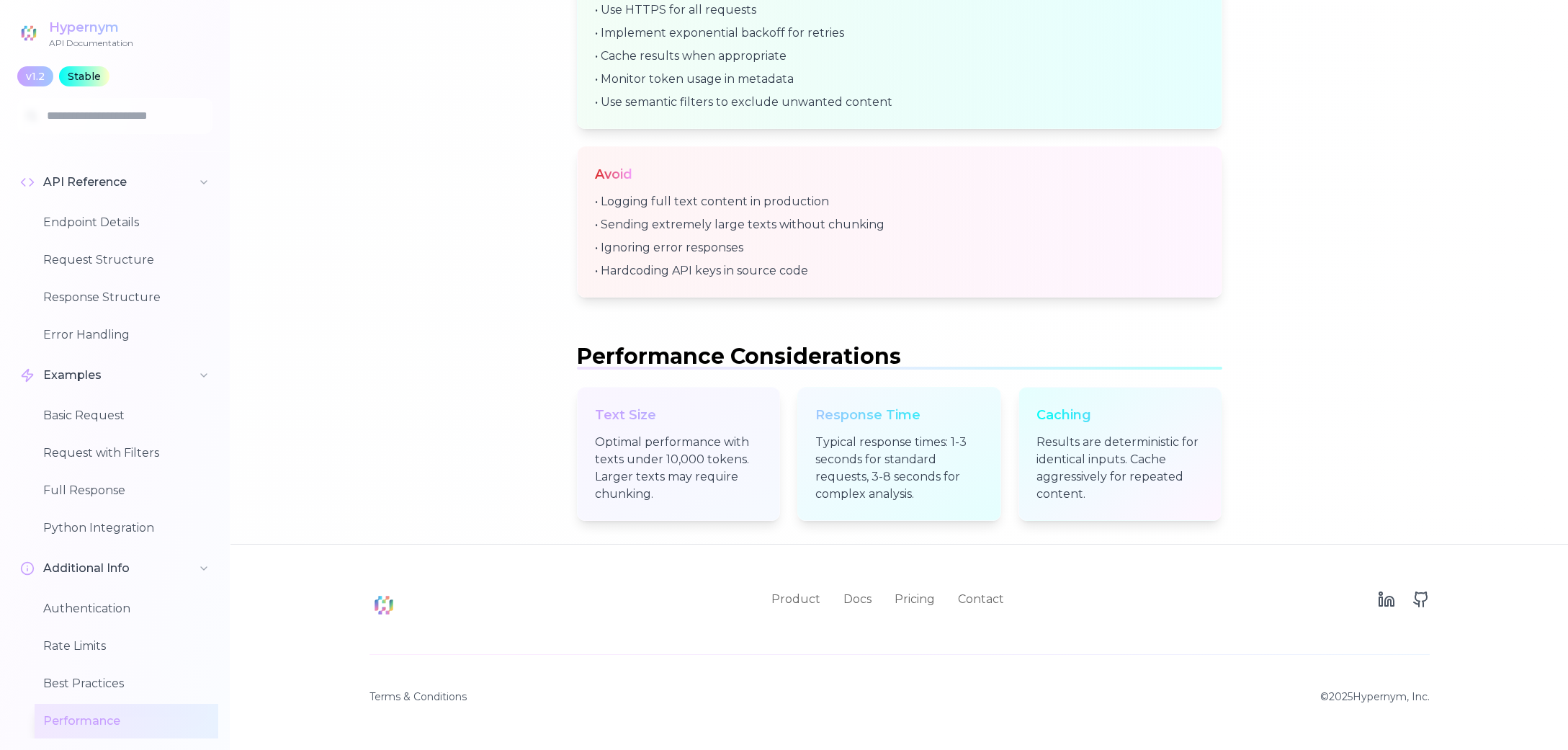
scroll to position [5459, 0]
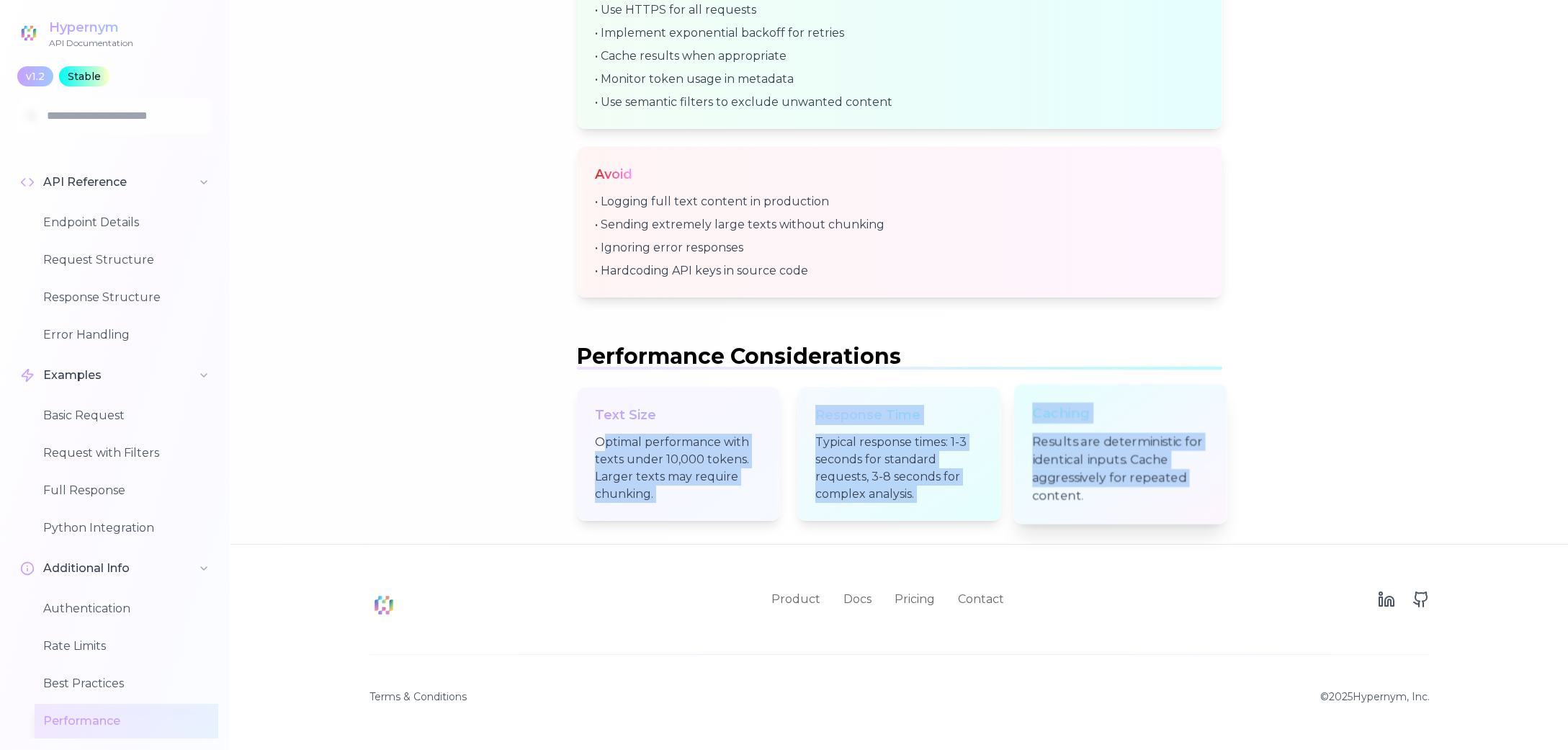
drag, startPoint x: 600, startPoint y: 448, endPoint x: 1025, endPoint y: 488, distance: 426.9
click at [1025, 488] on div "Text Size Optimal performance with texts under 10,000 tokens. Larger texts may …" at bounding box center [900, 454] width 645 height 134
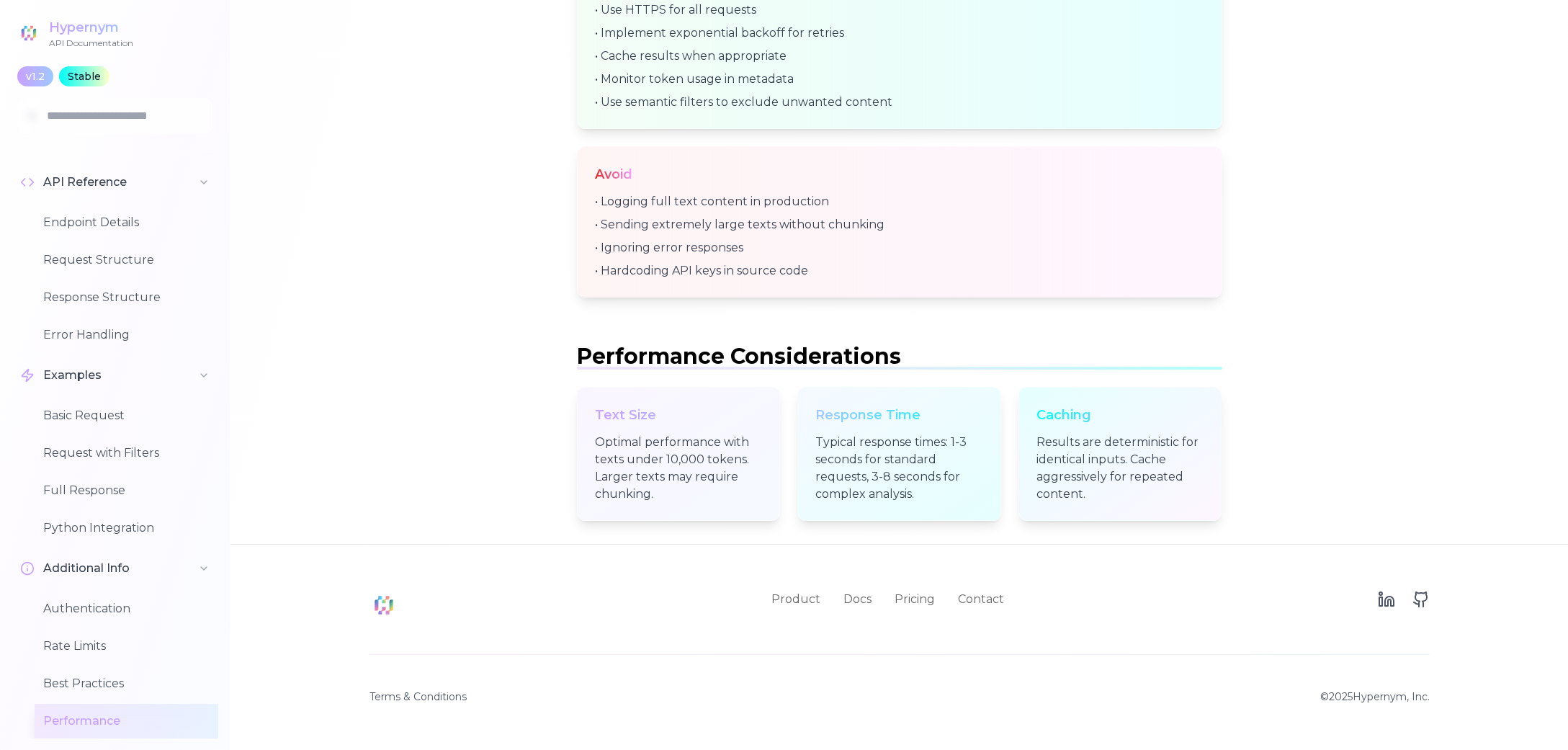
click at [102, 639] on button "Rate Limits" at bounding box center [126, 646] width 183 height 34
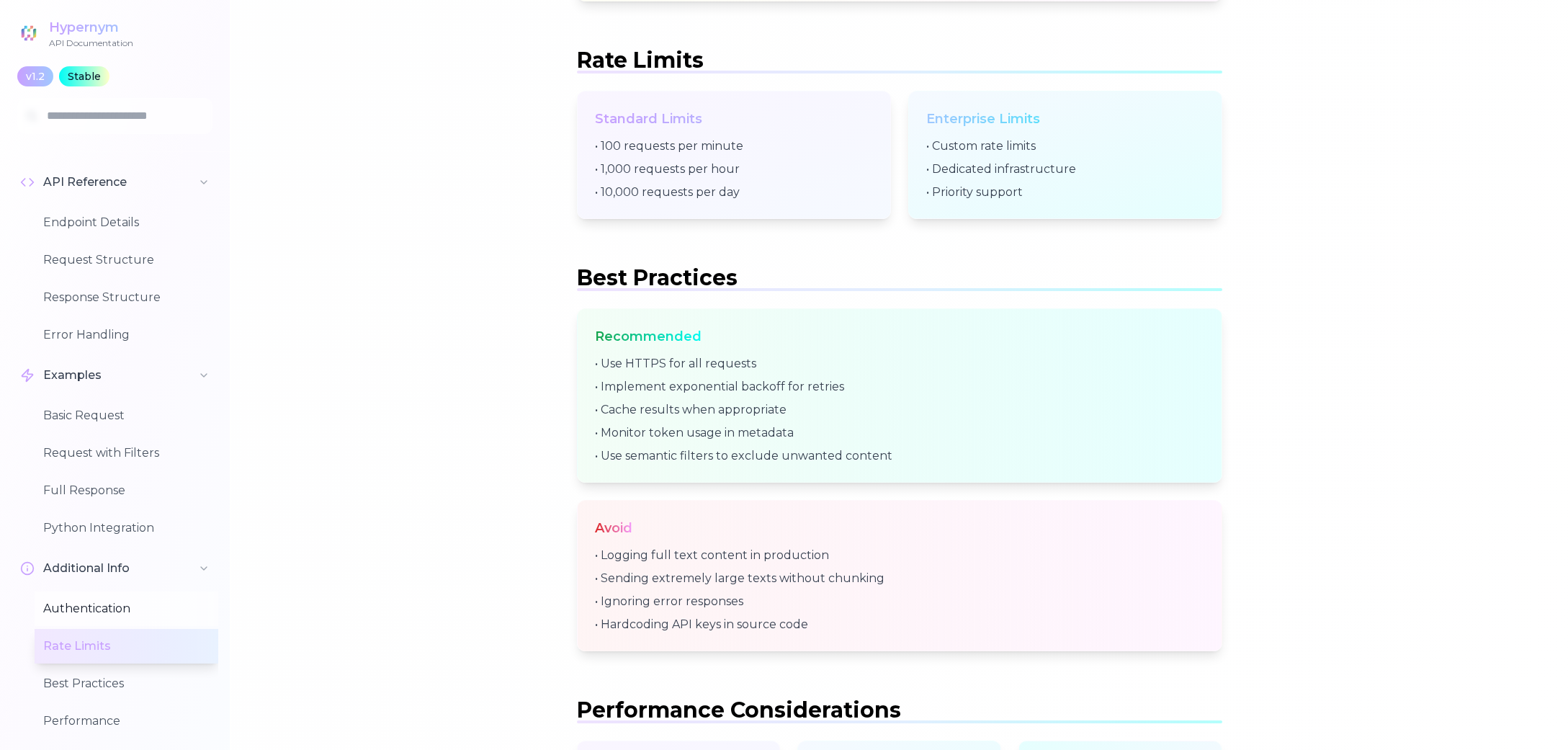
click at [106, 625] on button "Authentication" at bounding box center [126, 608] width 183 height 34
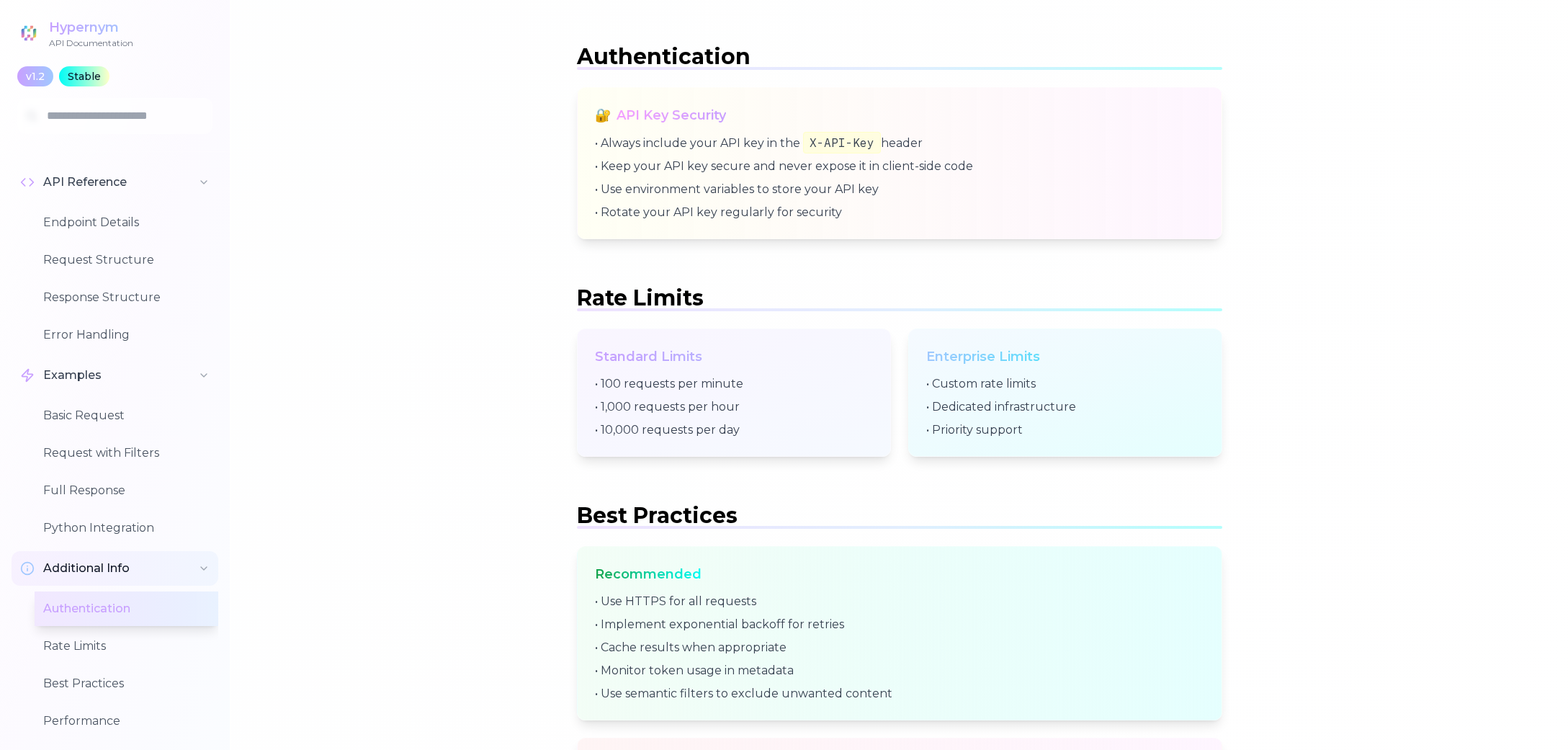
scroll to position [4843, 0]
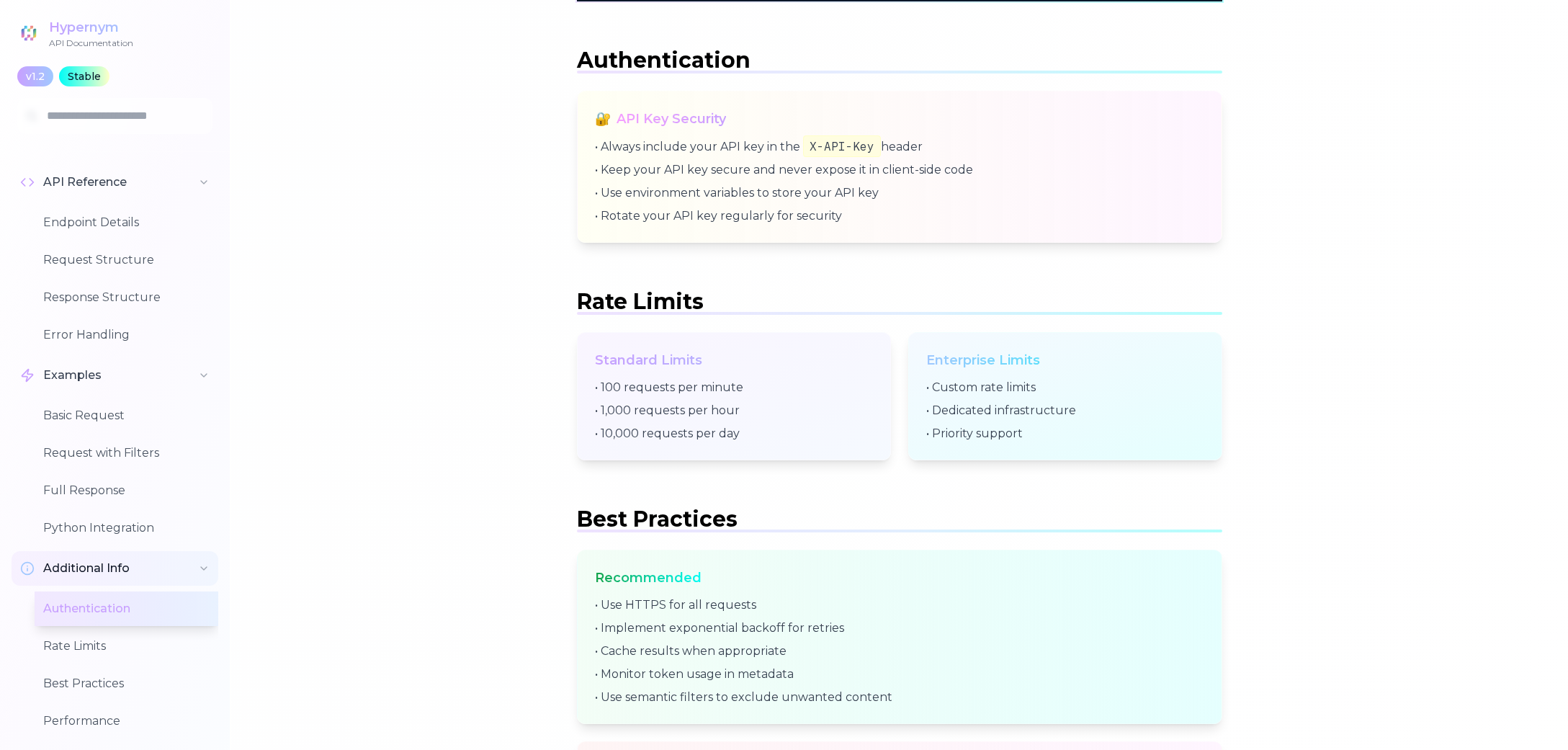
click at [99, 560] on span "Additional Info" at bounding box center [86, 568] width 86 height 18
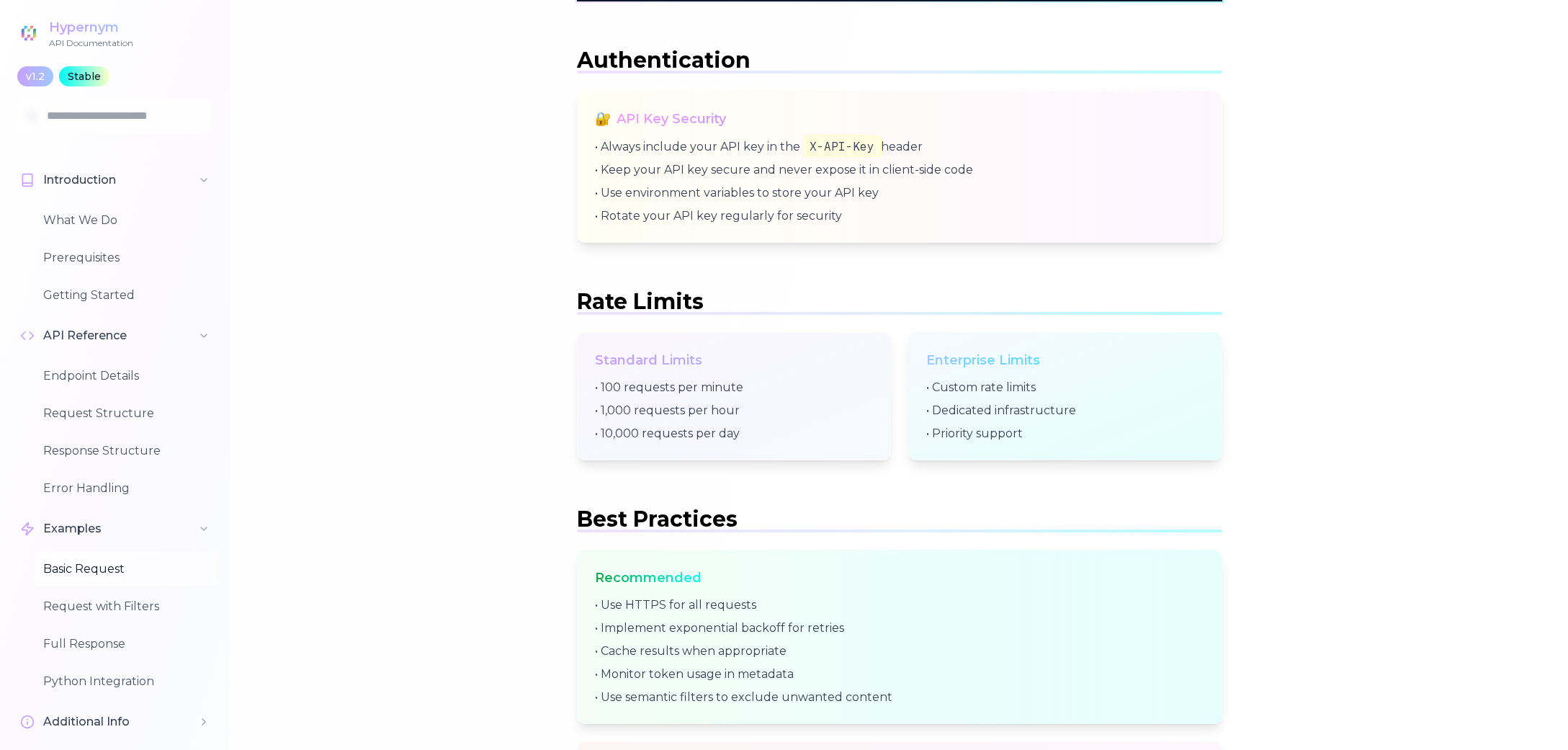
scroll to position [0, 0]
click at [101, 406] on button "Request Structure" at bounding box center [126, 414] width 183 height 34
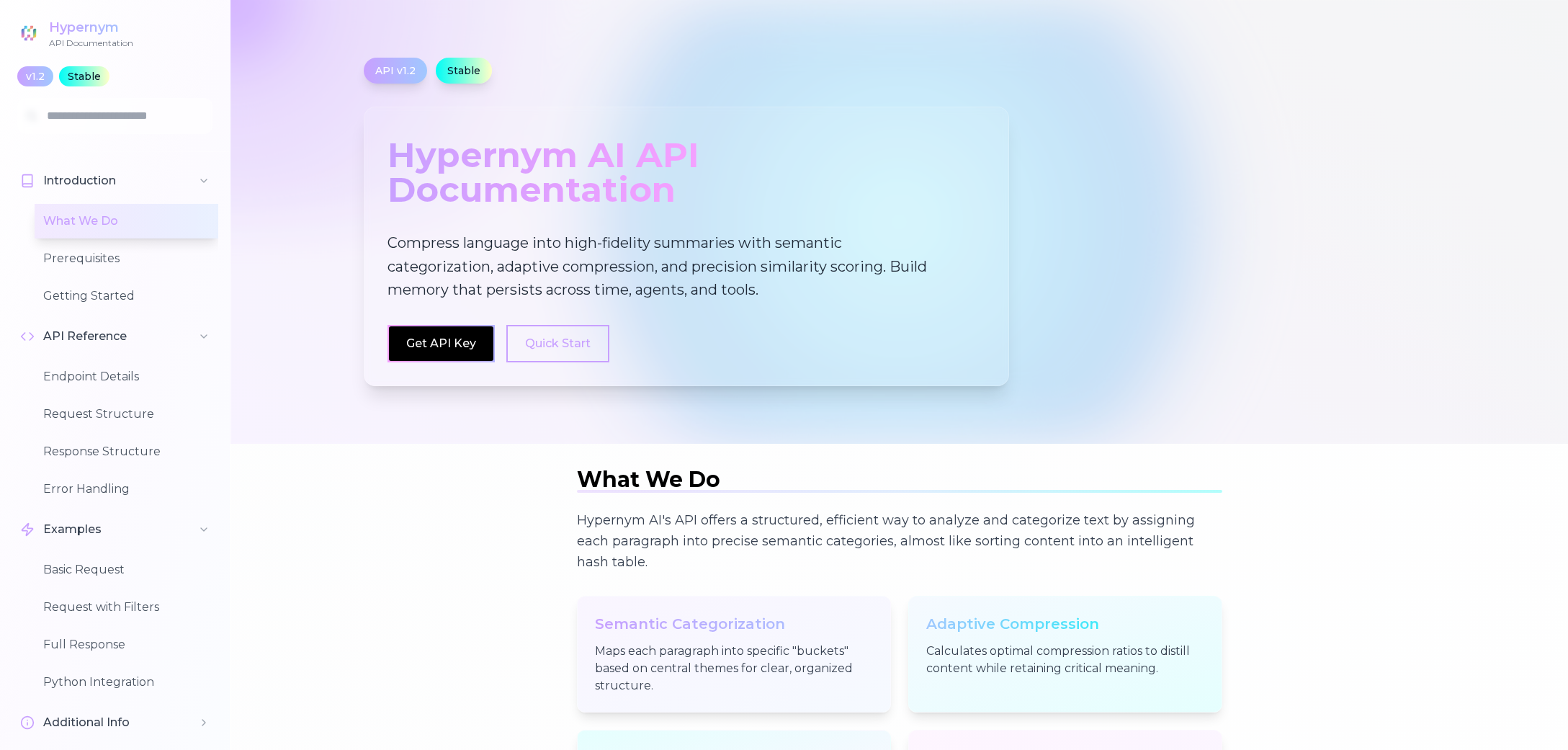
click at [1376, 254] on div "API v1.2 Stable Hypernym AI API Documentation Compress language into high-fidel…" at bounding box center [900, 222] width 1106 height 328
click at [1320, 297] on div "API v1.2 Stable Hypernym AI API Documentation Compress language into high-fidel…" at bounding box center [900, 222] width 1106 height 328
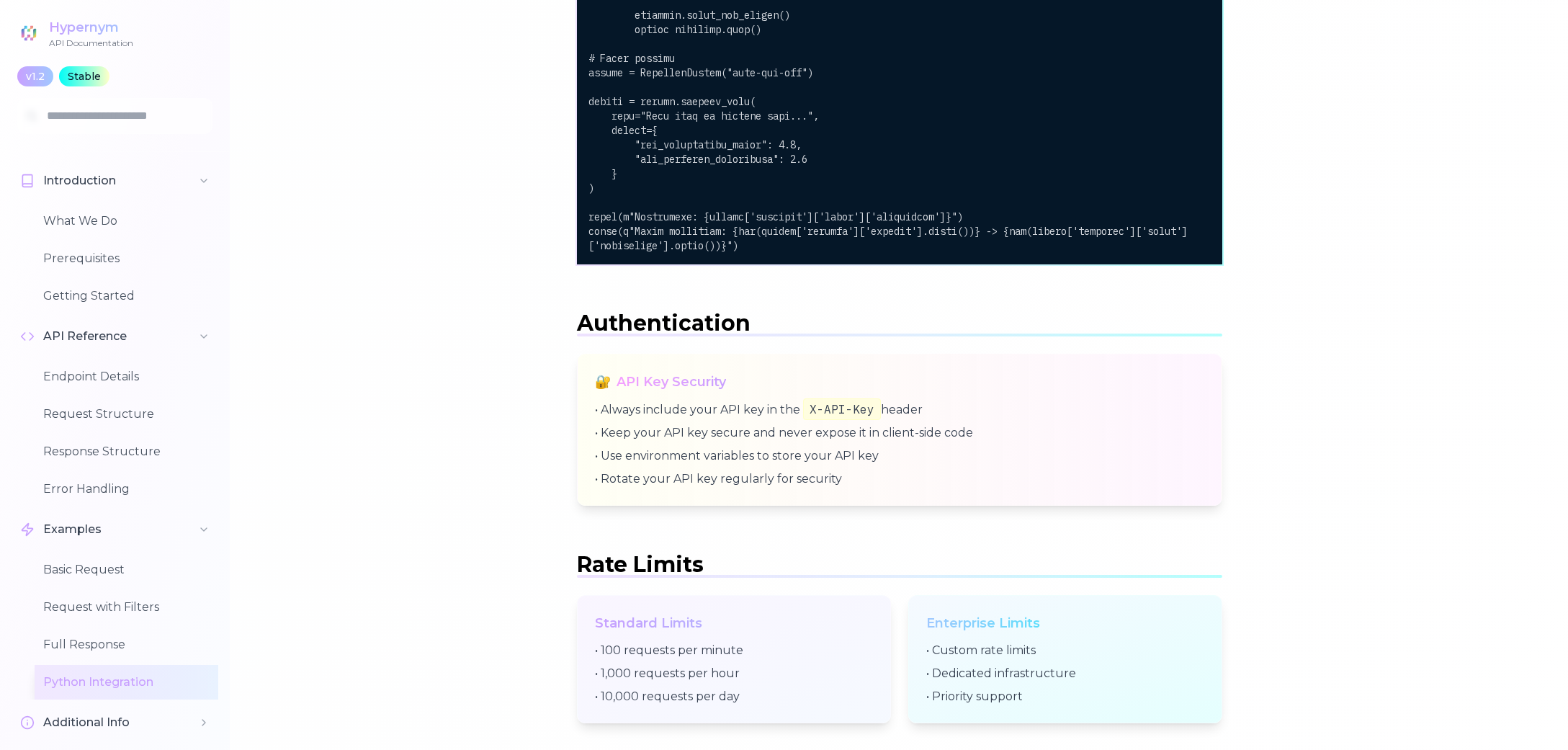
scroll to position [4854, 0]
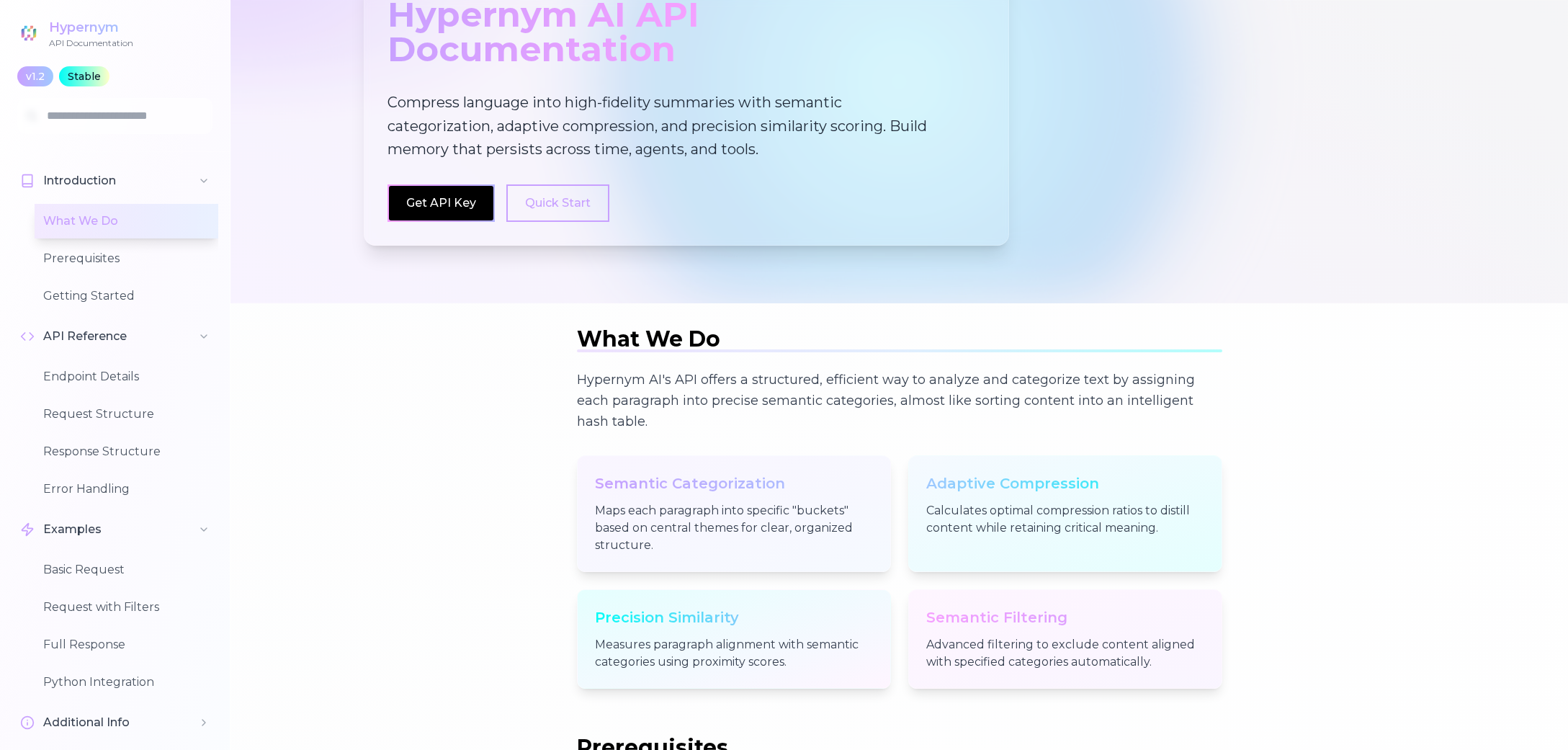
scroll to position [0, 0]
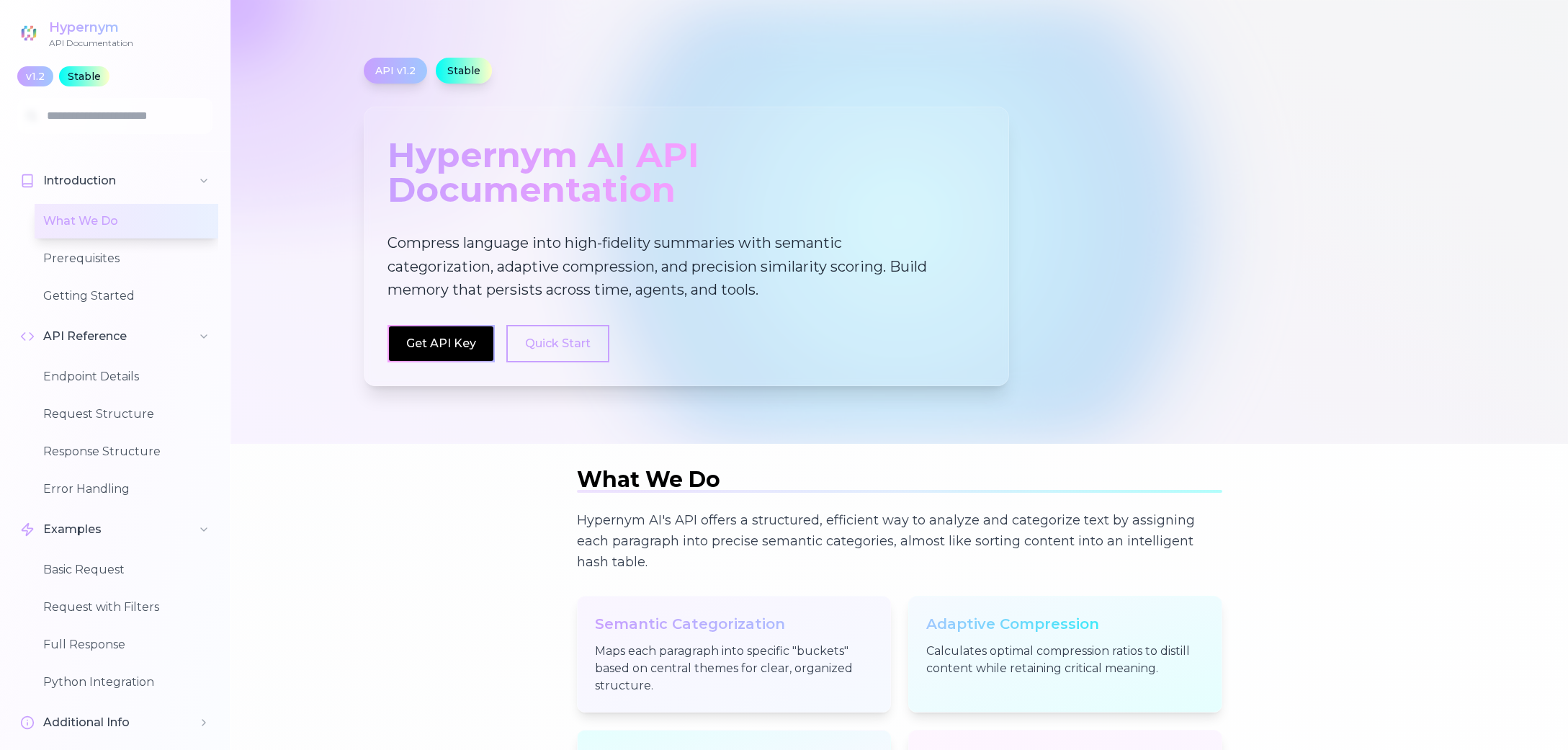
scroll to position [661, 0]
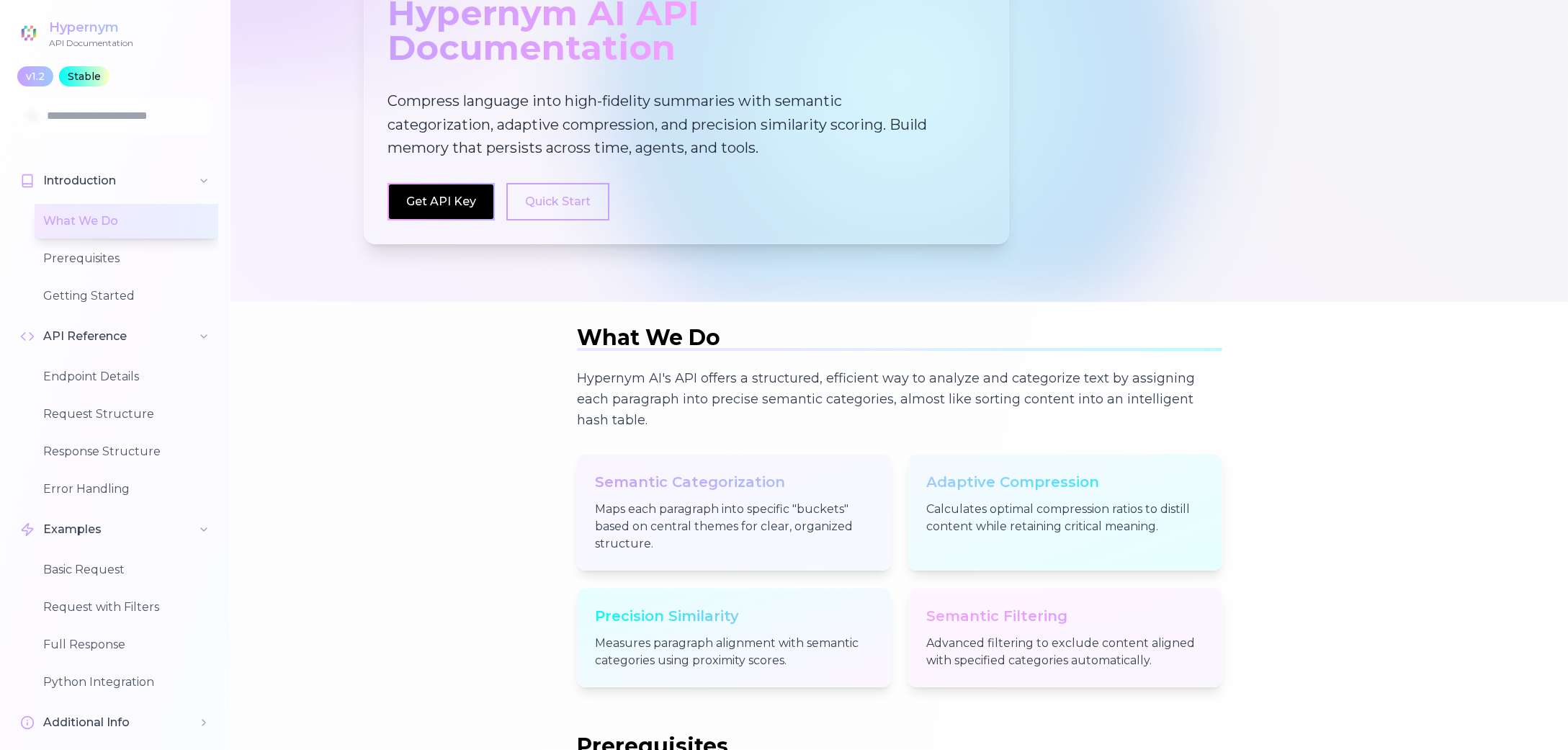
scroll to position [0, 0]
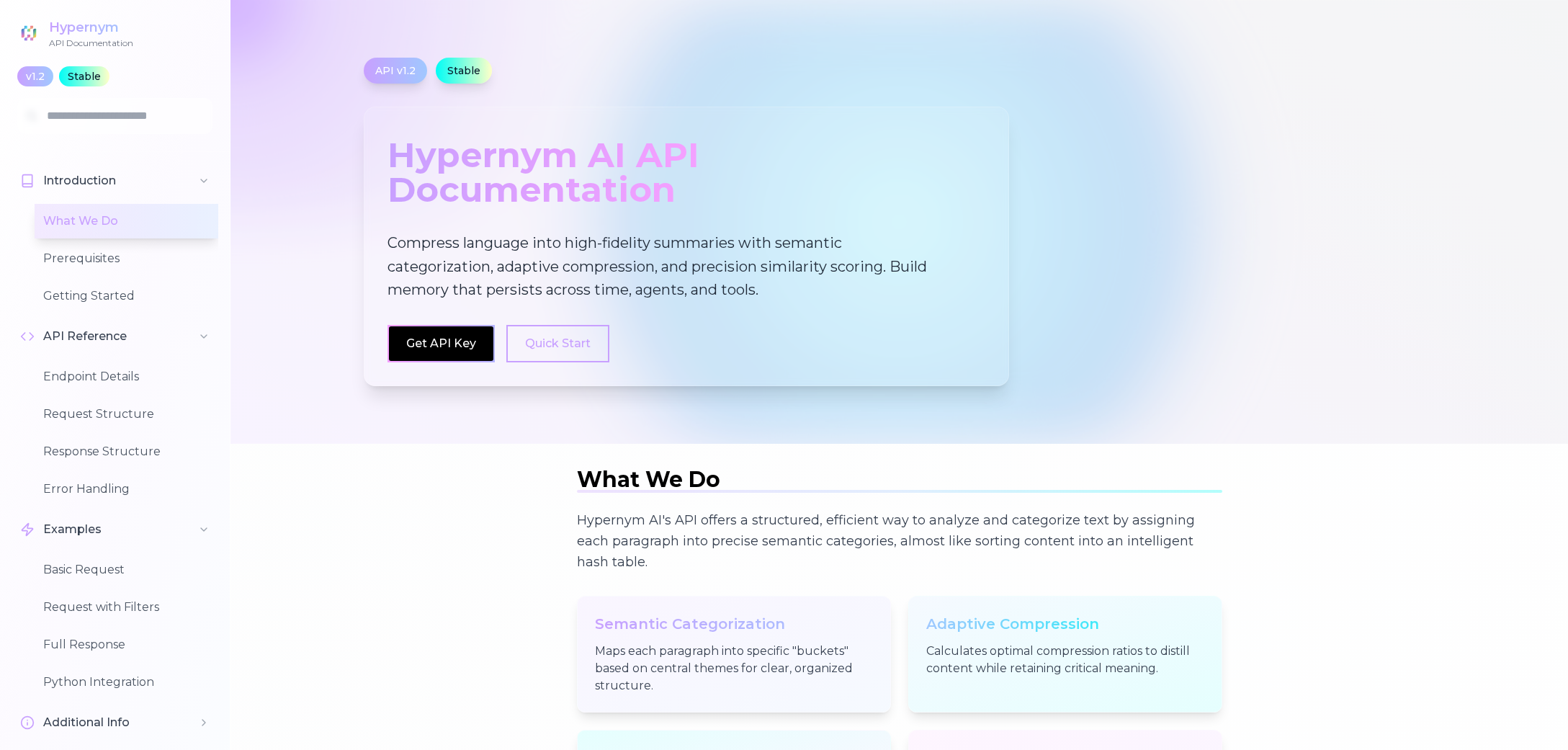
click at [1142, 433] on div at bounding box center [899, 222] width 1338 height 444
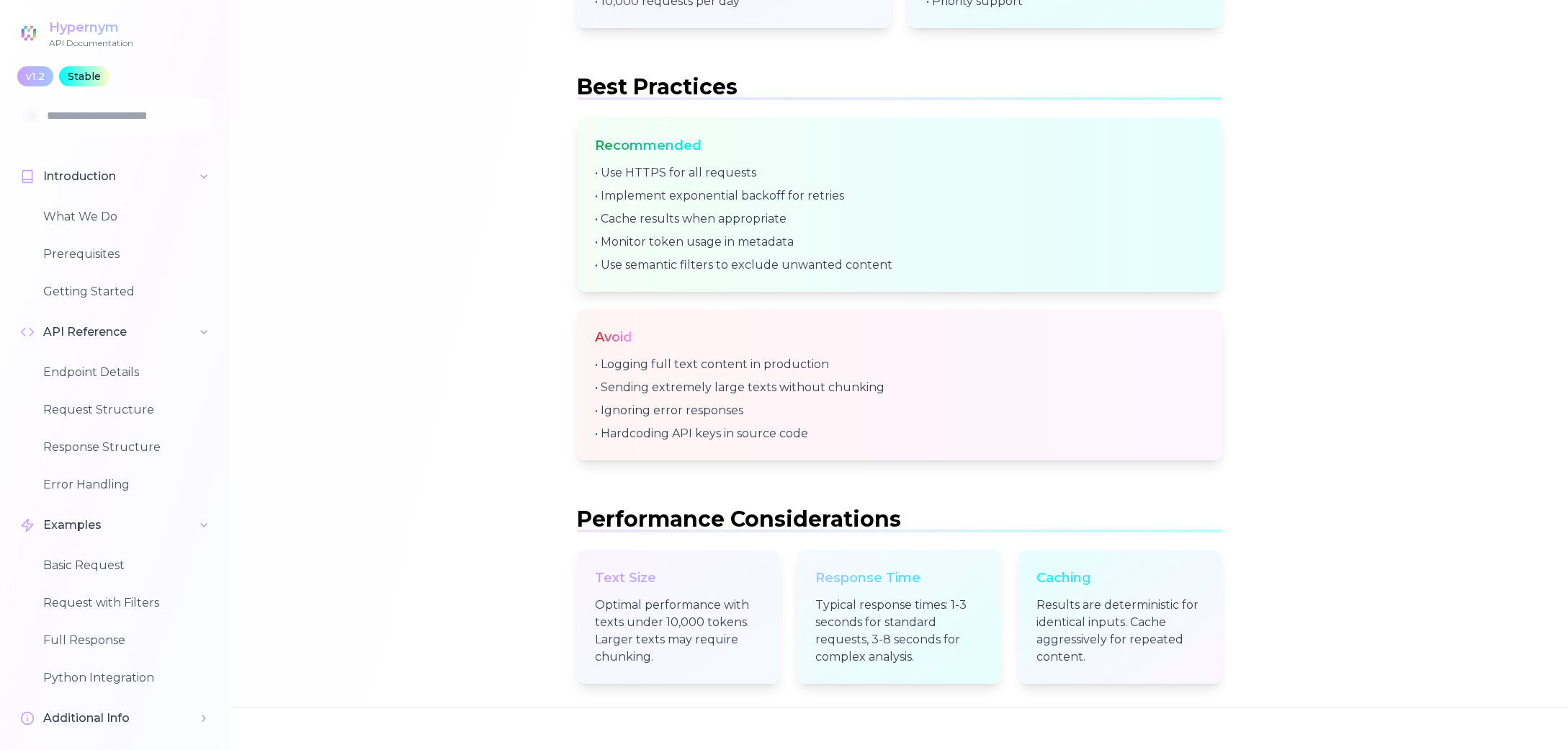
scroll to position [5448, 0]
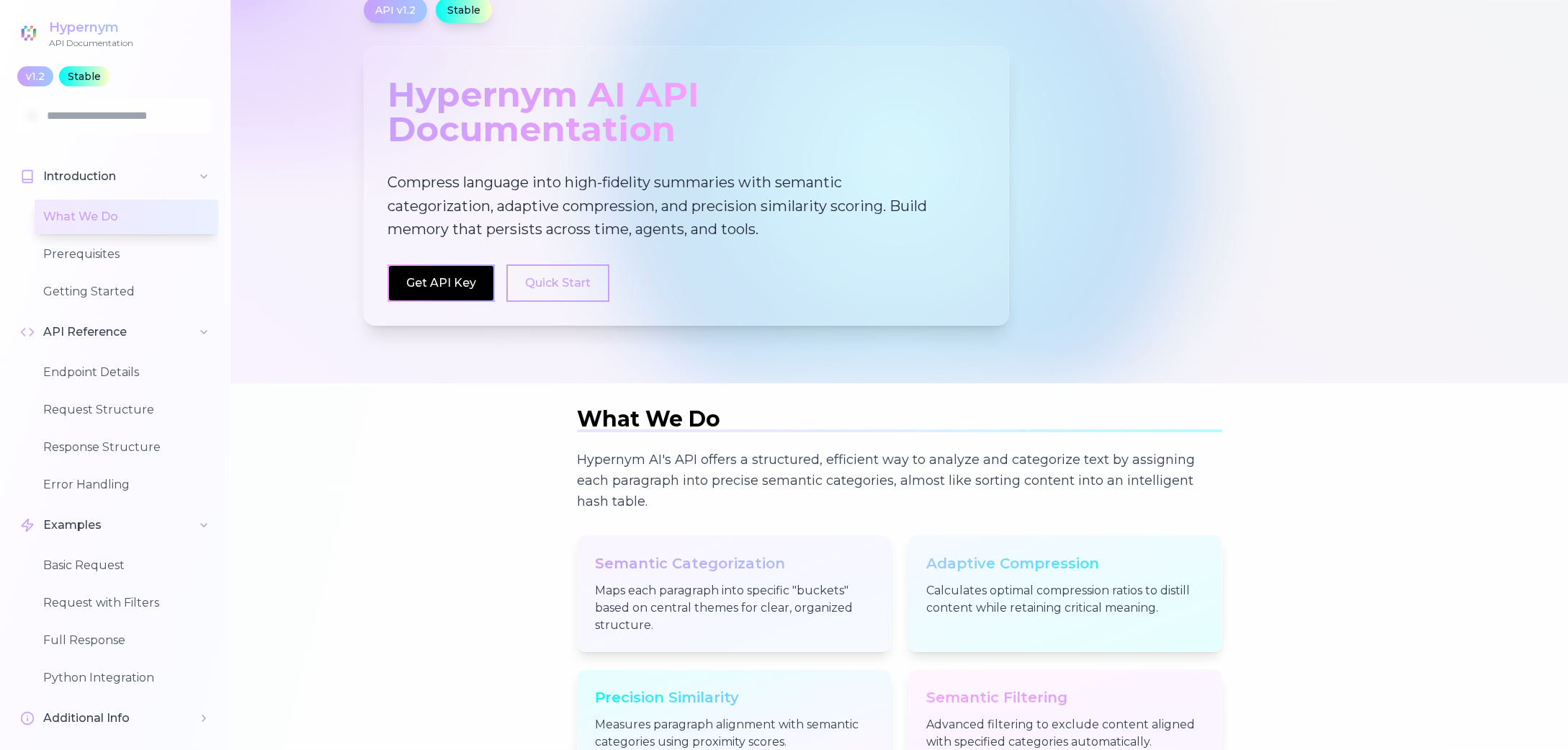
scroll to position [0, 0]
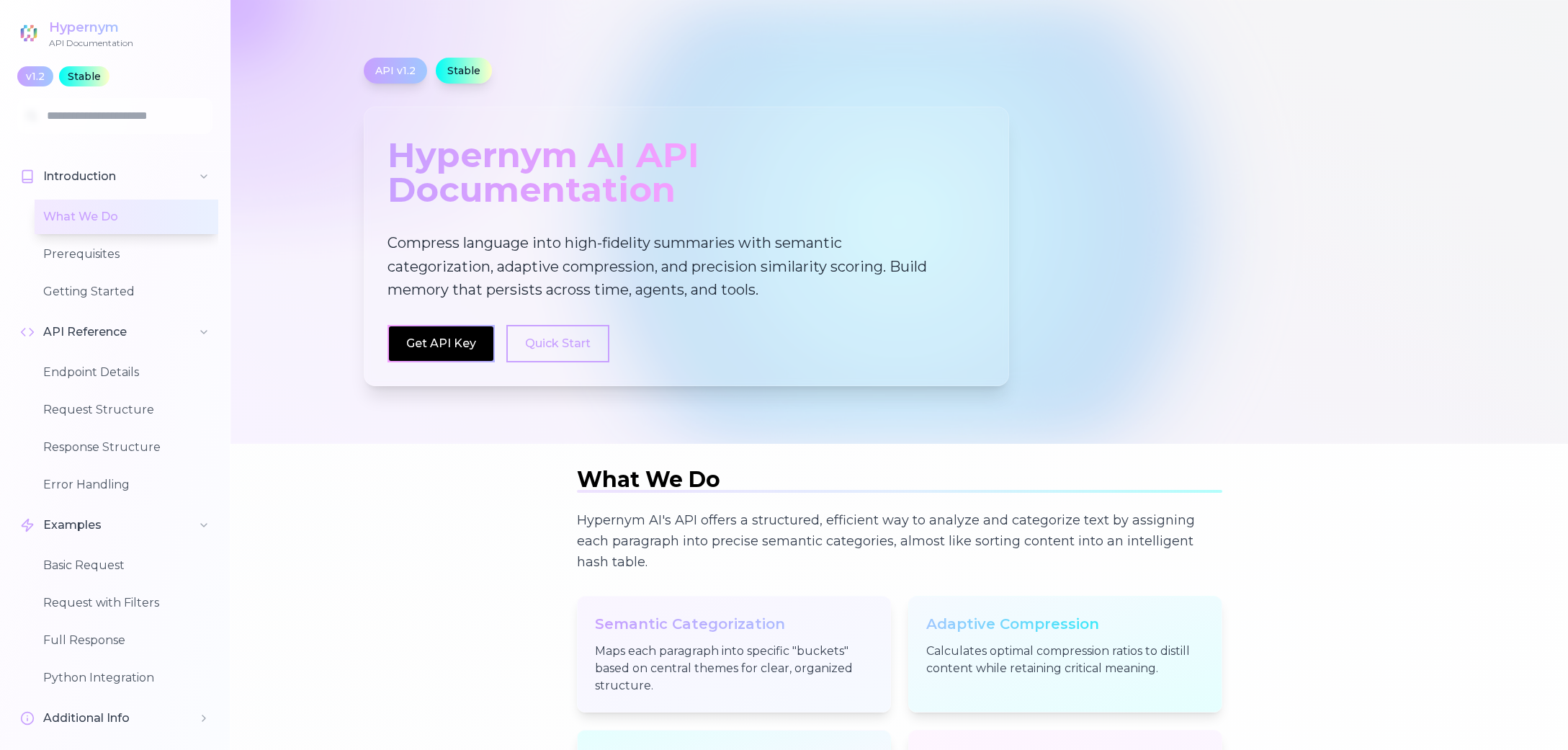
click at [102, 26] on div "Hypernym" at bounding box center [90, 28] width 85 height 20
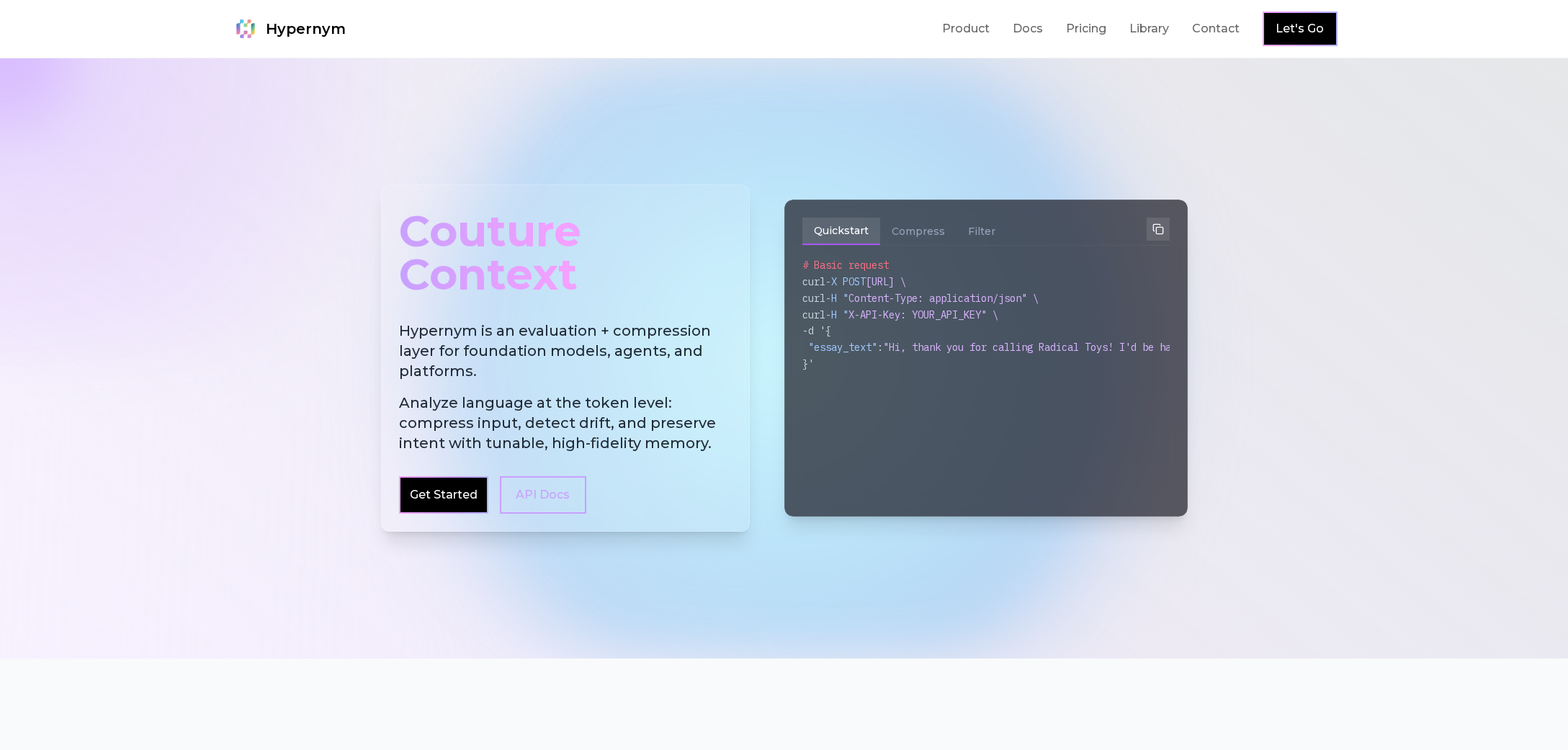
click at [1523, 328] on div at bounding box center [784, 359] width 1568 height 600
click at [898, 224] on button "Compress" at bounding box center [918, 231] width 76 height 28
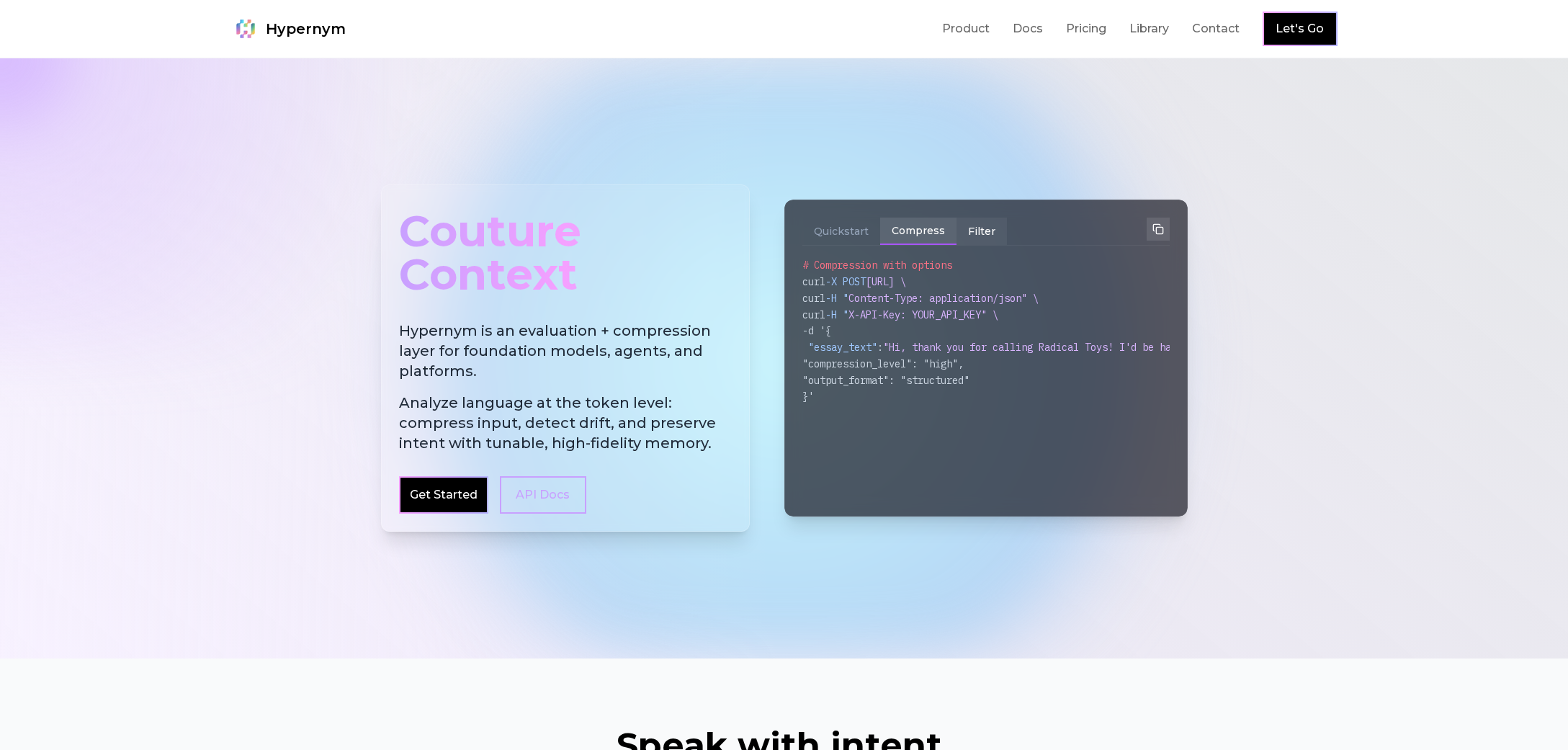
click at [957, 230] on button "Filter" at bounding box center [982, 231] width 50 height 28
click at [888, 229] on button "Compress" at bounding box center [918, 231] width 76 height 28
drag, startPoint x: 811, startPoint y: 235, endPoint x: 950, endPoint y: 231, distance: 139.1
click at [812, 235] on button "Quickstart" at bounding box center [841, 231] width 78 height 28
click at [967, 232] on button "Filter" at bounding box center [982, 231] width 50 height 28
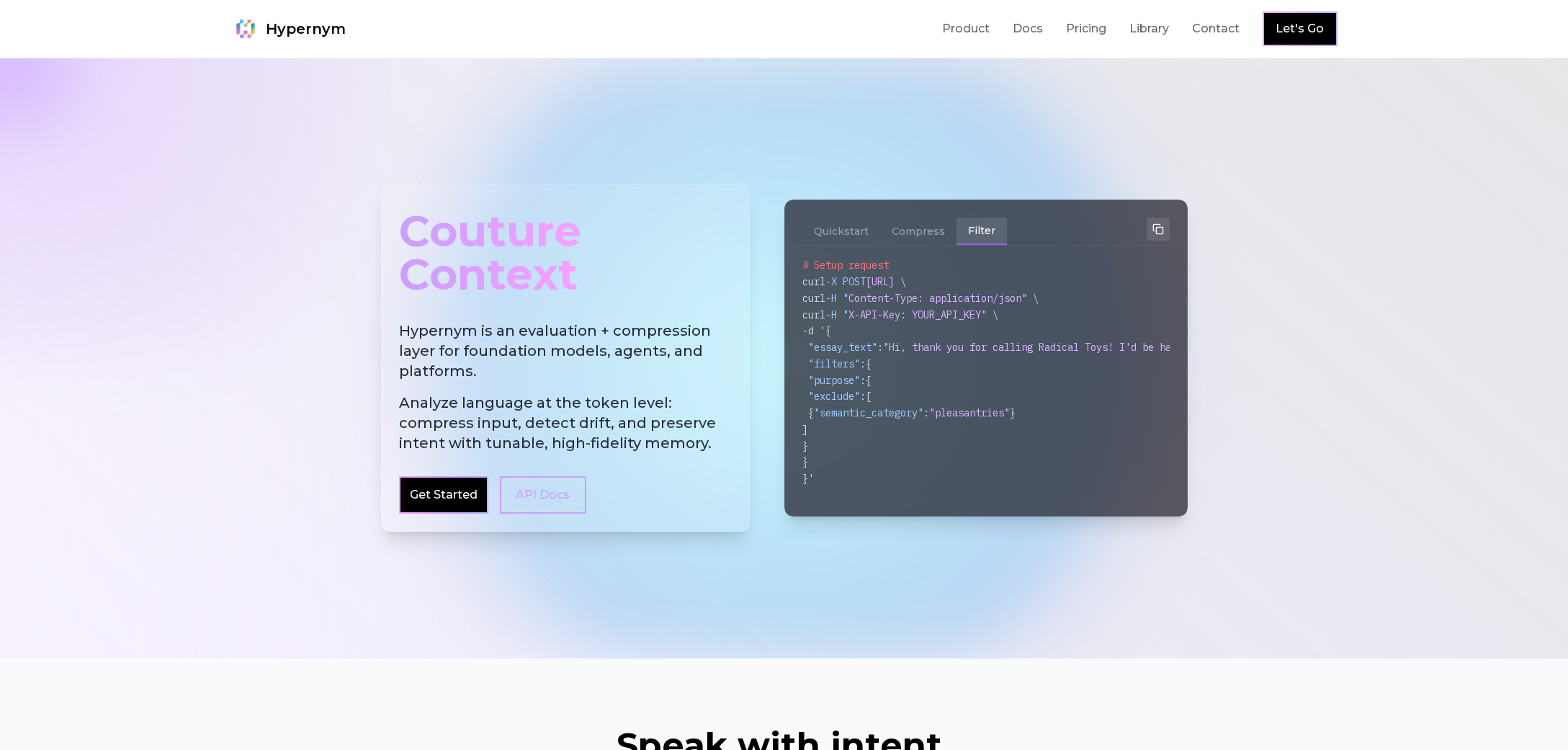
click at [957, 238] on button "Filter" at bounding box center [982, 231] width 50 height 28
click at [999, 239] on button "Filter" at bounding box center [982, 231] width 50 height 28
click at [914, 240] on button "Compress" at bounding box center [918, 231] width 76 height 28
click at [850, 241] on button "Quickstart" at bounding box center [841, 231] width 78 height 28
click at [1266, 428] on div at bounding box center [784, 359] width 1568 height 600
